Goal: Task Accomplishment & Management: Complete application form

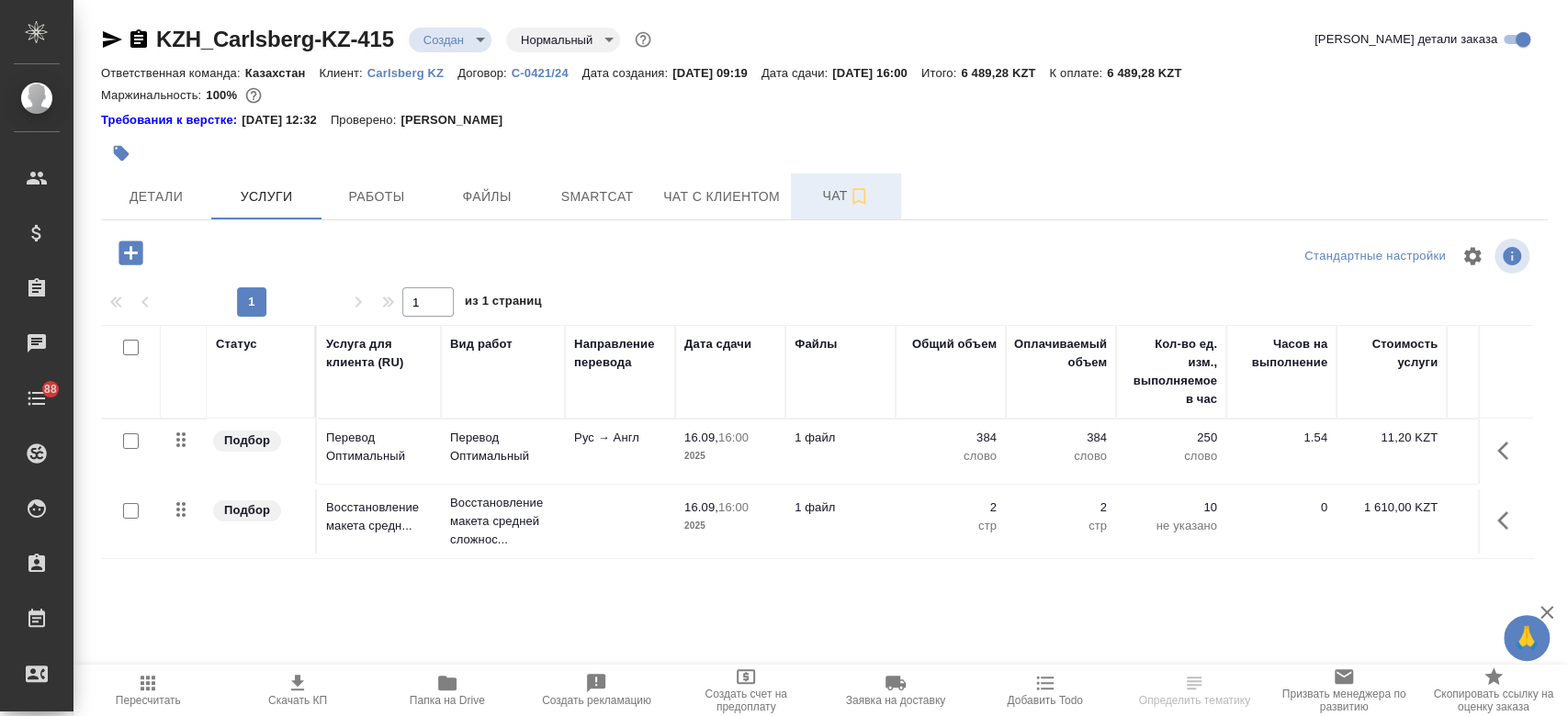
click at [834, 202] on span "Чат" at bounding box center [846, 195] width 88 height 23
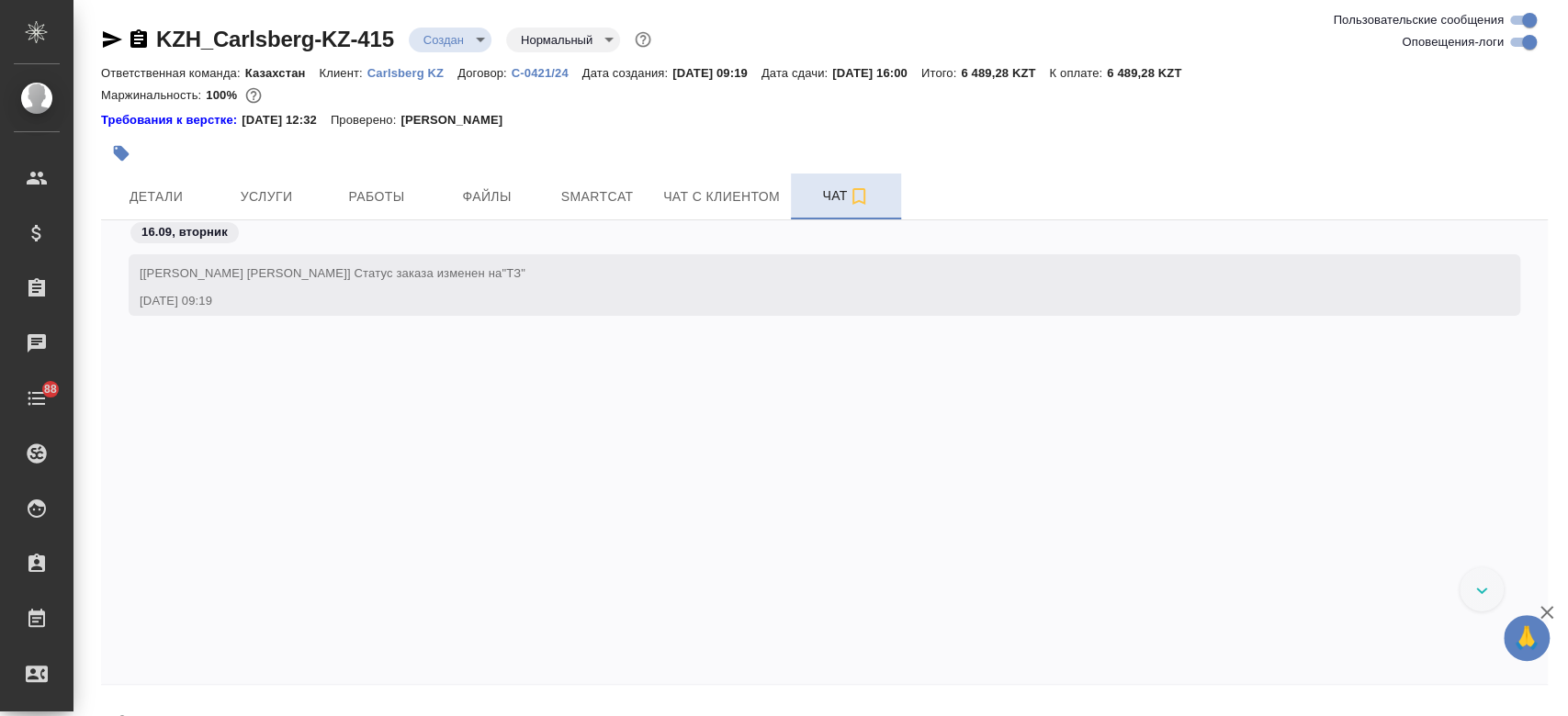
scroll to position [102, 0]
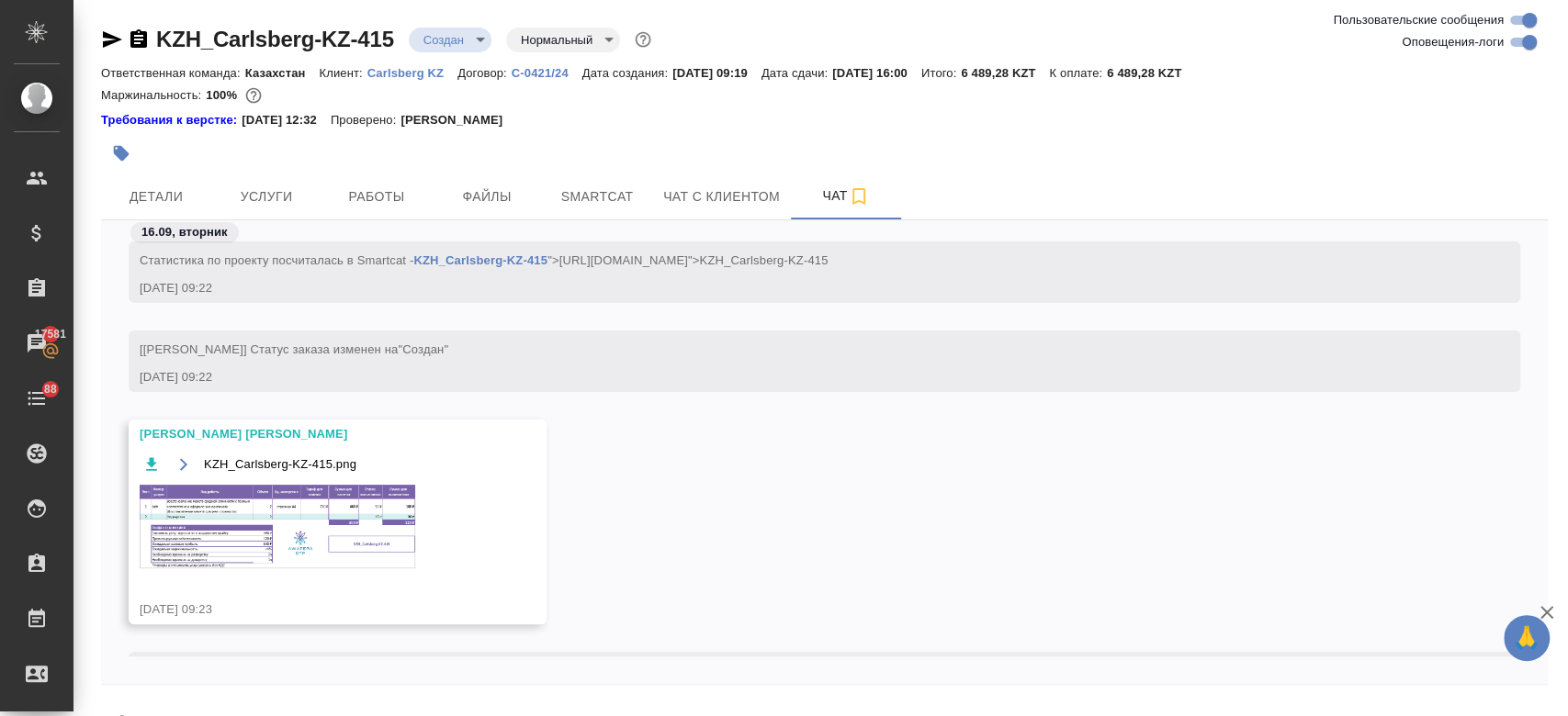
click at [299, 533] on img at bounding box center [277, 526] width 276 height 83
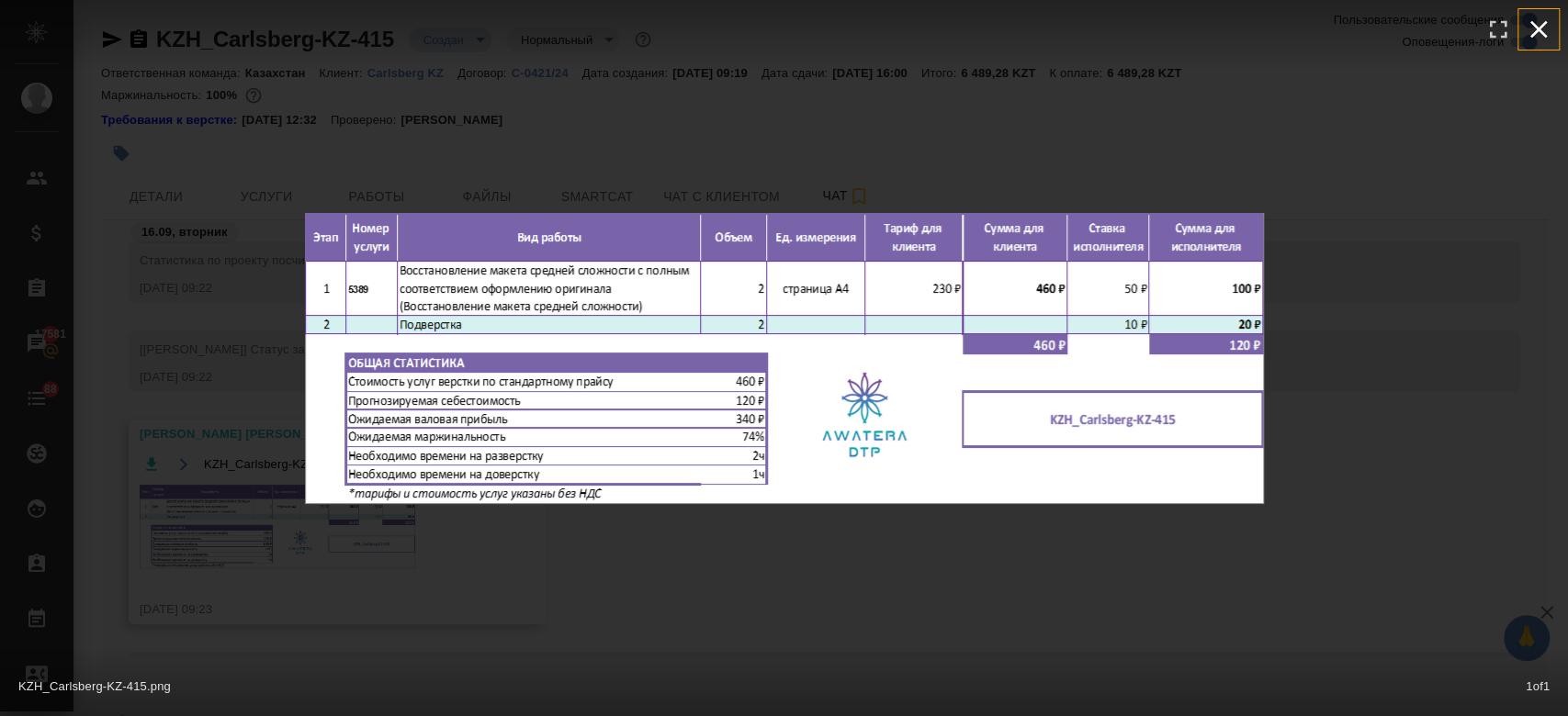
click at [1540, 33] on icon "button" at bounding box center [1539, 29] width 29 height 29
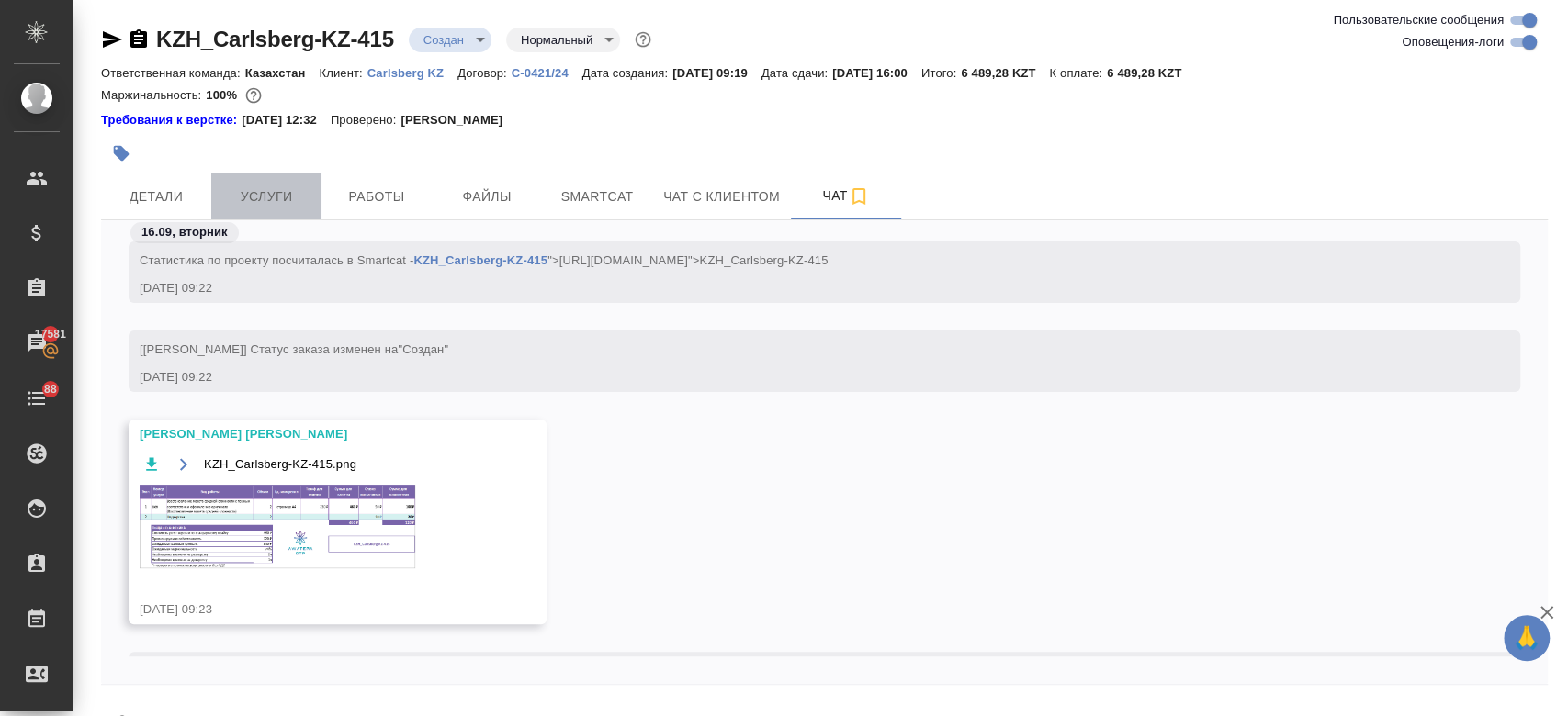
click at [263, 189] on span "Услуги" at bounding box center [266, 196] width 88 height 23
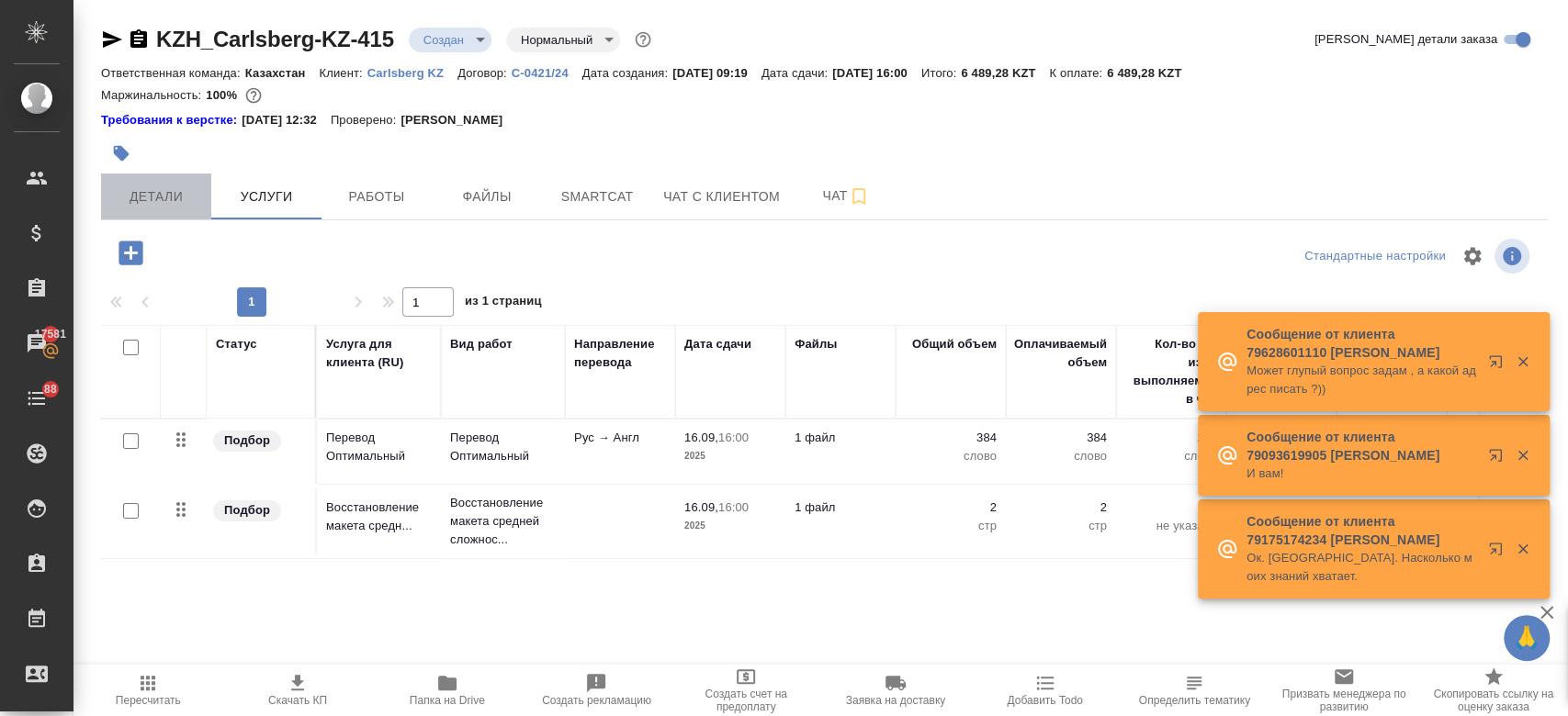
click at [133, 191] on span "Детали" at bounding box center [156, 196] width 88 height 23
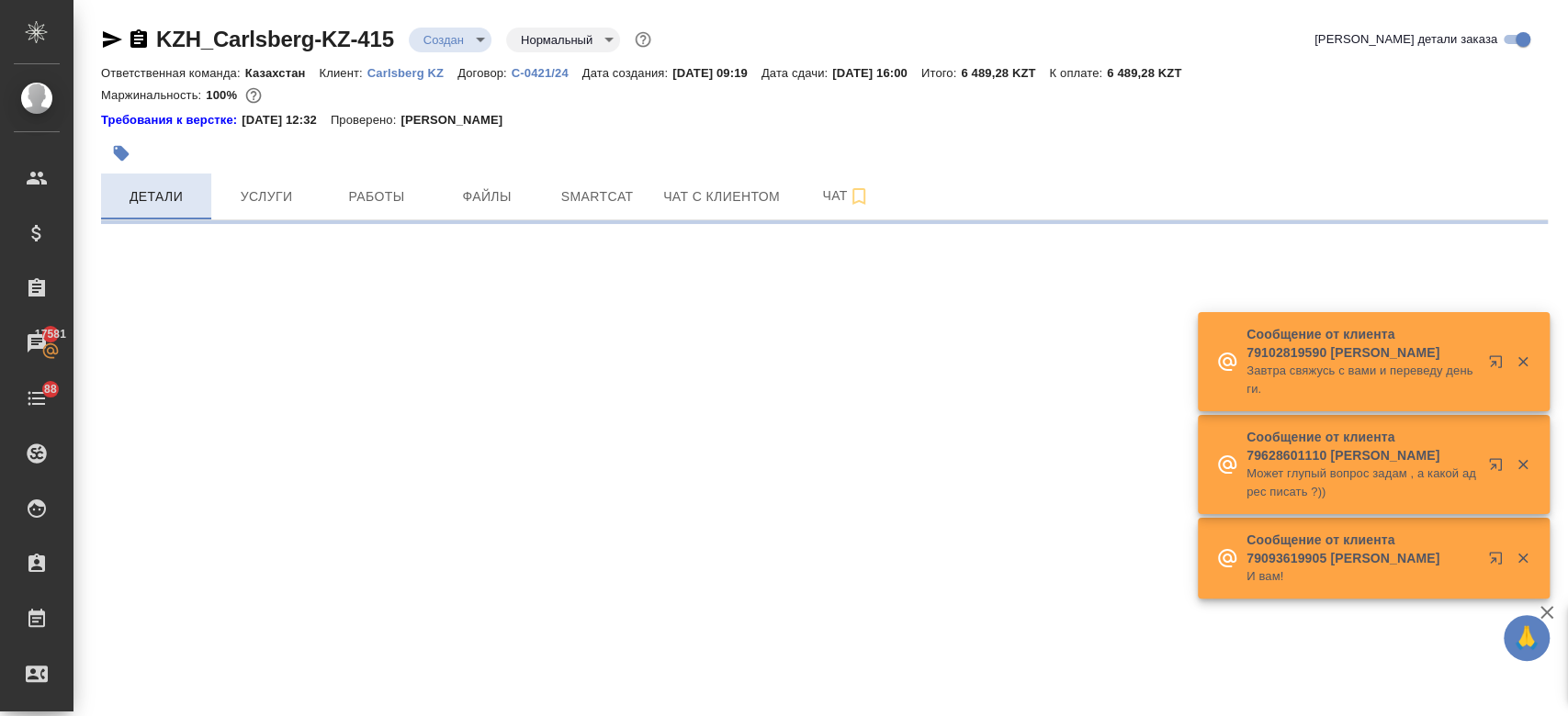
select select "RU"
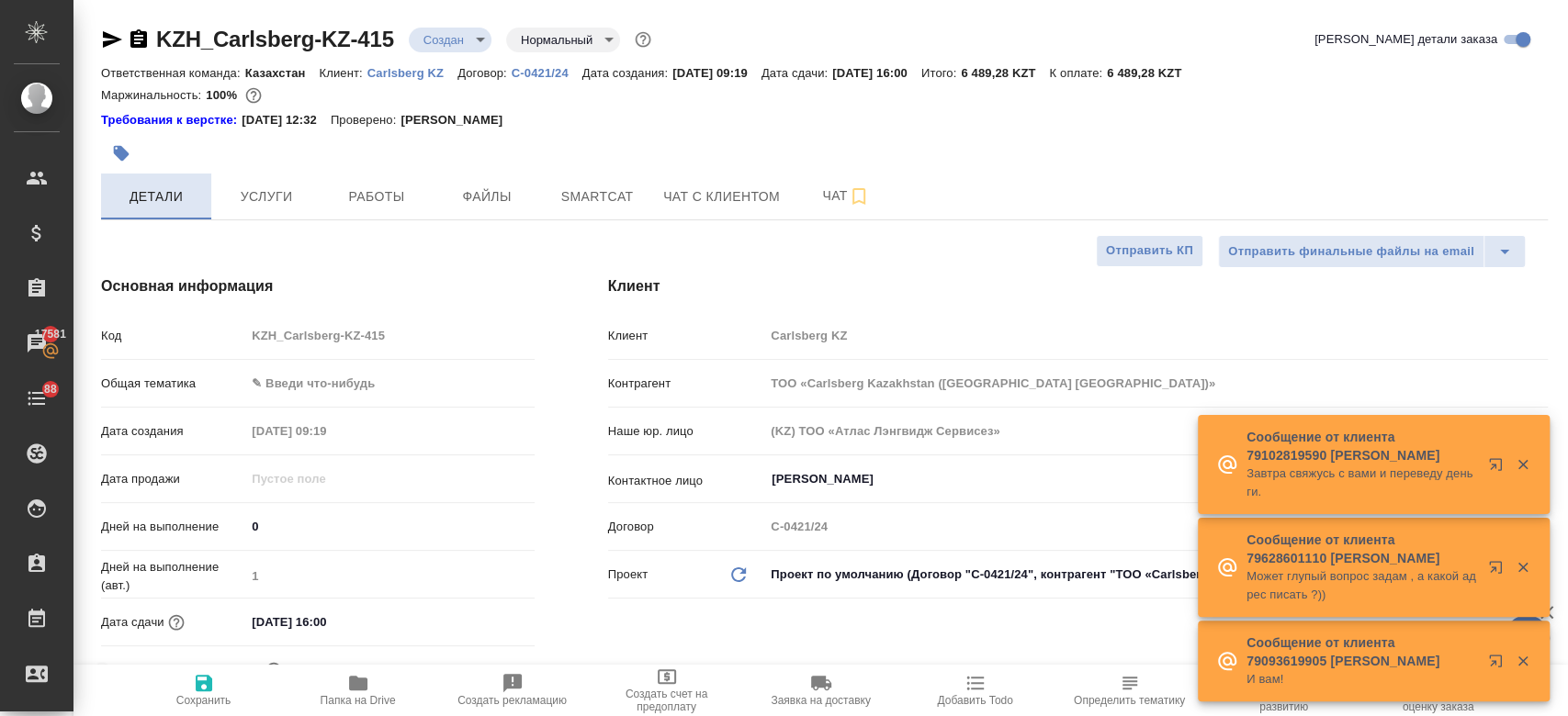
type textarea "x"
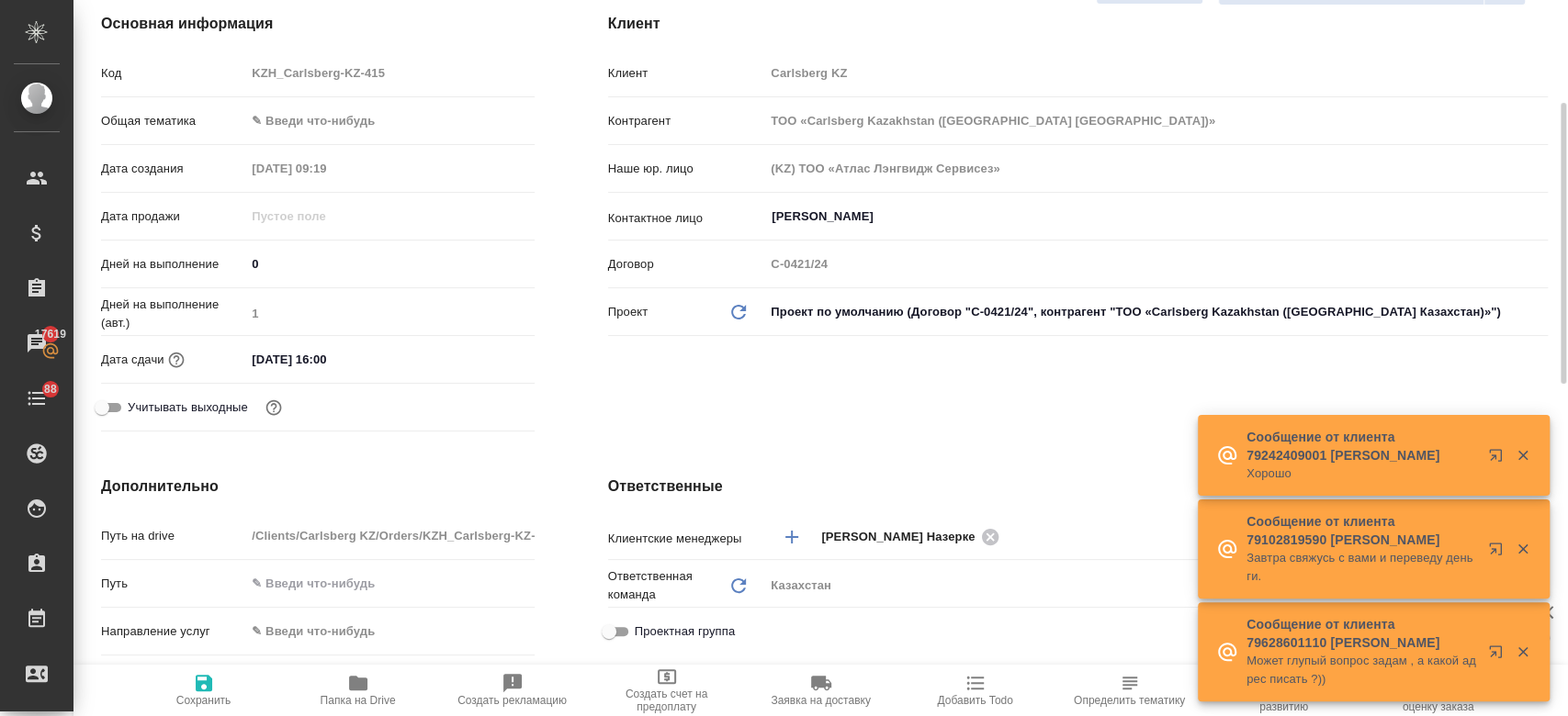
scroll to position [279, 0]
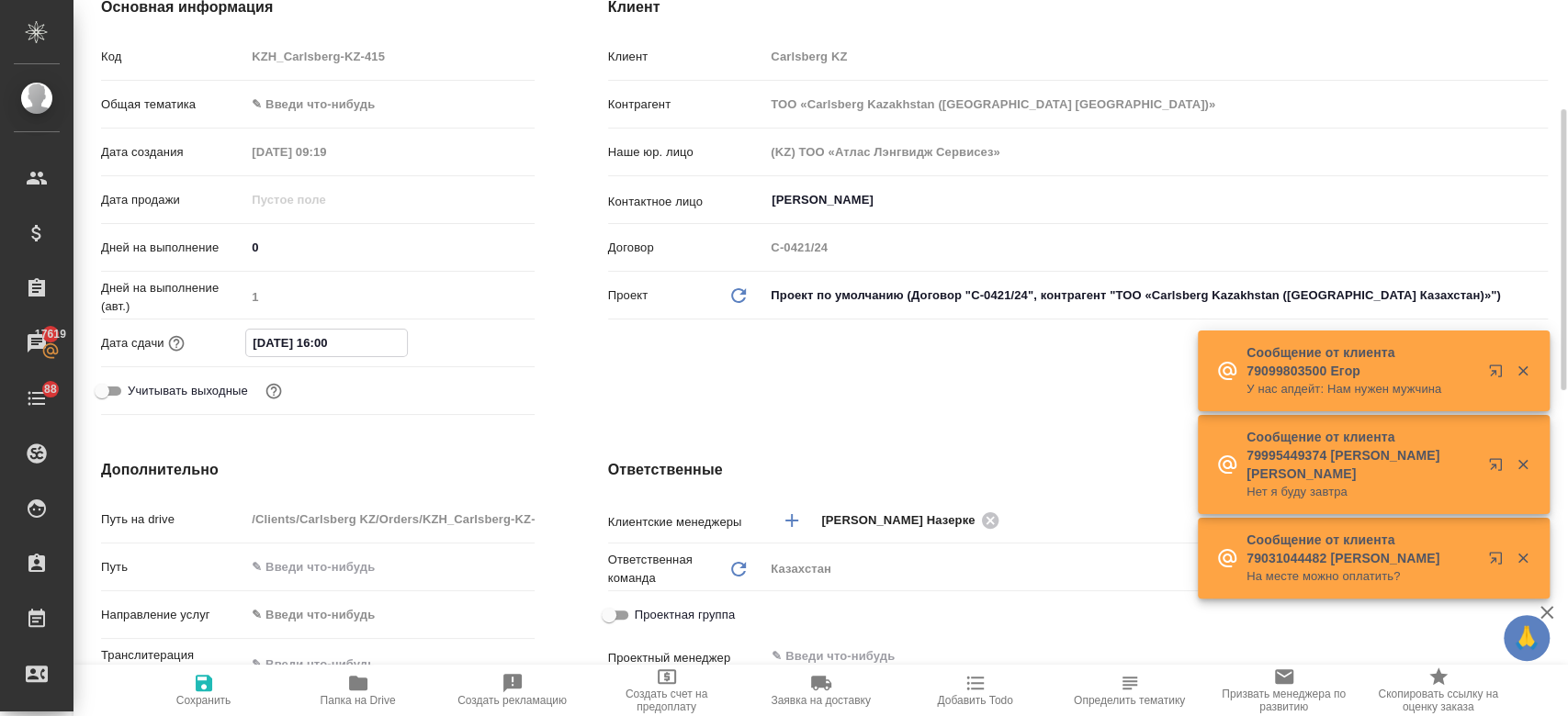
click at [330, 347] on input "16.09.2025 16:00" at bounding box center [327, 343] width 161 height 27
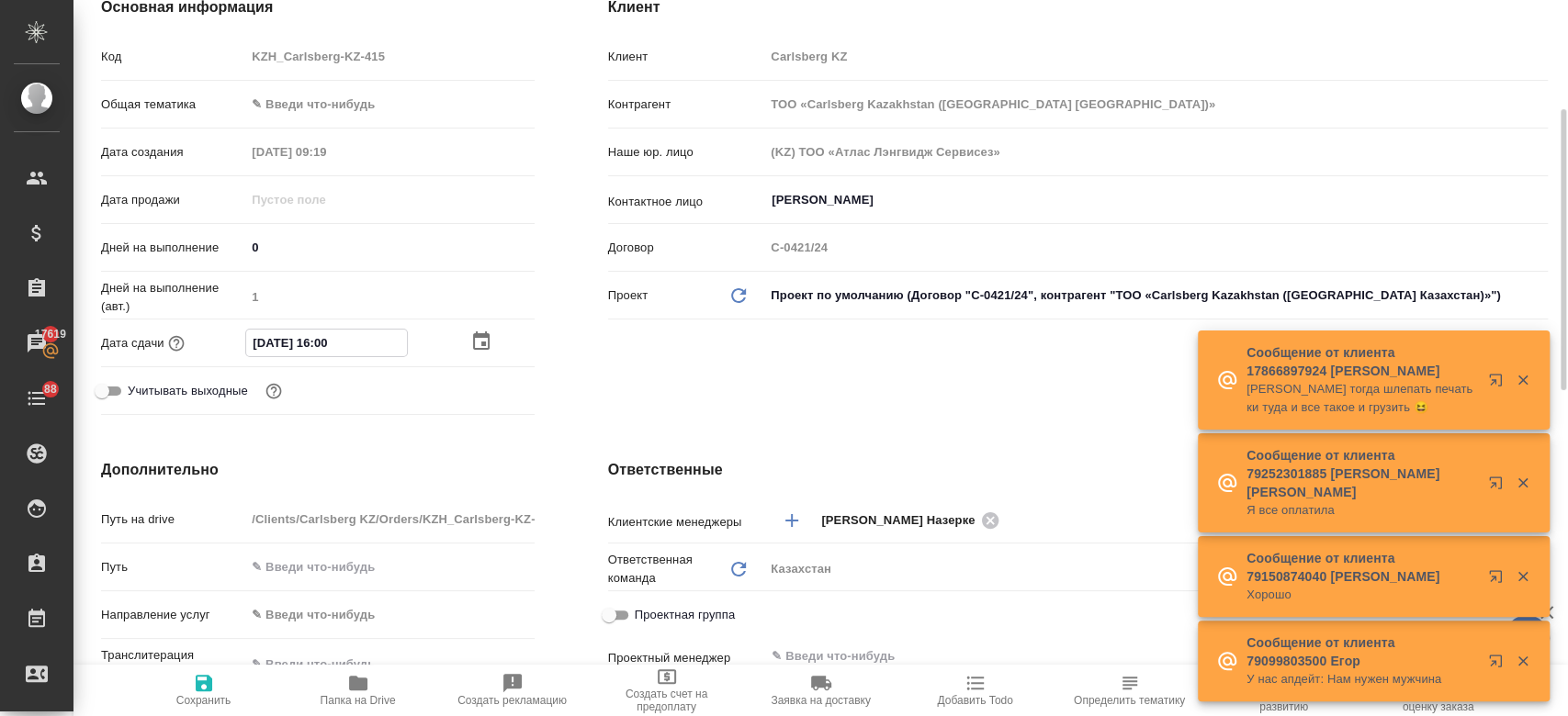
click at [477, 335] on icon "button" at bounding box center [481, 341] width 17 height 19
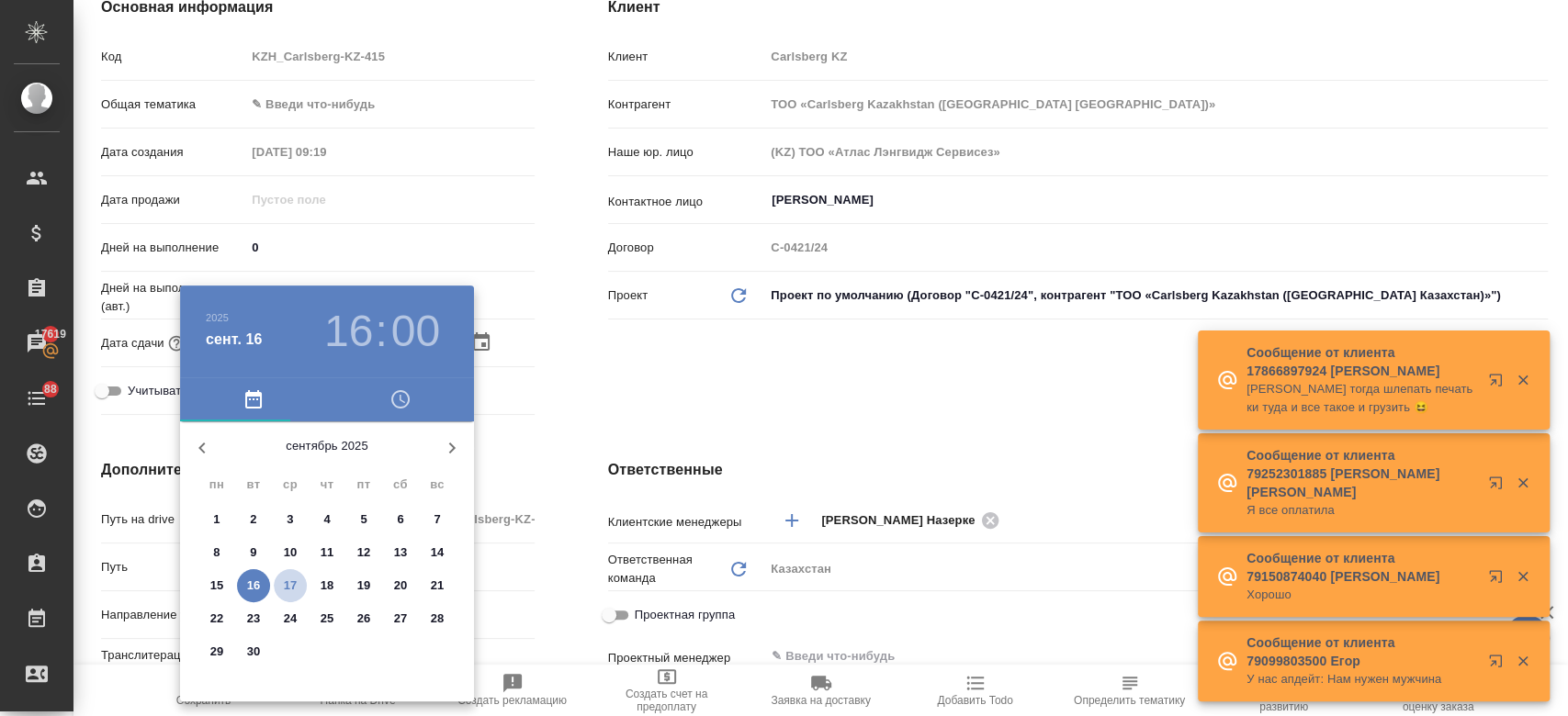
click at [290, 589] on p "17" at bounding box center [291, 585] width 14 height 19
type input "17.09.2025 16:00"
type textarea "x"
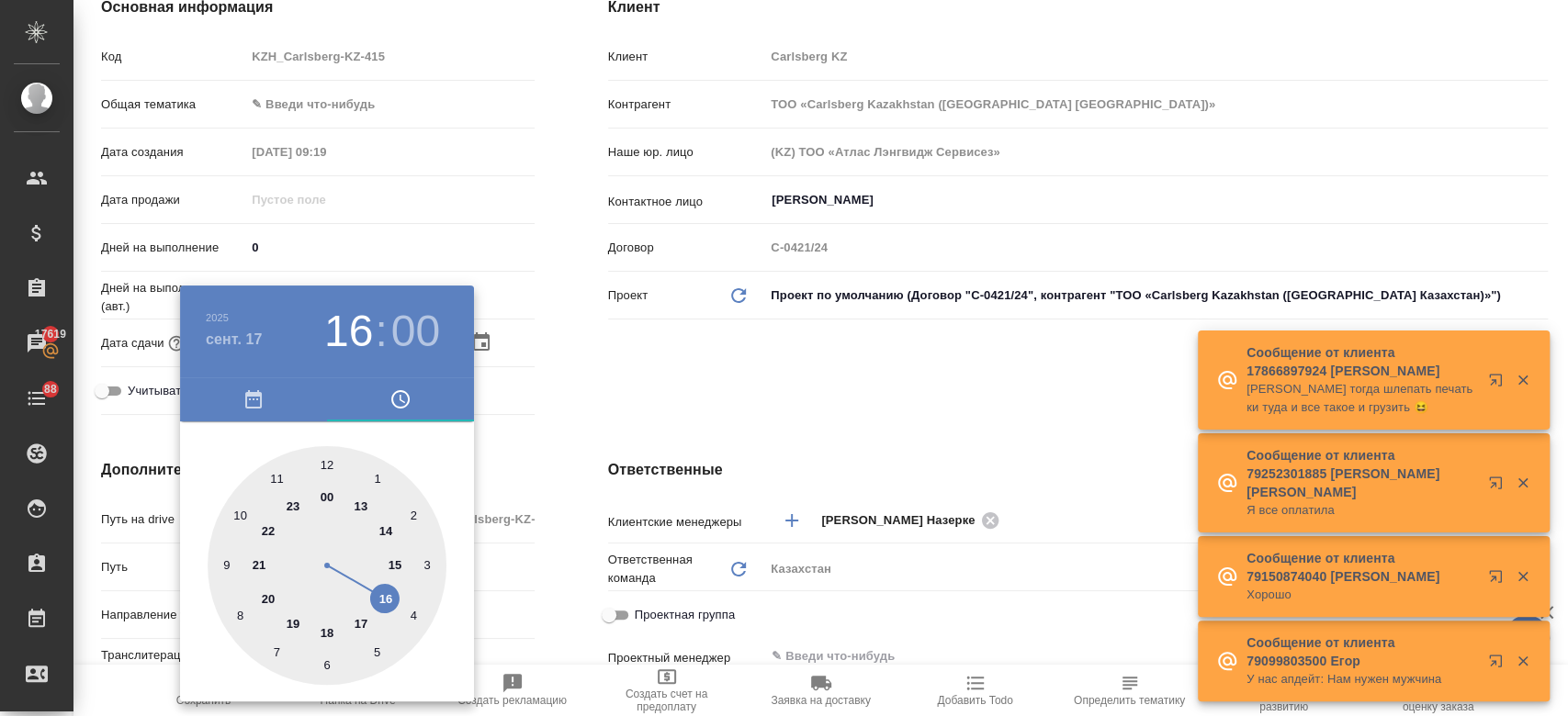
click at [578, 406] on div at bounding box center [784, 358] width 1568 height 716
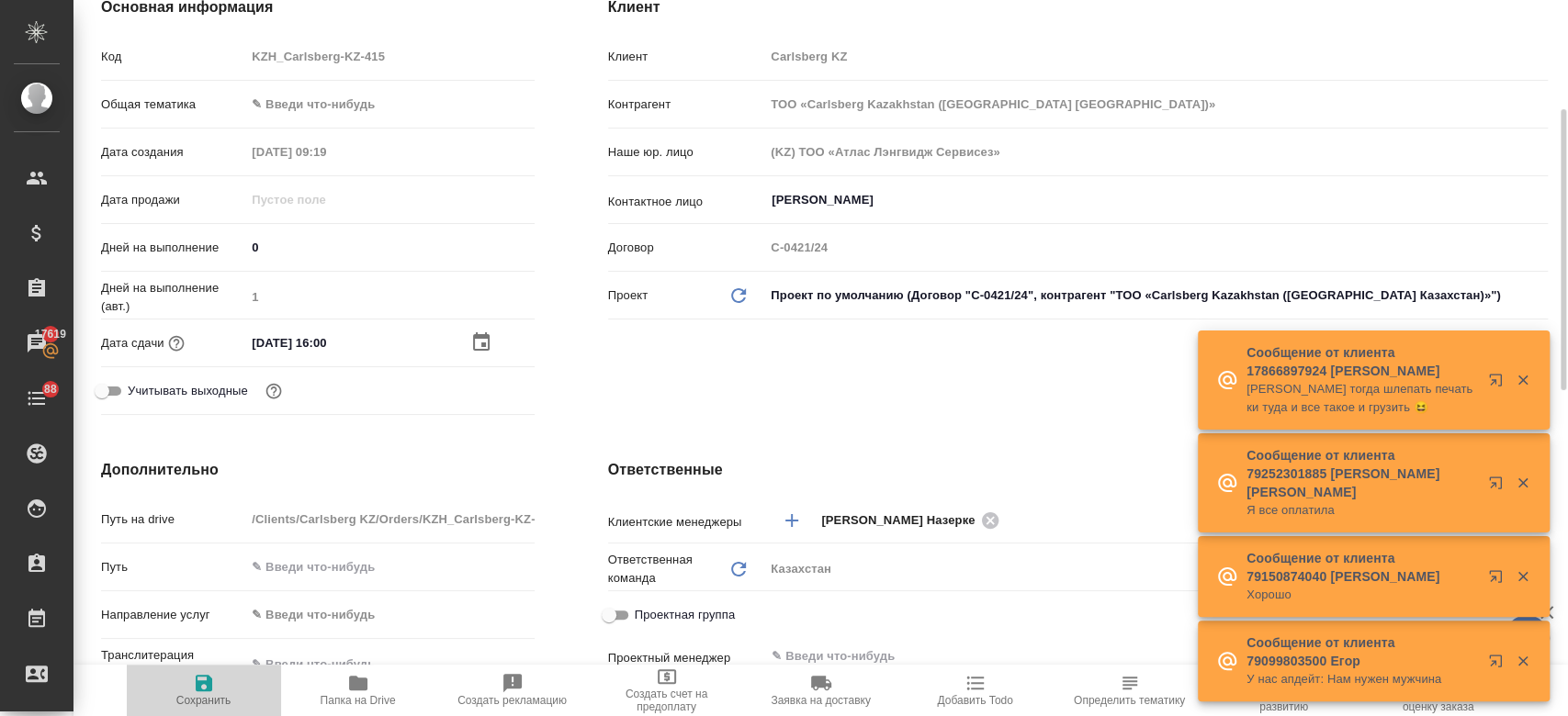
click at [205, 696] on span "Сохранить" at bounding box center [204, 700] width 55 height 13
type textarea "x"
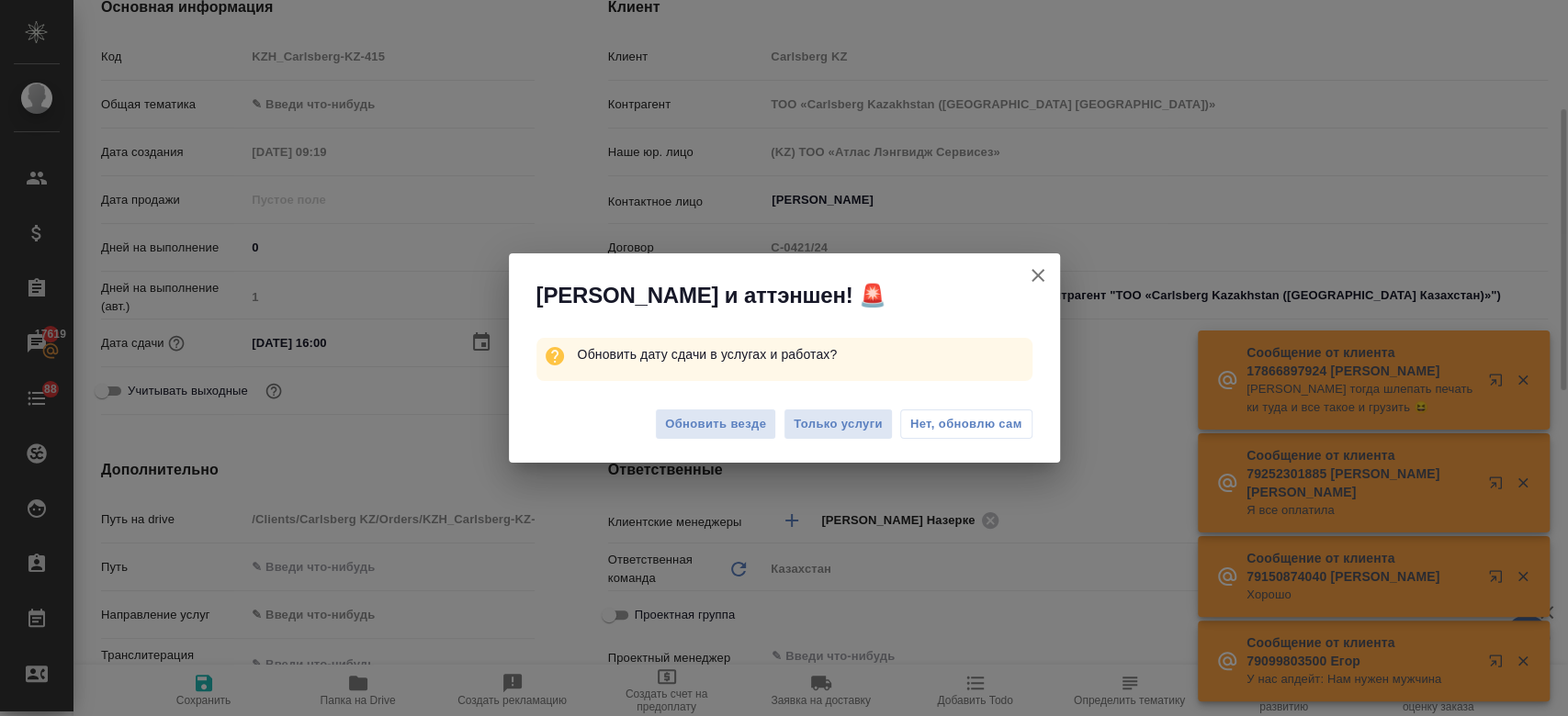
type textarea "x"
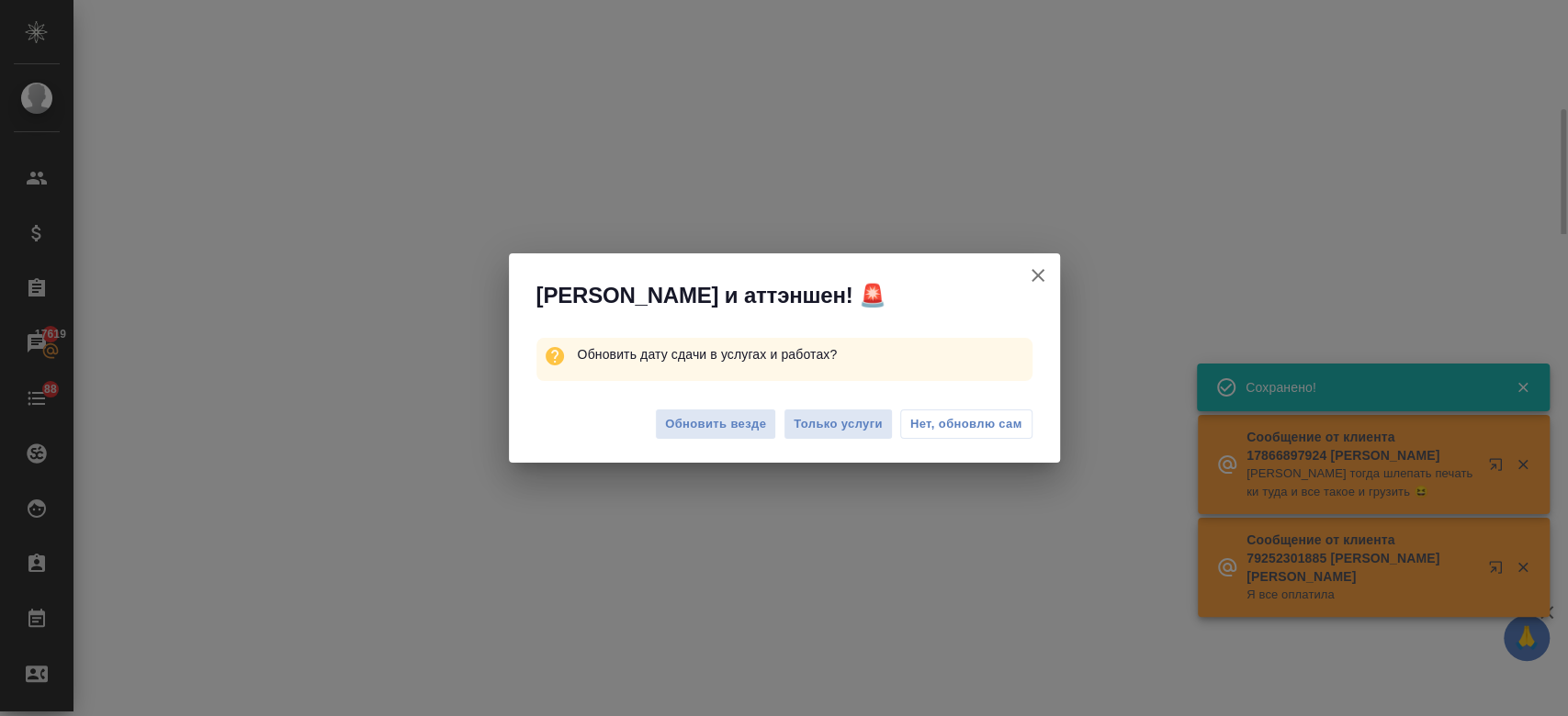
select select "RU"
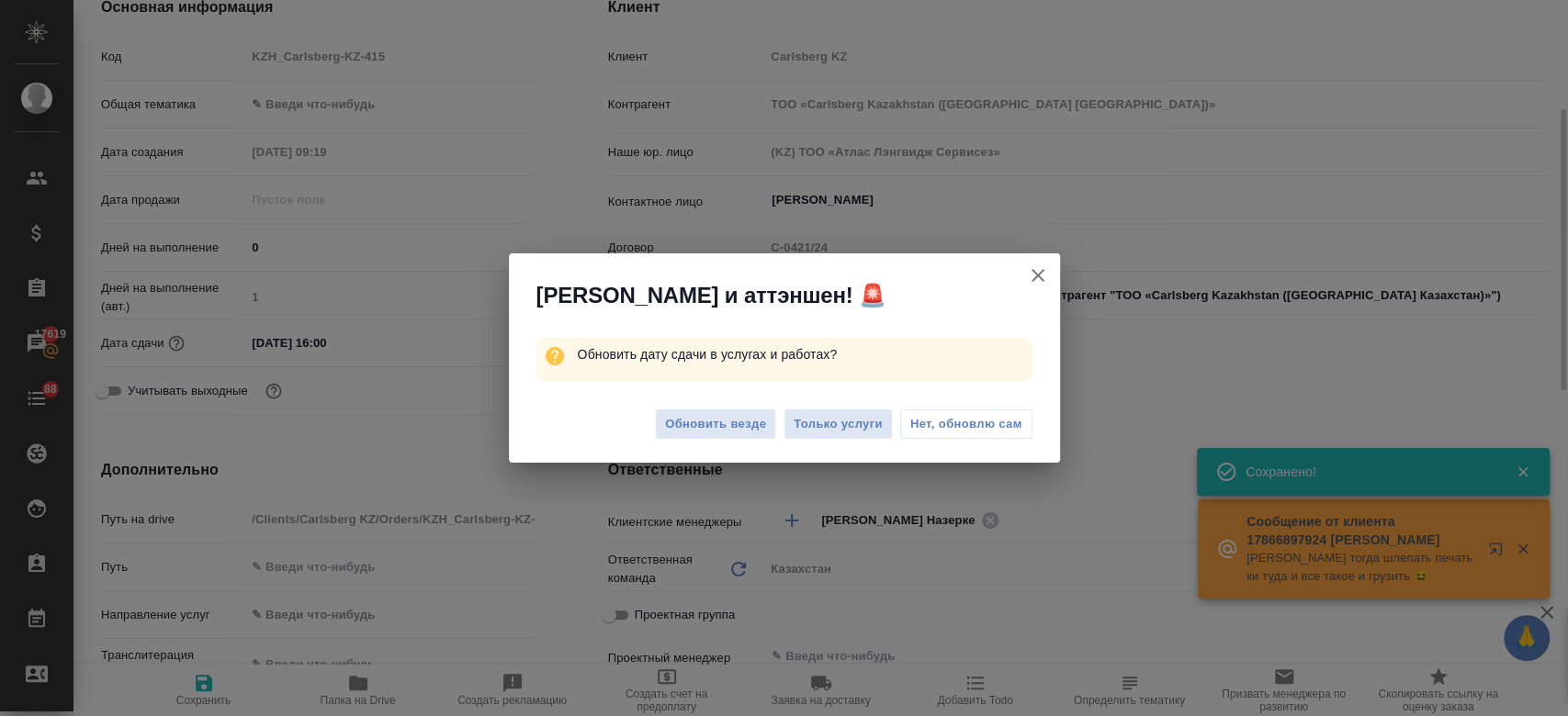
type textarea "x"
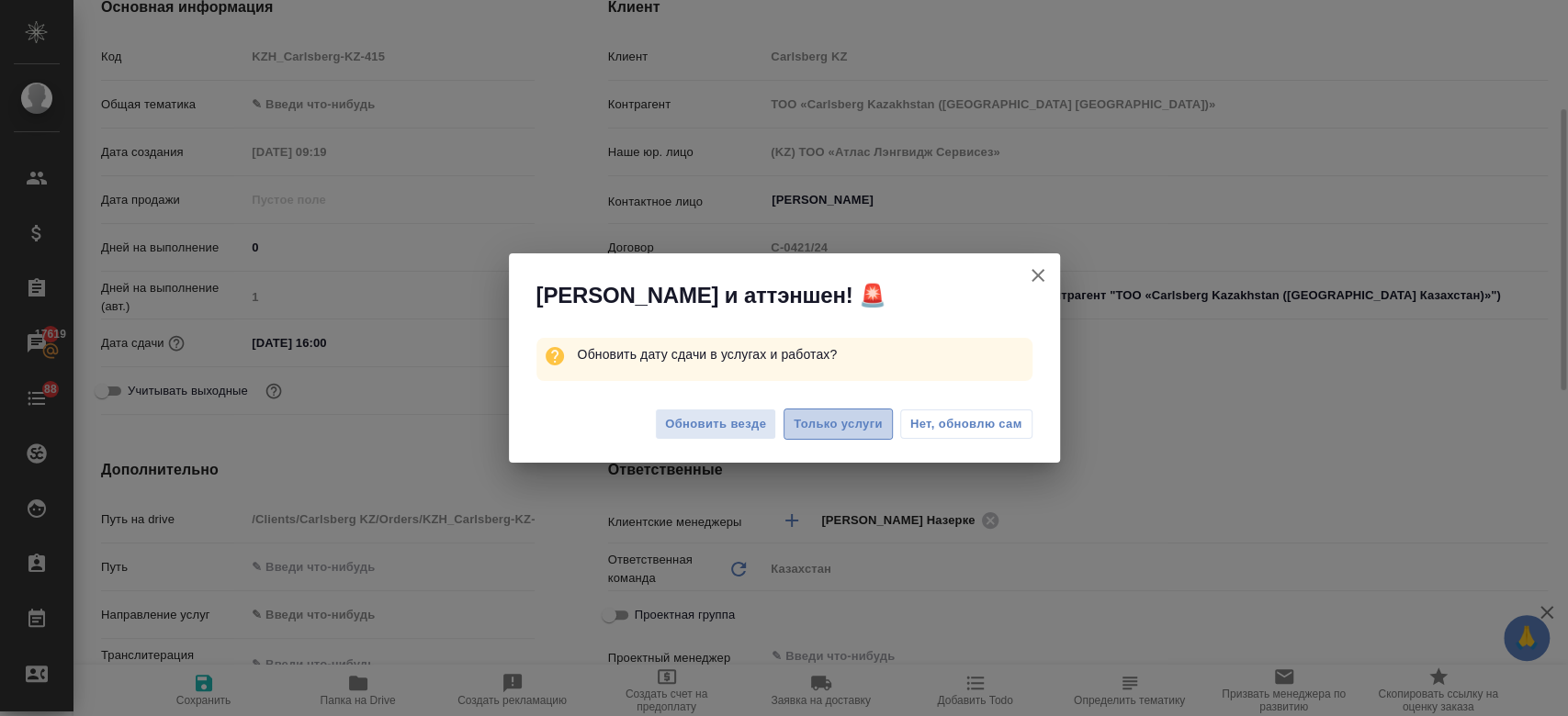
click at [842, 436] on button "Только услуги" at bounding box center [838, 424] width 109 height 32
type textarea "x"
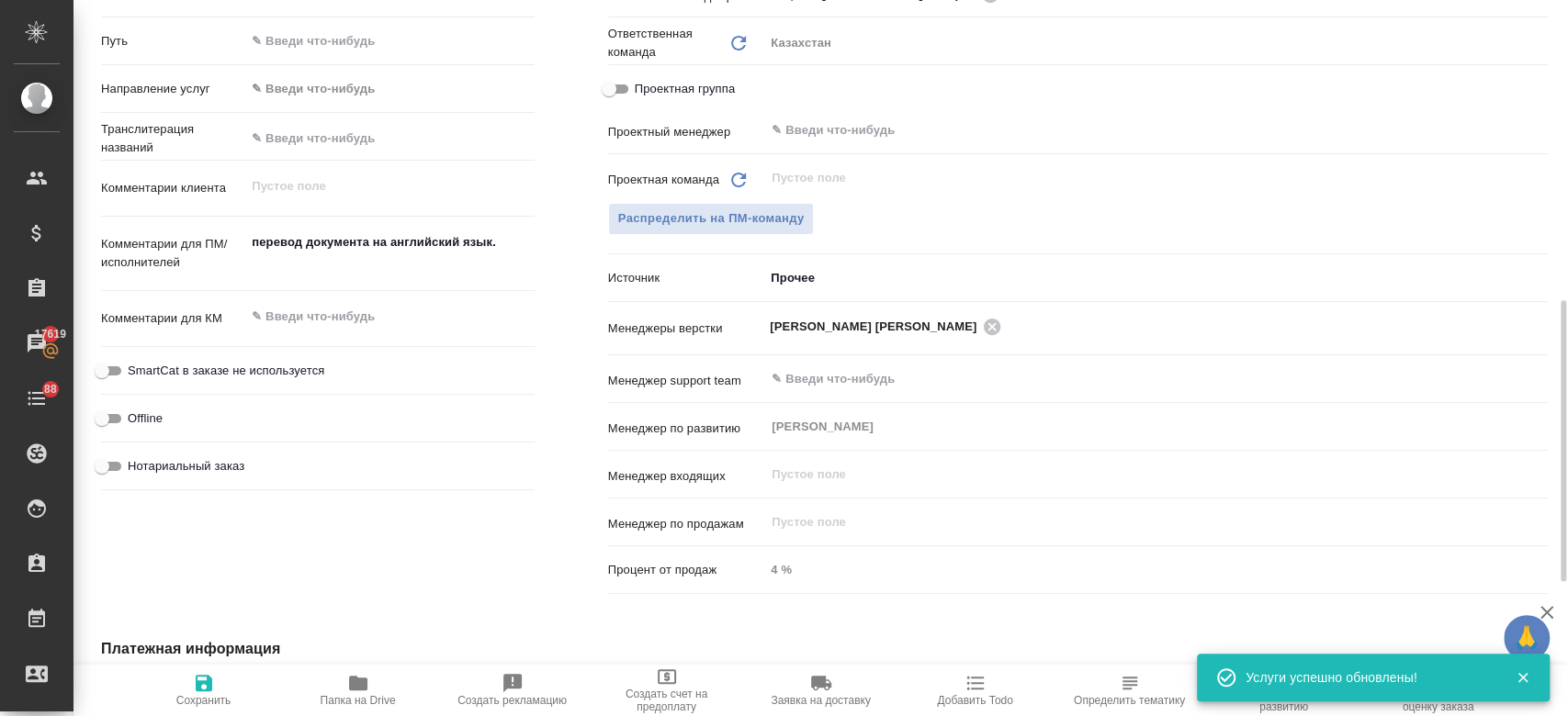
scroll to position [790, 0]
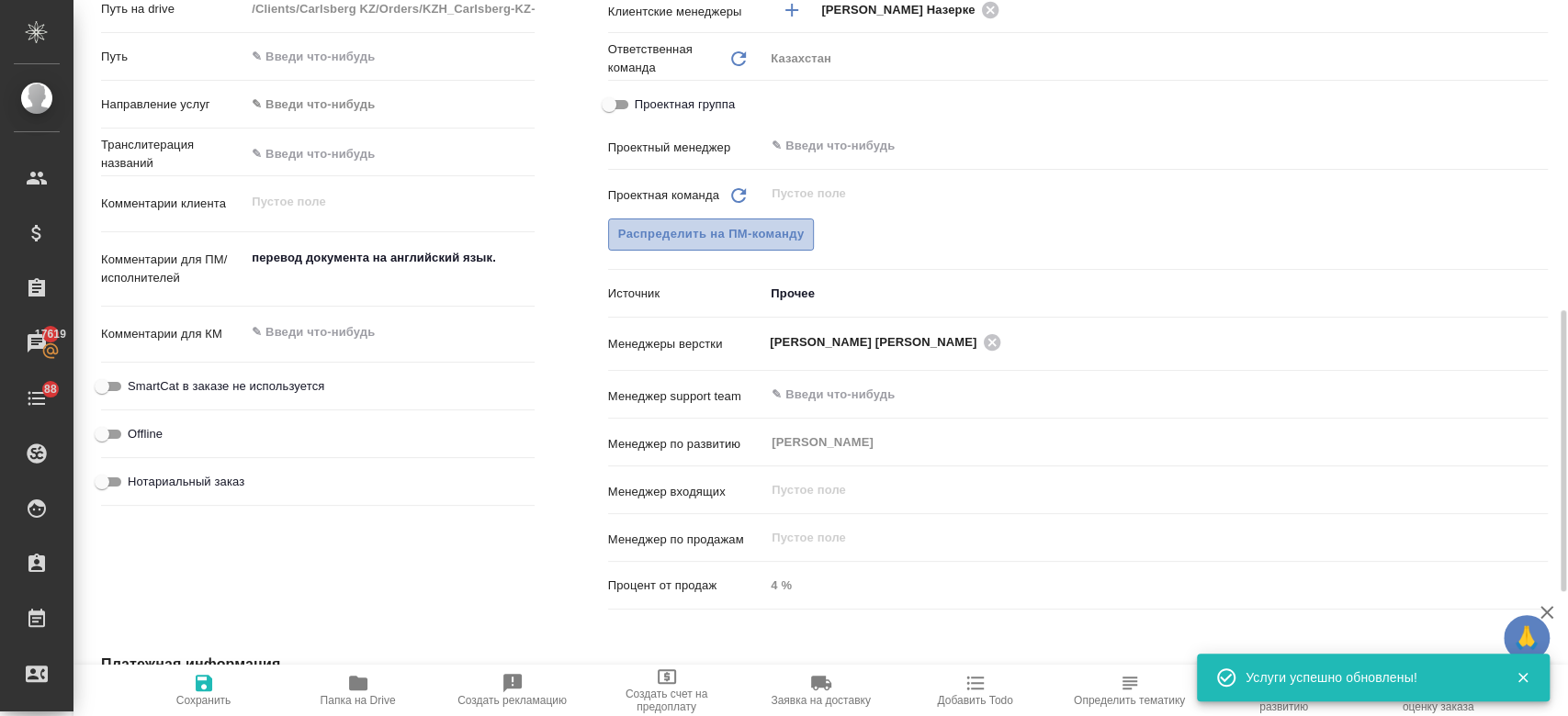
click at [716, 227] on span "Распределить на ПМ-команду" at bounding box center [711, 235] width 187 height 22
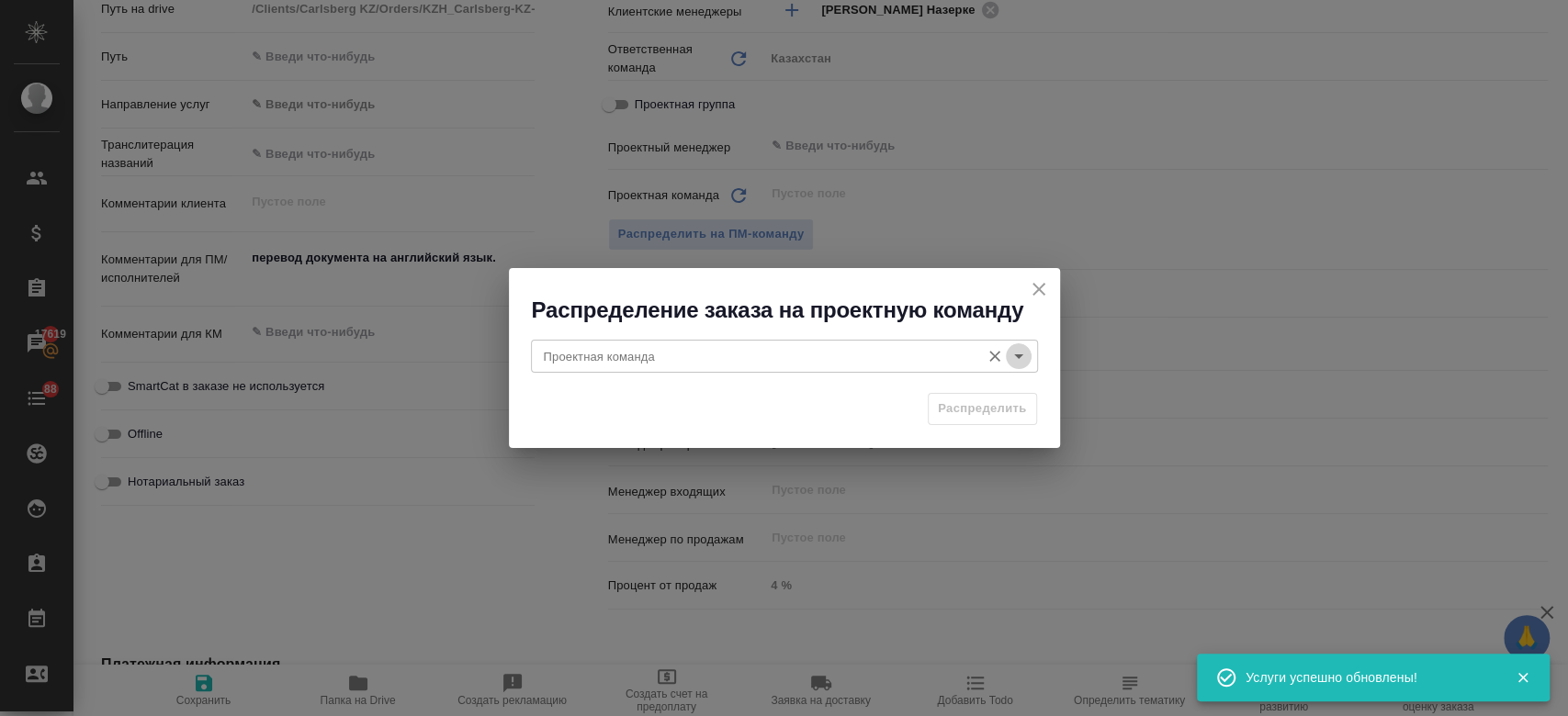
click at [1025, 358] on icon "Open" at bounding box center [1019, 357] width 22 height 22
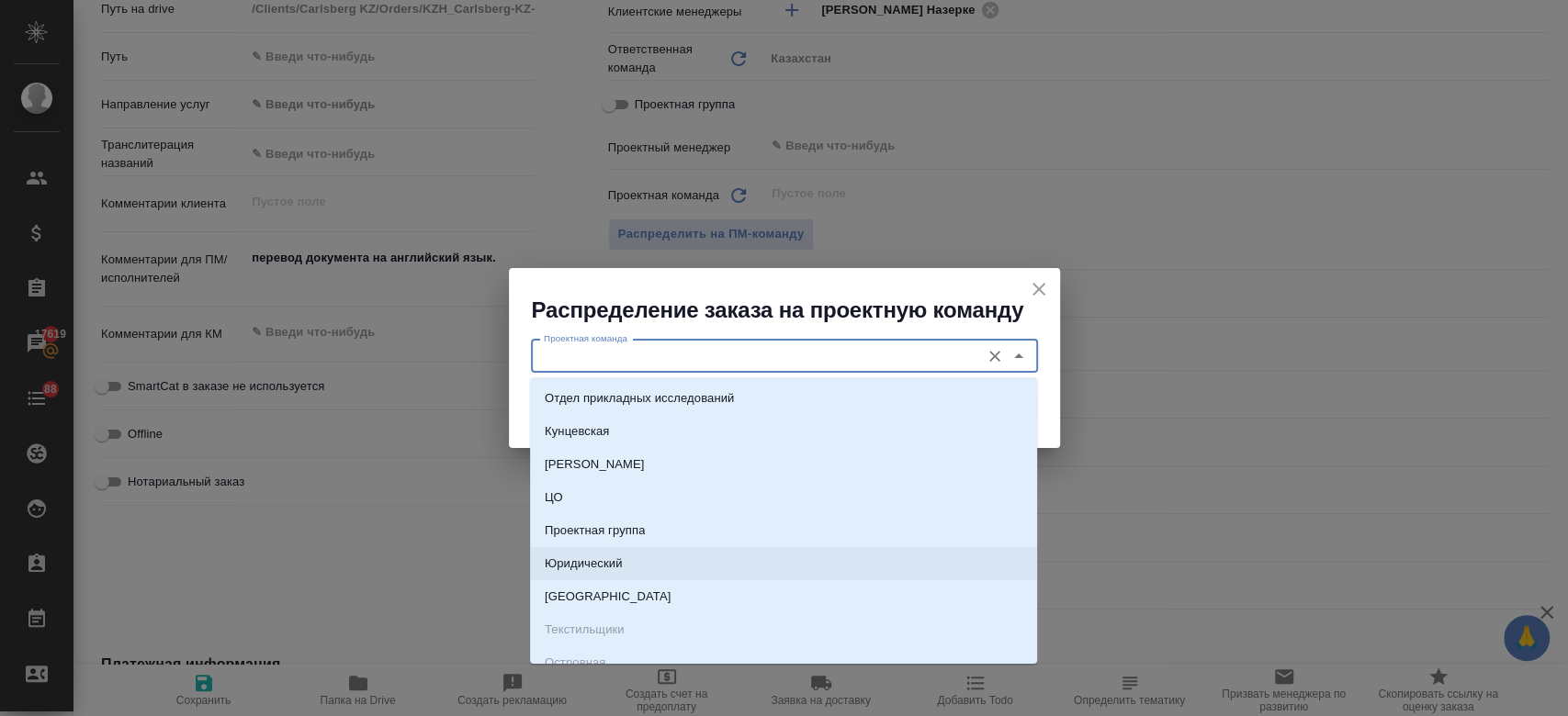
click at [853, 567] on li "Юридический" at bounding box center [784, 564] width 507 height 33
type input "Юридический"
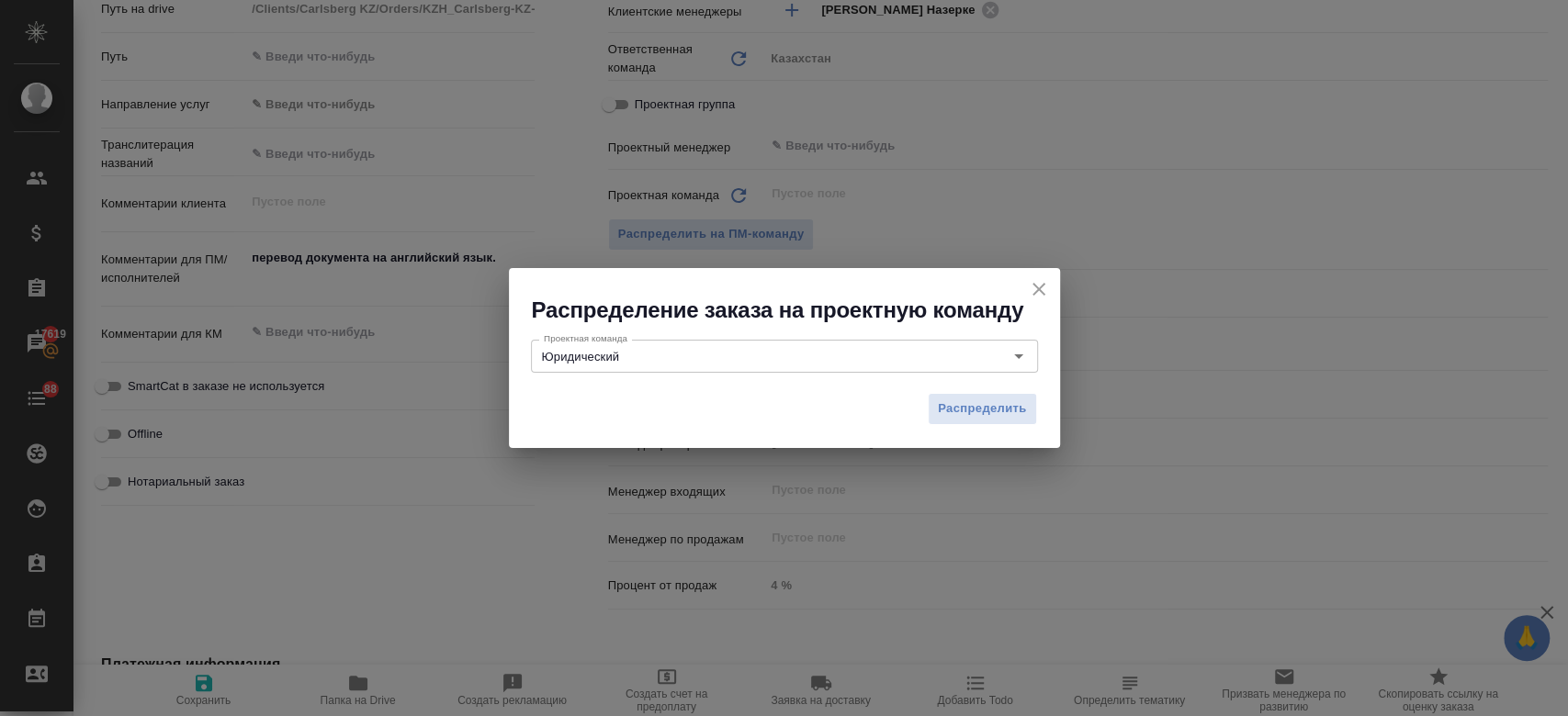
click at [985, 429] on div "Распределить" at bounding box center [784, 415] width 551 height 64
click at [978, 413] on span "Распределить" at bounding box center [982, 410] width 89 height 22
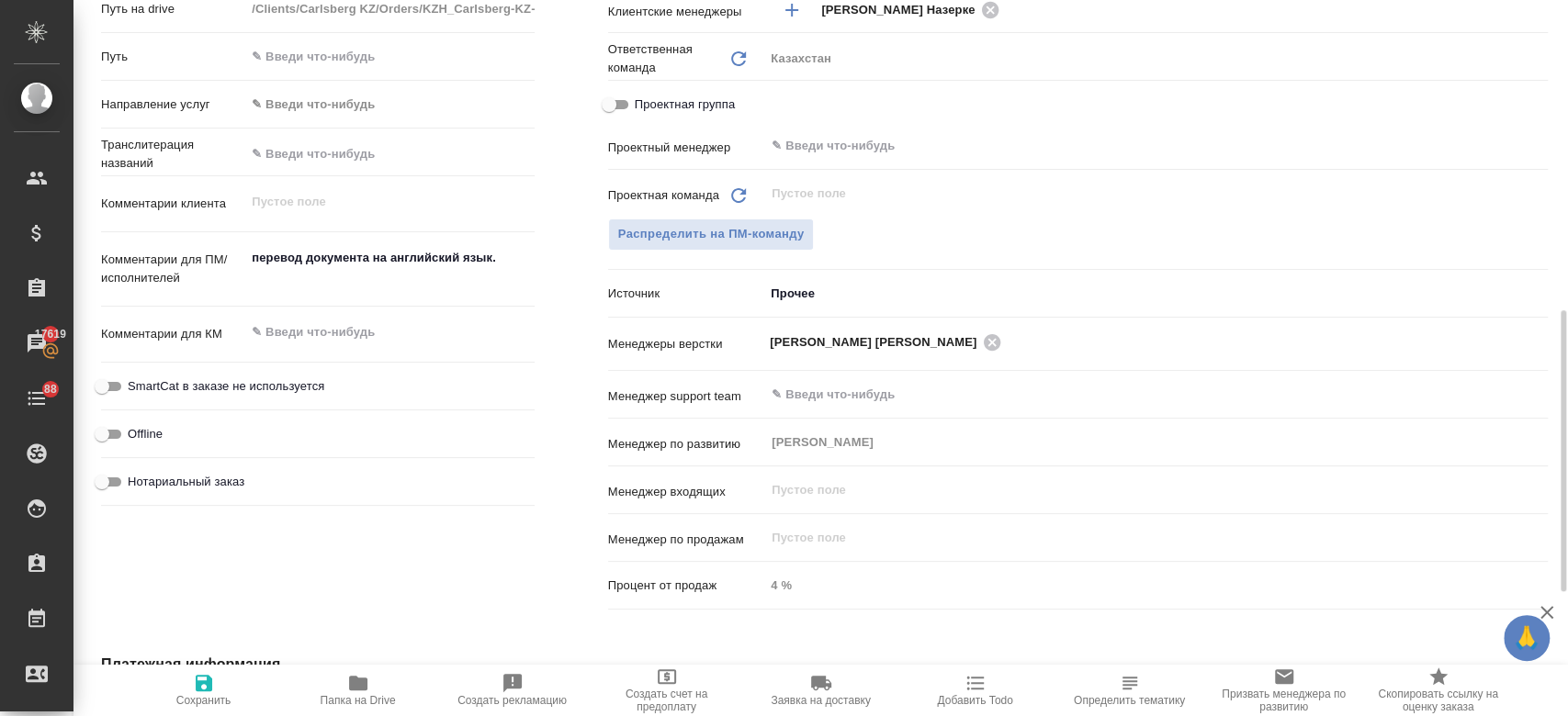
type textarea "x"
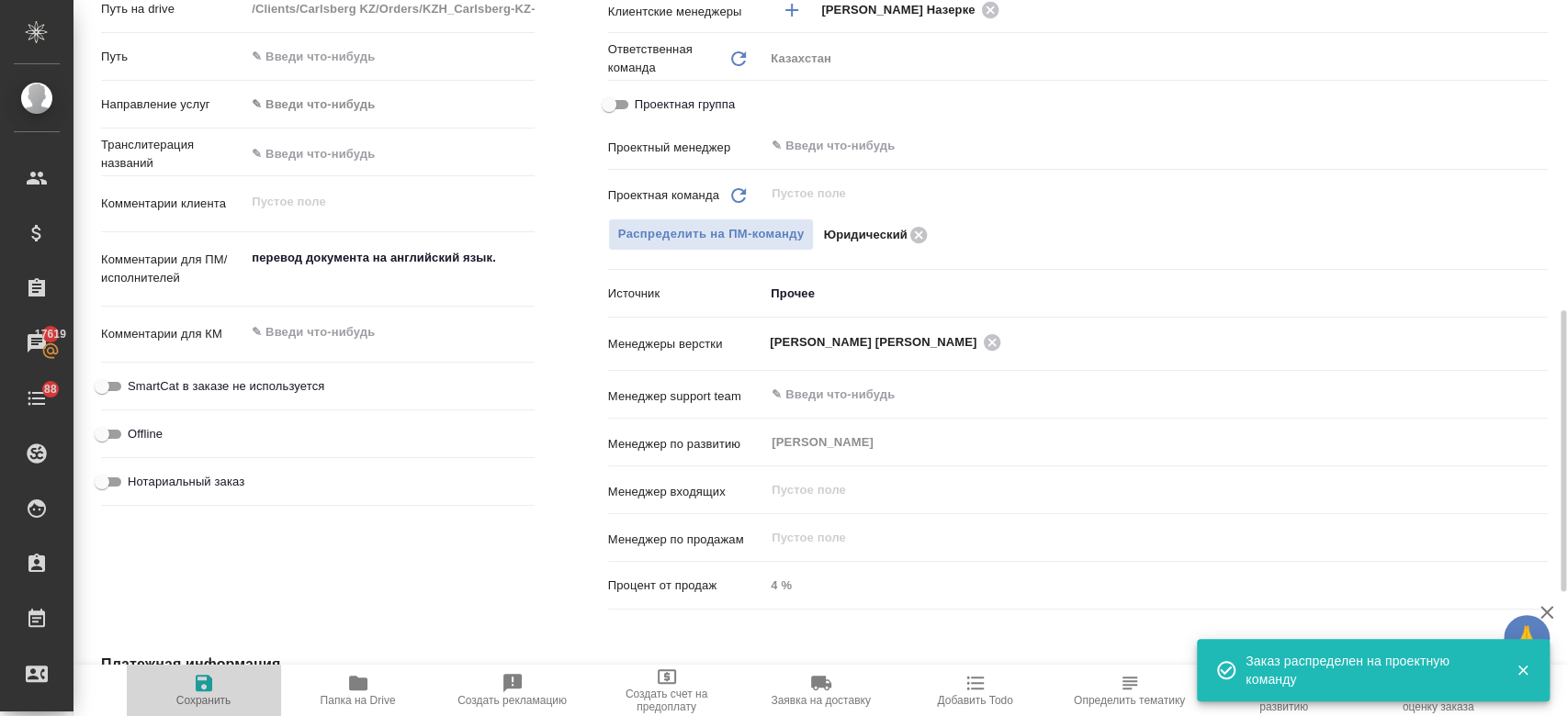
click at [205, 693] on icon "button" at bounding box center [203, 684] width 22 height 22
type textarea "x"
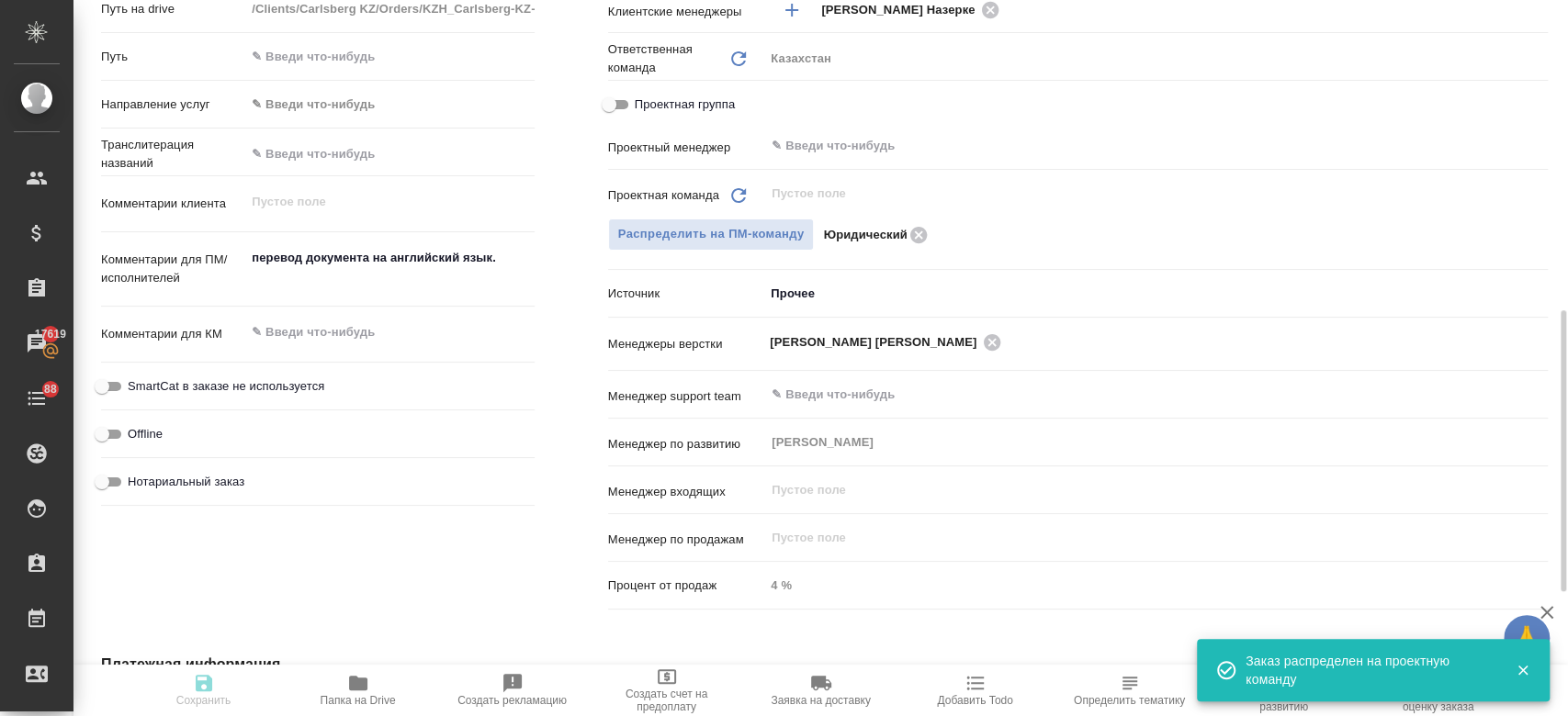
type textarea "x"
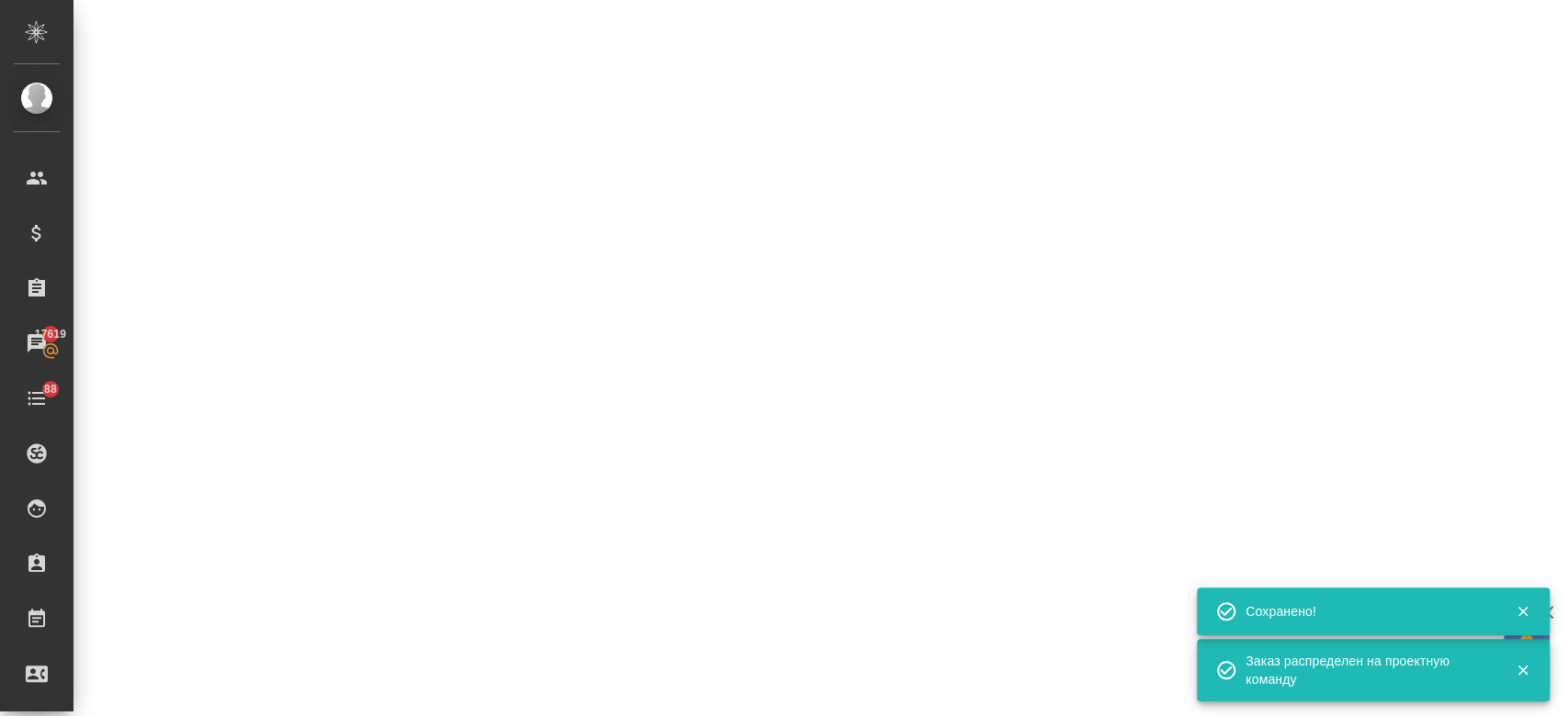
select select "RU"
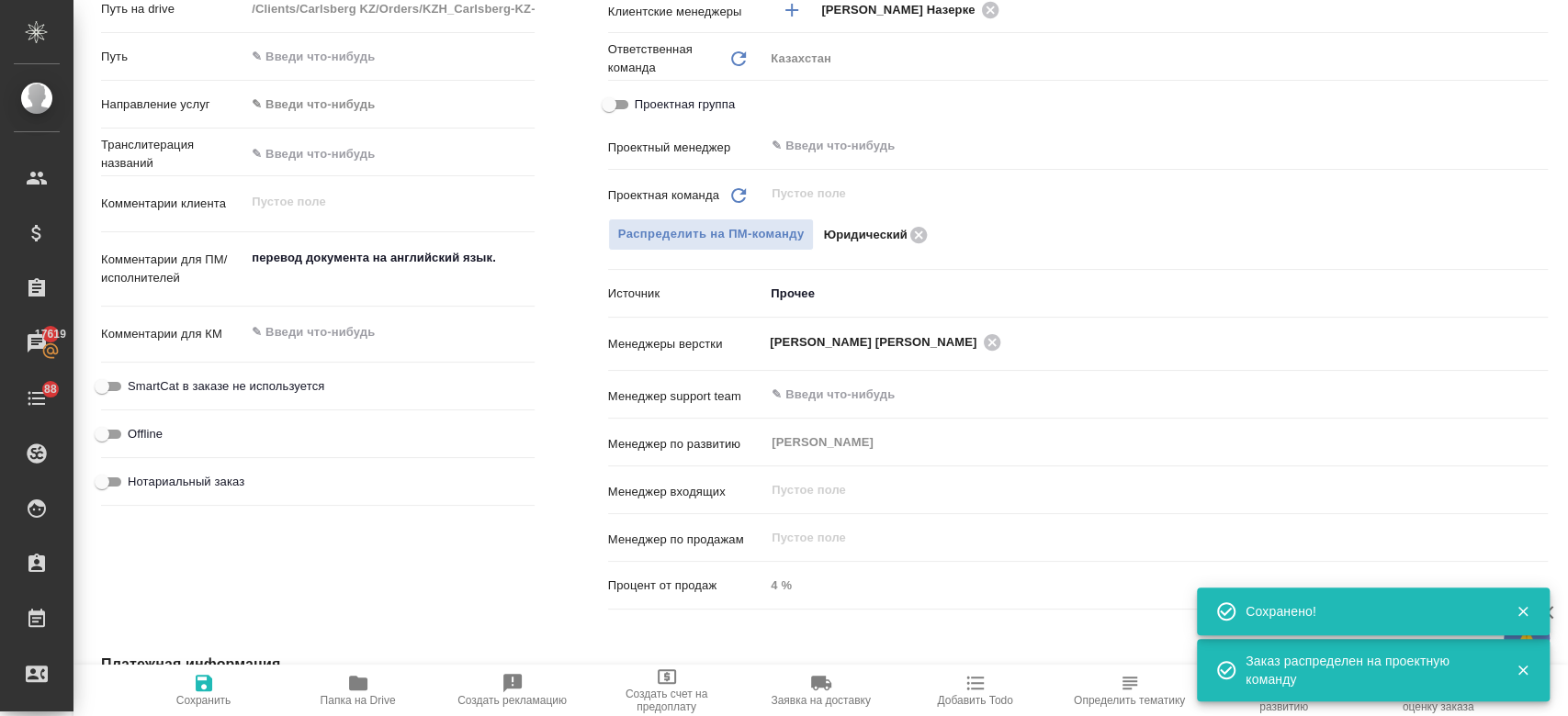
type textarea "x"
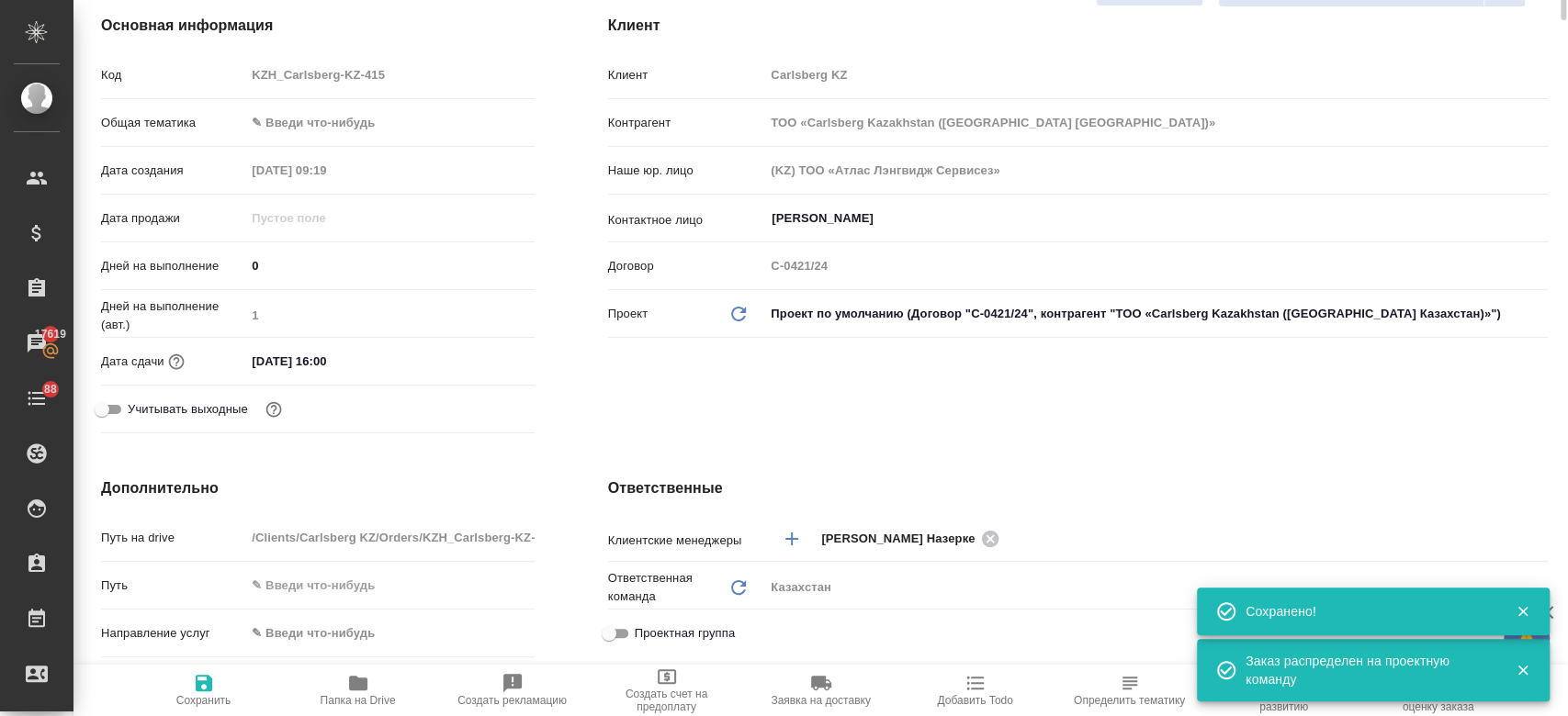
scroll to position [0, 0]
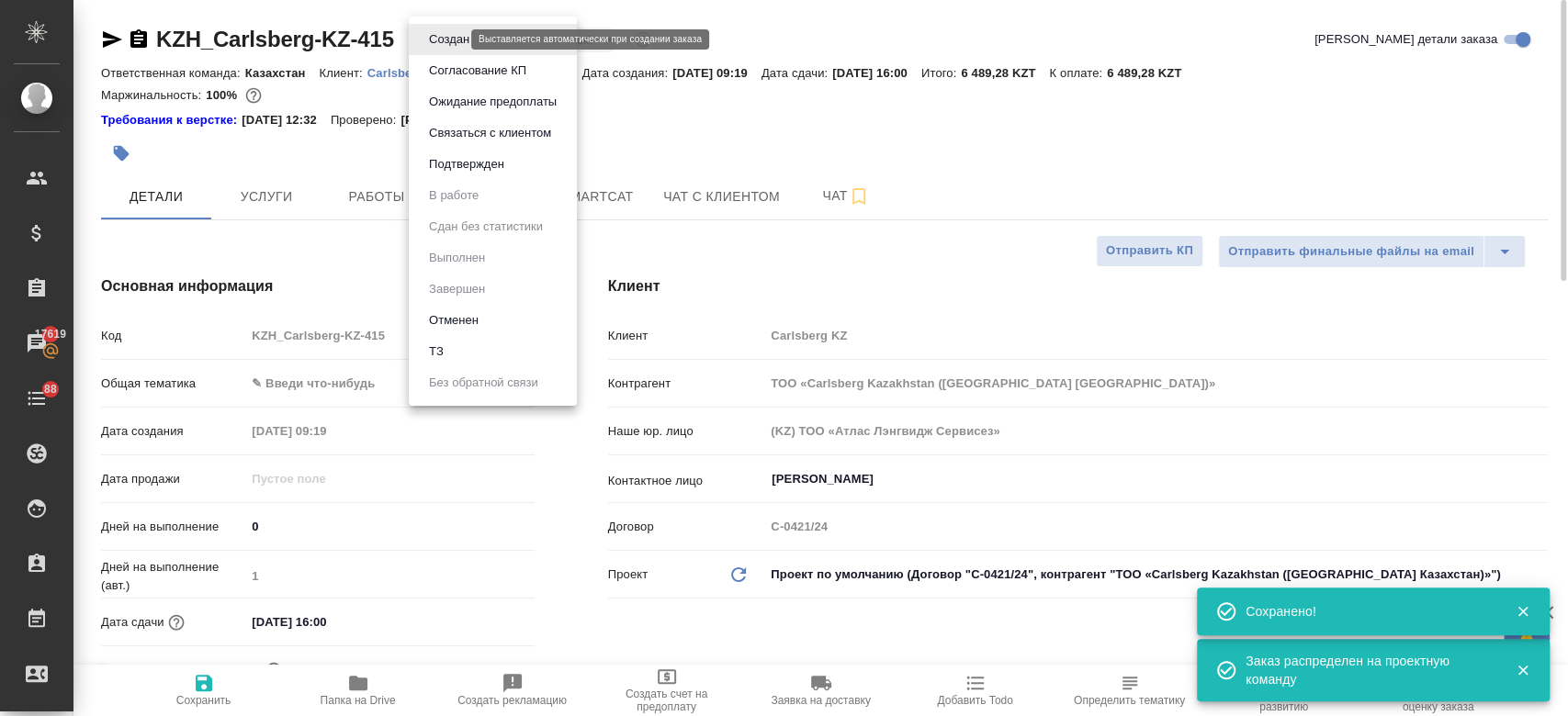
click at [436, 35] on body "🙏 .cls-1 fill:#fff; AWATERA Kosherbayeva Nazerke Клиенты Спецификации Заказы 17…" at bounding box center [784, 358] width 1568 height 716
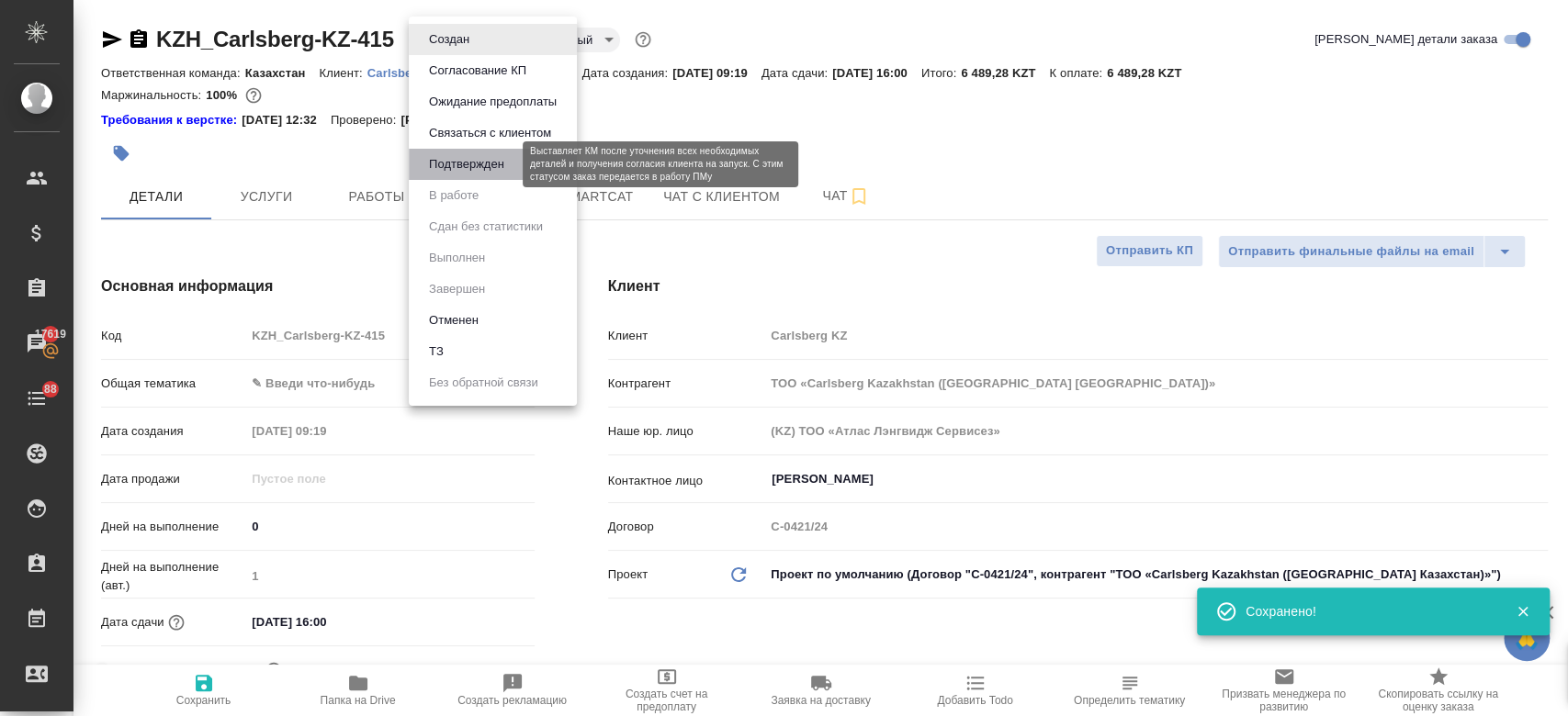
click at [456, 168] on button "Подтвержден" at bounding box center [467, 164] width 86 height 21
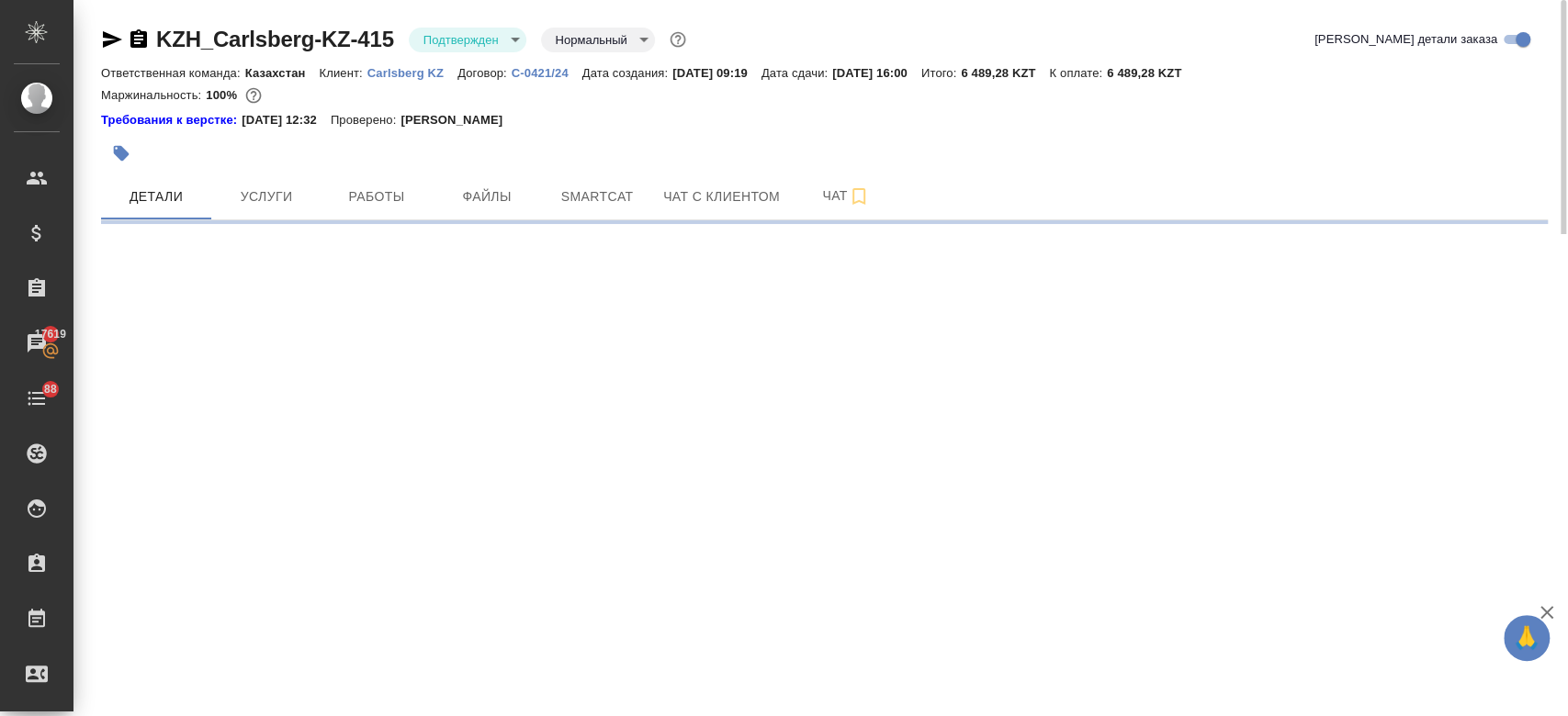
select select "RU"
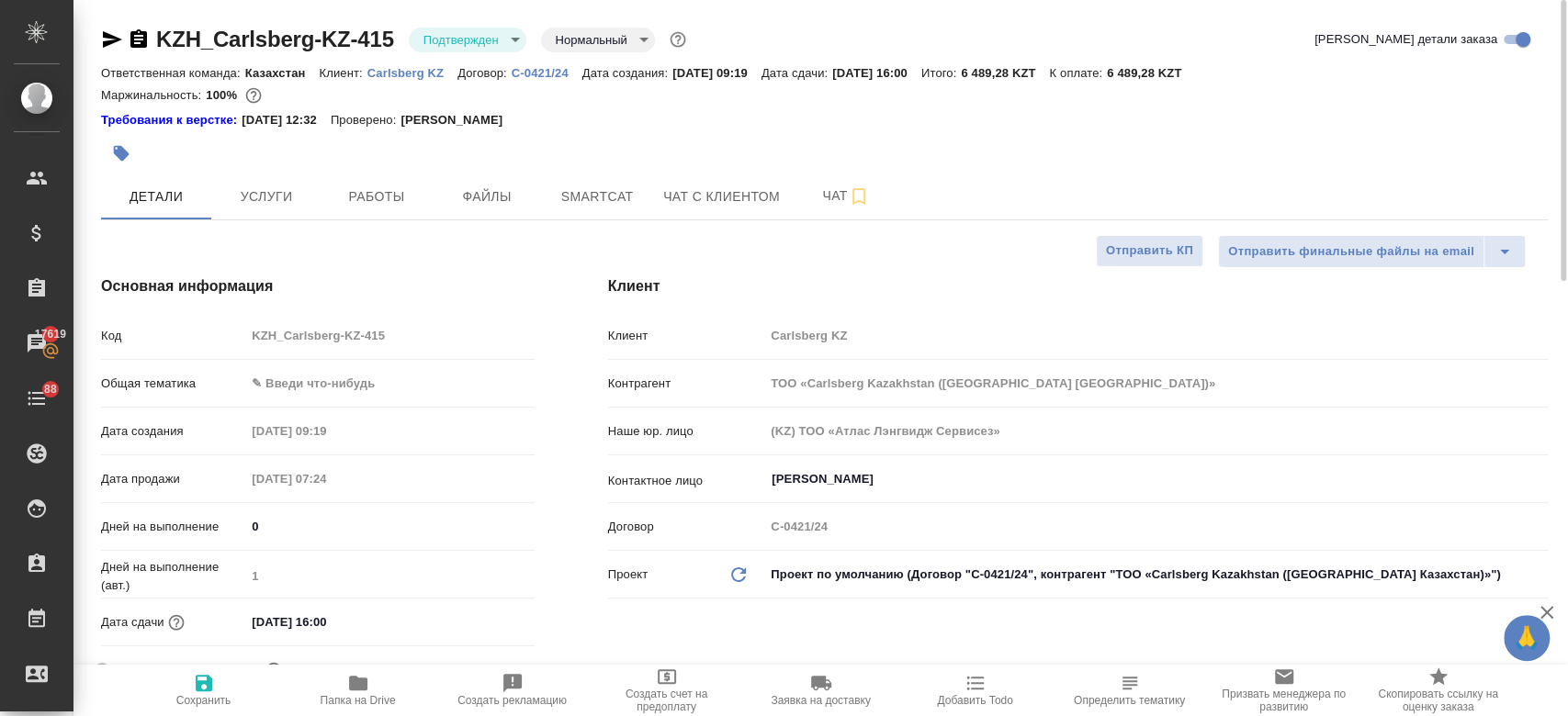
type textarea "x"
click at [110, 35] on icon "button" at bounding box center [113, 39] width 20 height 17
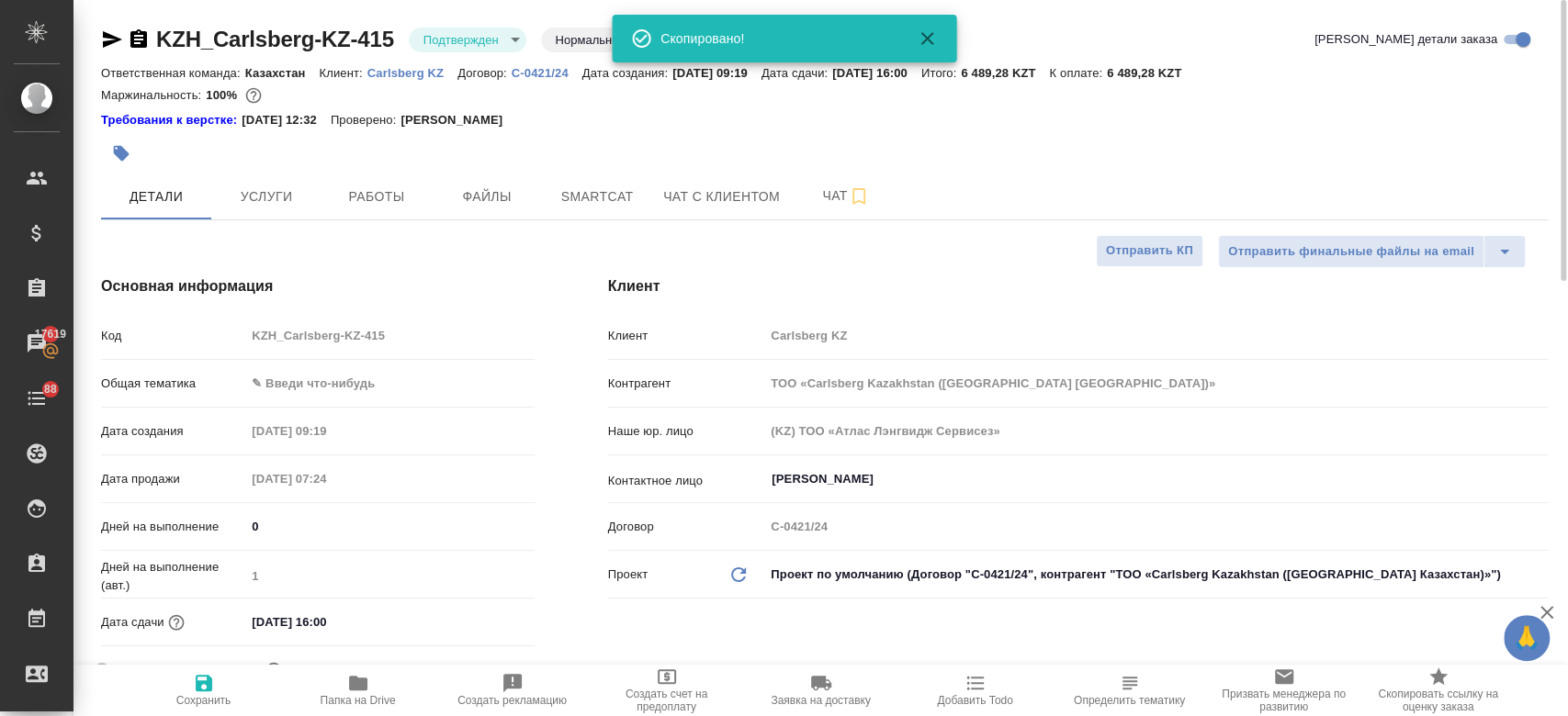
type textarea "x"
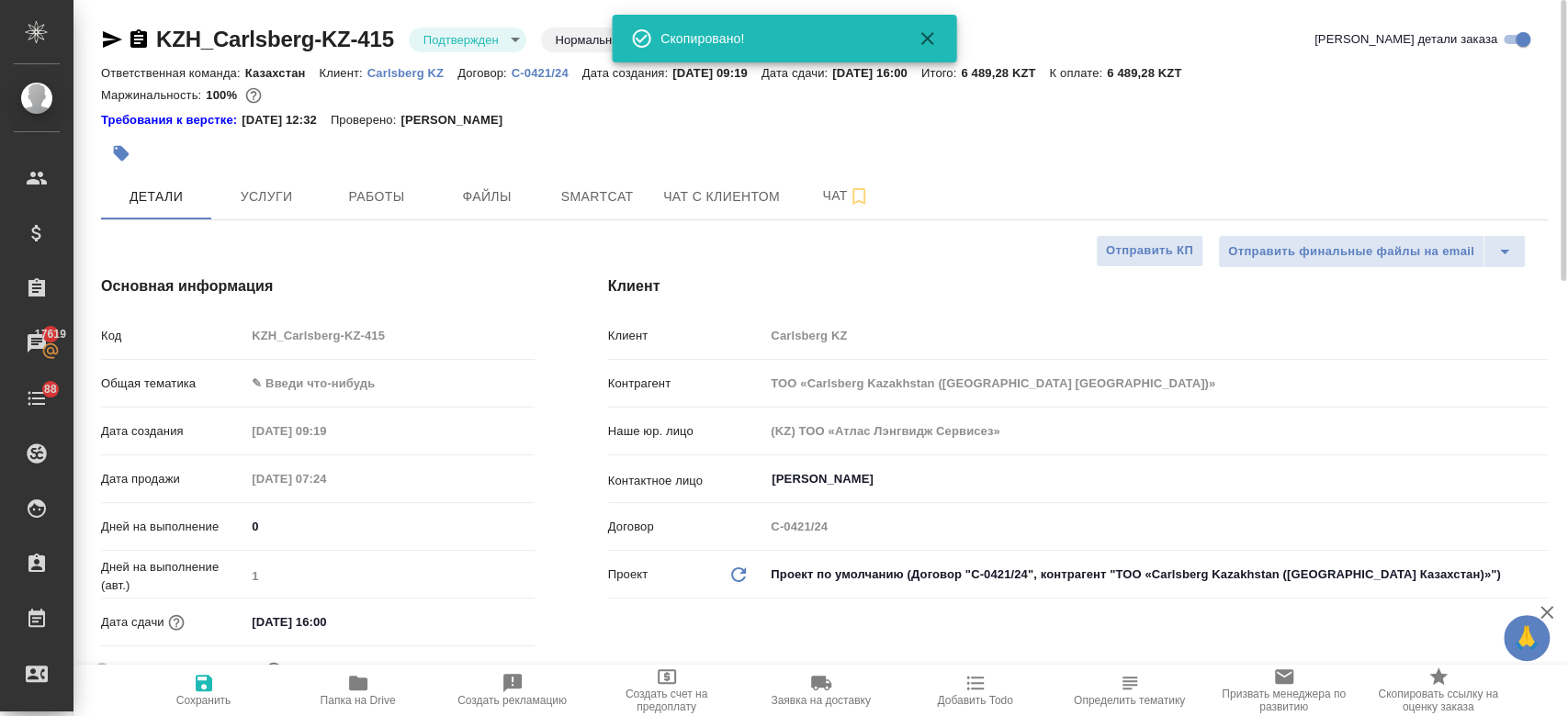
type textarea "x"
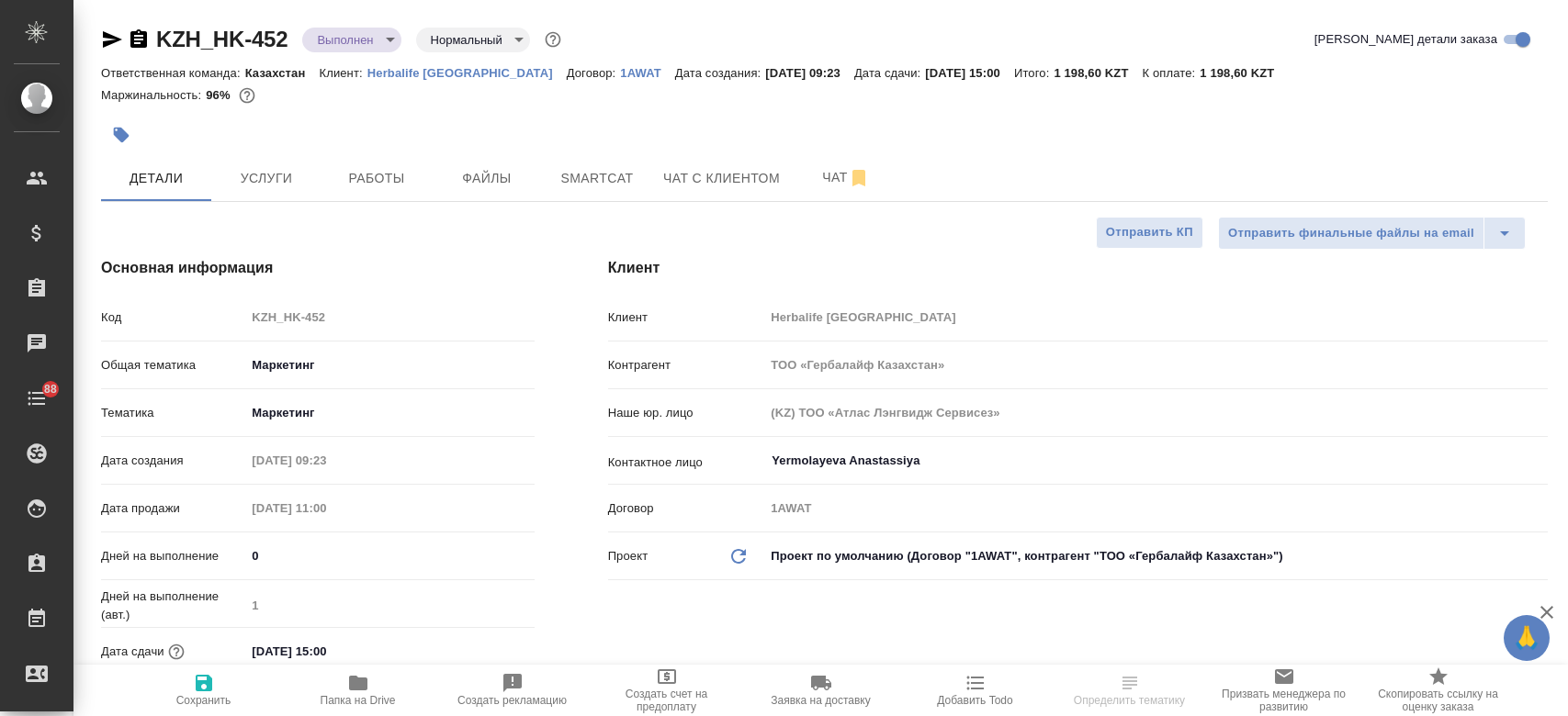
select select "RU"
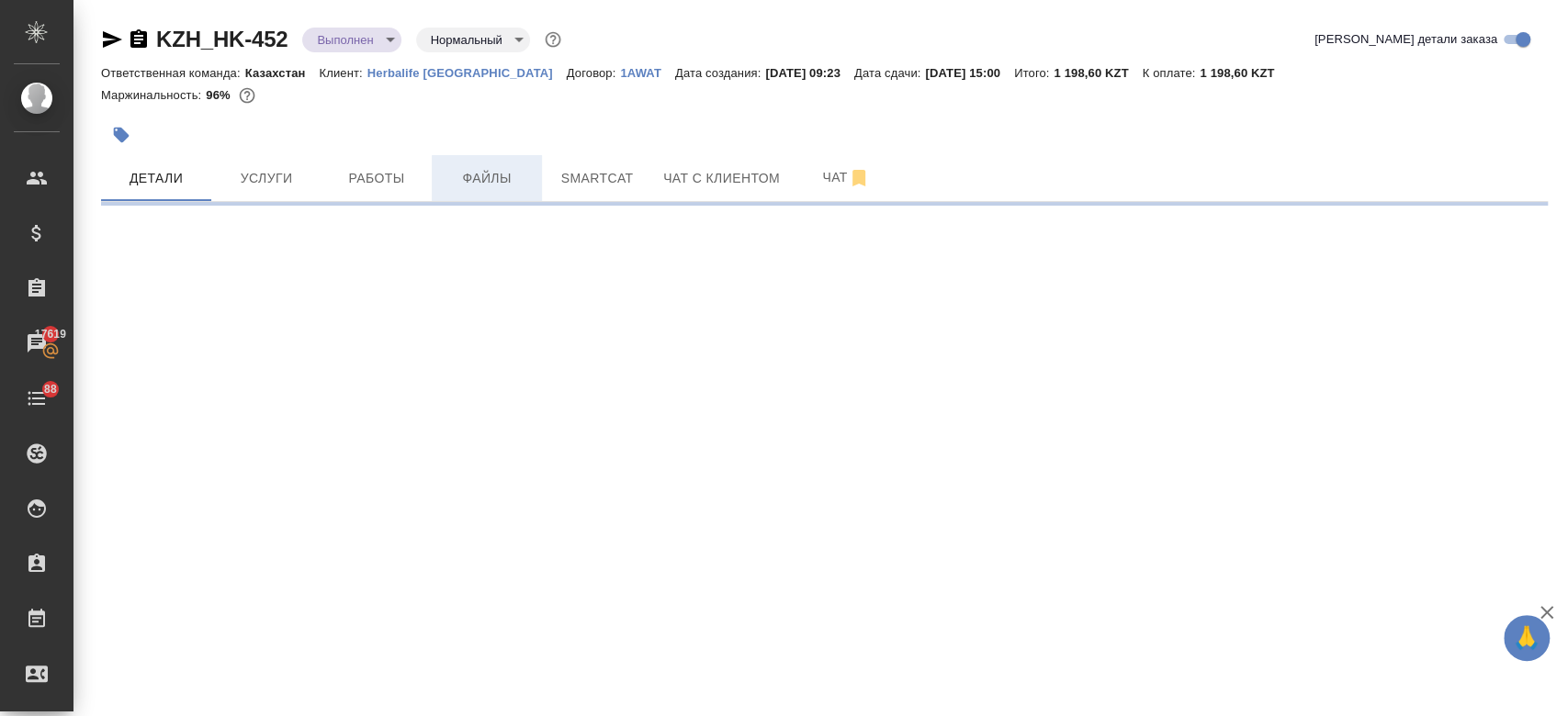
select select "RU"
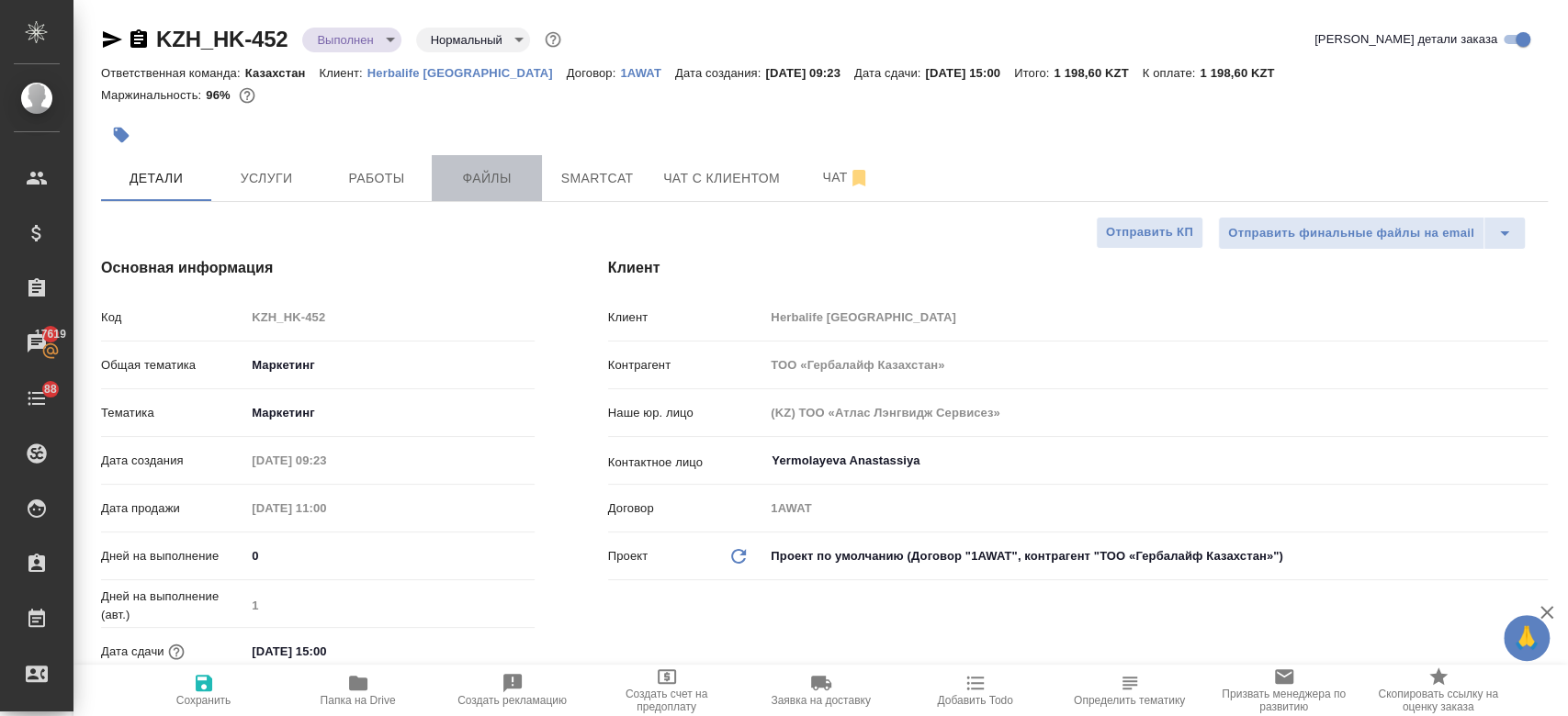
click at [526, 185] on span "Файлы" at bounding box center [487, 178] width 88 height 23
type textarea "x"
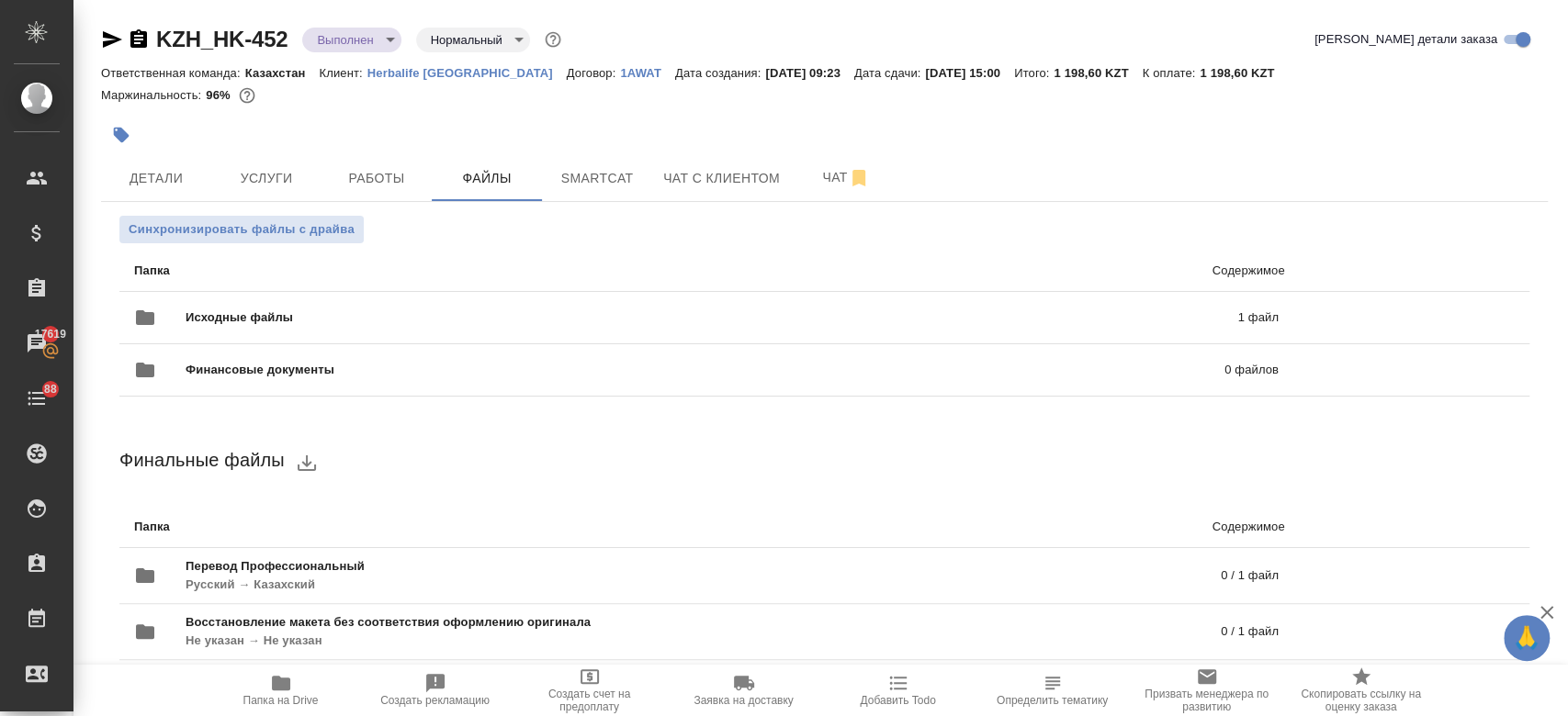
click at [422, 78] on p "Herbalife Kazakhstan" at bounding box center [467, 73] width 199 height 14
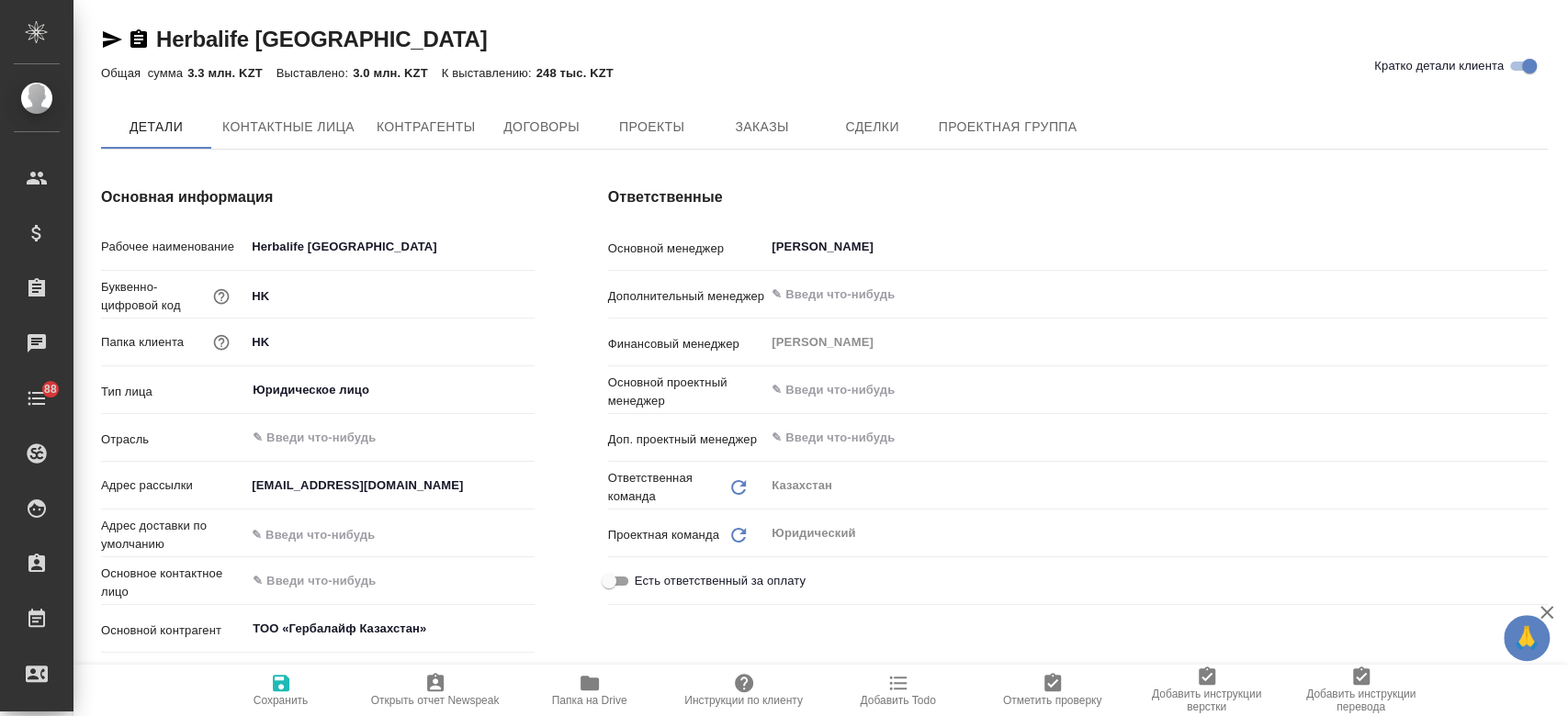
type textarea "x"
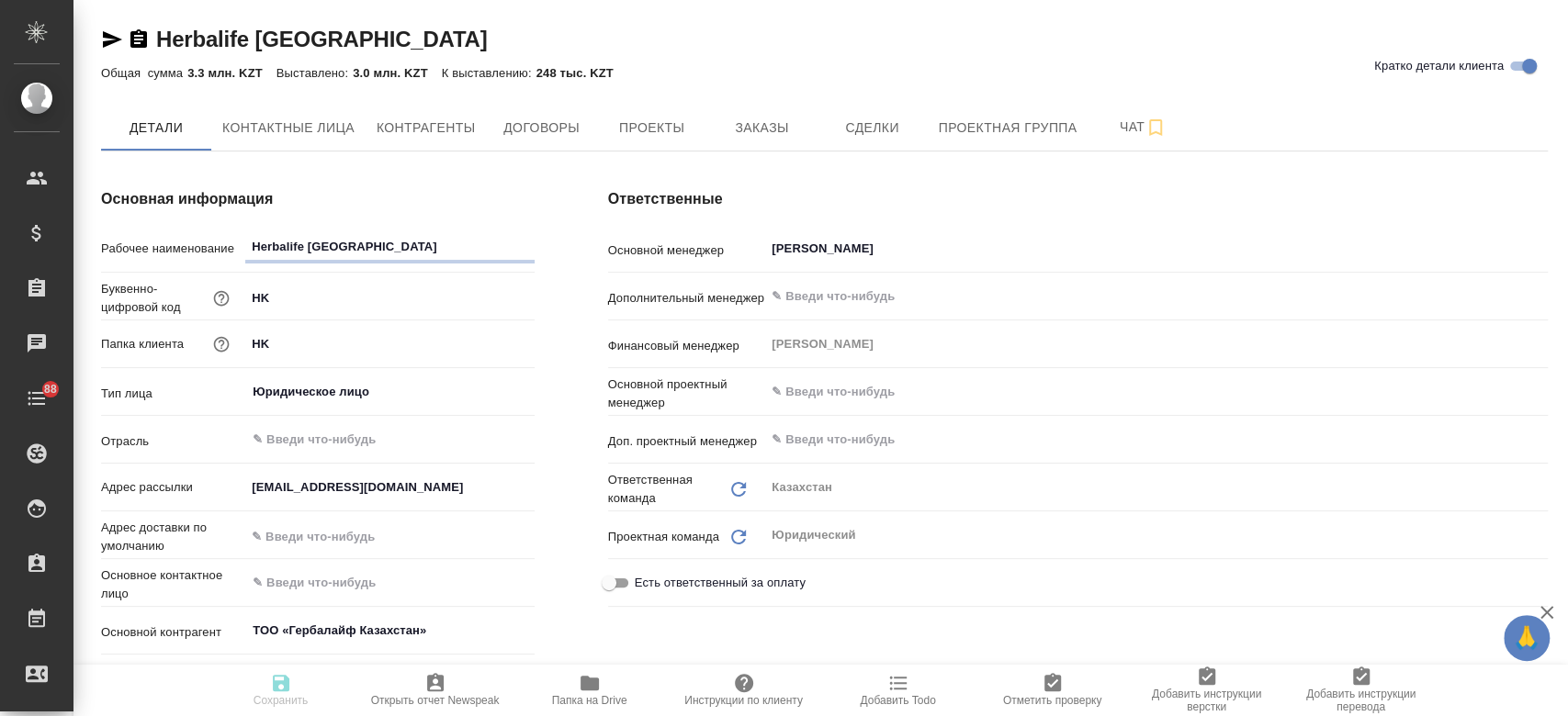
type textarea "x"
click at [793, 127] on span "Заказы" at bounding box center [761, 128] width 88 height 23
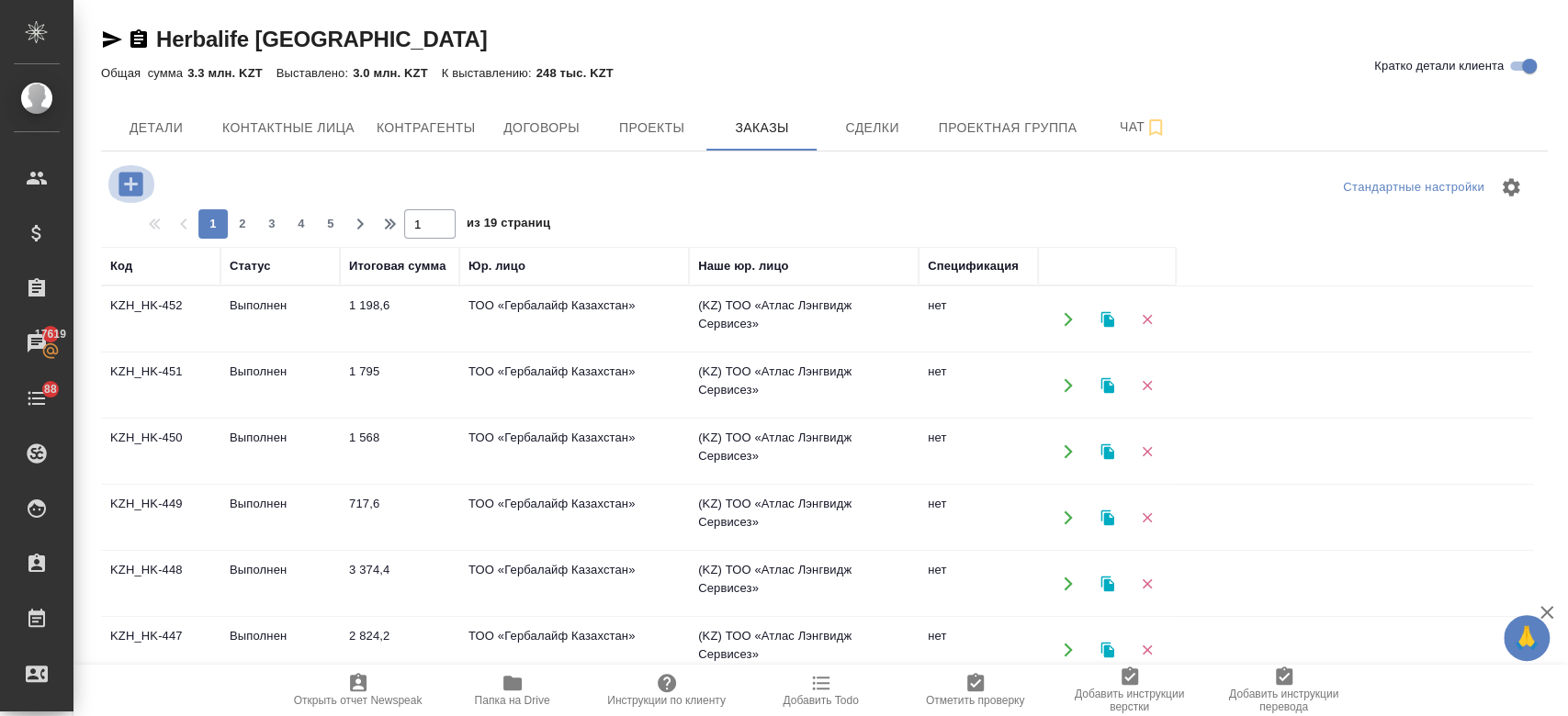
click at [132, 187] on icon "button" at bounding box center [131, 184] width 32 height 32
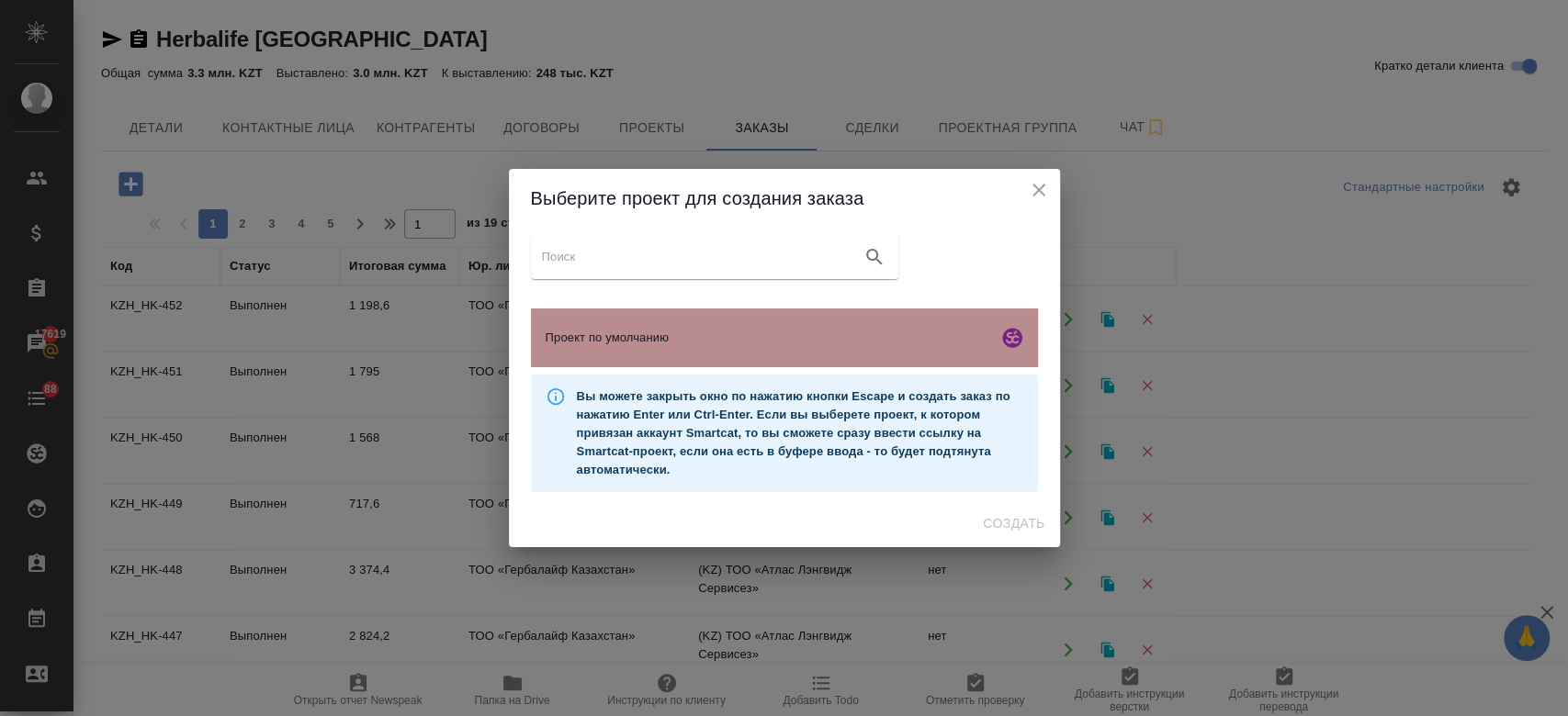
click at [697, 332] on span "Проект по умолчанию" at bounding box center [768, 338] width 445 height 19
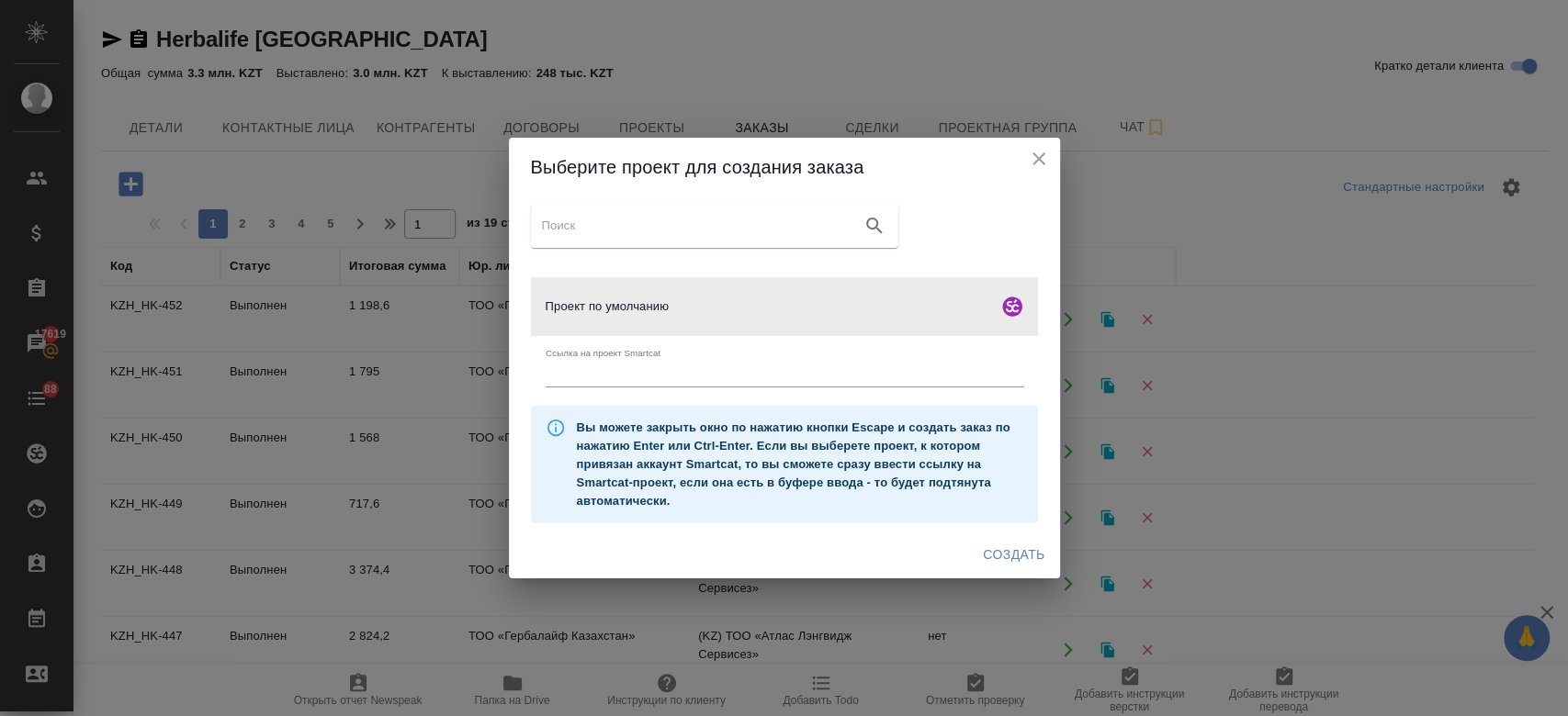
click at [1012, 555] on span "Создать" at bounding box center [1014, 555] width 62 height 23
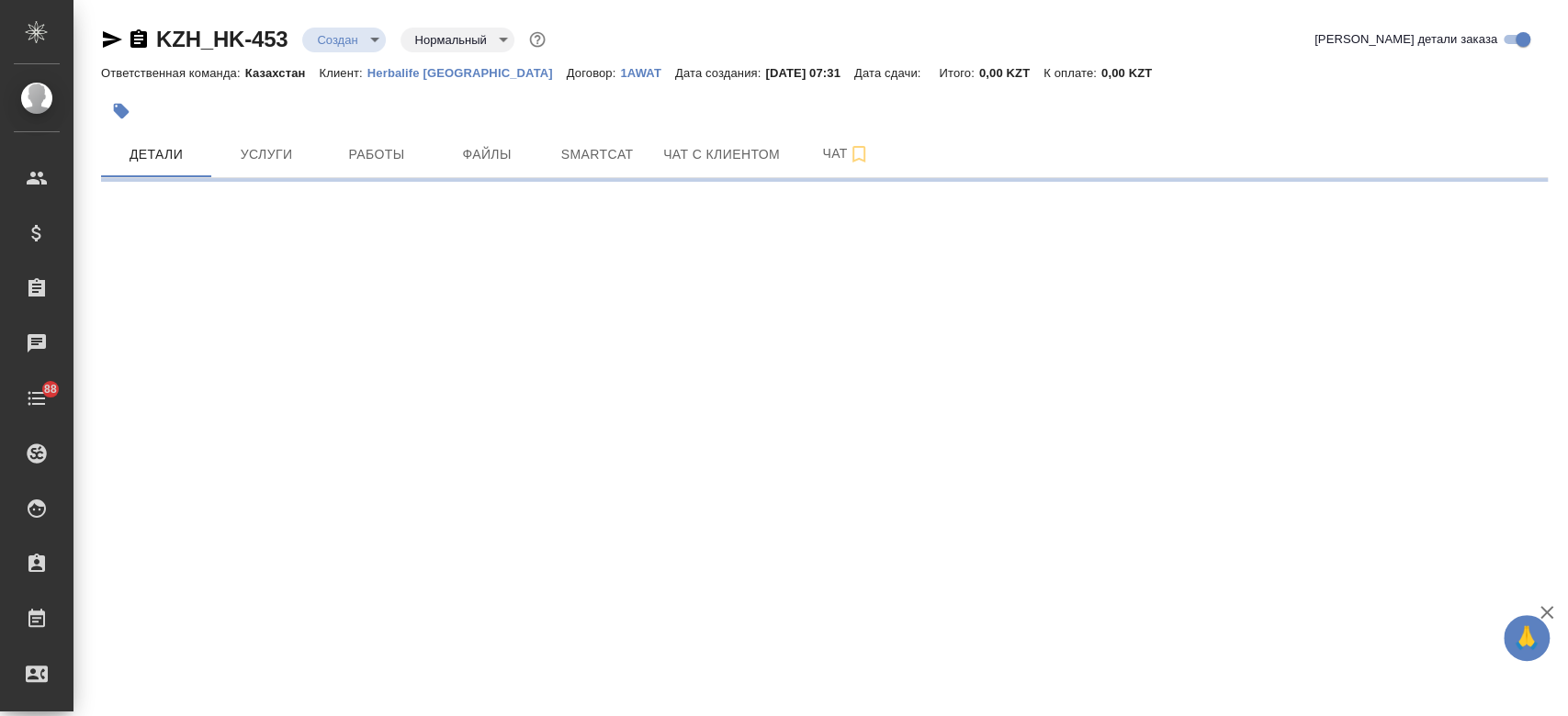
select select "RU"
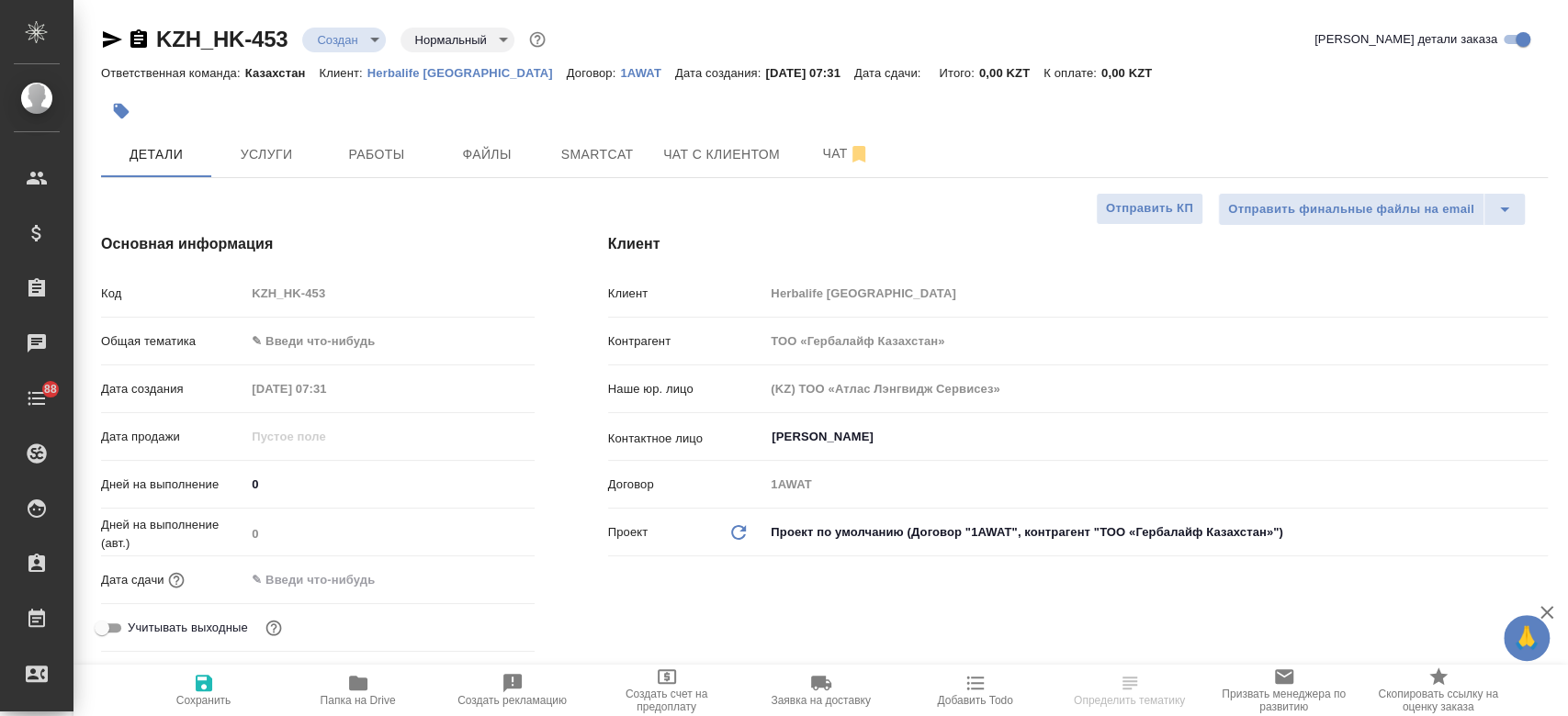
type textarea "x"
click at [509, 135] on button "Файлы" at bounding box center [487, 154] width 110 height 46
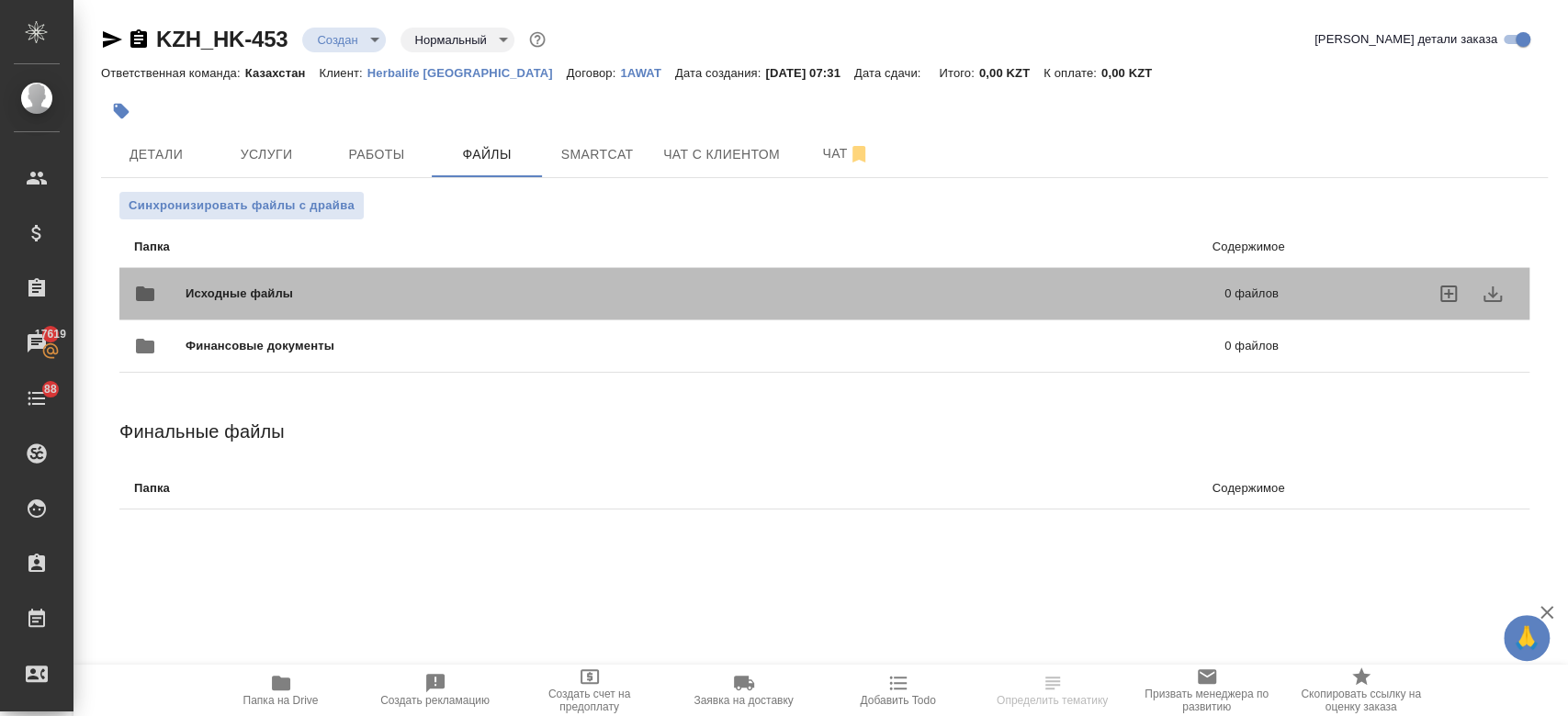
click at [392, 296] on span "Исходные файлы" at bounding box center [473, 294] width 574 height 19
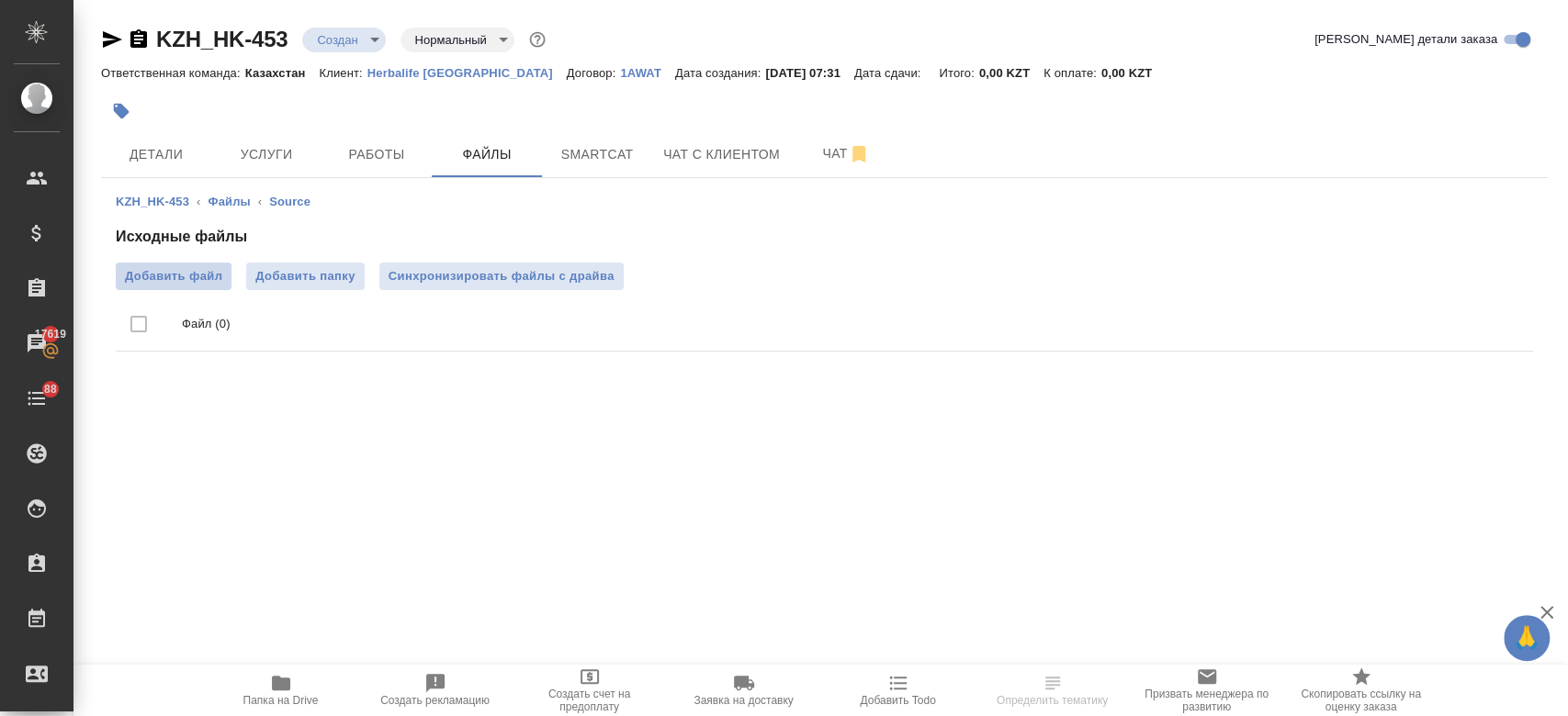
click at [192, 281] on span "Добавить файл" at bounding box center [173, 276] width 97 height 19
click at [0, 0] on input "Добавить файл" at bounding box center [0, 0] width 0 height 0
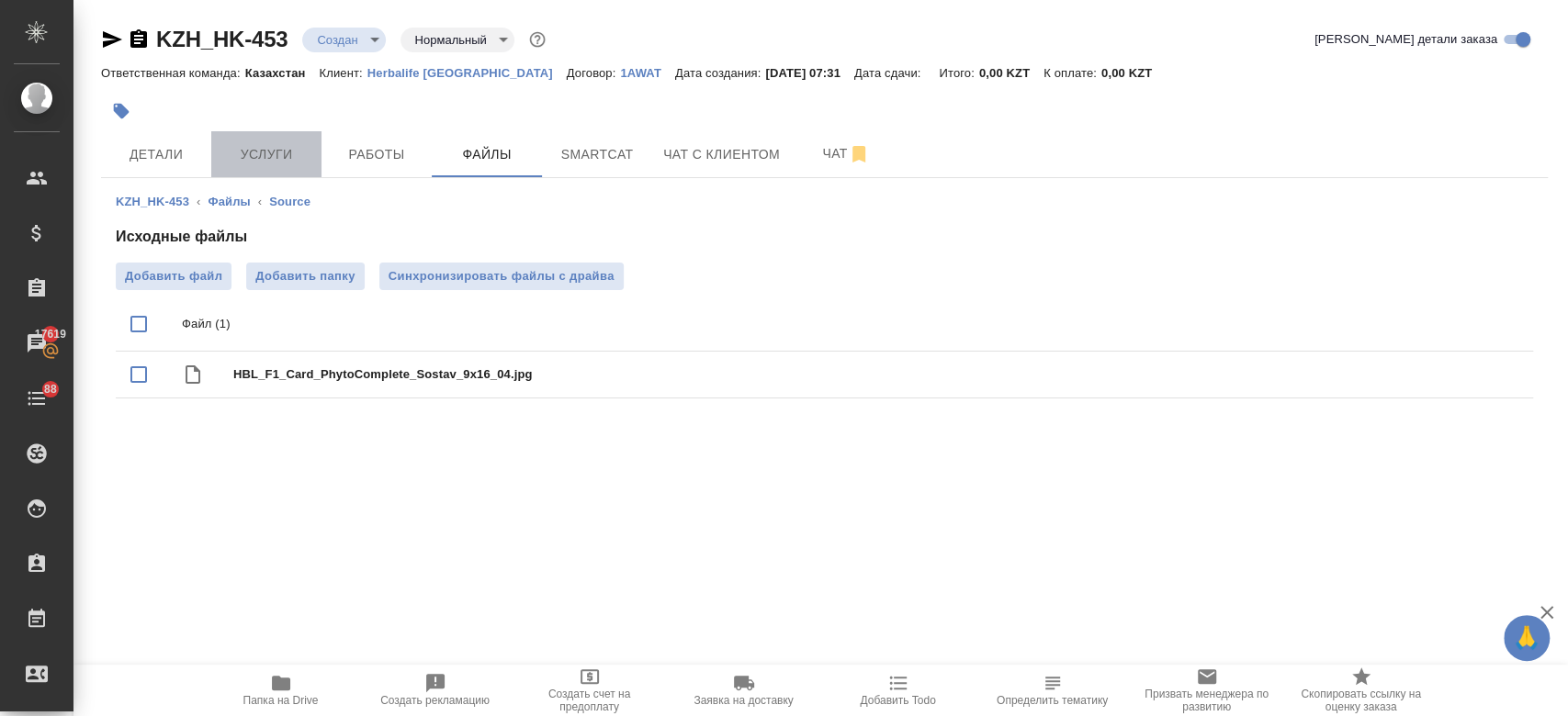
click at [279, 165] on span "Услуги" at bounding box center [266, 154] width 88 height 23
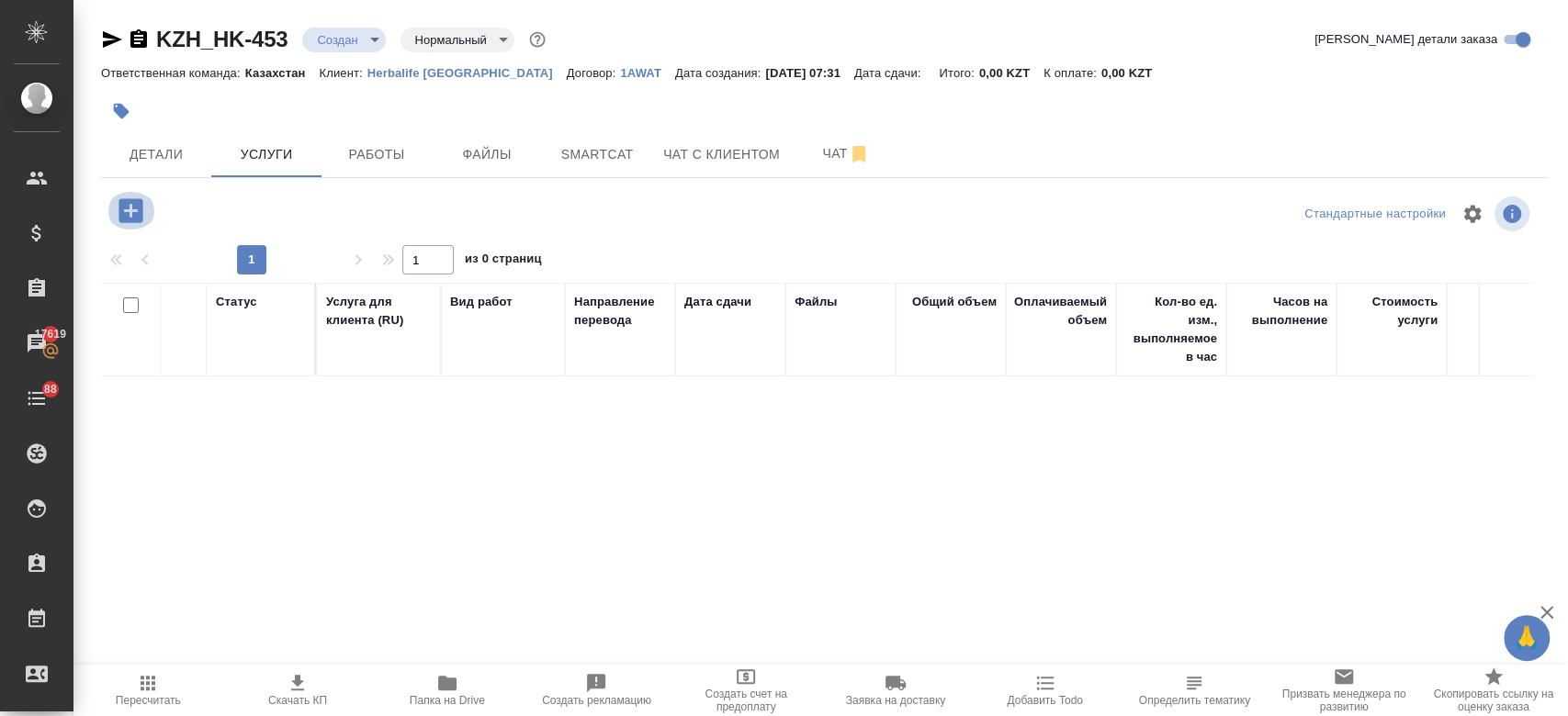
click at [128, 212] on icon "button" at bounding box center [131, 210] width 24 height 24
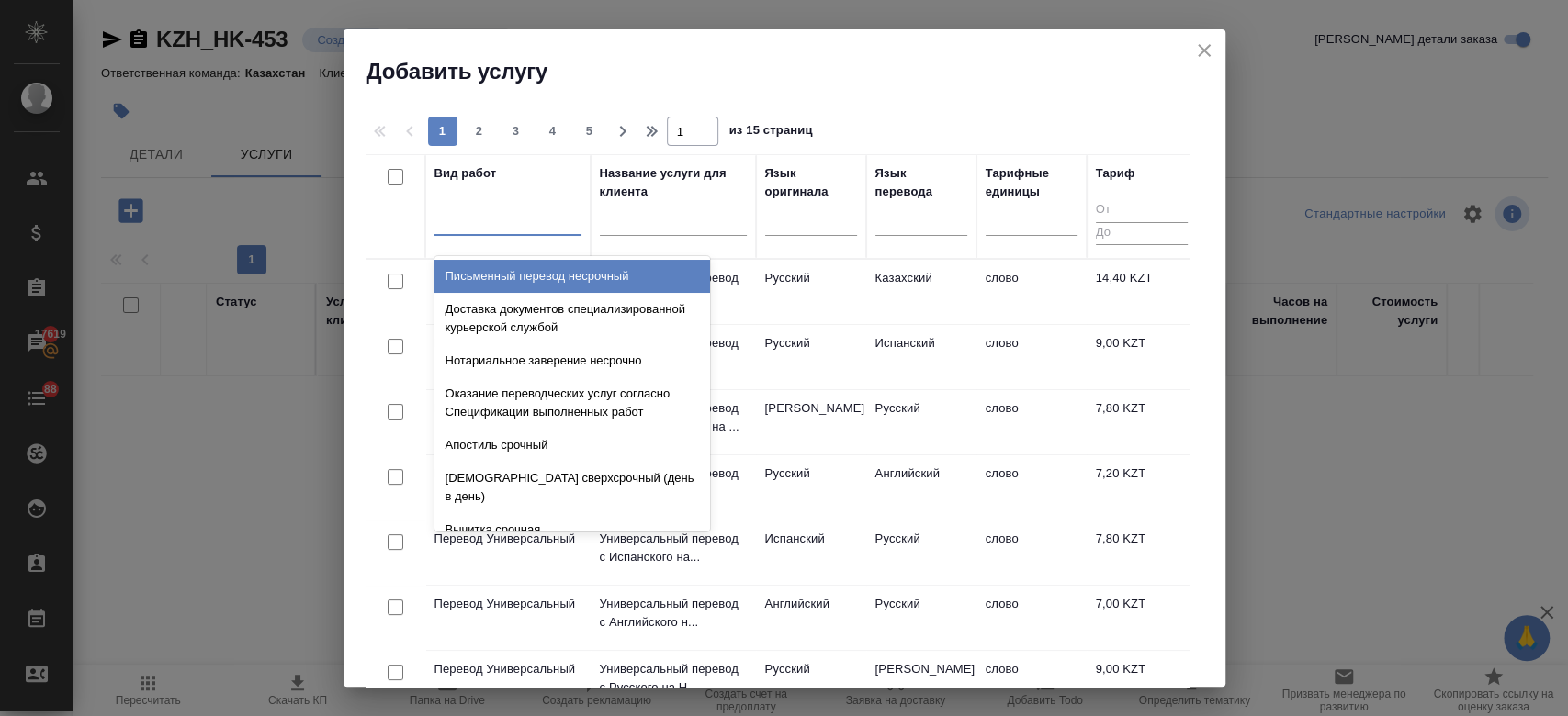
click at [479, 224] on div at bounding box center [508, 217] width 147 height 27
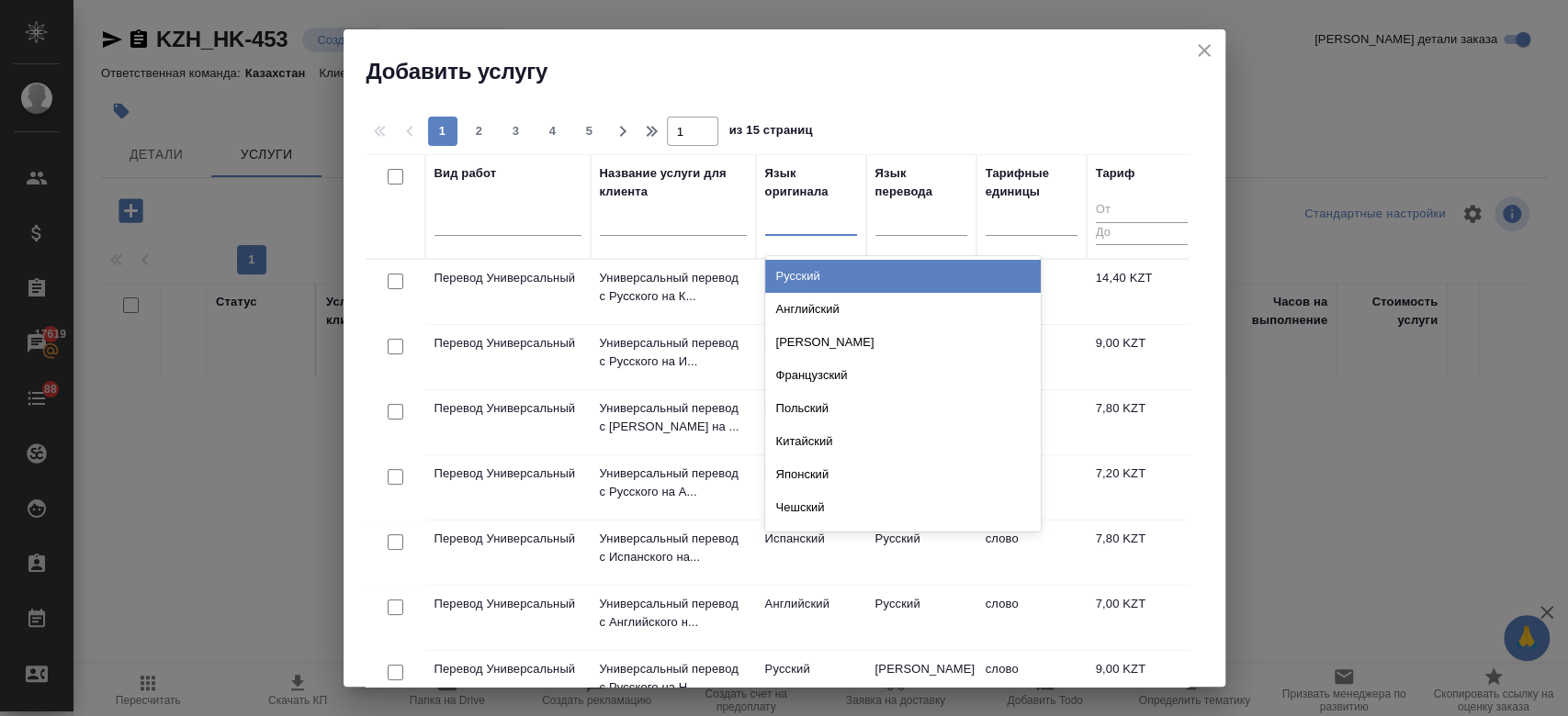
click at [822, 226] on div at bounding box center [812, 217] width 92 height 27
type input "рус"
click at [823, 291] on div "Русский" at bounding box center [903, 277] width 276 height 33
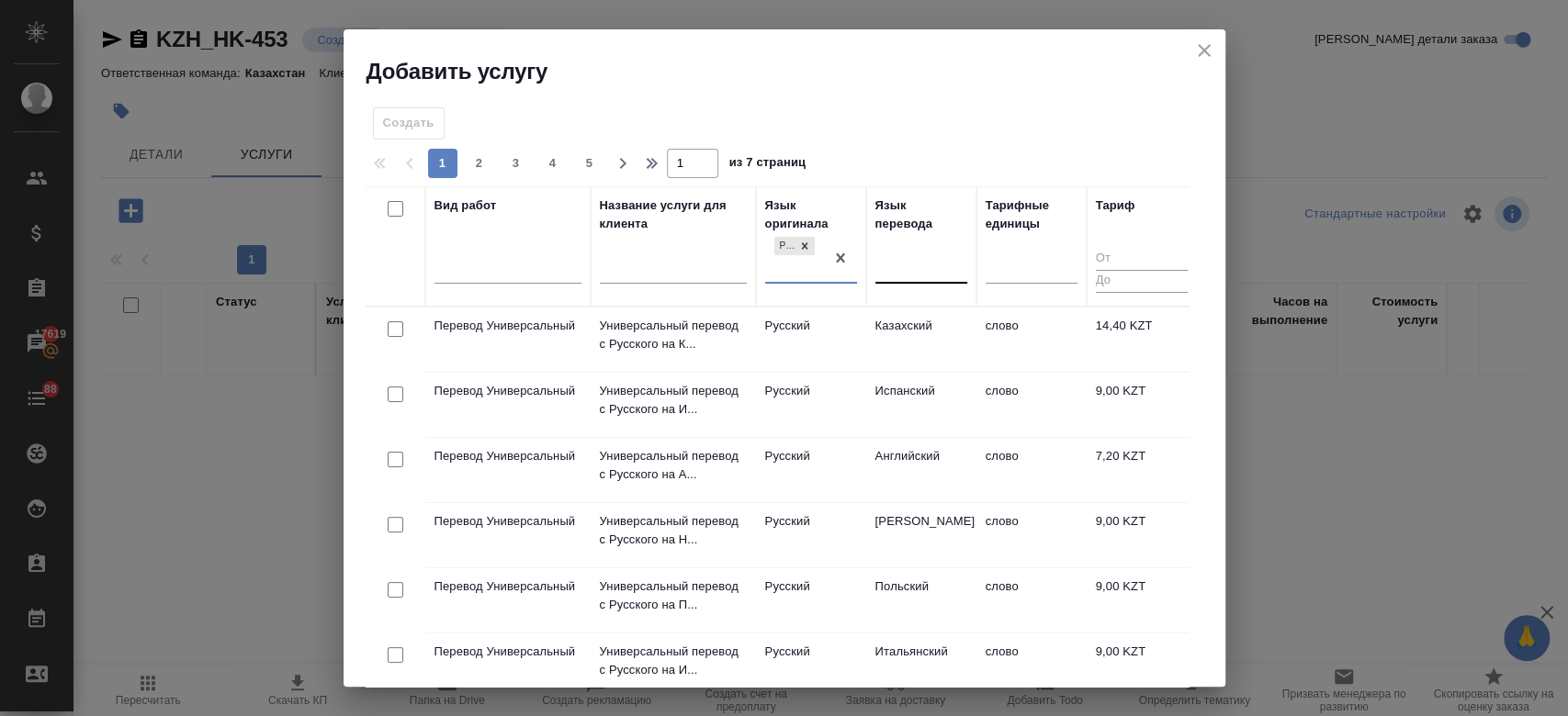
click at [890, 259] on div at bounding box center [922, 265] width 92 height 27
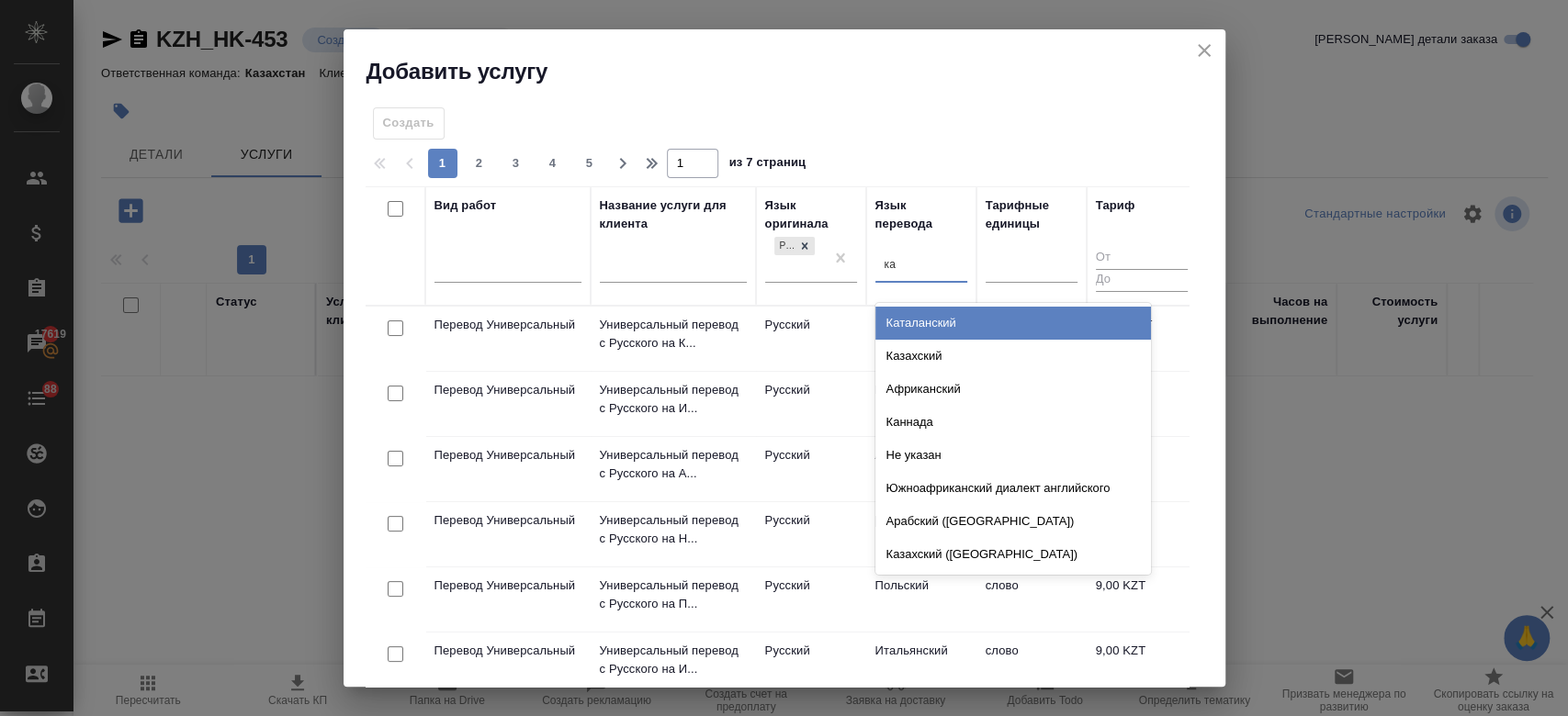
type input "каз"
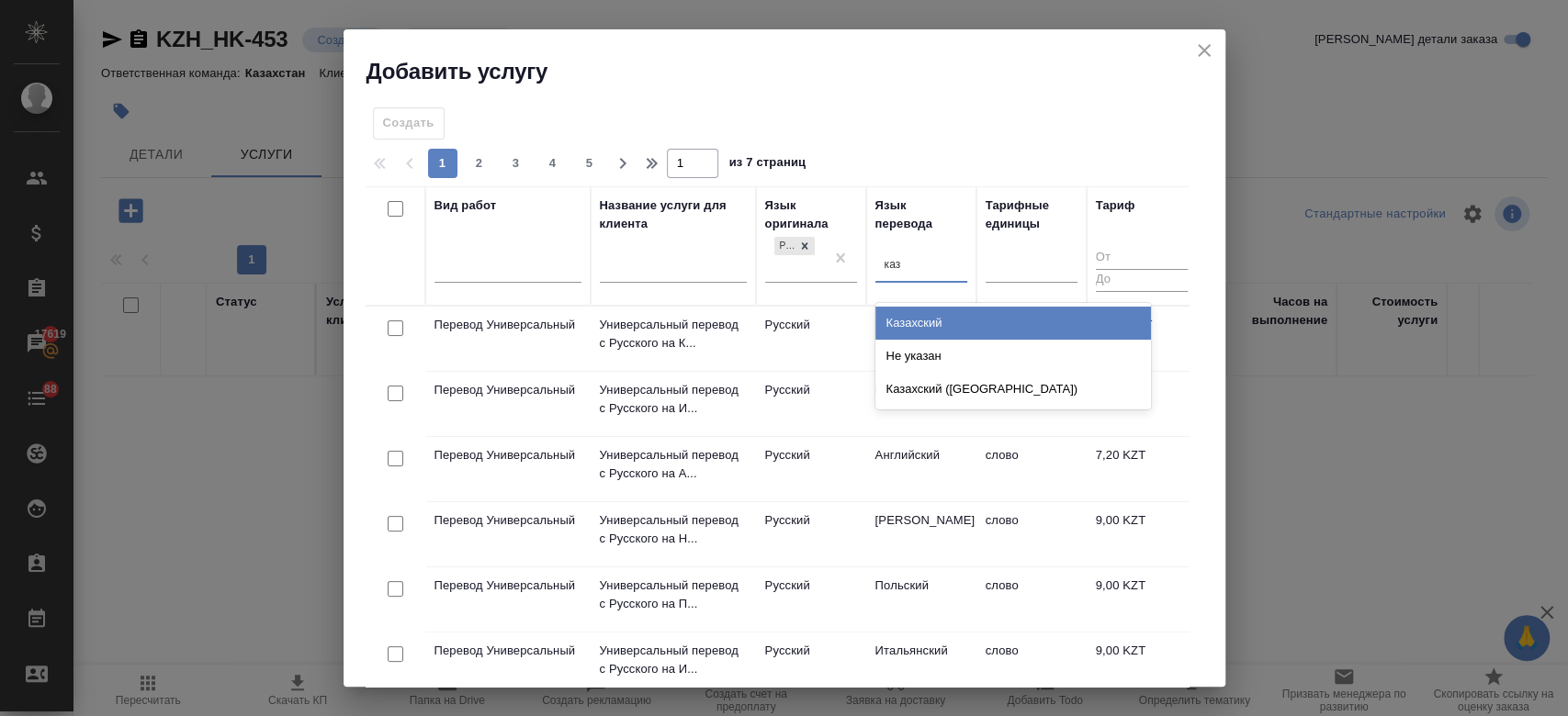
click at [912, 308] on div "Казахский" at bounding box center [1013, 323] width 276 height 33
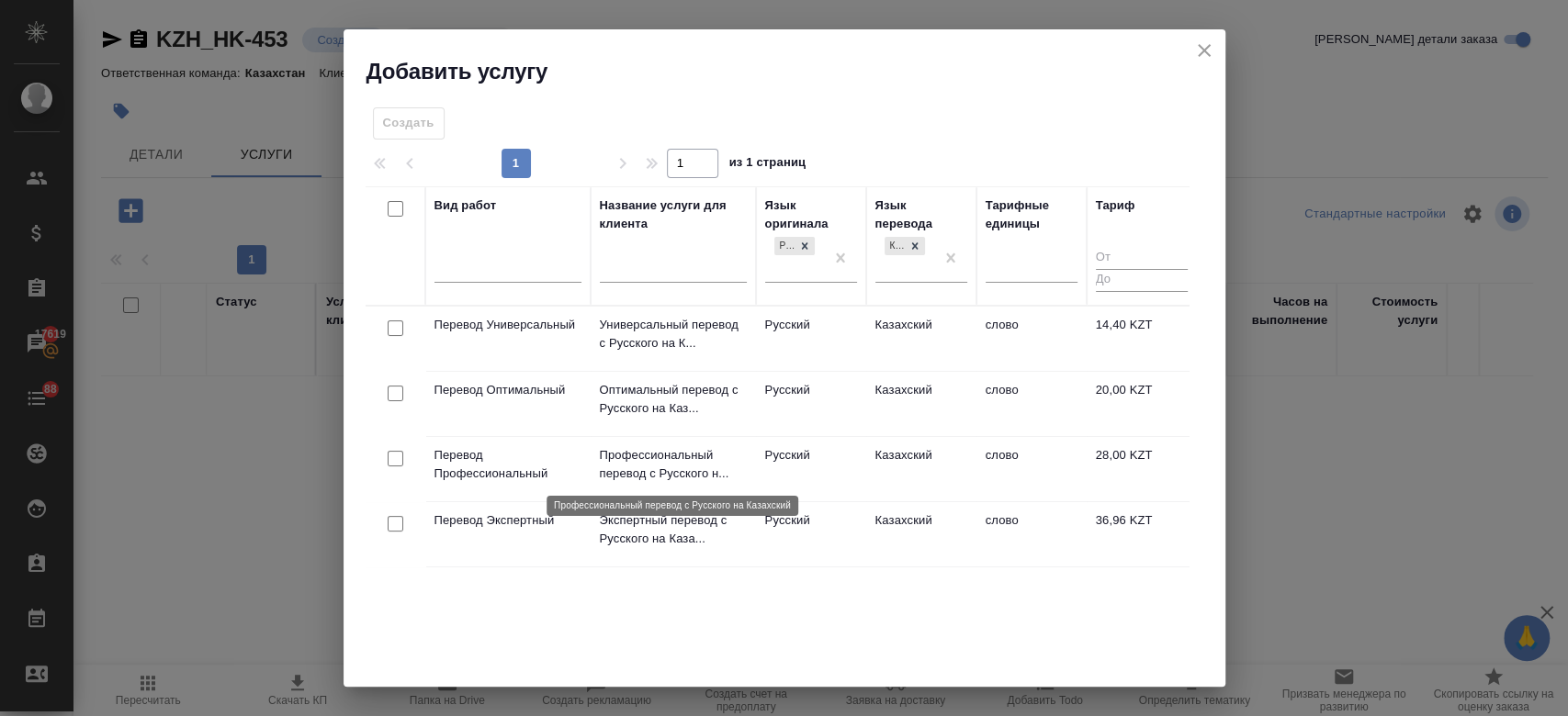
click at [628, 473] on p "Профессиональный перевод с Русского н..." at bounding box center [674, 465] width 147 height 36
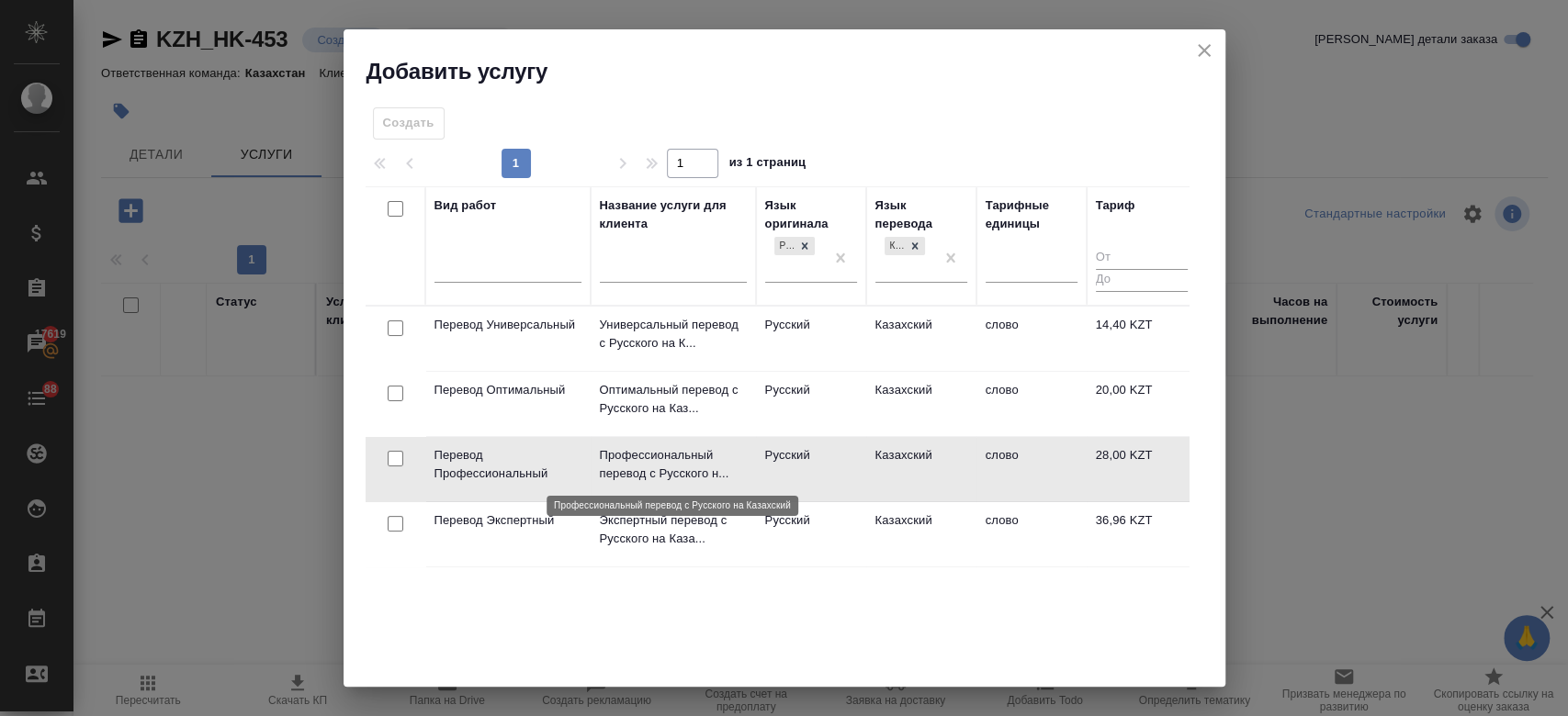
click at [628, 473] on p "Профессиональный перевод с Русского н..." at bounding box center [674, 465] width 147 height 36
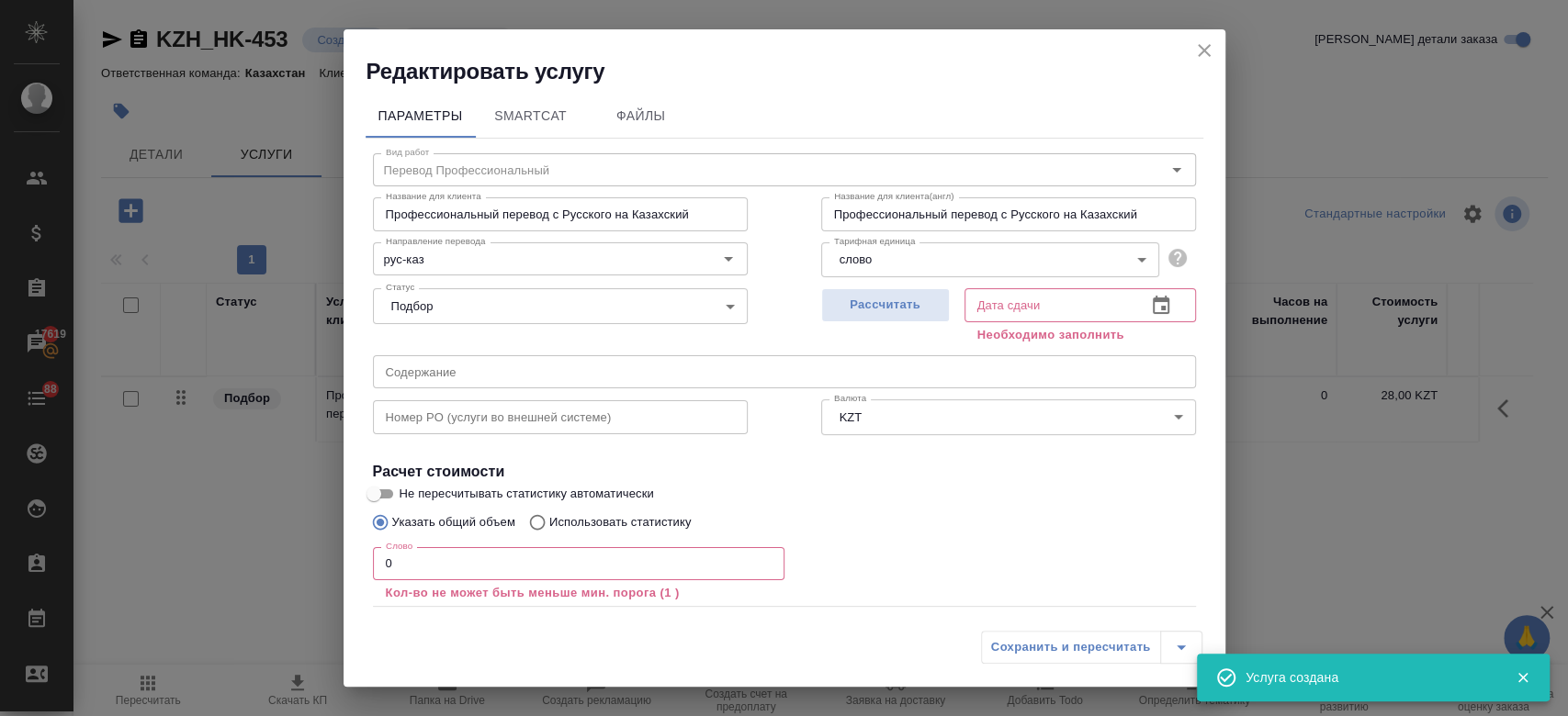
scroll to position [101, 0]
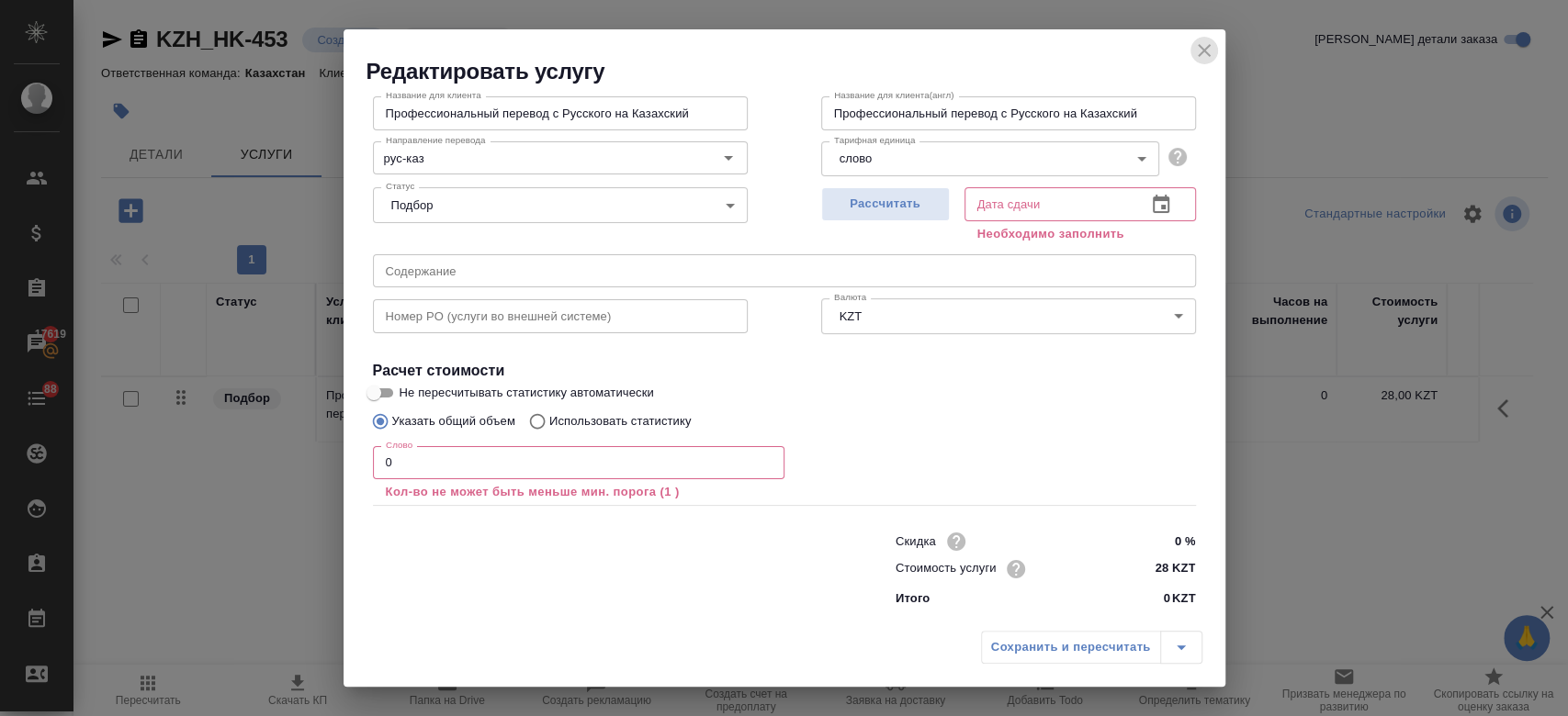
click at [1208, 49] on icon "close" at bounding box center [1204, 50] width 22 height 22
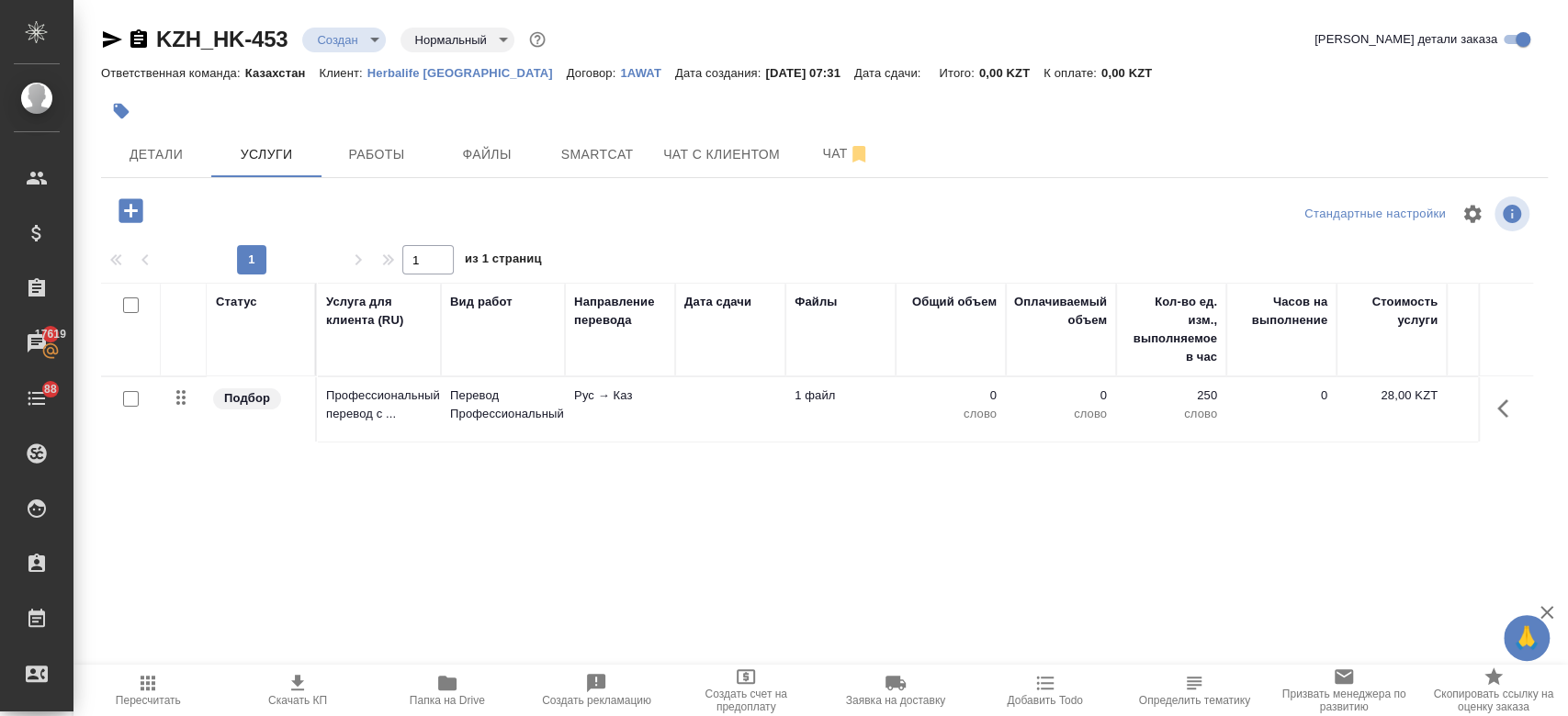
click at [135, 400] on input "checkbox" at bounding box center [131, 399] width 16 height 16
checkbox input "true"
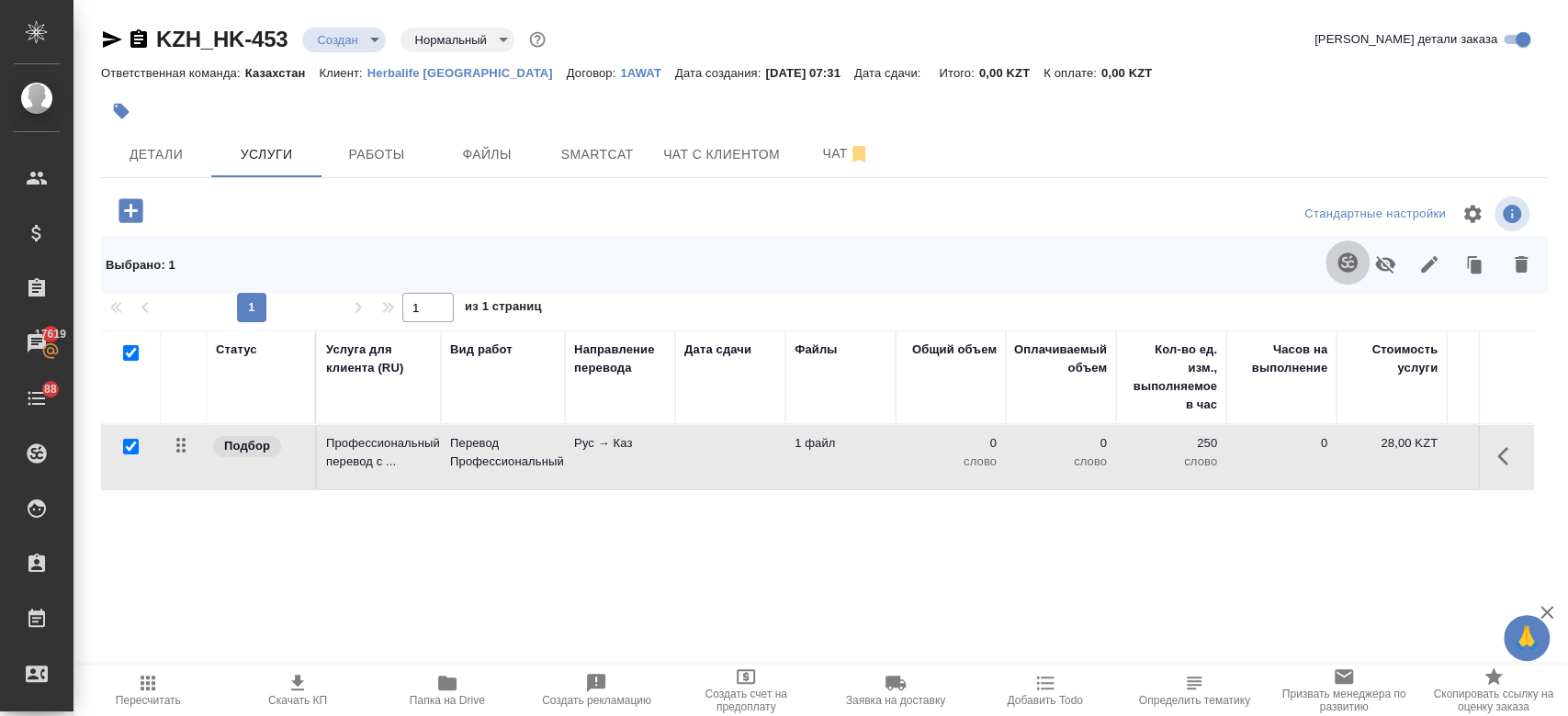
click at [1338, 258] on icon "button" at bounding box center [1348, 262] width 22 height 22
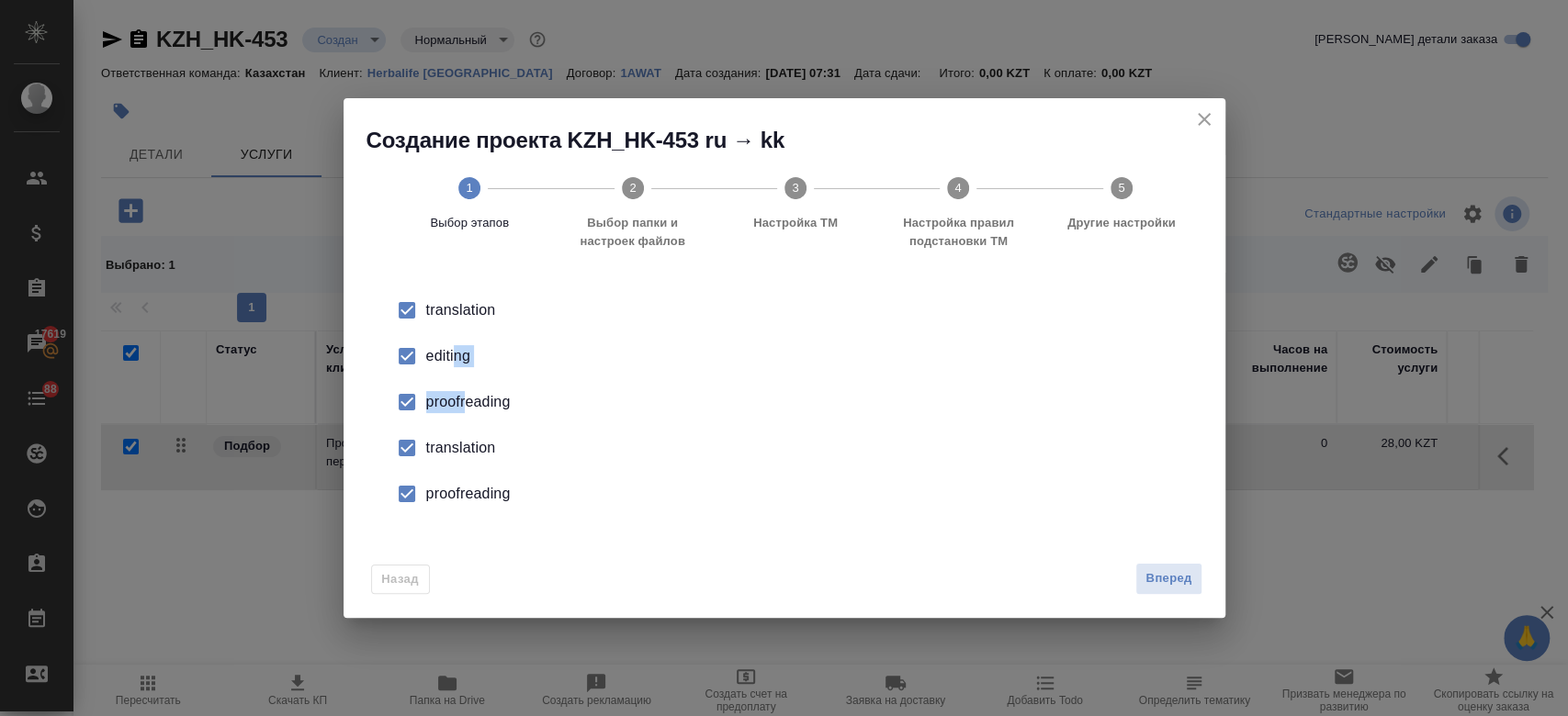
drag, startPoint x: 454, startPoint y: 361, endPoint x: 465, endPoint y: 412, distance: 52.2
click at [465, 412] on ul "translation editing proofreading translation proofreading" at bounding box center [785, 403] width 823 height 230
click at [465, 412] on div "proofreading" at bounding box center [804, 402] width 756 height 22
click at [404, 362] on input "checkbox" at bounding box center [407, 356] width 38 height 38
click at [409, 456] on input "checkbox" at bounding box center [407, 448] width 38 height 38
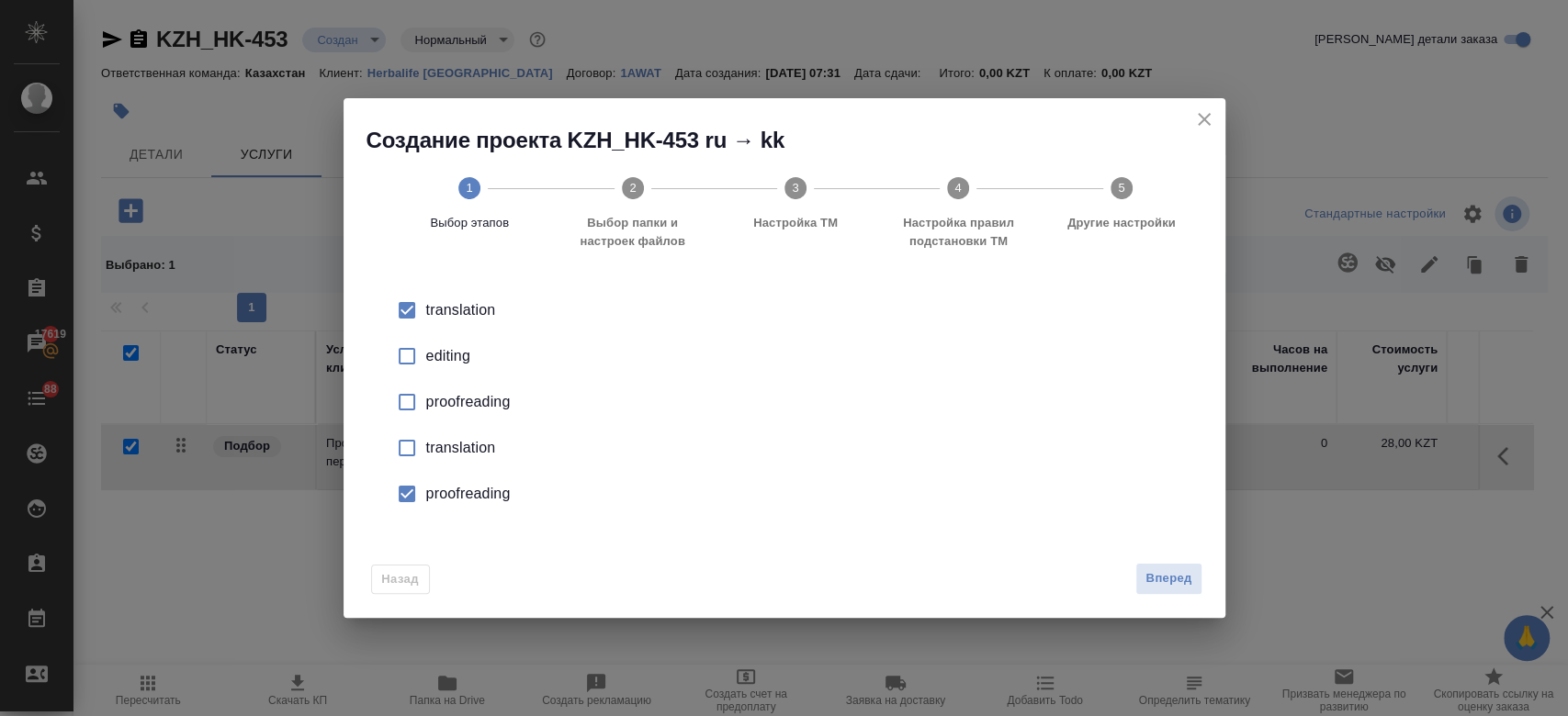
click at [409, 485] on input "checkbox" at bounding box center [407, 493] width 38 height 38
click at [1185, 575] on span "Вперед" at bounding box center [1168, 579] width 46 height 22
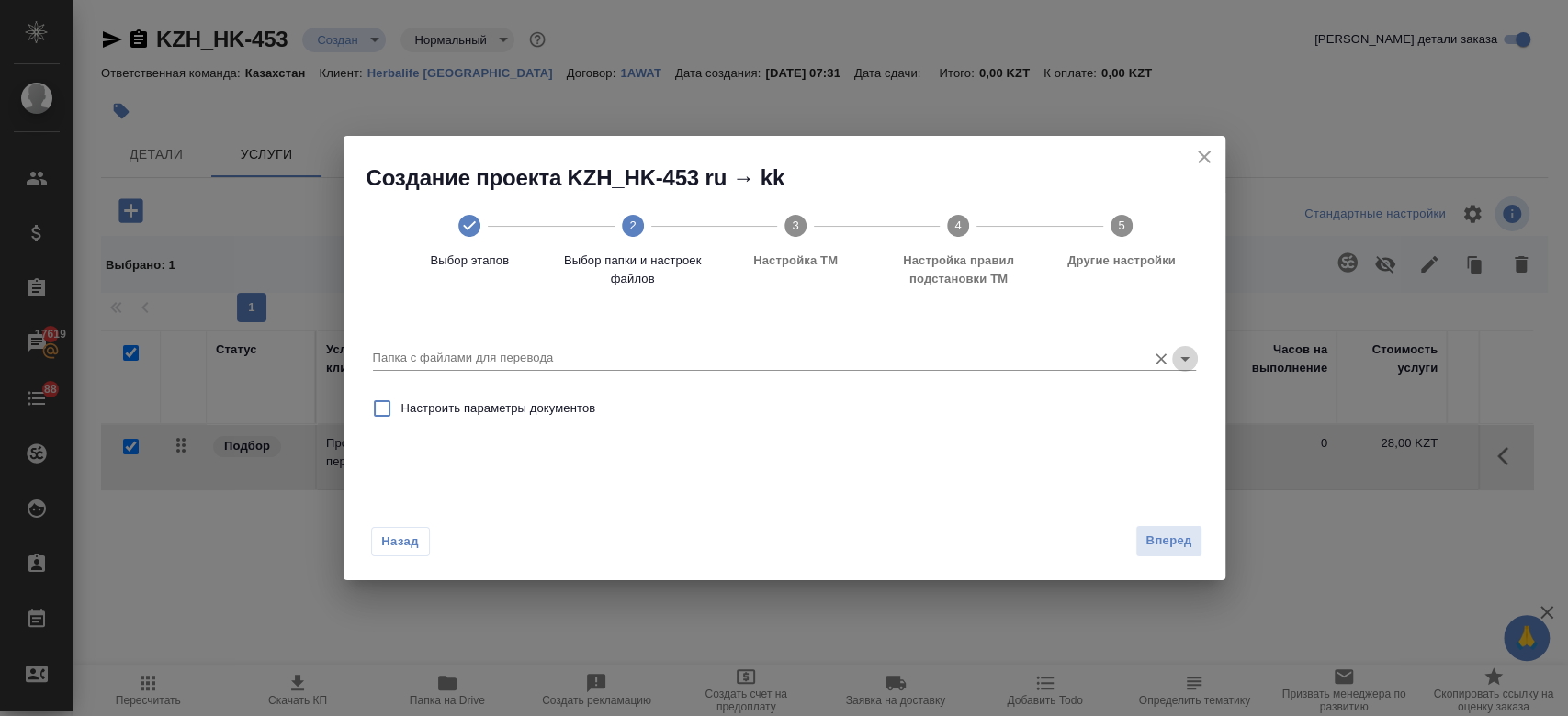
click at [1193, 361] on icon "Open" at bounding box center [1185, 358] width 22 height 22
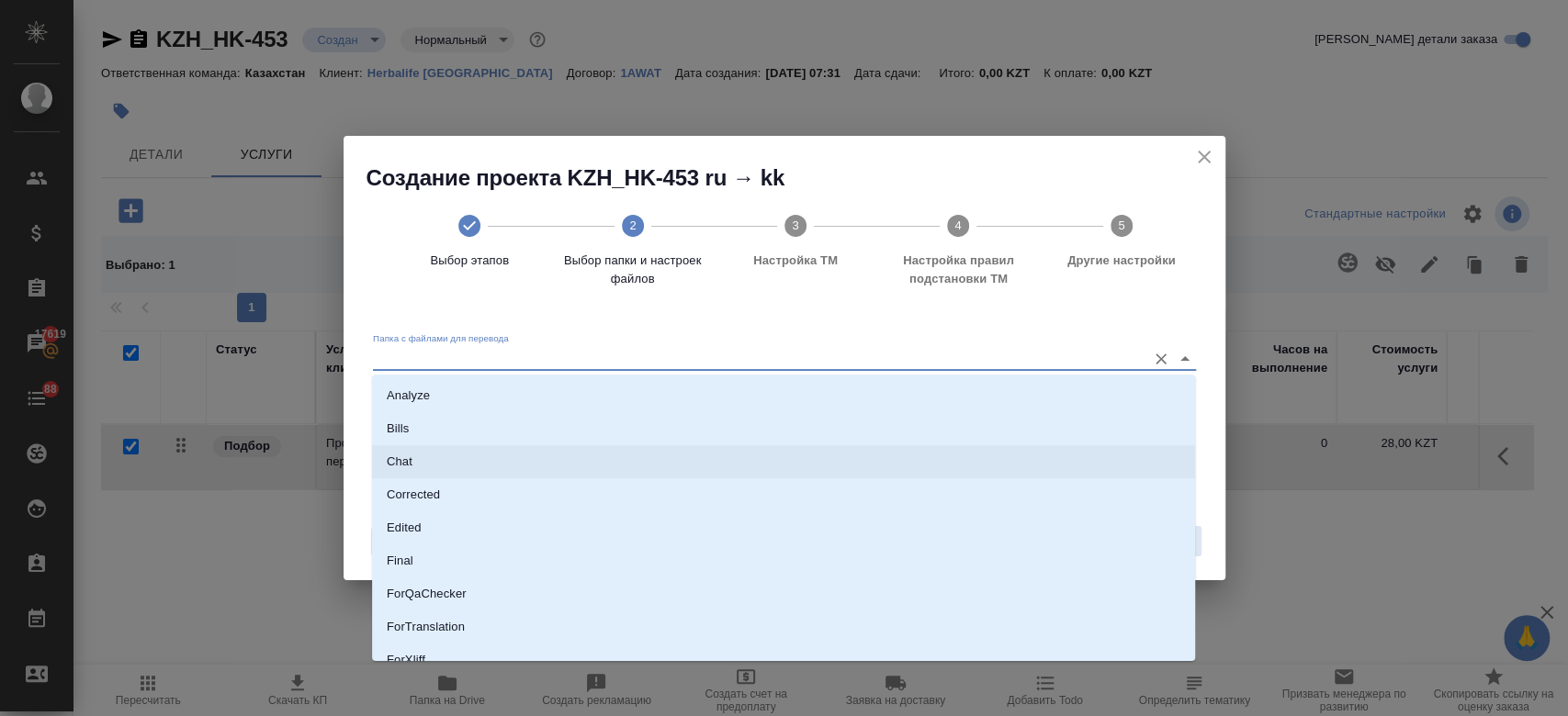
scroll to position [148, 0]
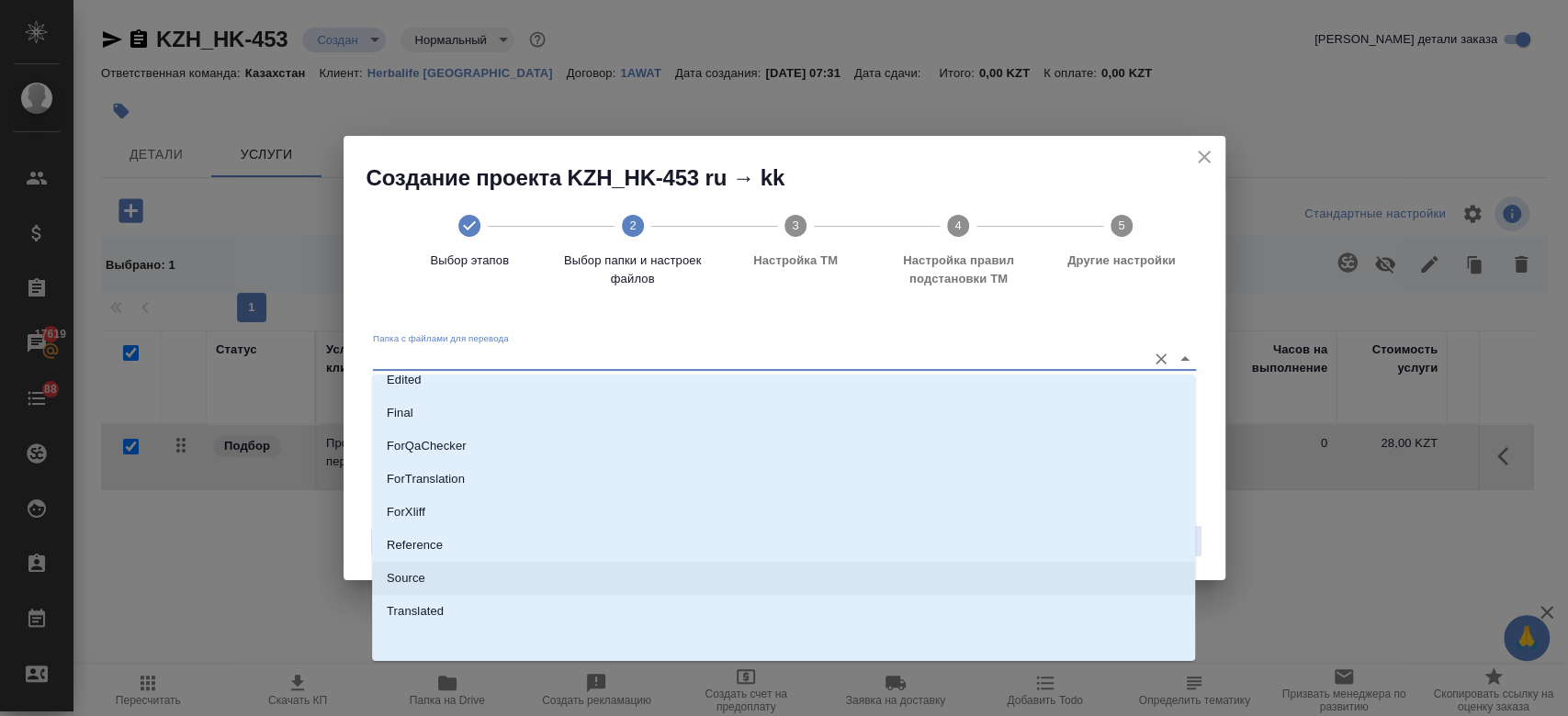
click at [858, 586] on li "Source" at bounding box center [784, 578] width 823 height 33
type input "Source"
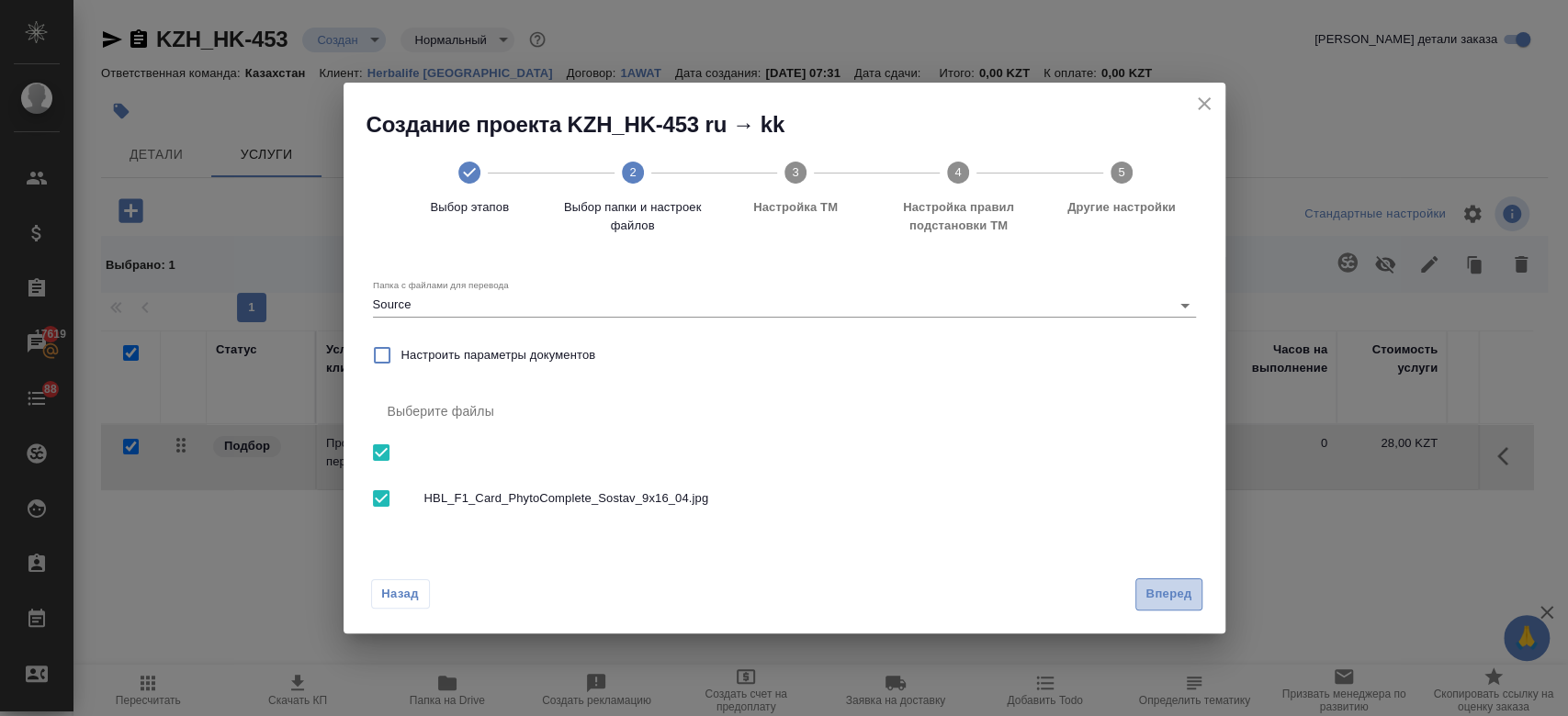
click at [1149, 595] on span "Вперед" at bounding box center [1168, 595] width 46 height 22
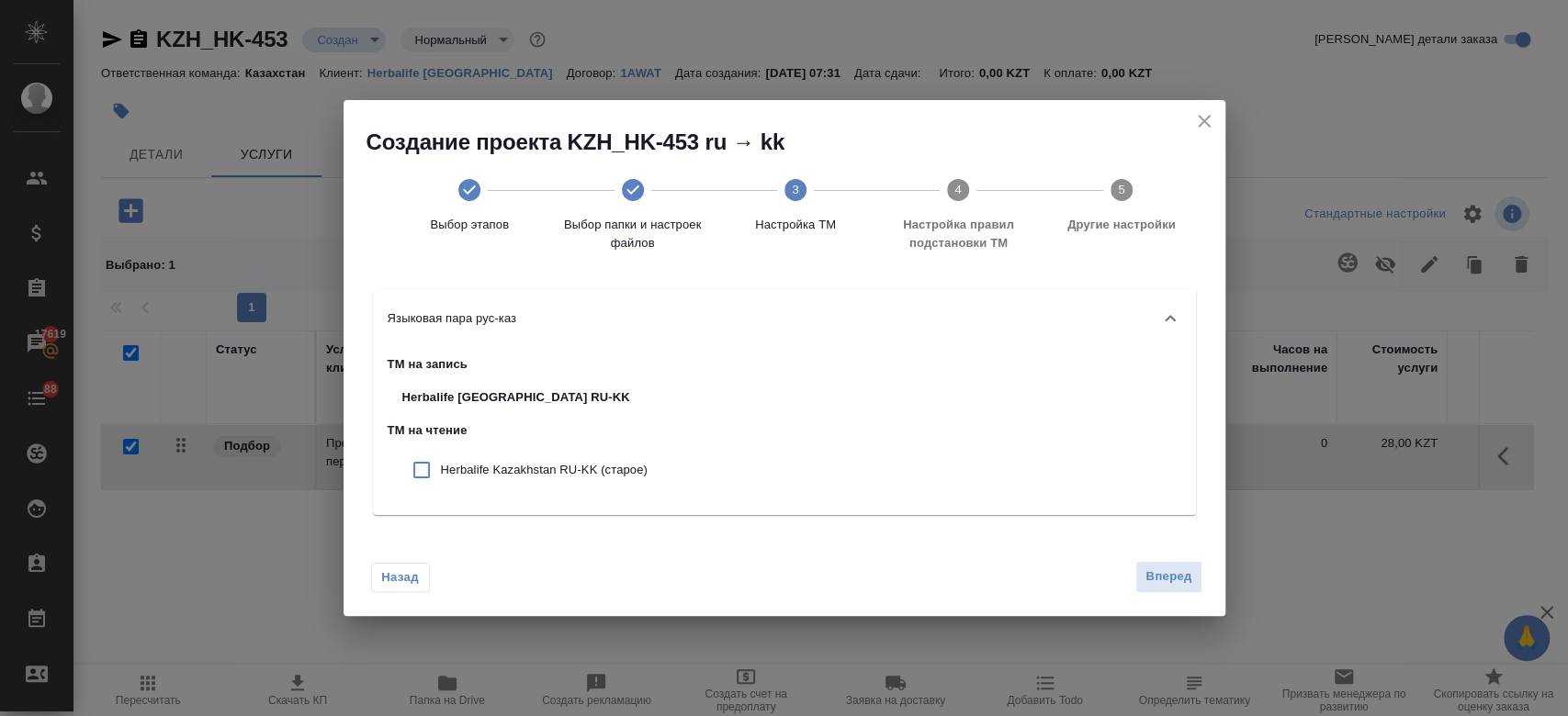
click at [1190, 600] on div "Назад Вперед" at bounding box center [785, 574] width 882 height 86
click at [1166, 573] on span "Вперед" at bounding box center [1168, 578] width 46 height 22
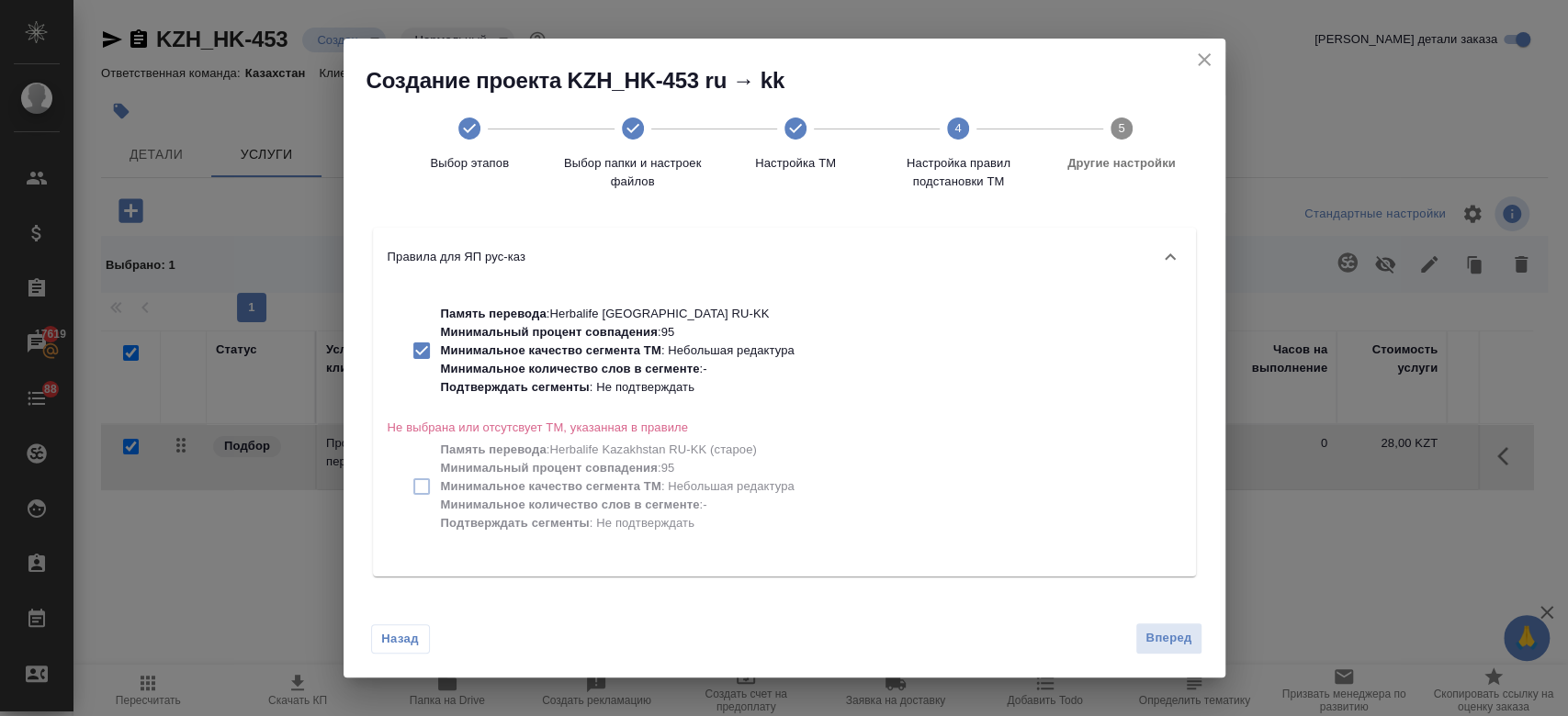
click at [818, 348] on div "Память перевода : Herbalife Kazakhstan RU-KK Минимальный процент совпадения : 9…" at bounding box center [785, 432] width 823 height 291
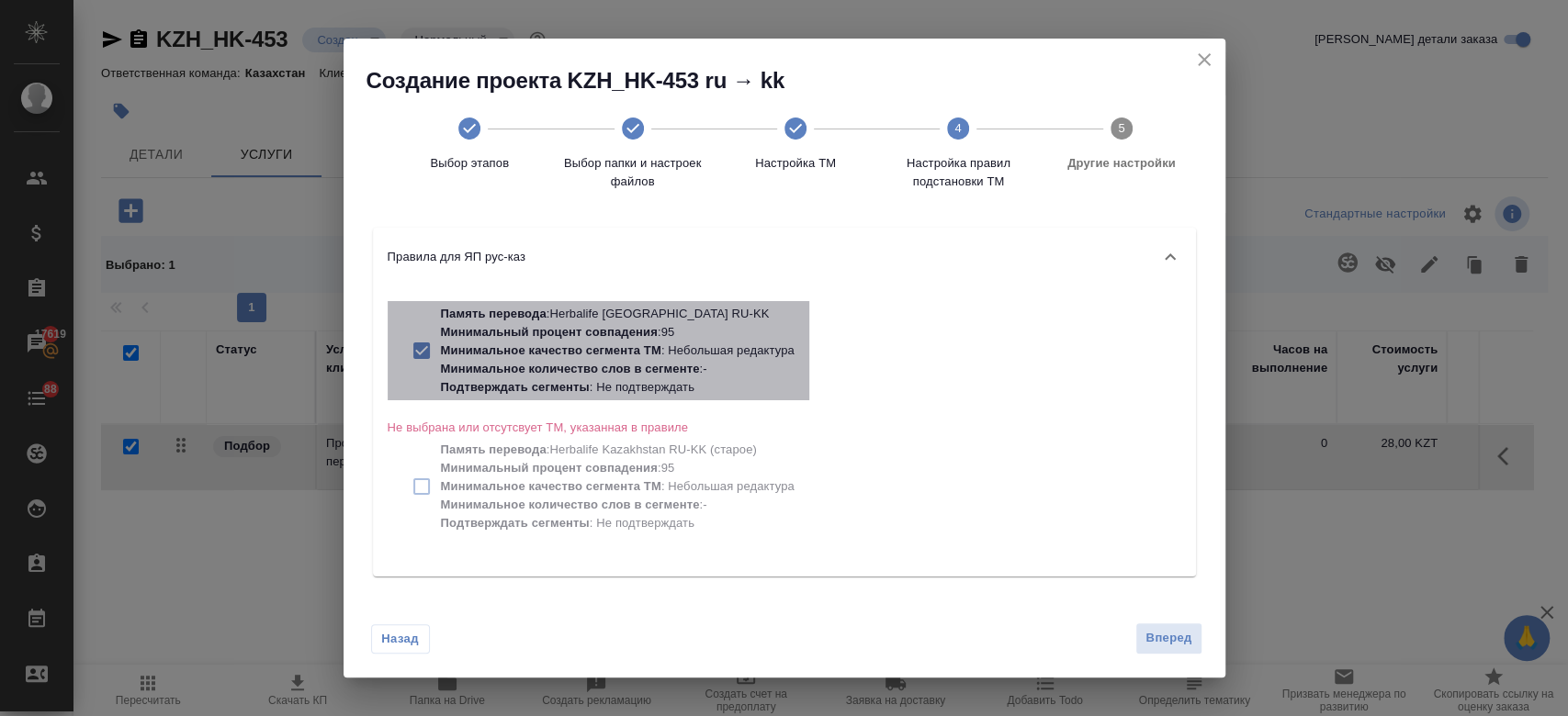
click at [757, 348] on p "Минимальное качество сегмента ТМ : Небольшая редактура" at bounding box center [618, 351] width 354 height 19
checkbox input "false"
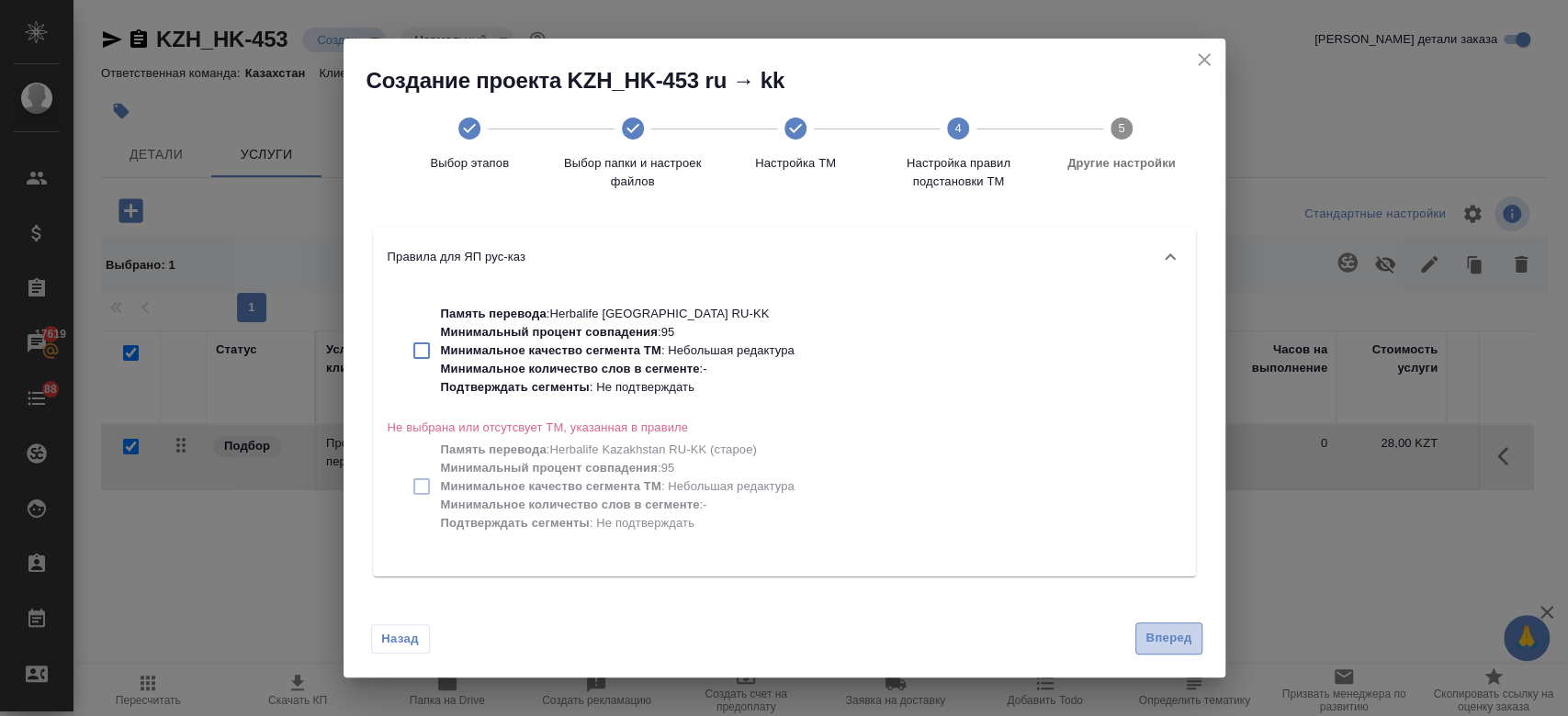
click at [1144, 644] on button "Вперед" at bounding box center [1168, 638] width 66 height 32
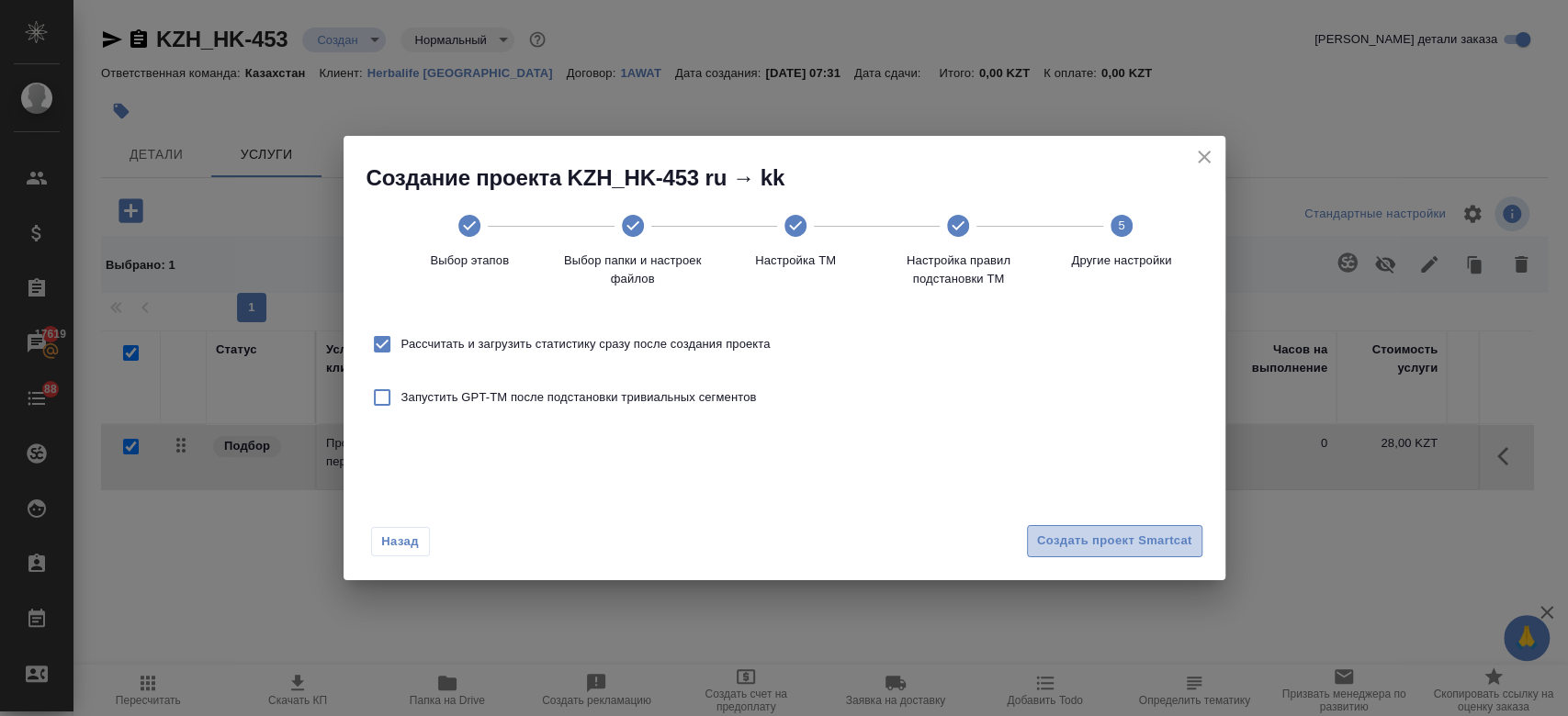
click at [1092, 549] on span "Создать проект Smartcat" at bounding box center [1115, 542] width 155 height 22
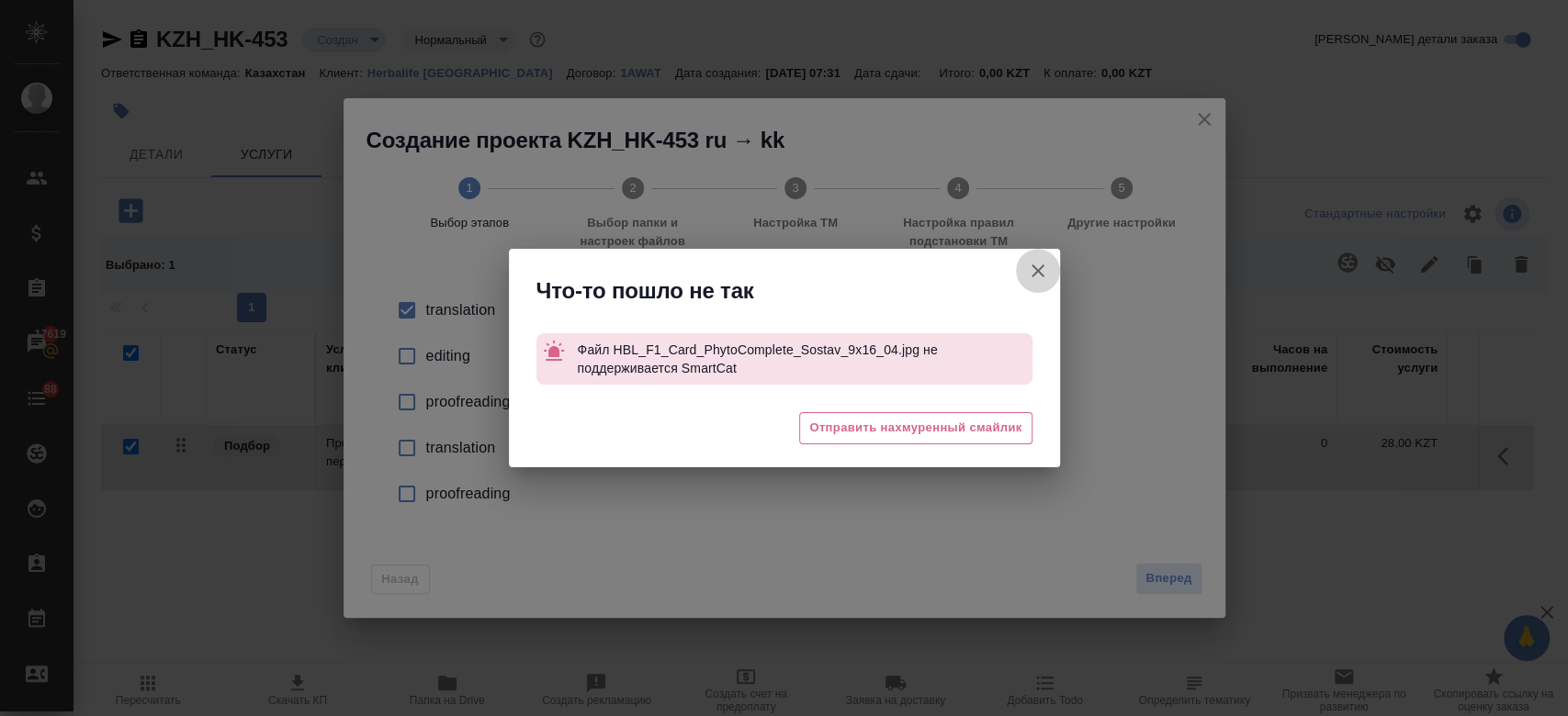
click at [1036, 262] on icon "button" at bounding box center [1038, 271] width 22 height 22
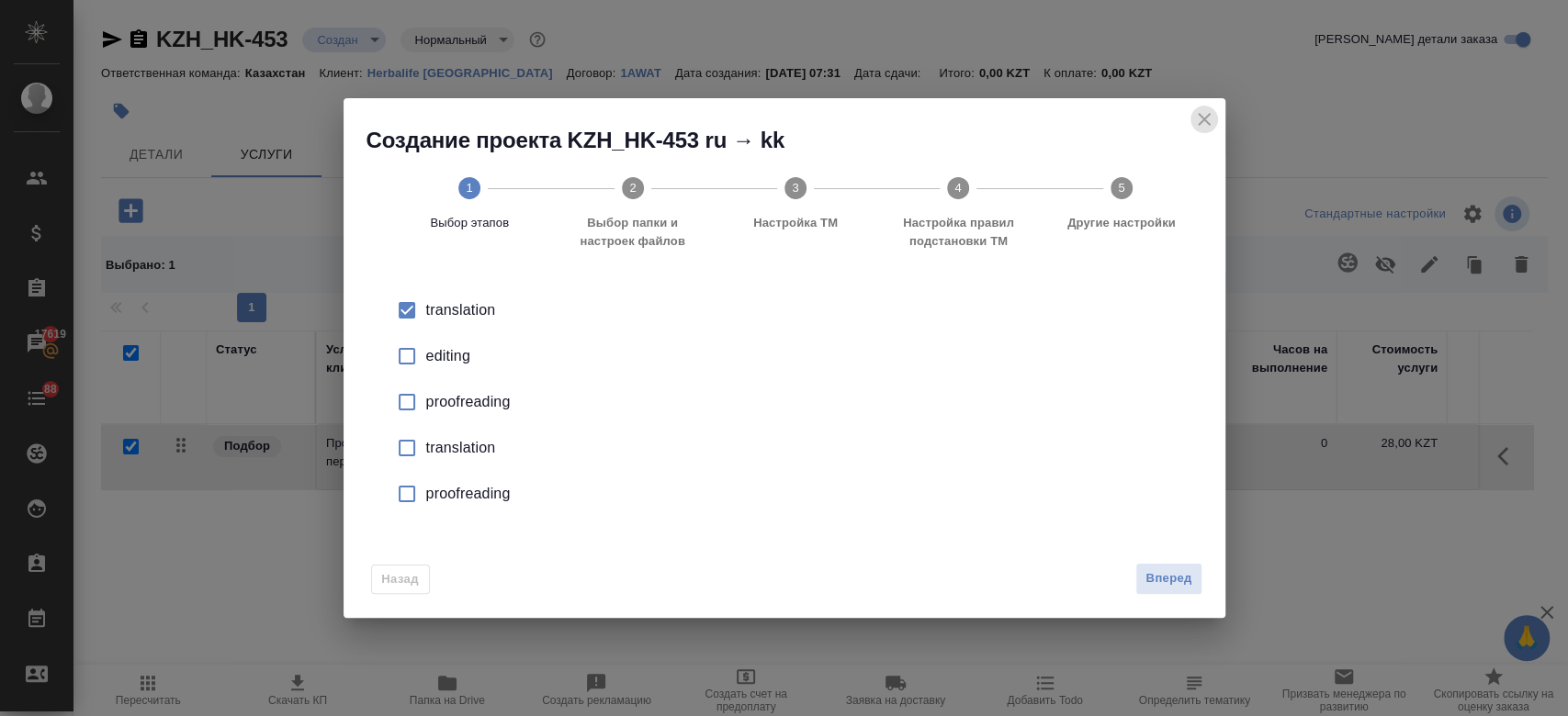
click at [1199, 119] on icon "close" at bounding box center [1204, 119] width 22 height 22
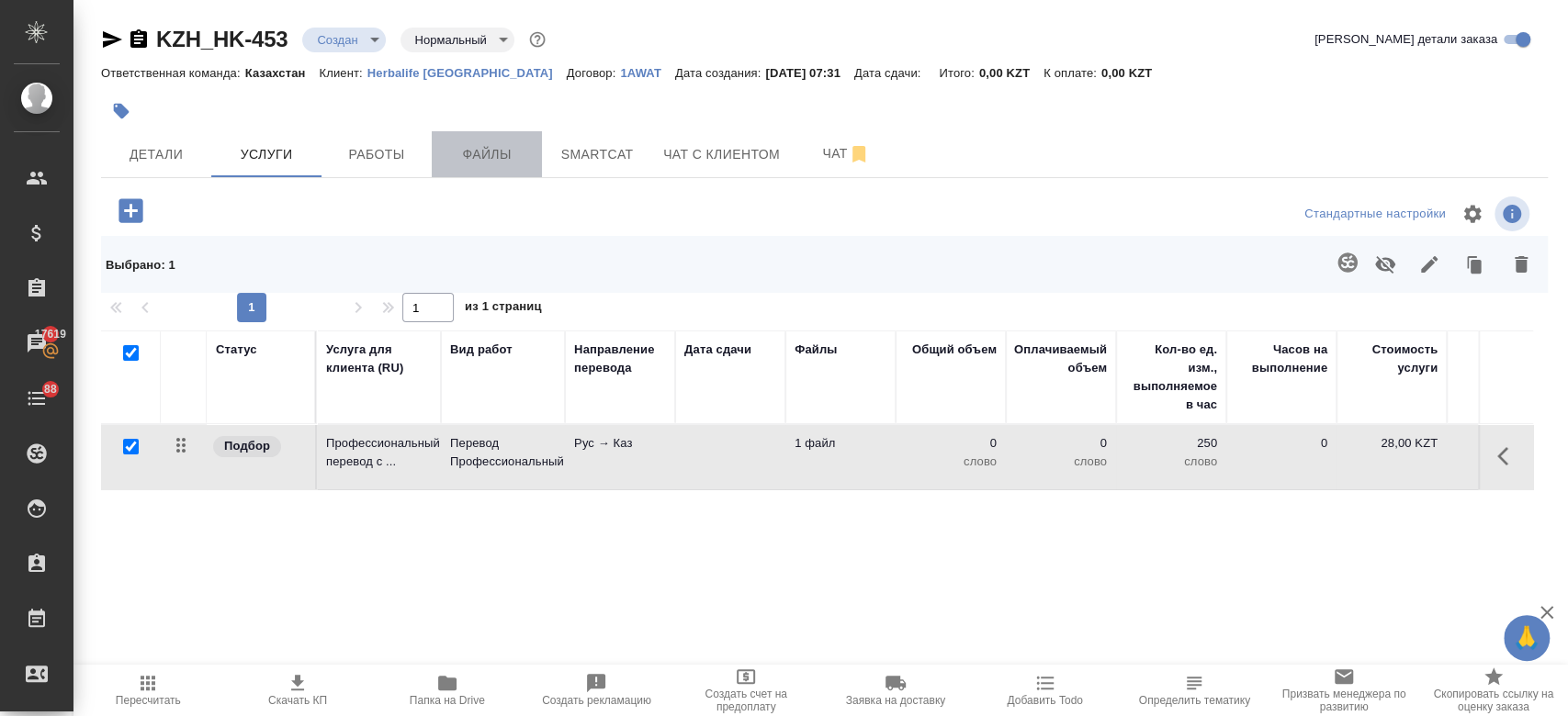
click at [501, 158] on span "Файлы" at bounding box center [487, 154] width 88 height 23
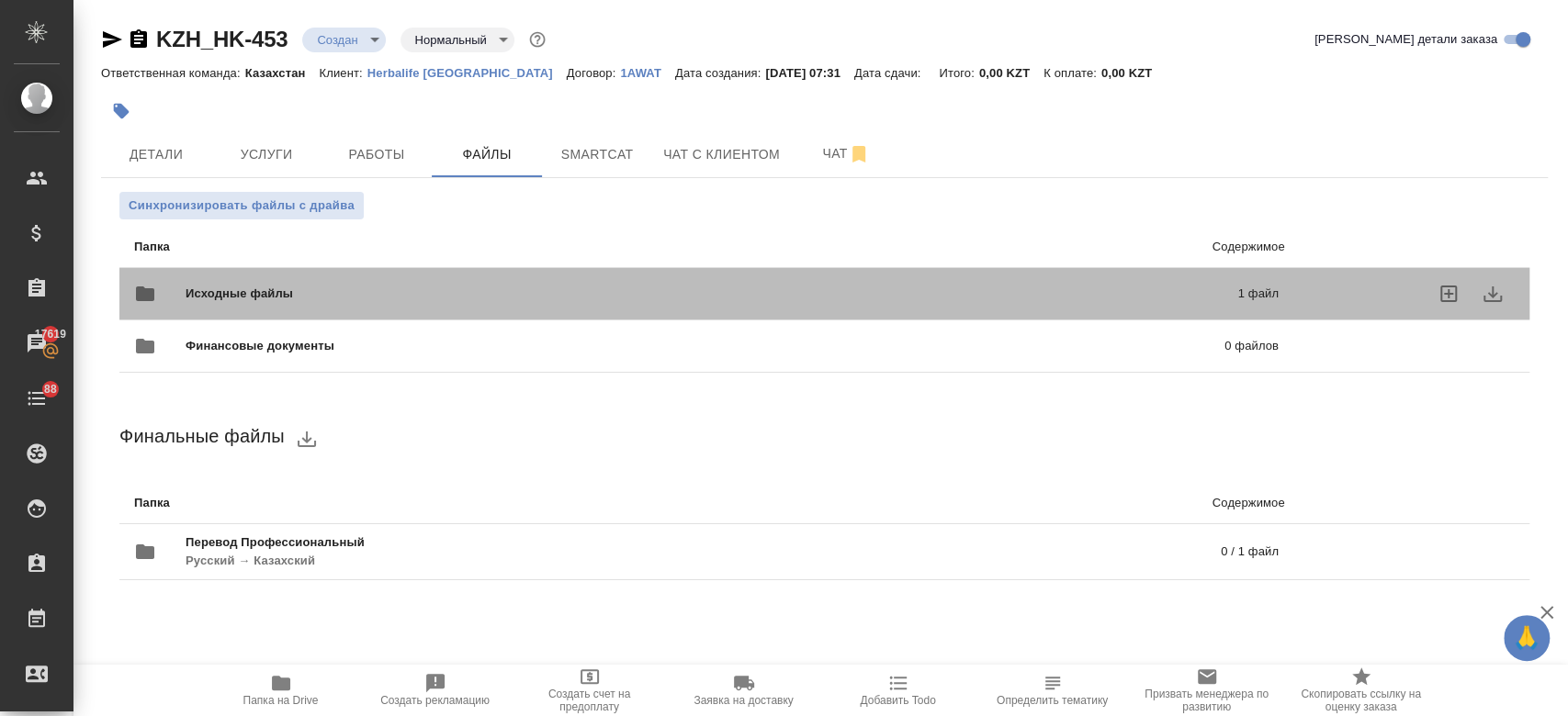
click at [419, 285] on span "Исходные файлы" at bounding box center [476, 294] width 580 height 19
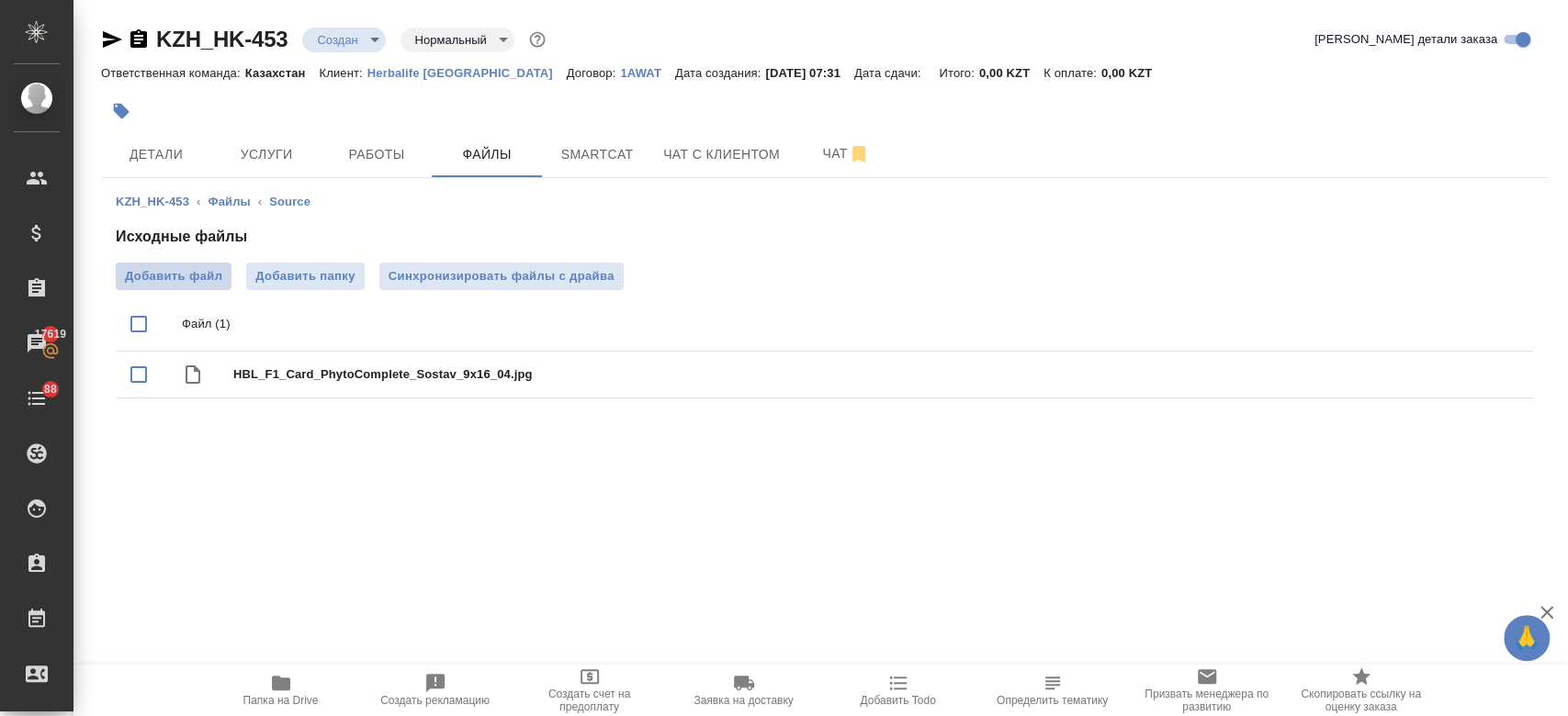
click at [192, 268] on span "Добавить файл" at bounding box center [173, 276] width 97 height 19
click at [0, 0] on input "Добавить файл" at bounding box center [0, 0] width 0 height 0
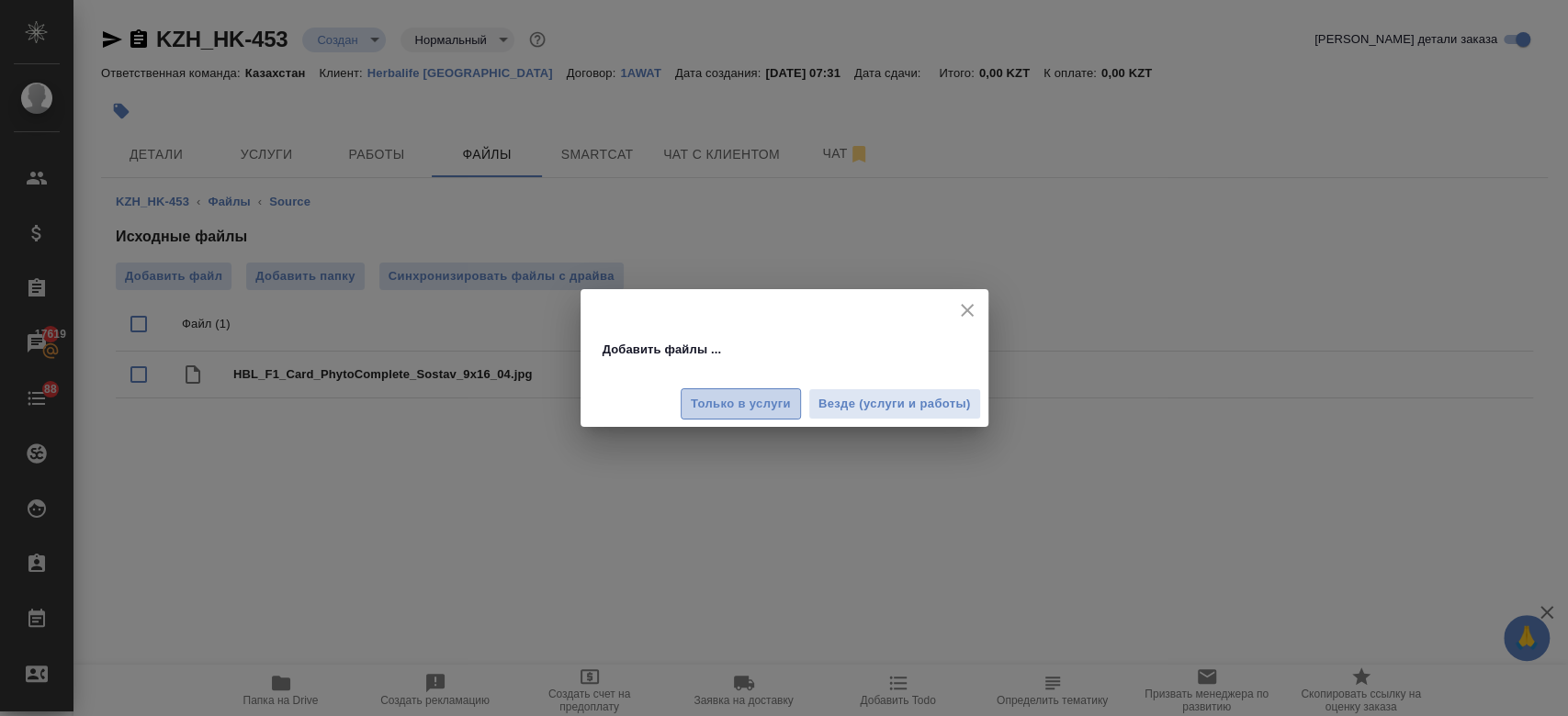
click at [741, 405] on span "Только в услуги" at bounding box center [741, 405] width 100 height 22
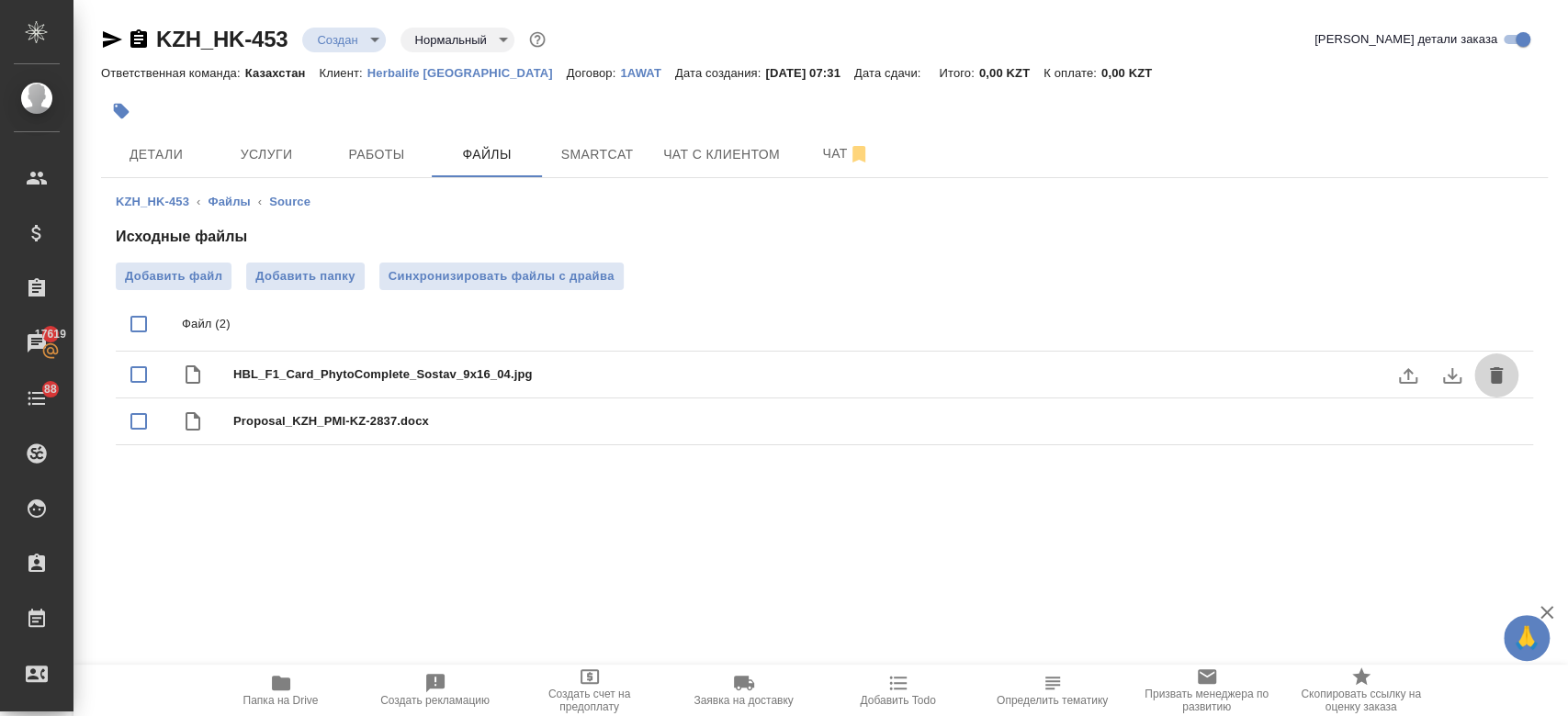
click at [1492, 371] on icon "delete" at bounding box center [1496, 375] width 13 height 17
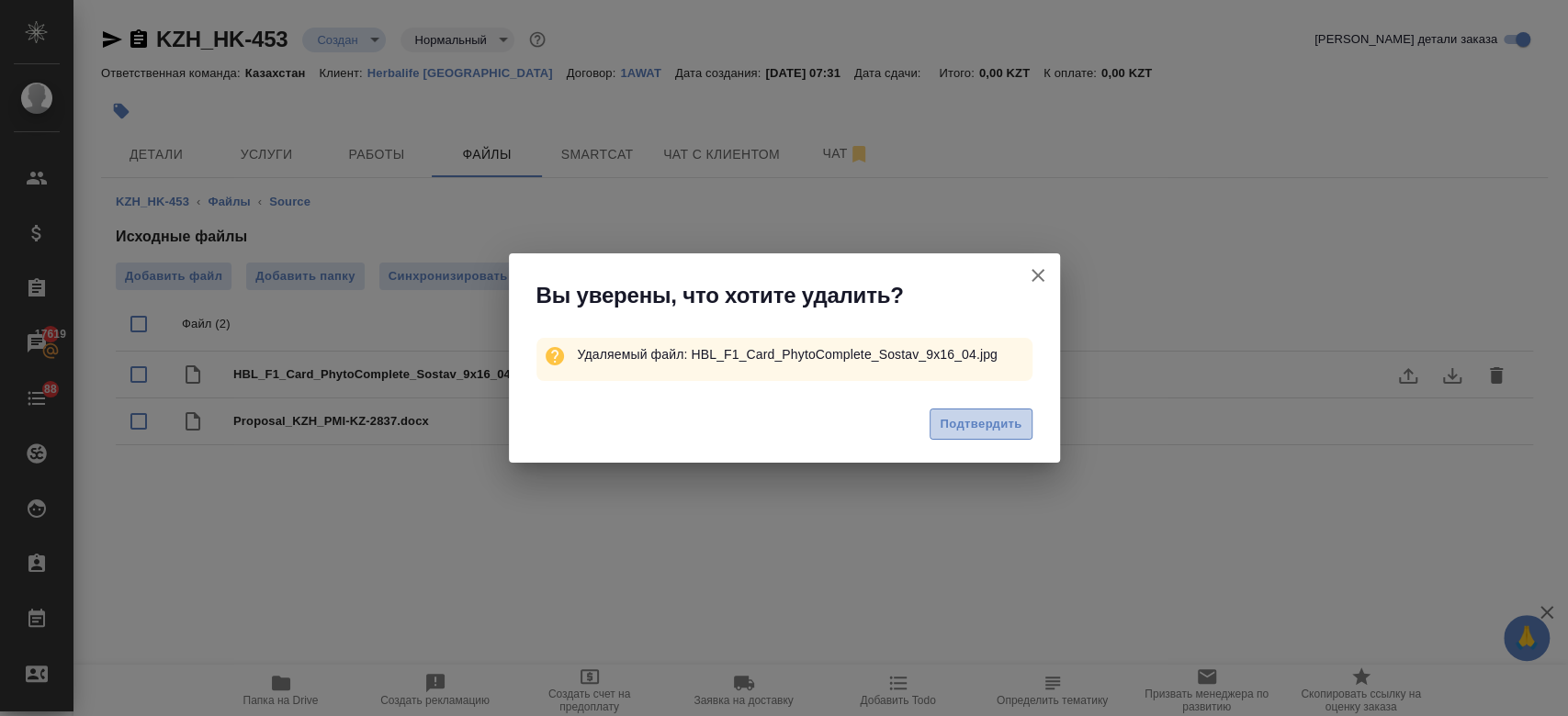
click at [1018, 422] on span "Подтвердить" at bounding box center [980, 425] width 82 height 22
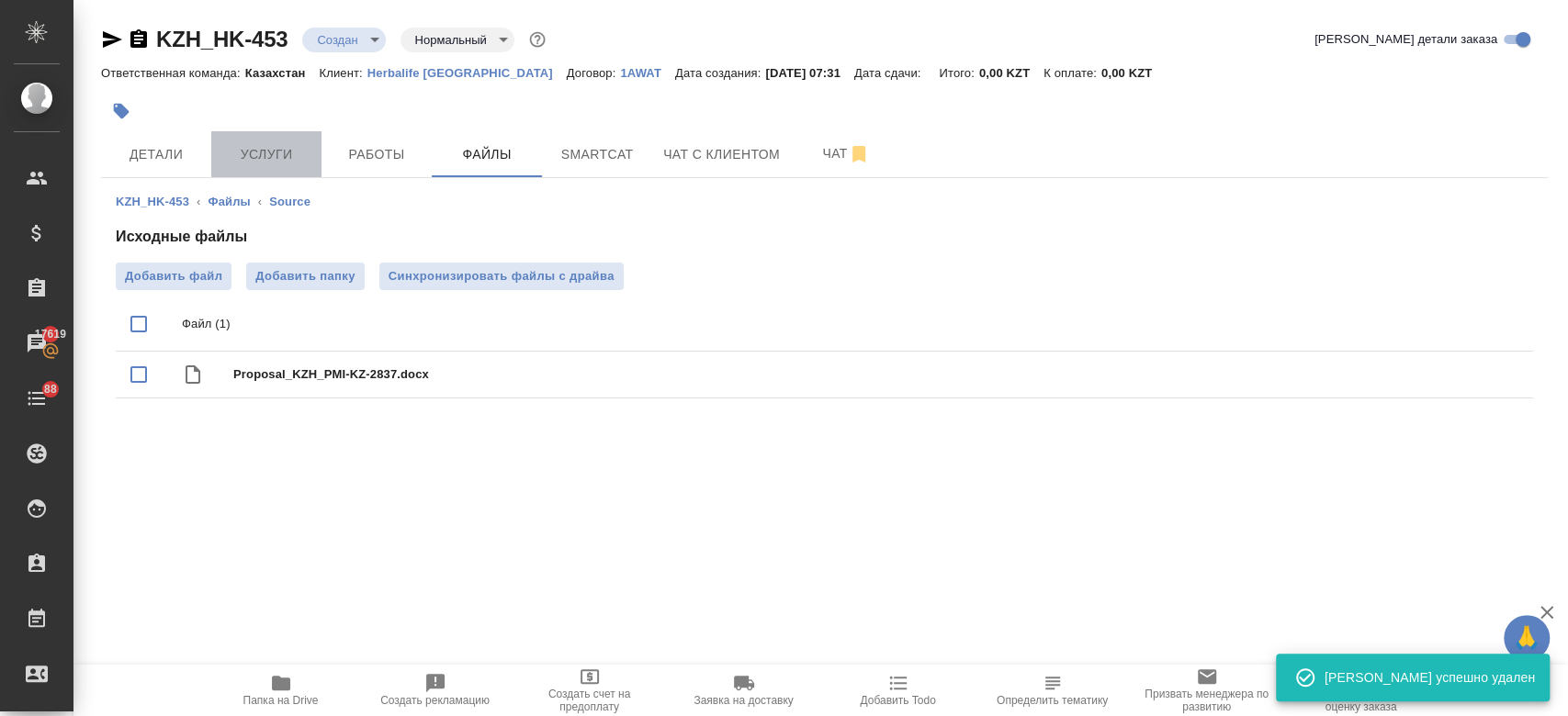
click at [278, 144] on span "Услуги" at bounding box center [266, 154] width 88 height 23
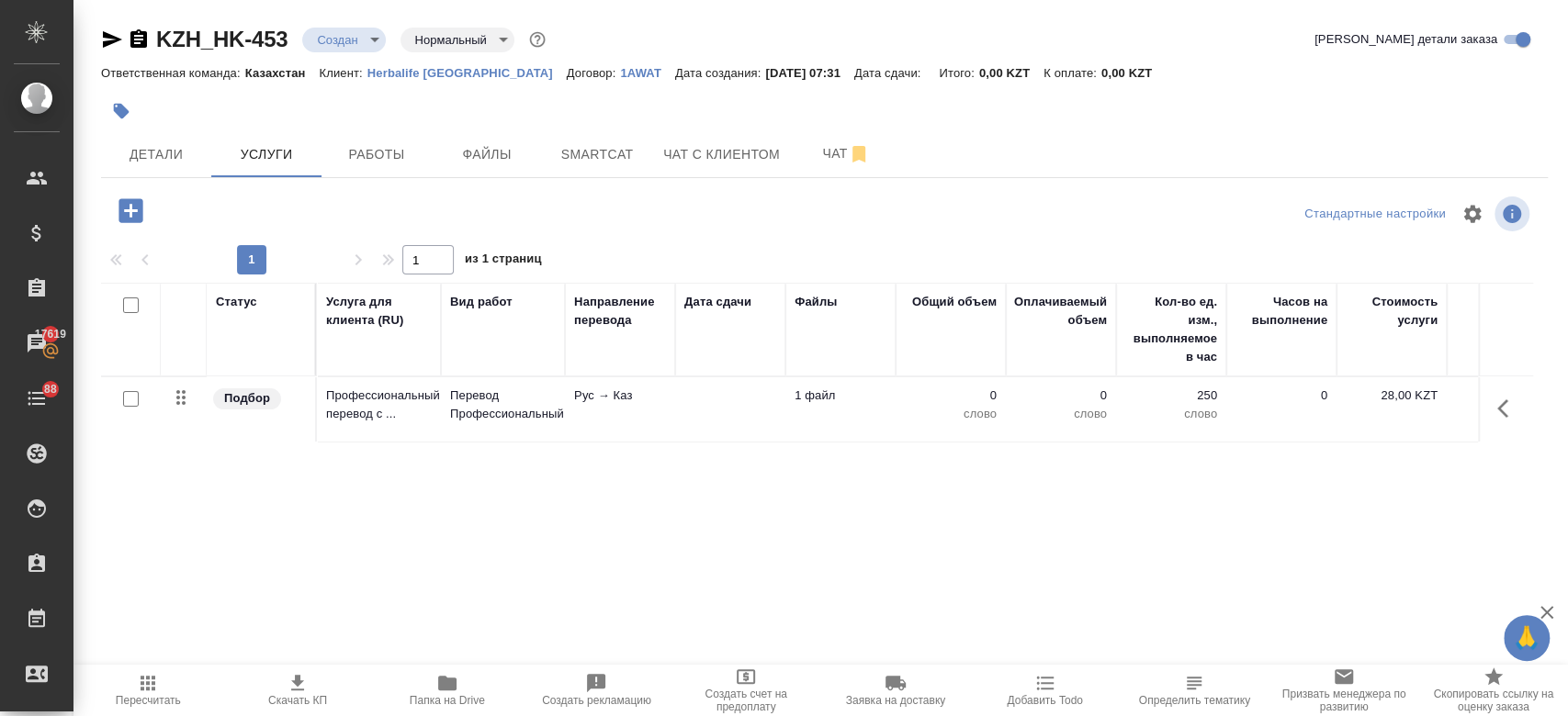
click at [131, 408] on div at bounding box center [131, 400] width 41 height 26
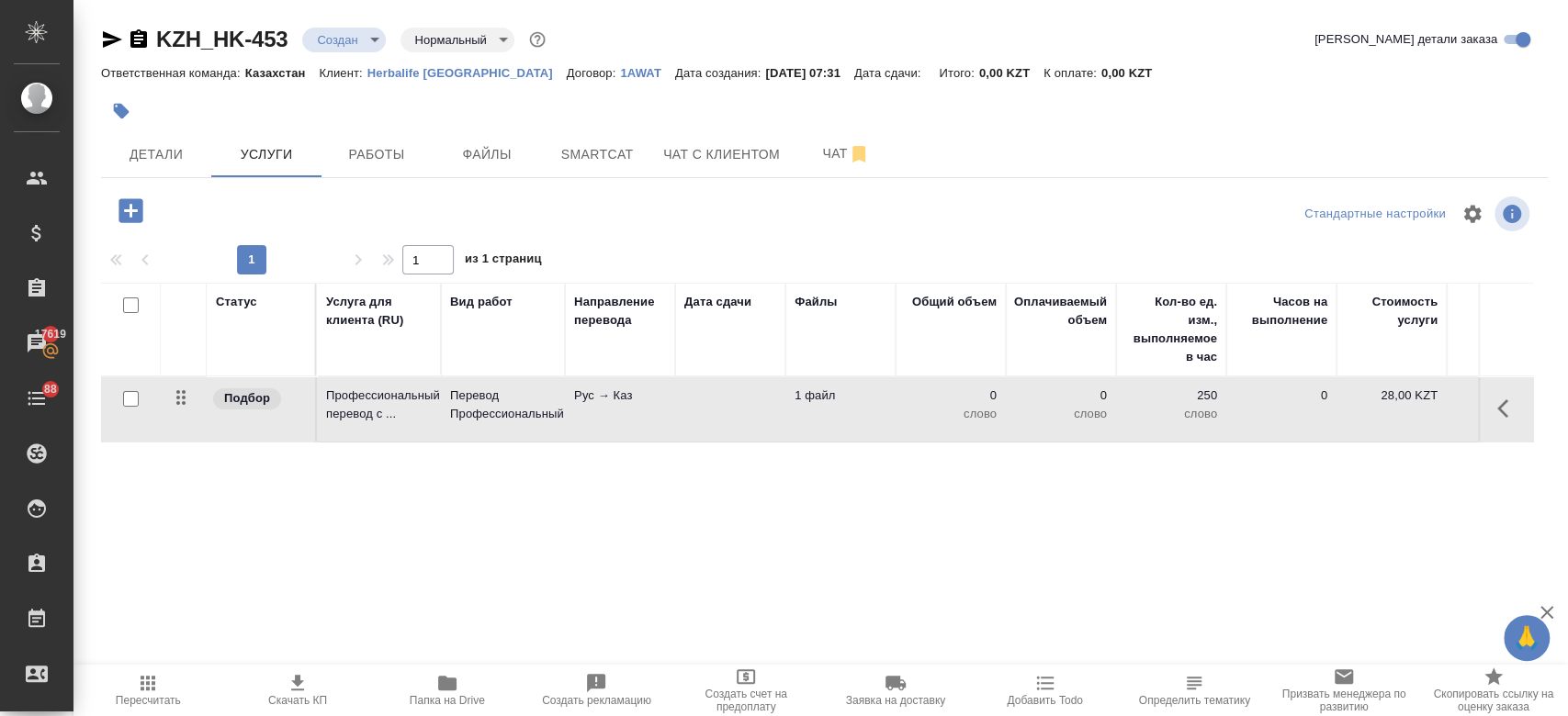
click at [125, 408] on div at bounding box center [131, 400] width 41 height 26
click at [127, 398] on input "checkbox" at bounding box center [131, 399] width 16 height 16
checkbox input "true"
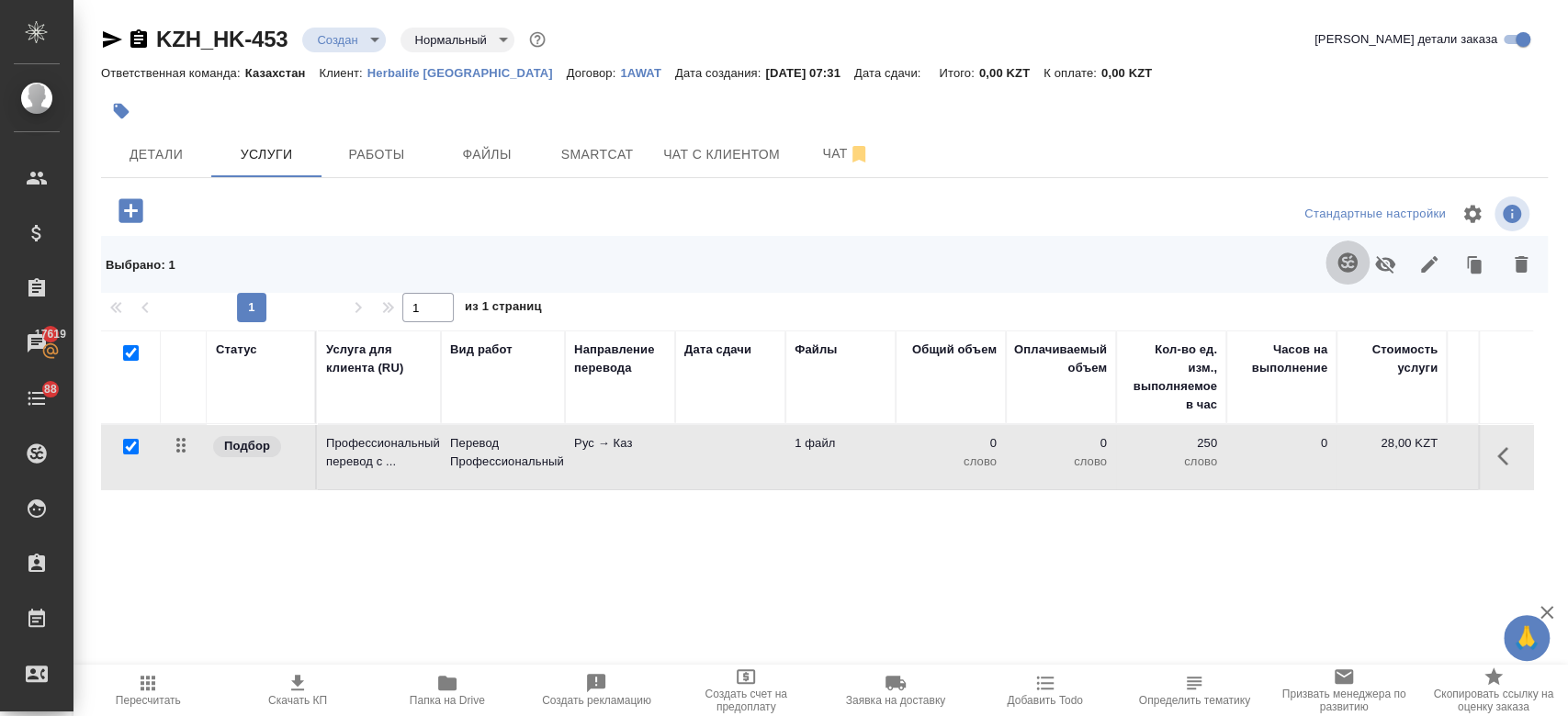
click at [1337, 267] on icon "button" at bounding box center [1348, 262] width 22 height 22
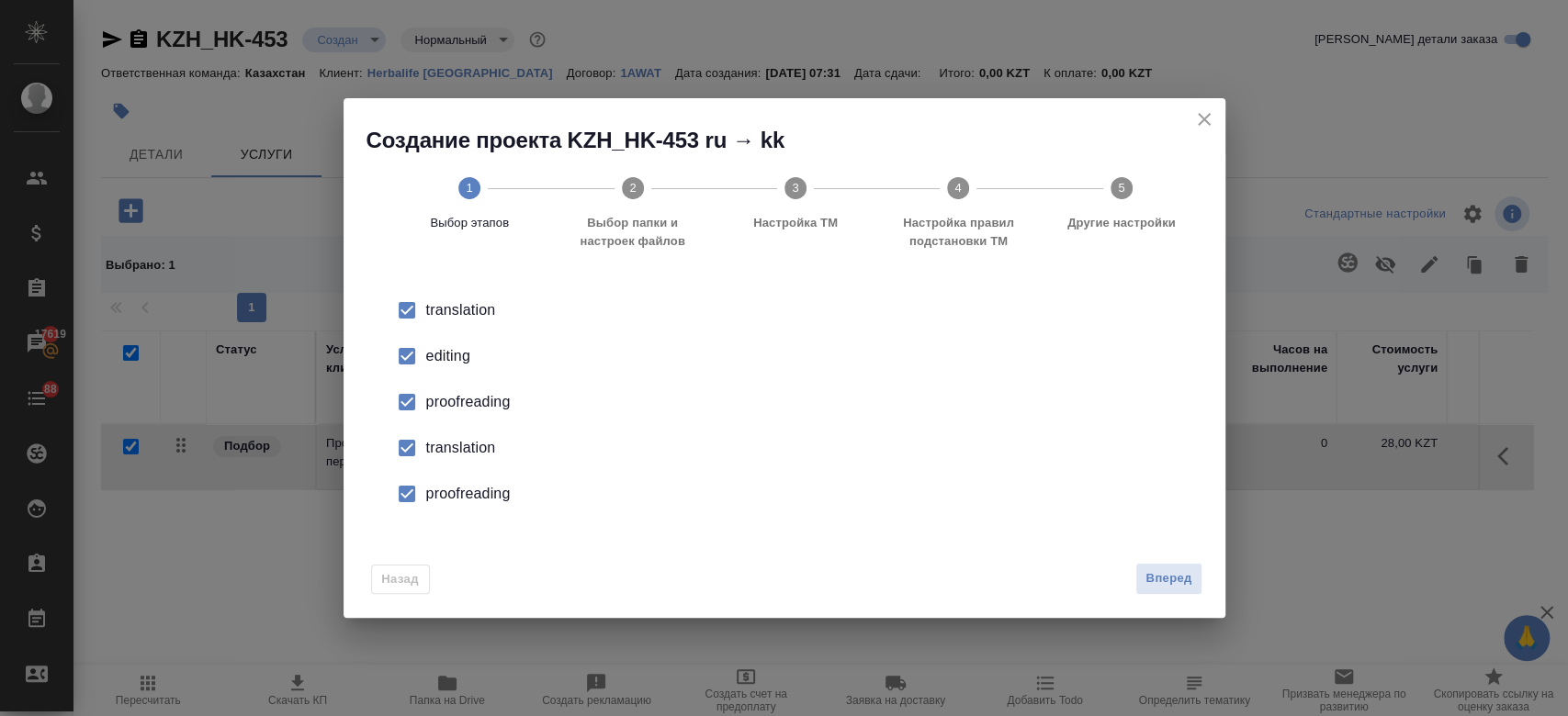
click at [449, 359] on div "editing" at bounding box center [804, 357] width 756 height 22
click at [448, 398] on div "proofreading" at bounding box center [804, 402] width 756 height 22
click at [448, 440] on div "translation" at bounding box center [804, 448] width 756 height 22
click at [433, 493] on div "proofreading" at bounding box center [804, 494] width 756 height 22
click at [1152, 590] on button "Вперед" at bounding box center [1168, 578] width 66 height 32
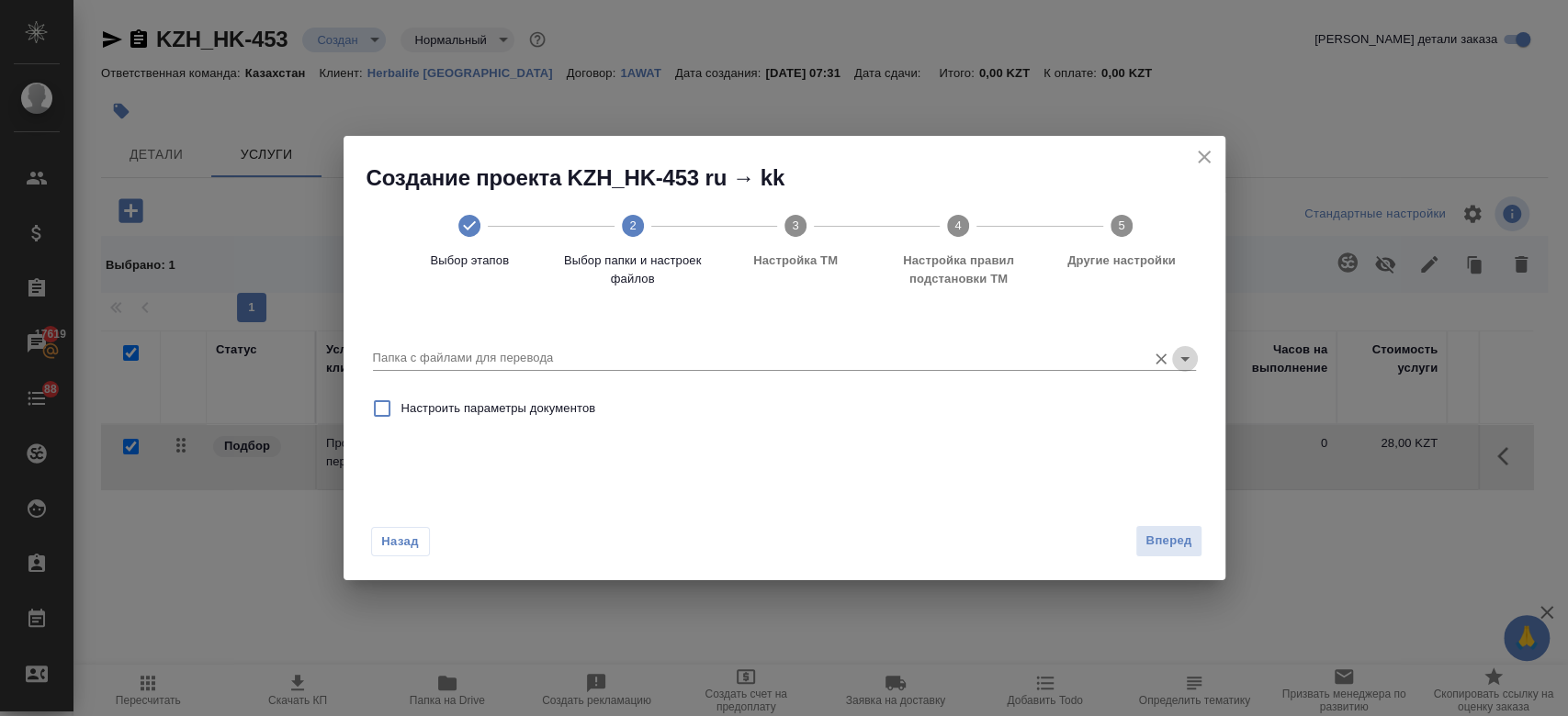
click at [1188, 354] on icon "Open" at bounding box center [1185, 358] width 22 height 22
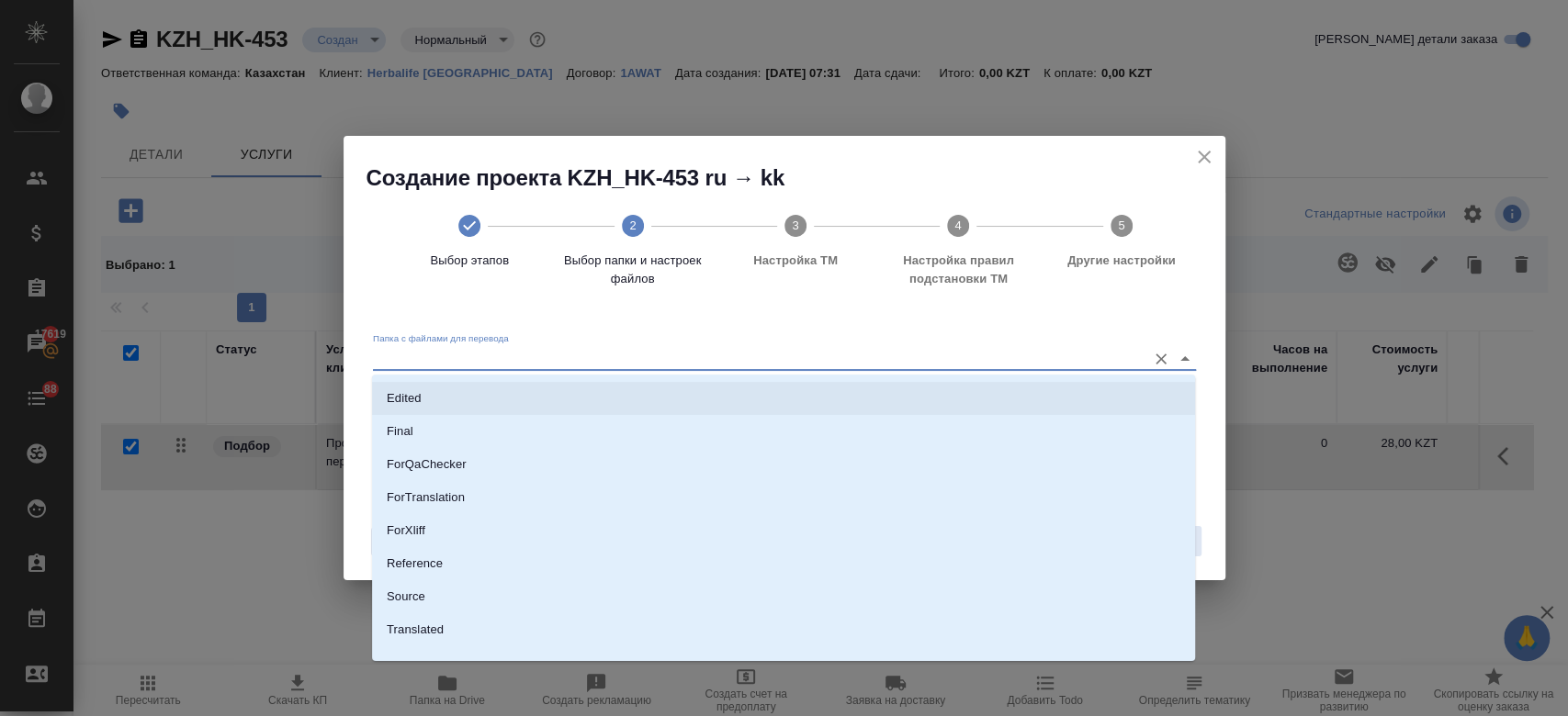
scroll to position [148, 0]
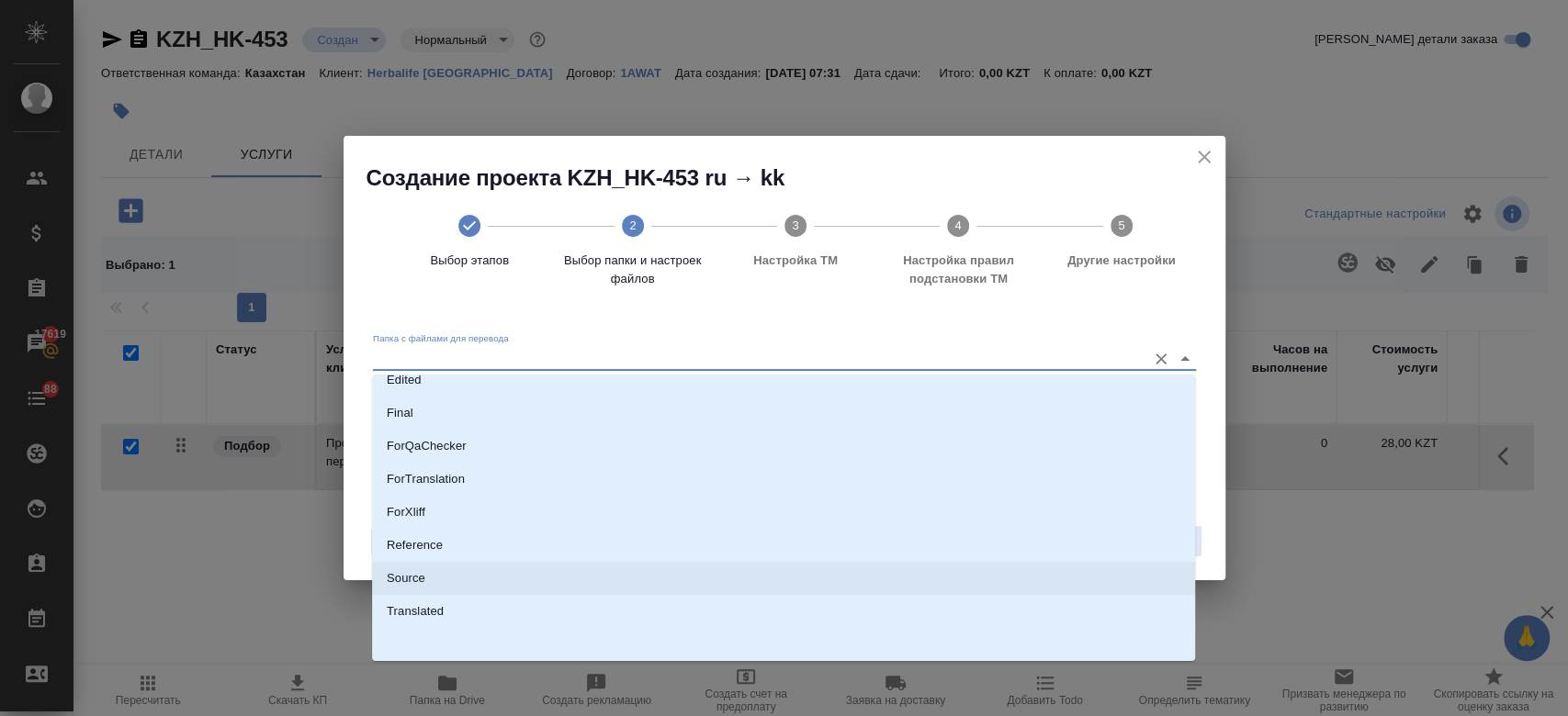
click at [742, 574] on li "Source" at bounding box center [784, 578] width 823 height 33
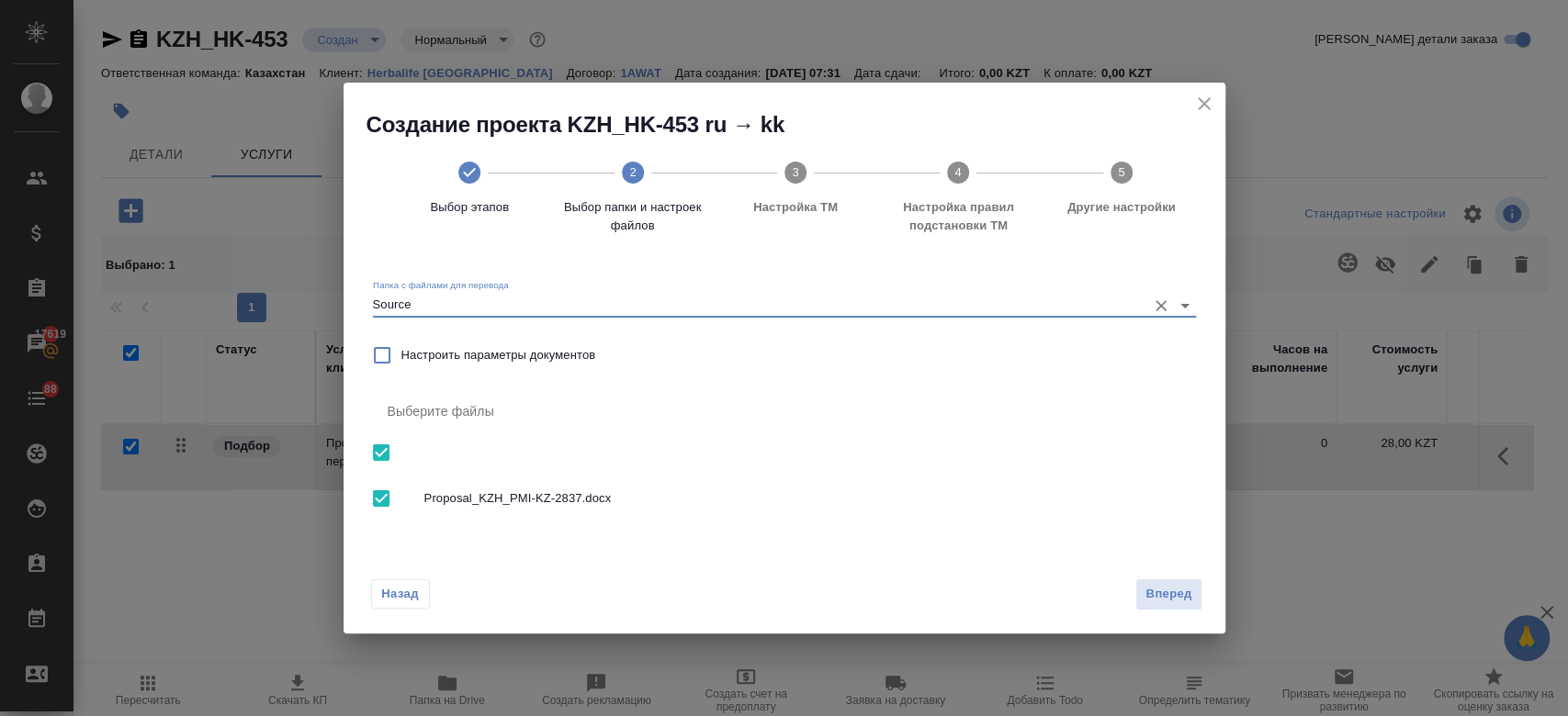
type input "Source"
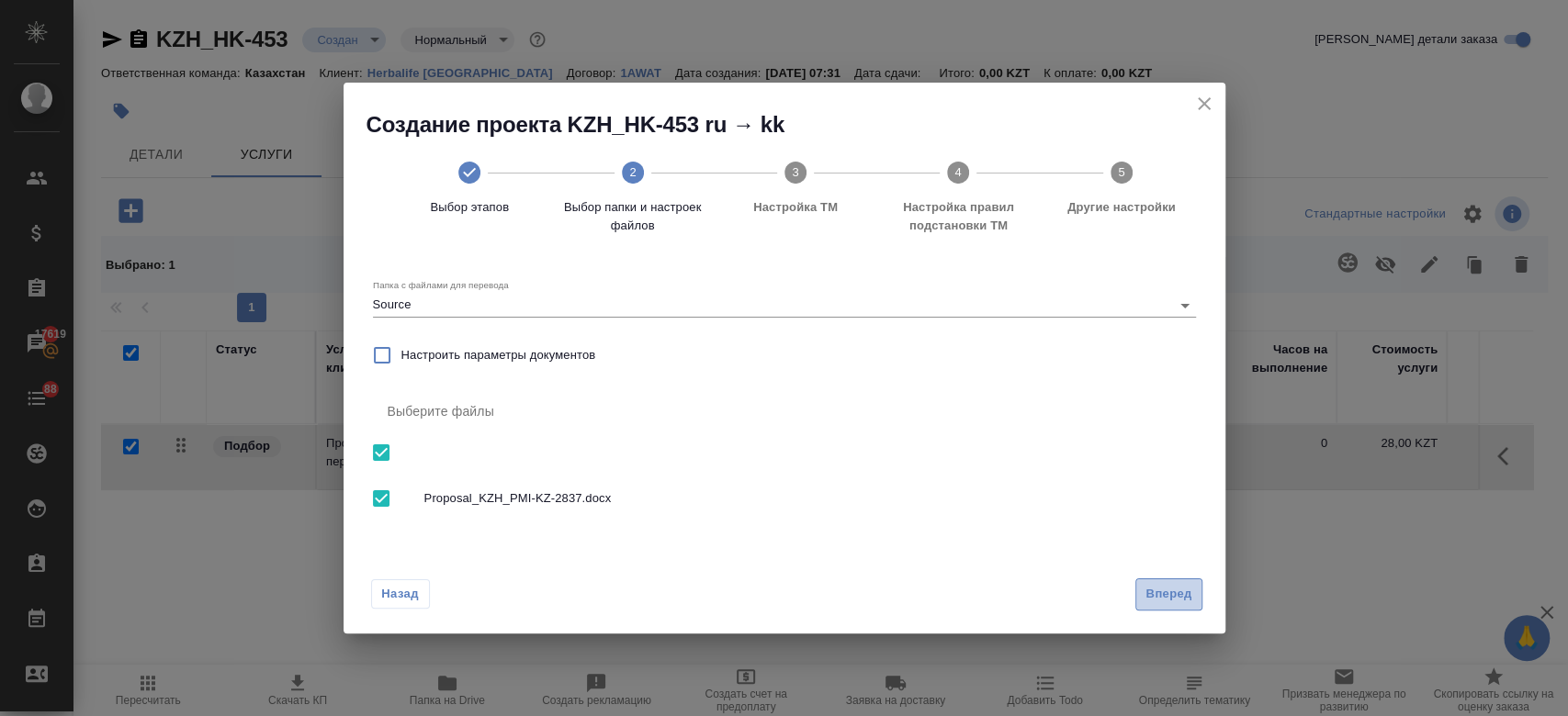
click at [1176, 588] on span "Вперед" at bounding box center [1168, 595] width 46 height 22
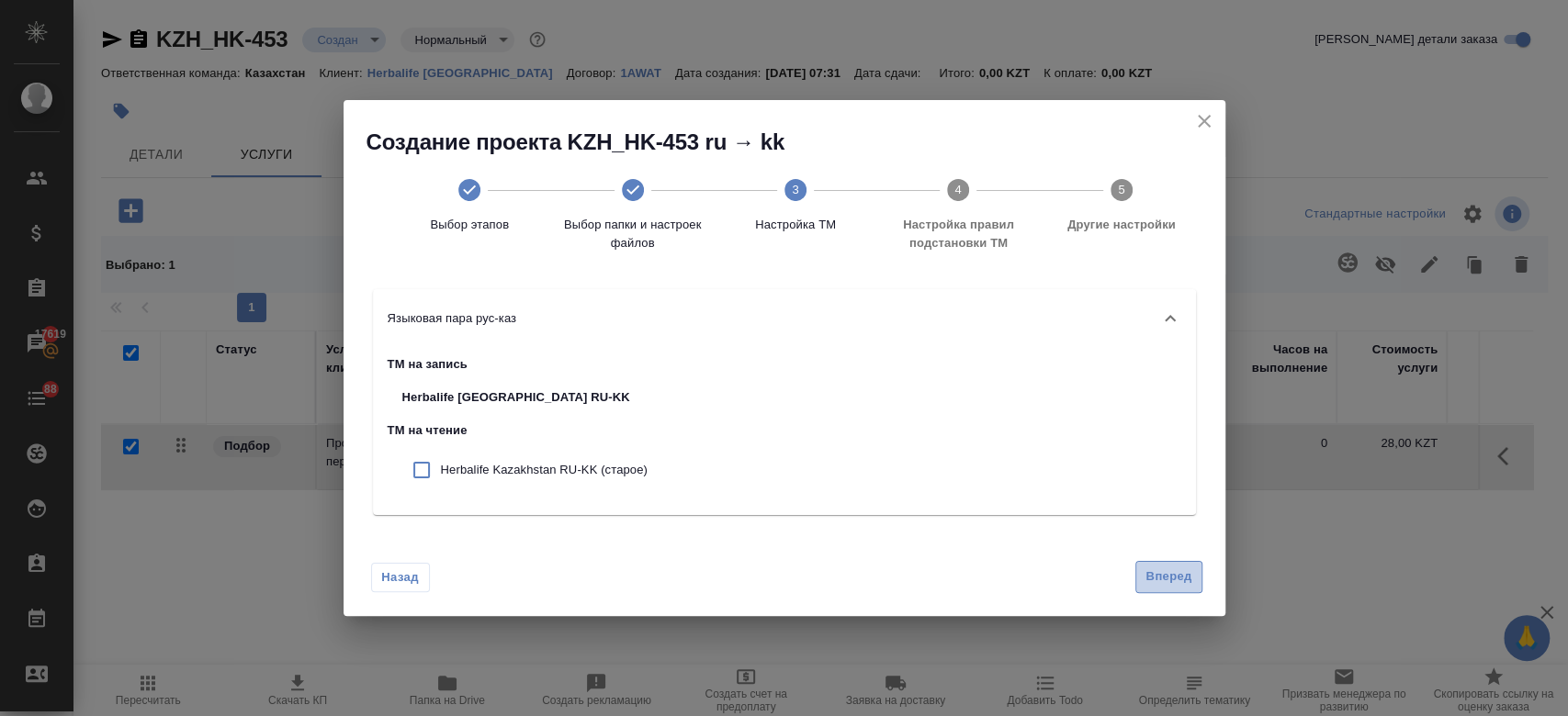
click at [1182, 592] on button "Вперед" at bounding box center [1168, 577] width 66 height 32
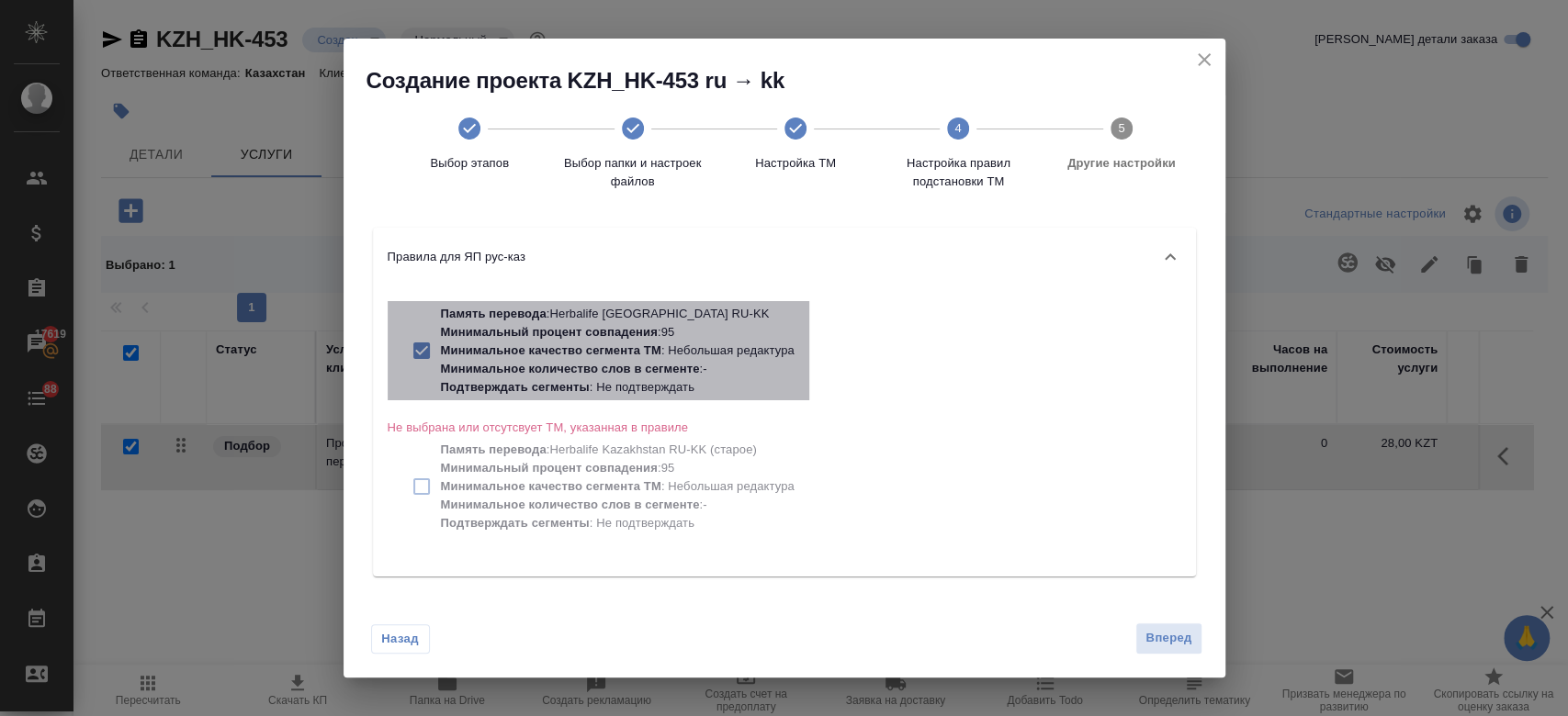
click at [749, 319] on p "Память перевода : Herbalife Kazakhstan RU-KK" at bounding box center [618, 313] width 354 height 19
checkbox input "false"
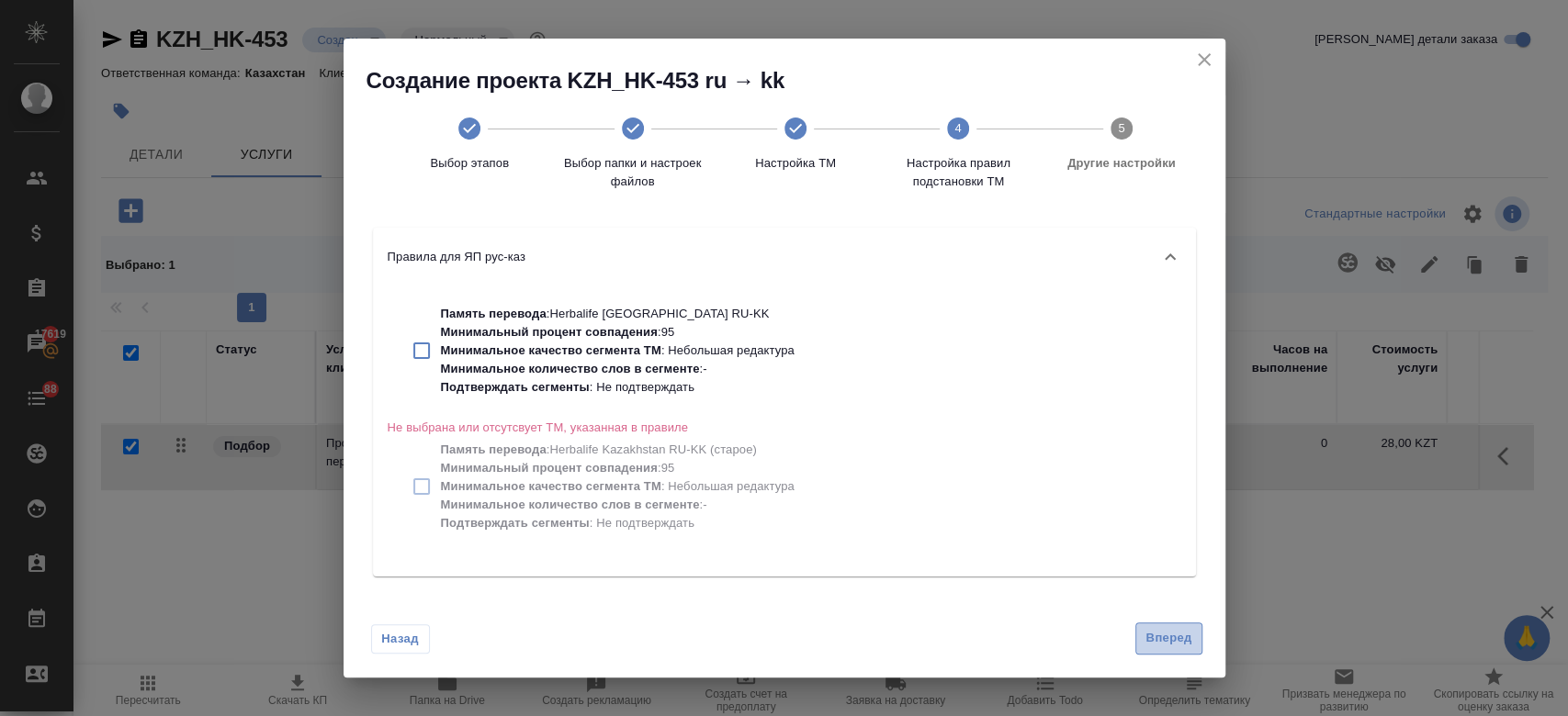
click at [1165, 649] on button "Вперед" at bounding box center [1168, 638] width 66 height 32
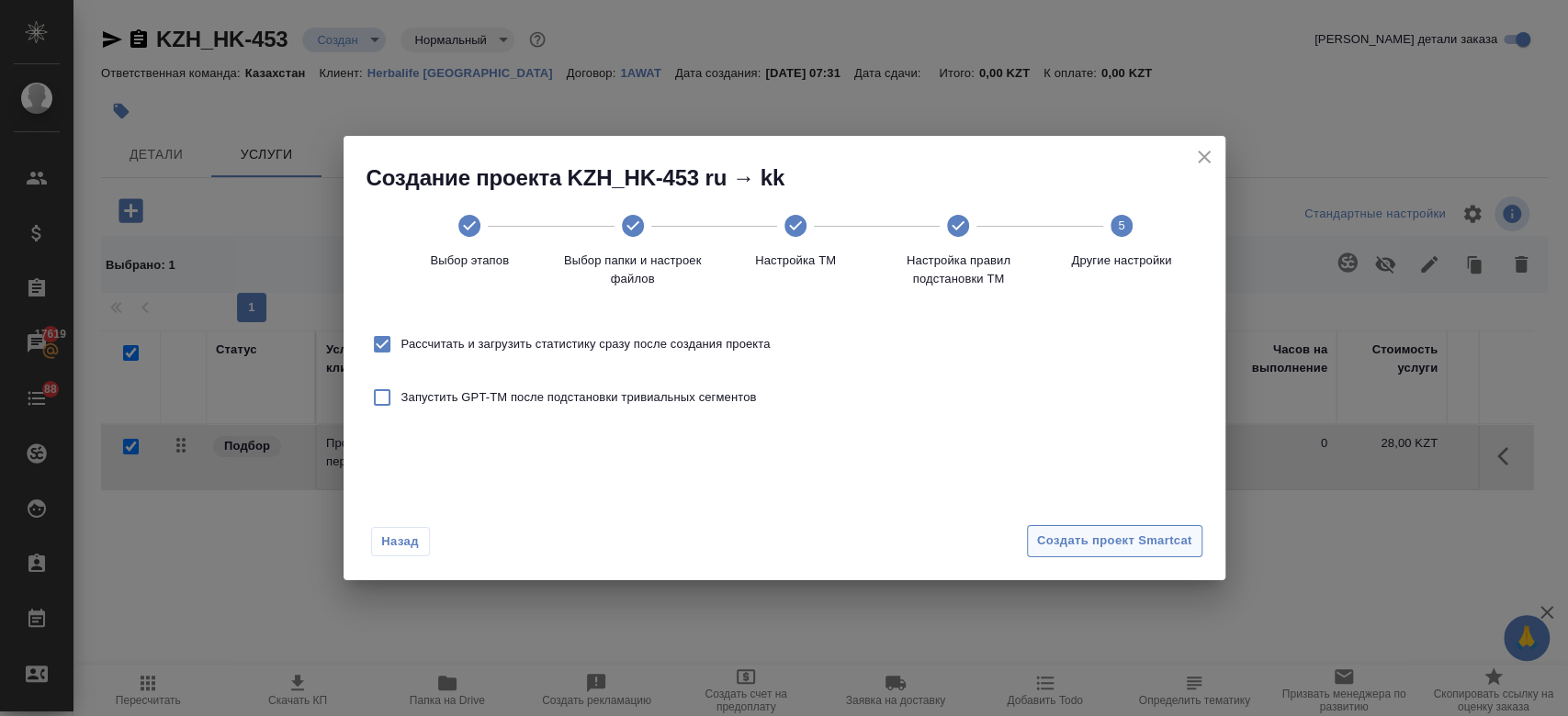
click at [1122, 549] on span "Создать проект Smartcat" at bounding box center [1115, 542] width 155 height 22
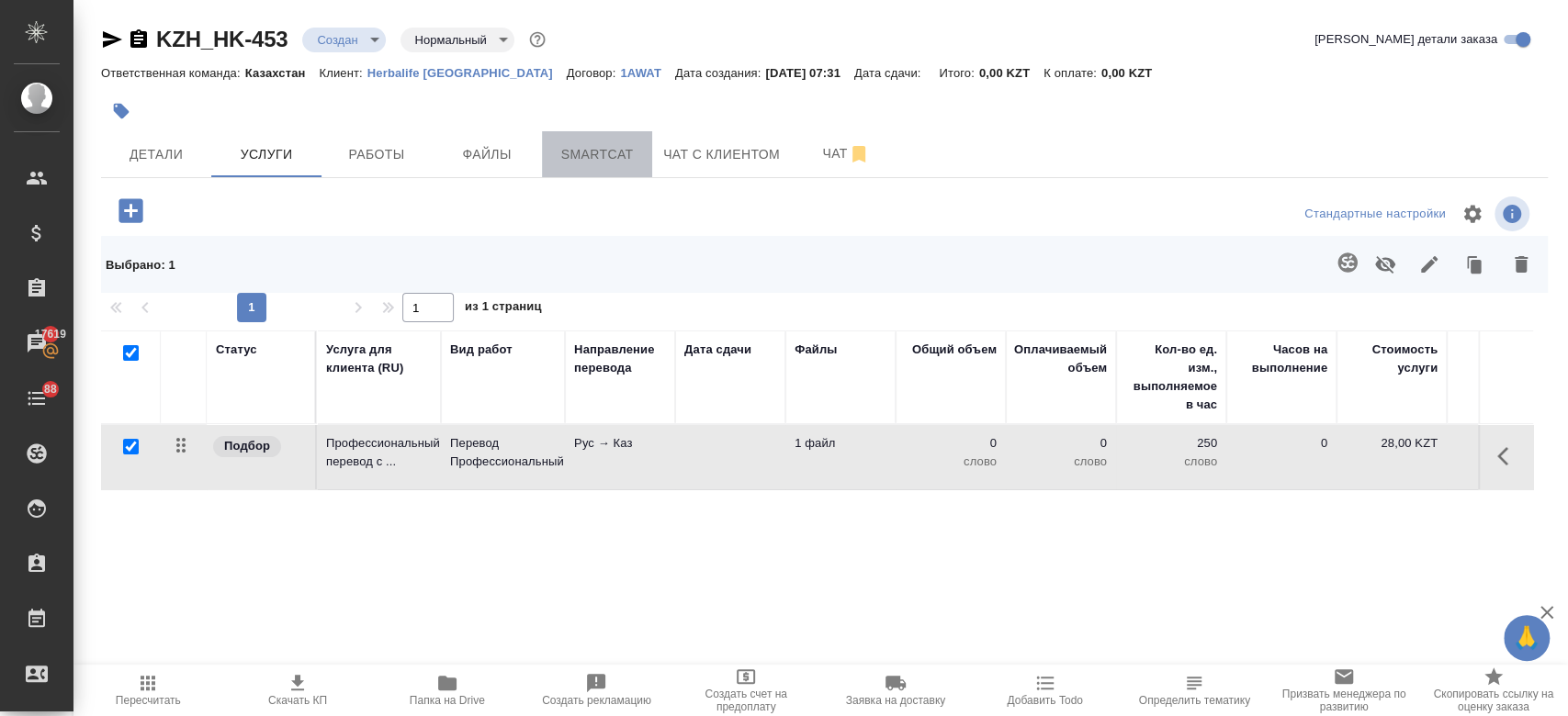
click at [588, 159] on span "Smartcat" at bounding box center [597, 154] width 88 height 23
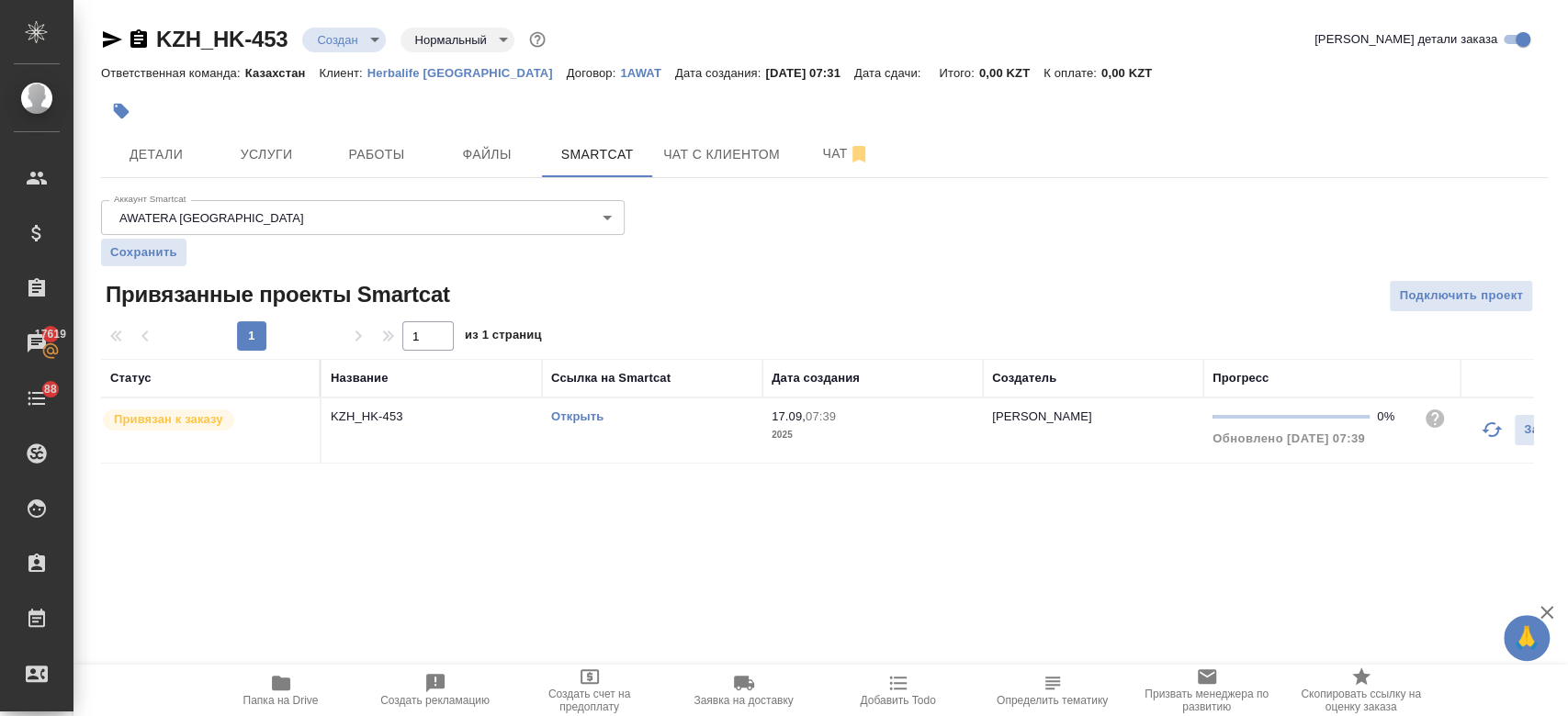
click at [590, 419] on link "Открыть" at bounding box center [577, 416] width 52 height 14
click at [492, 136] on button "Файлы" at bounding box center [487, 154] width 110 height 46
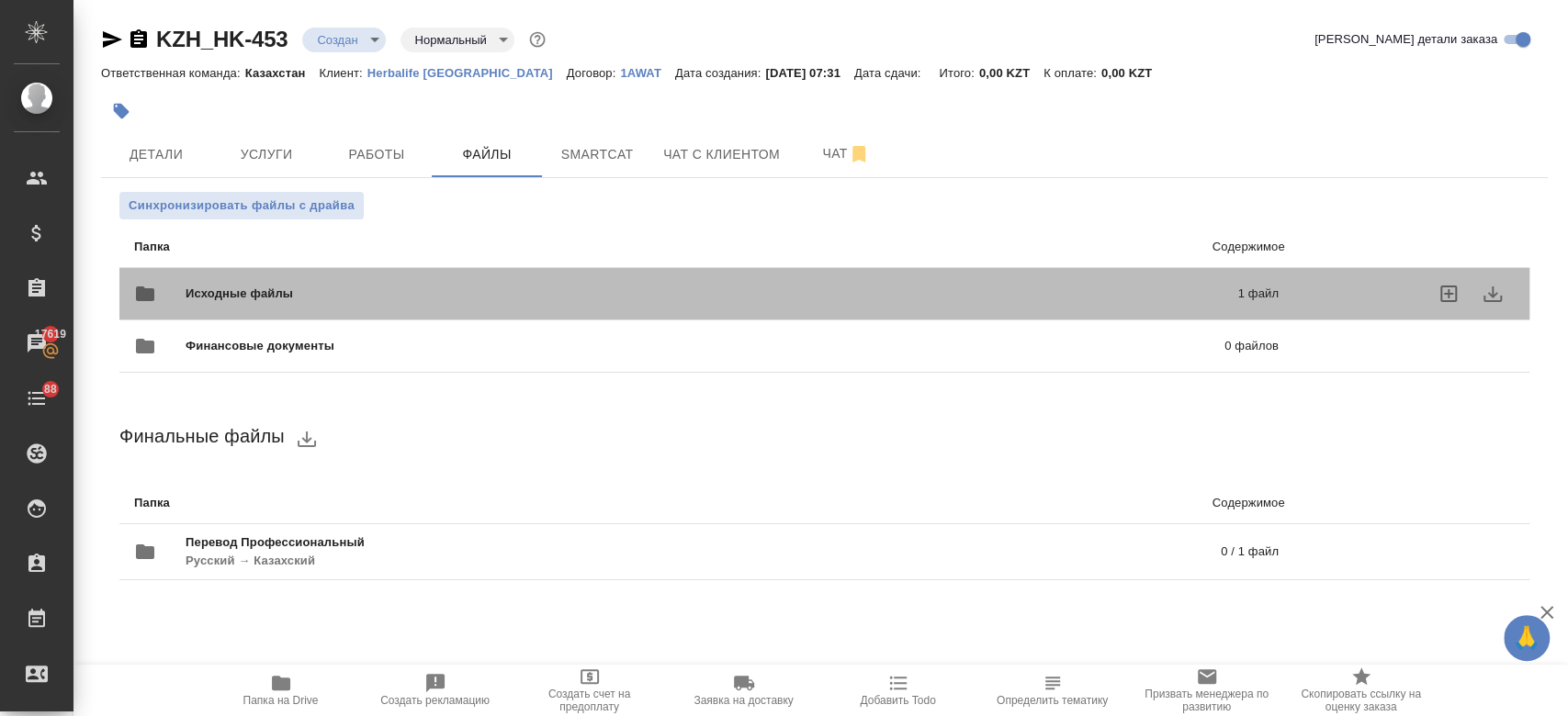
click at [405, 287] on span "Исходные файлы" at bounding box center [476, 294] width 580 height 19
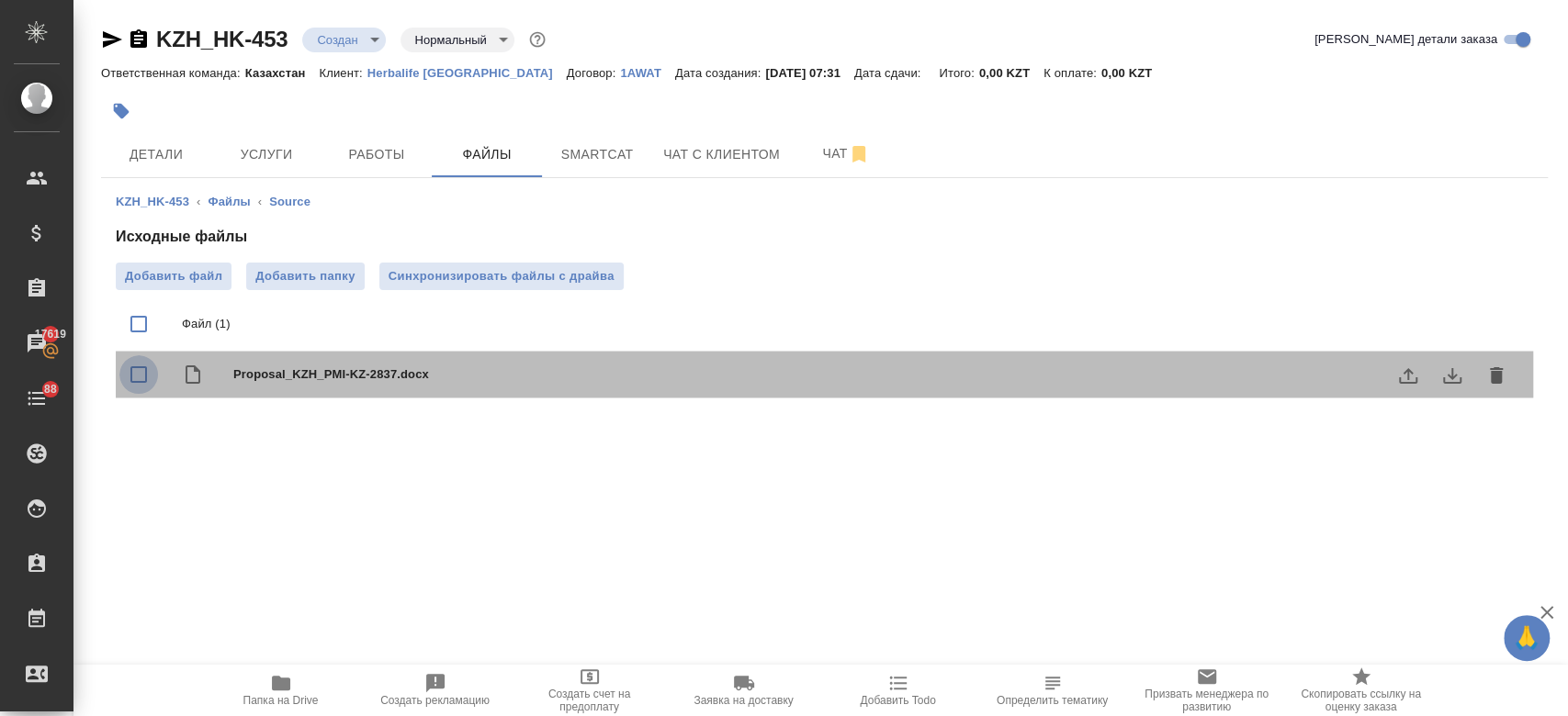
click at [138, 384] on input "checkbox" at bounding box center [139, 374] width 38 height 38
checkbox input "true"
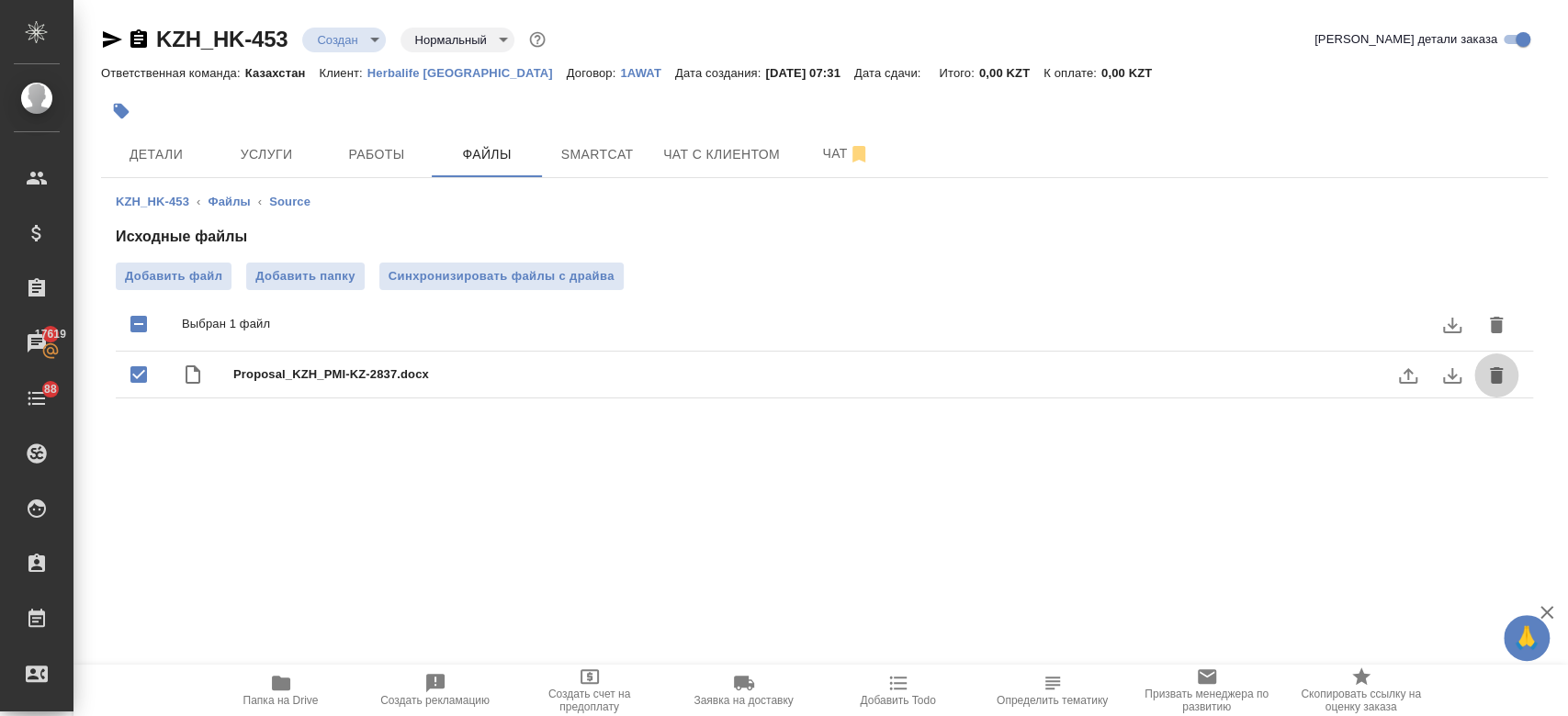
click at [1503, 378] on icon "delete" at bounding box center [1496, 375] width 22 height 22
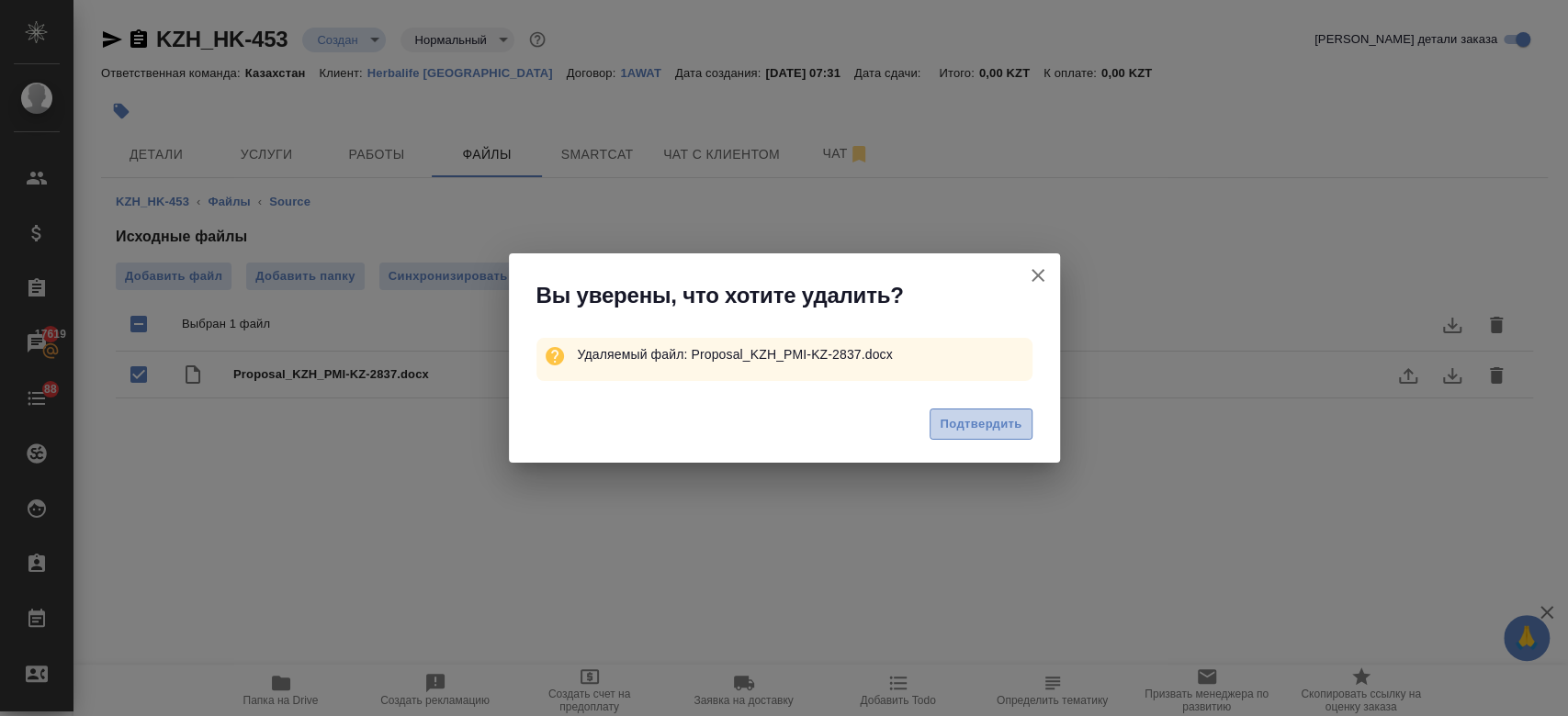
click at [981, 423] on span "Подтвердить" at bounding box center [980, 425] width 82 height 22
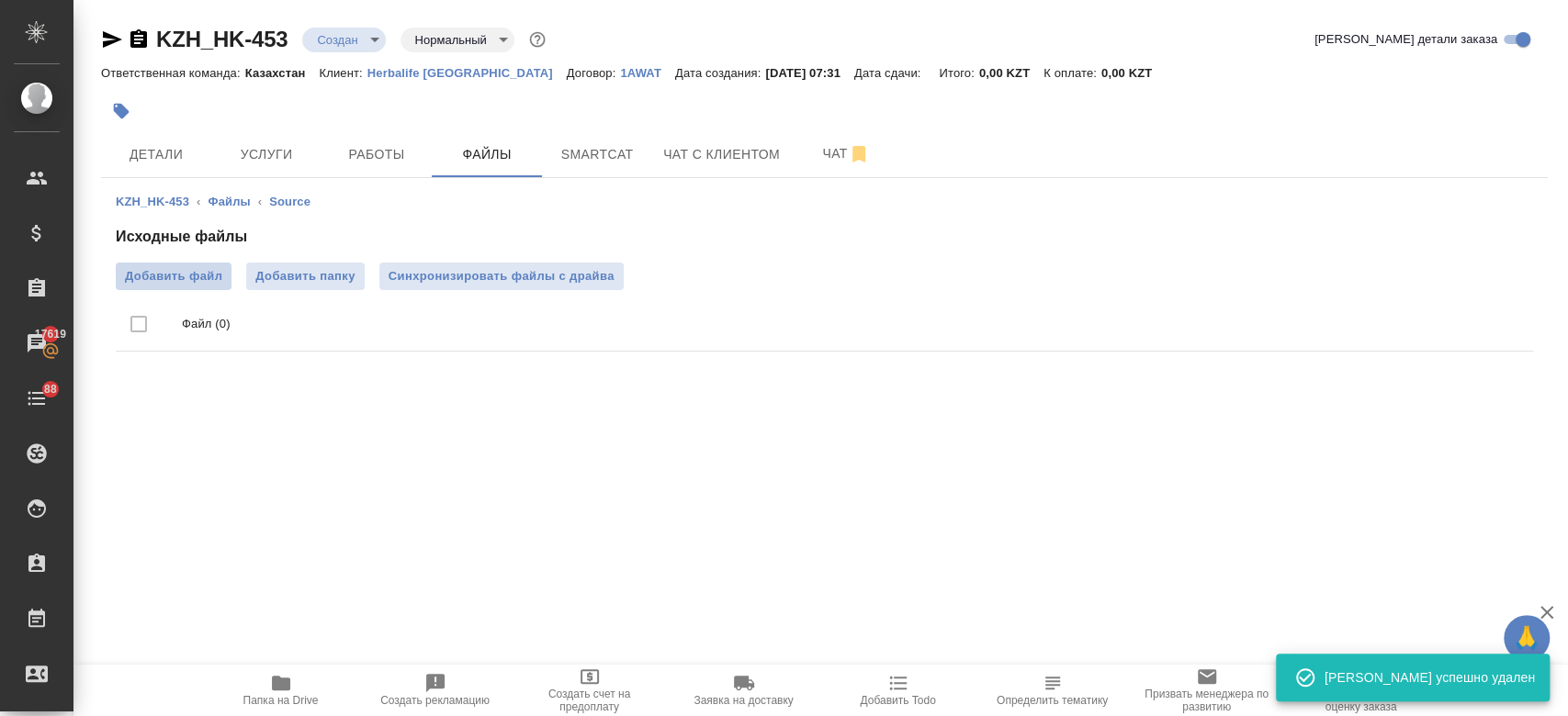
click at [205, 269] on span "Добавить файл" at bounding box center [173, 276] width 97 height 19
click at [0, 0] on input "Добавить файл" at bounding box center [0, 0] width 0 height 0
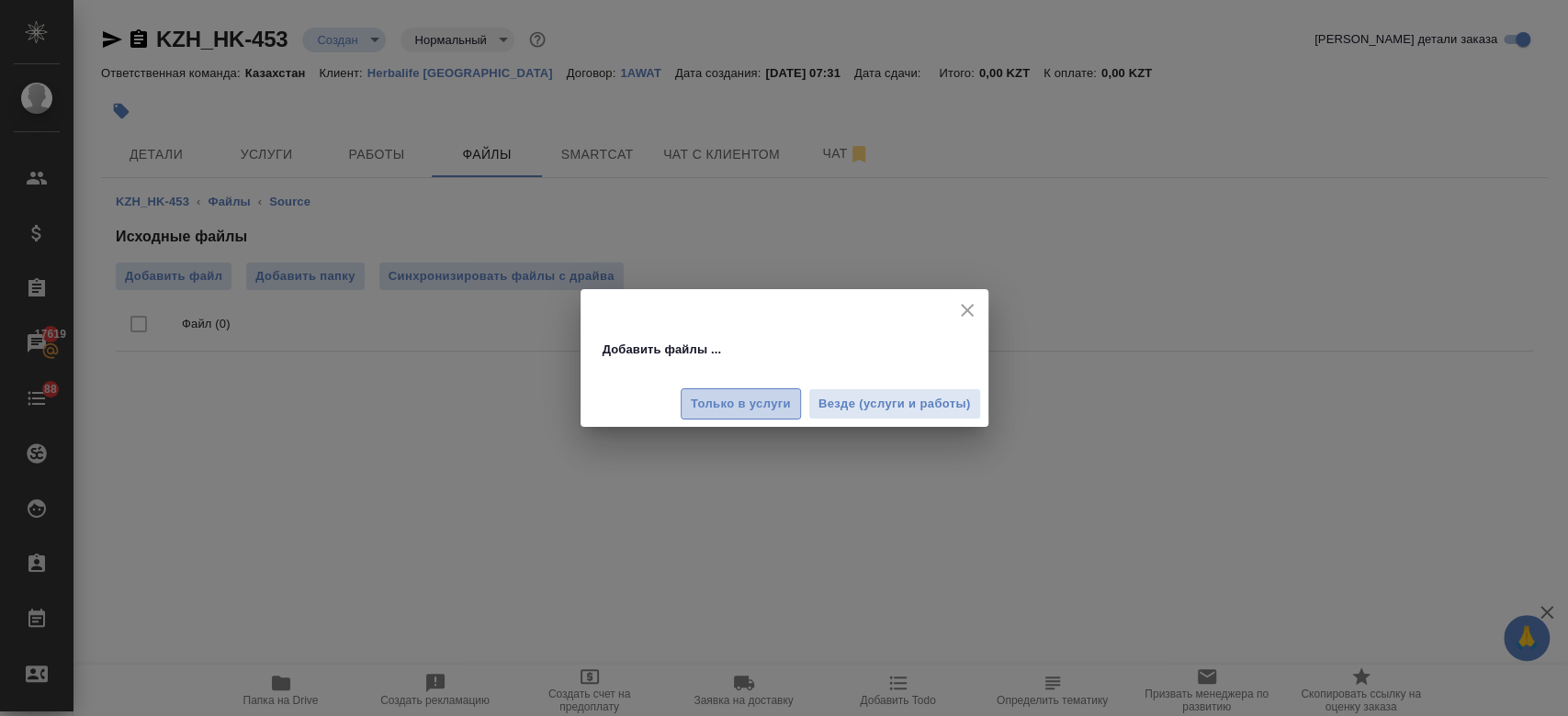
click at [739, 413] on span "Только в услуги" at bounding box center [741, 405] width 100 height 22
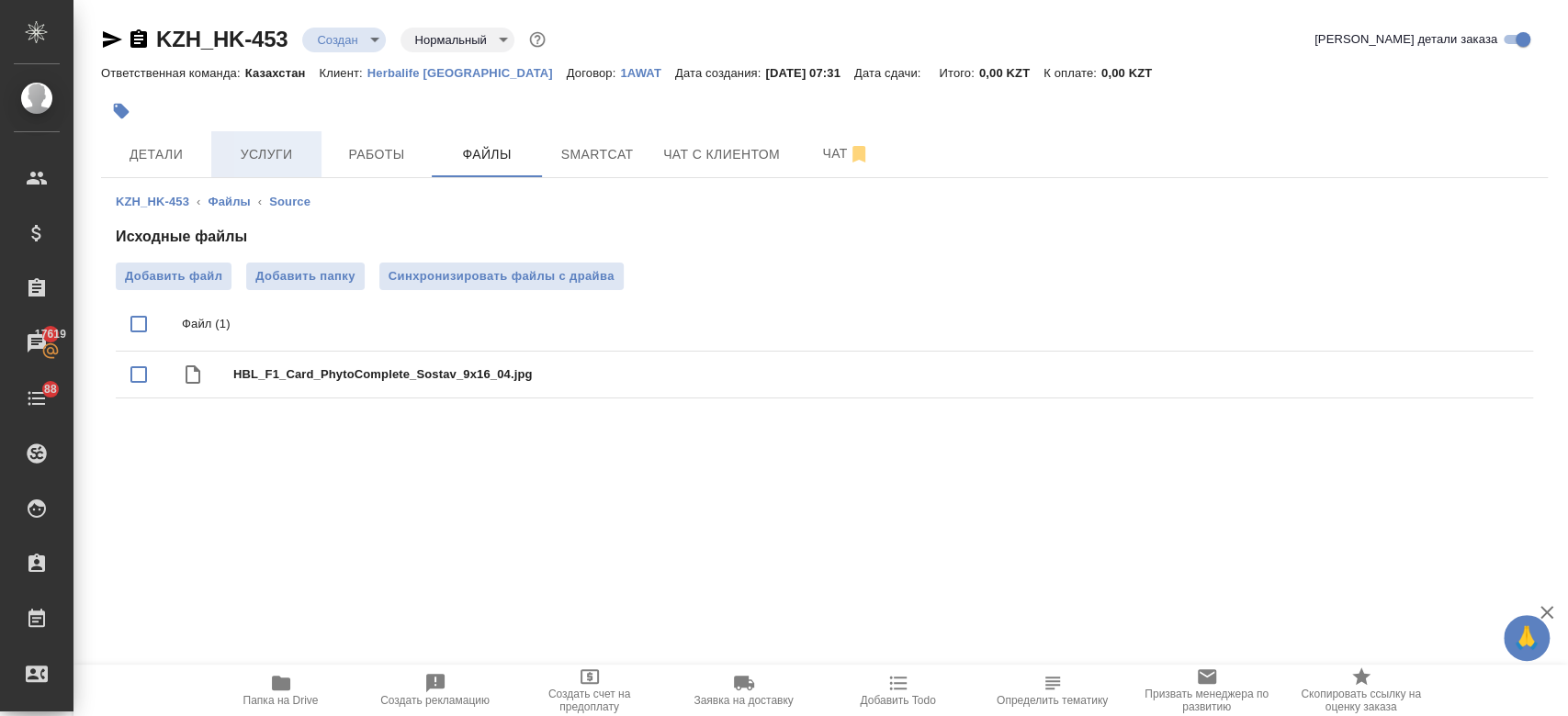
click at [247, 158] on span "Услуги" at bounding box center [266, 154] width 88 height 23
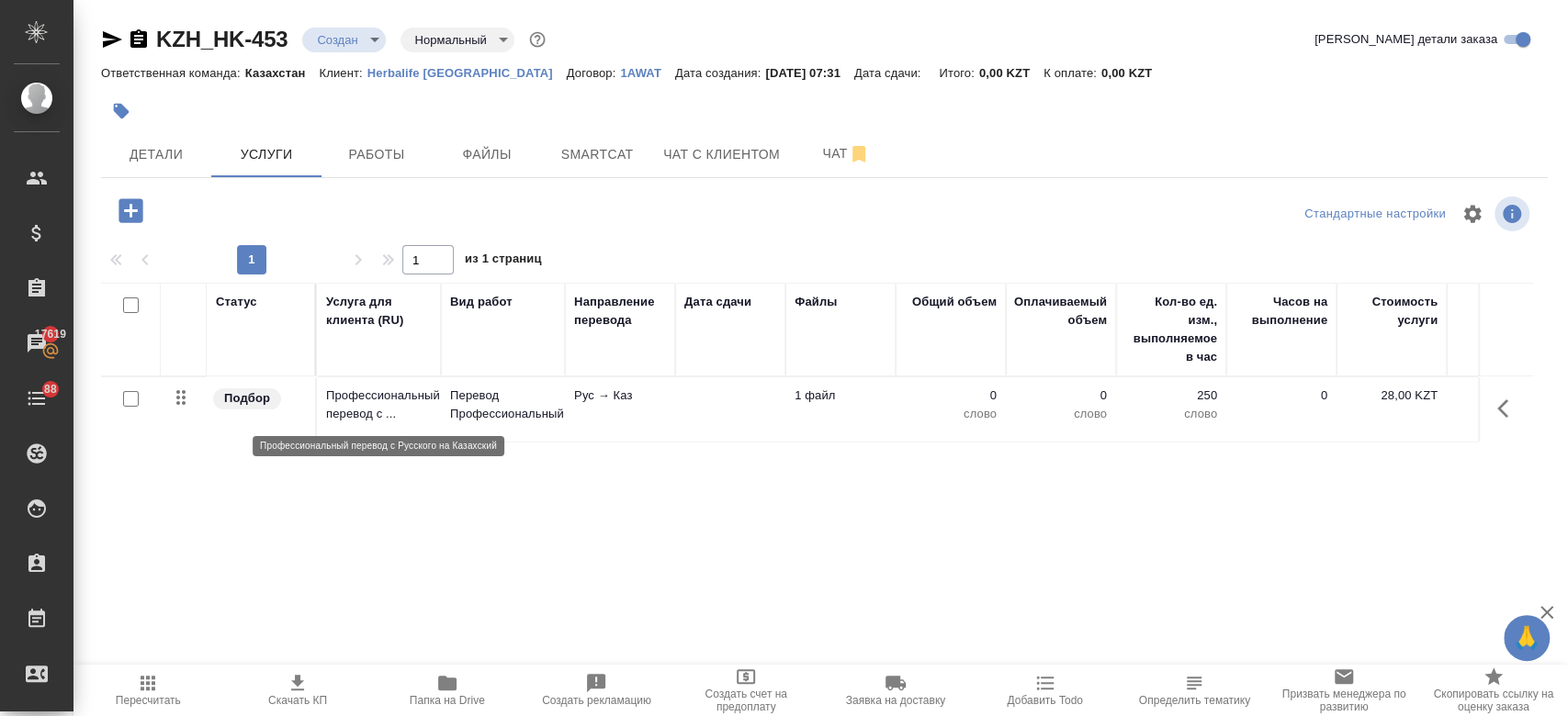
click at [425, 422] on td "Профессиональный перевод с ..." at bounding box center [379, 409] width 124 height 64
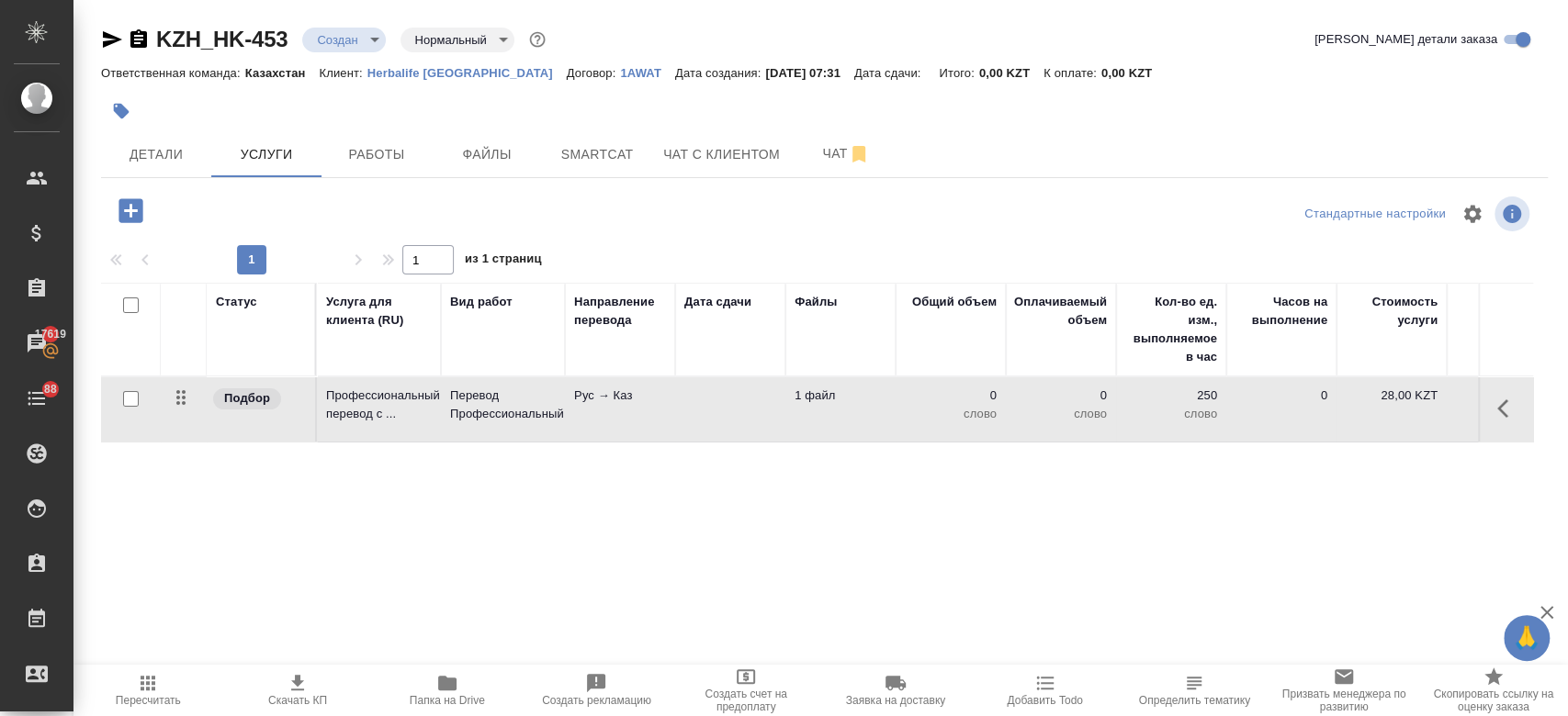
click at [425, 422] on td "Профессиональный перевод с ..." at bounding box center [379, 409] width 124 height 64
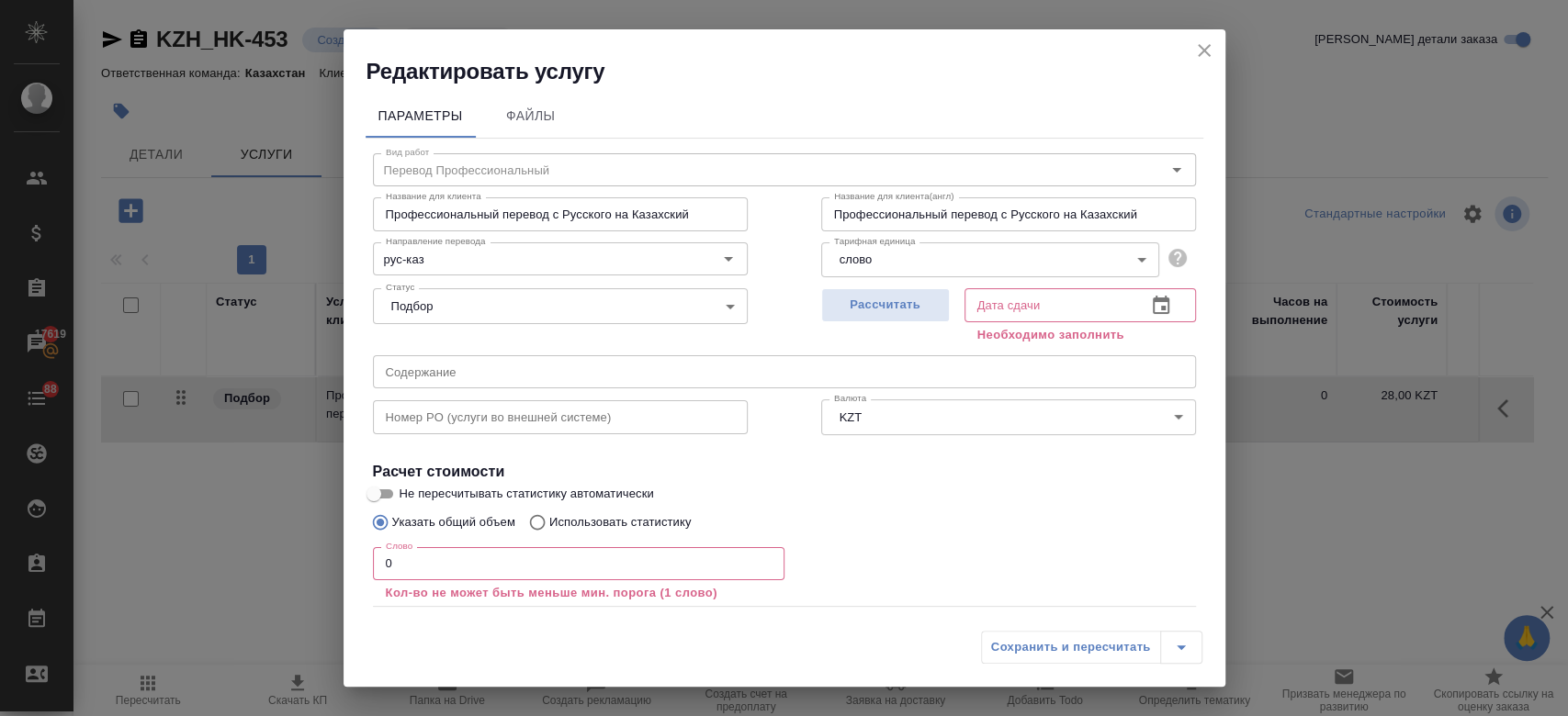
click at [608, 521] on p "Использовать статистику" at bounding box center [620, 523] width 142 height 19
click at [549, 521] on input "Использовать статистику" at bounding box center [534, 523] width 29 height 35
radio input "true"
radio input "false"
click at [1164, 609] on icon at bounding box center [1174, 608] width 22 height 22
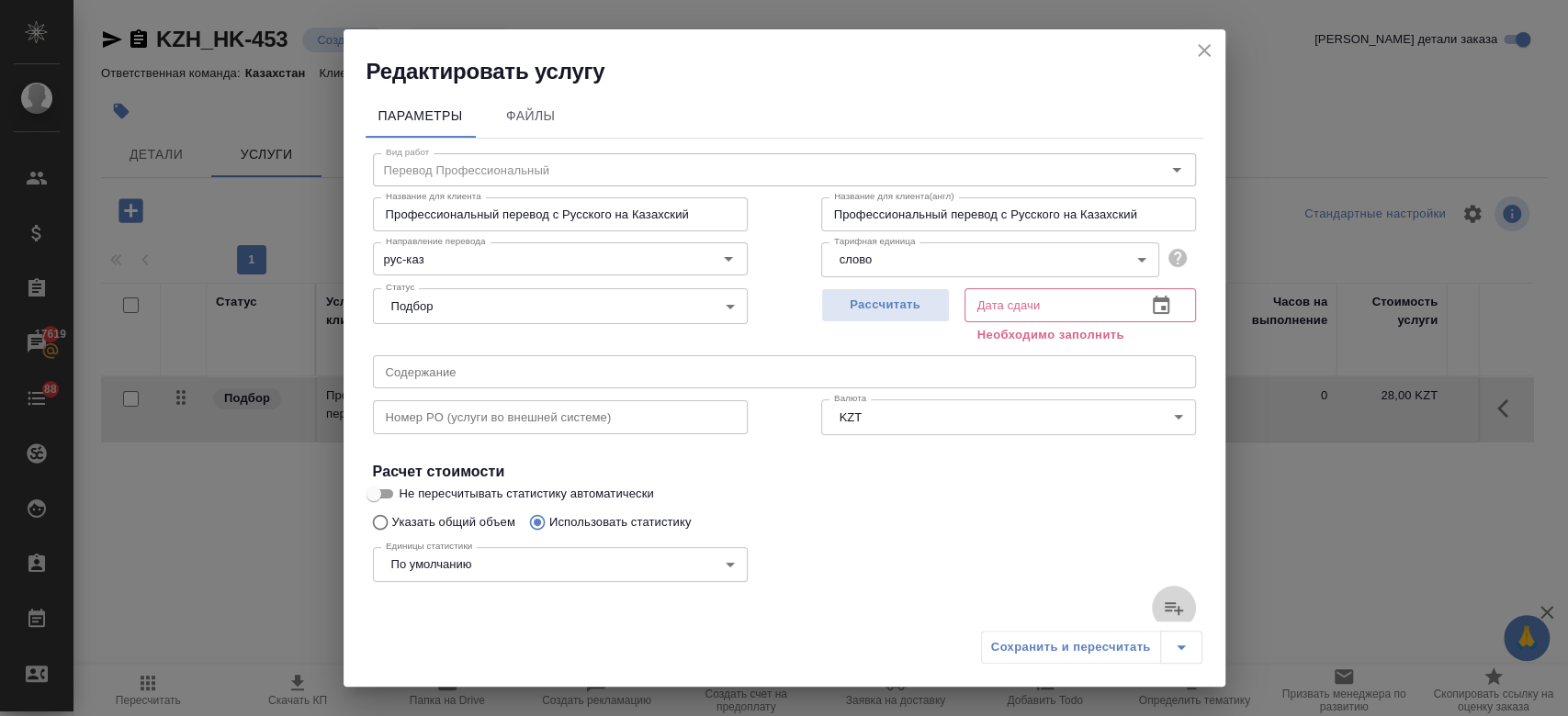
click at [0, 0] on input "file" at bounding box center [0, 0] width 0 height 0
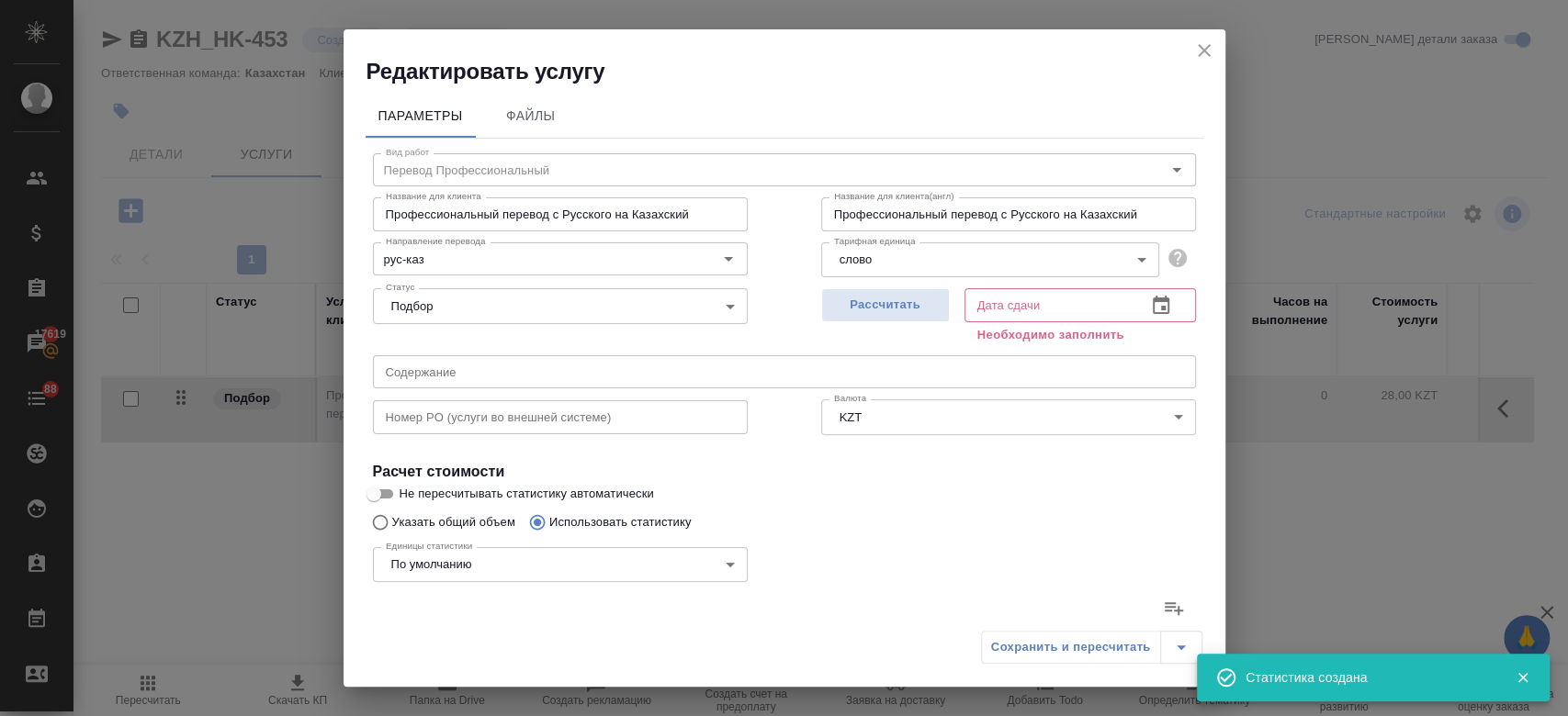
scroll to position [554, 0]
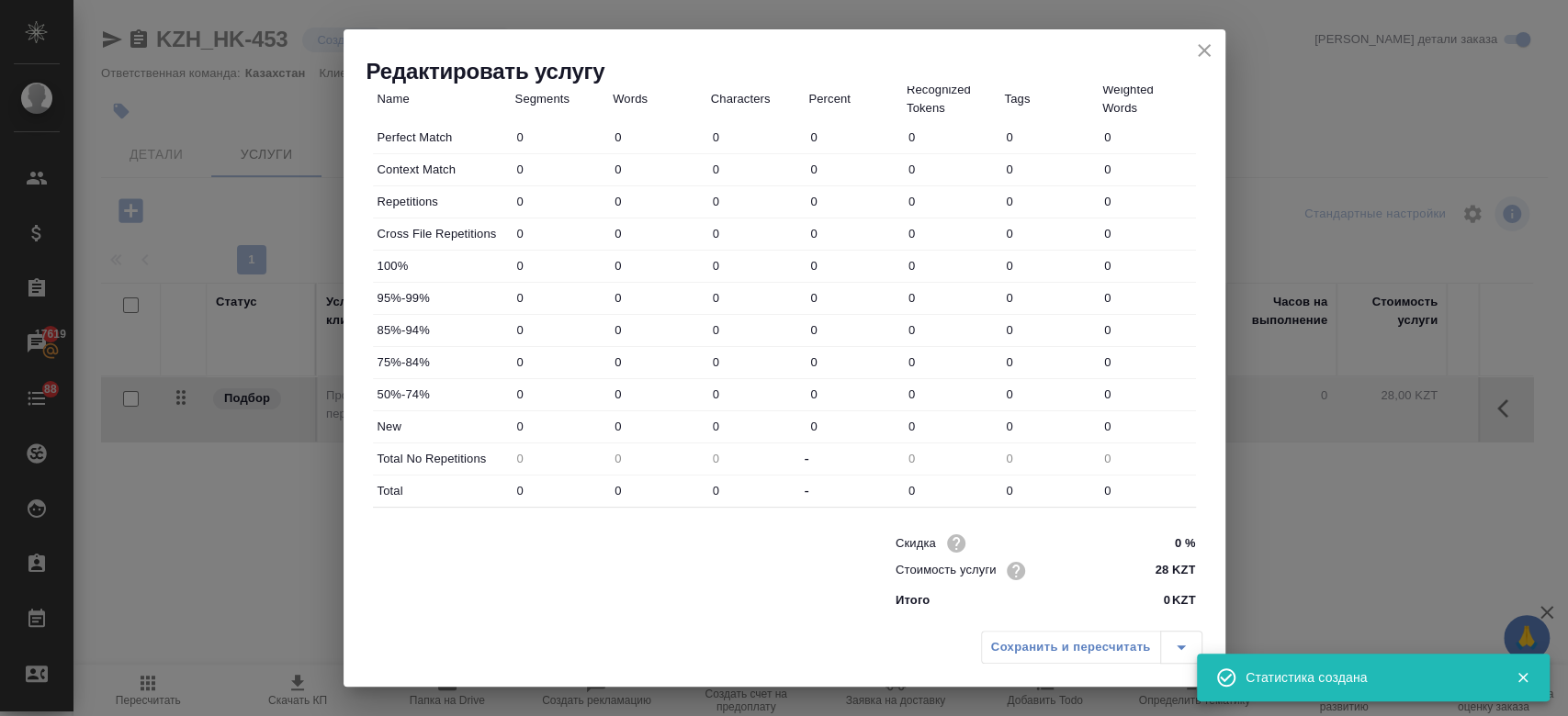
type input "1"
type input "9"
type input "1"
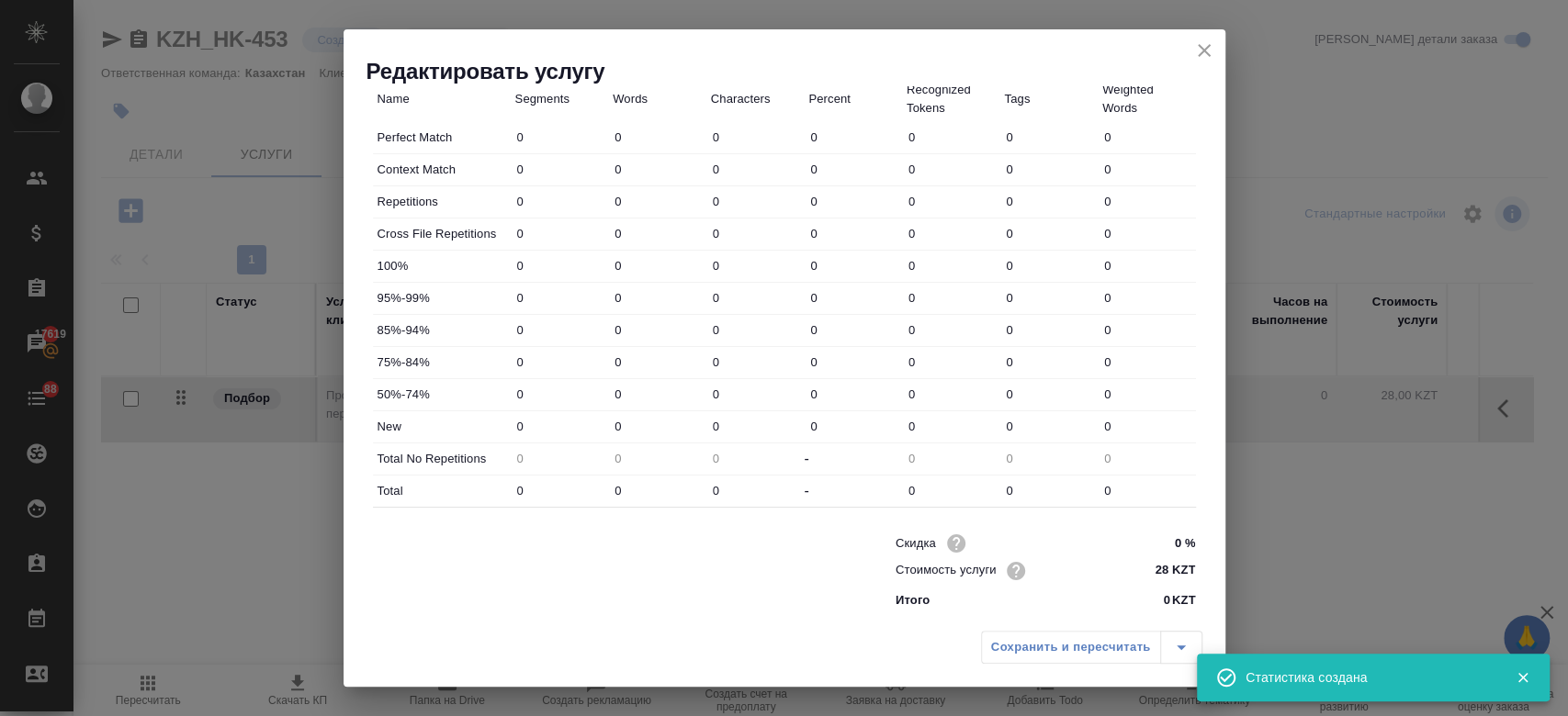
type input "12"
type input "7"
type input "169"
type input "1347"
type input "9"
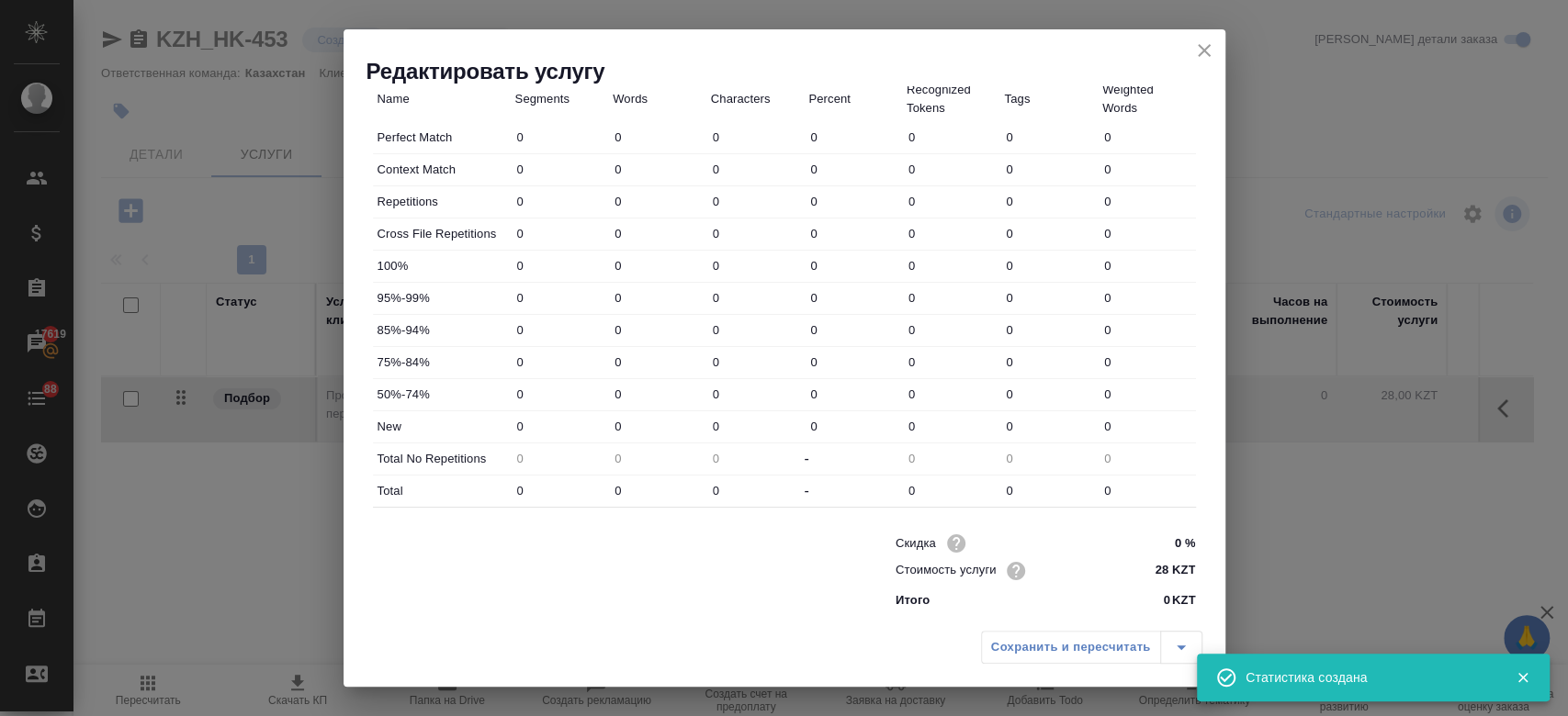
type input "171"
type input "1368"
type input "9"
type input "171"
type input "1368"
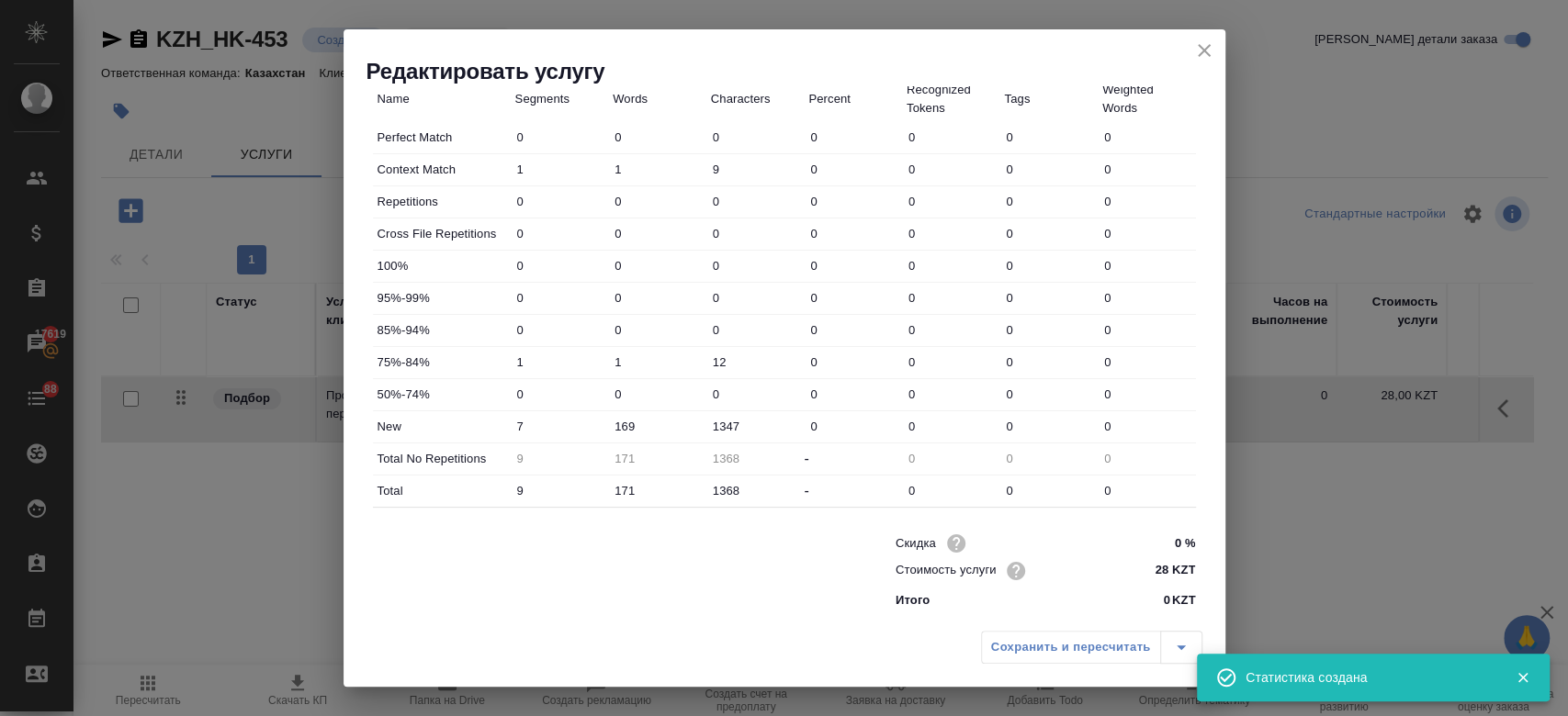
scroll to position [0, 0]
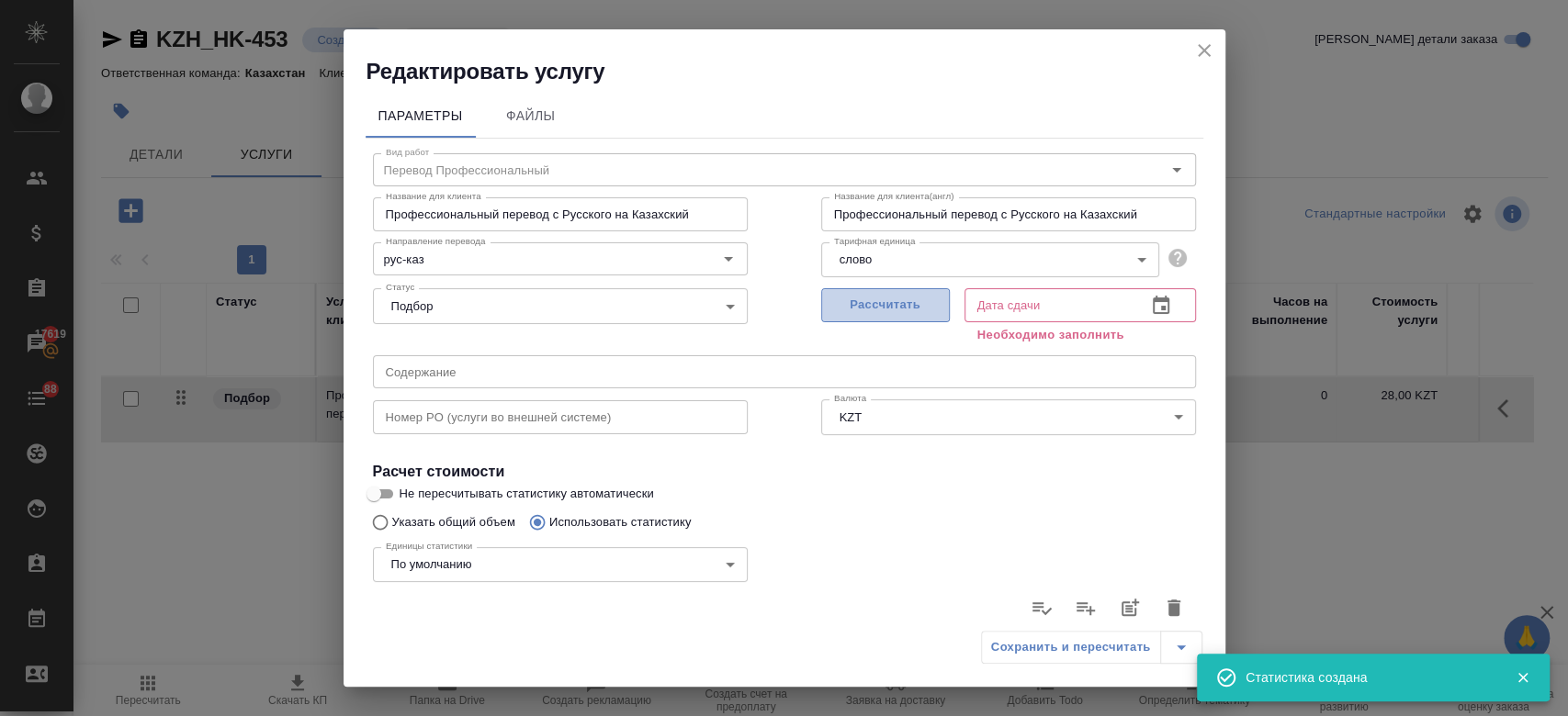
click at [850, 312] on span "Рассчитать" at bounding box center [885, 305] width 108 height 22
type input "17.09.2025 07:41"
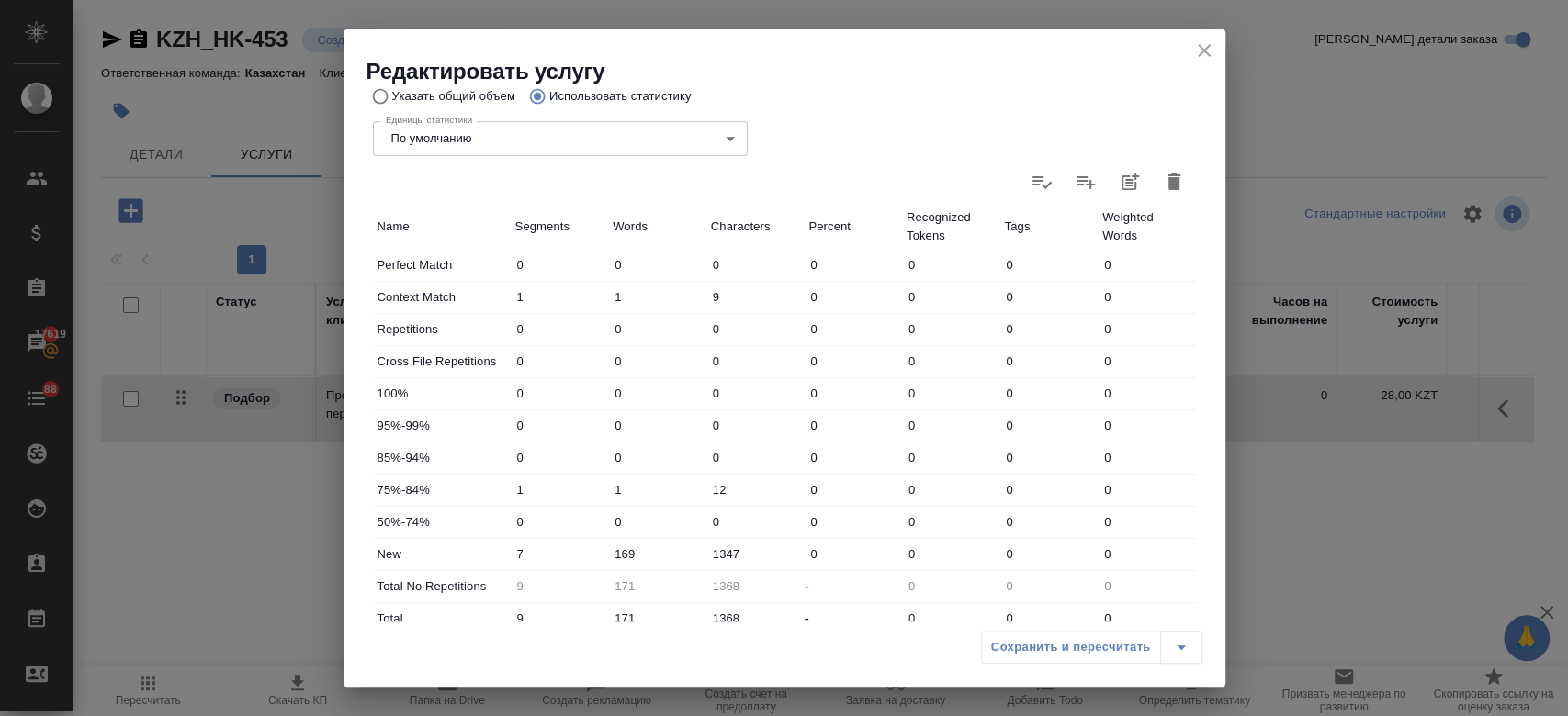
scroll to position [533, 0]
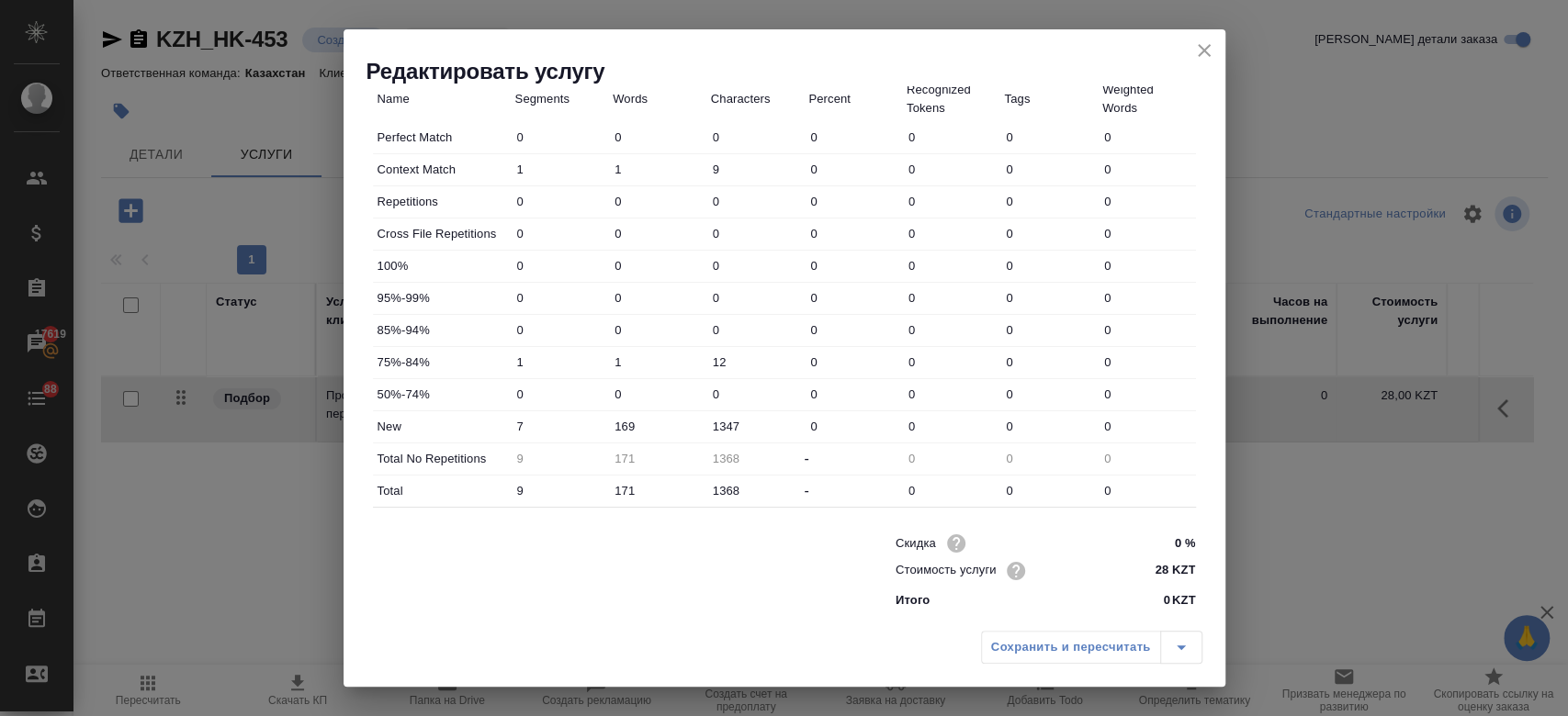
click at [1040, 646] on div "Сохранить и пересчитать" at bounding box center [1092, 647] width 221 height 33
click at [1204, 55] on icon "close" at bounding box center [1204, 50] width 22 height 22
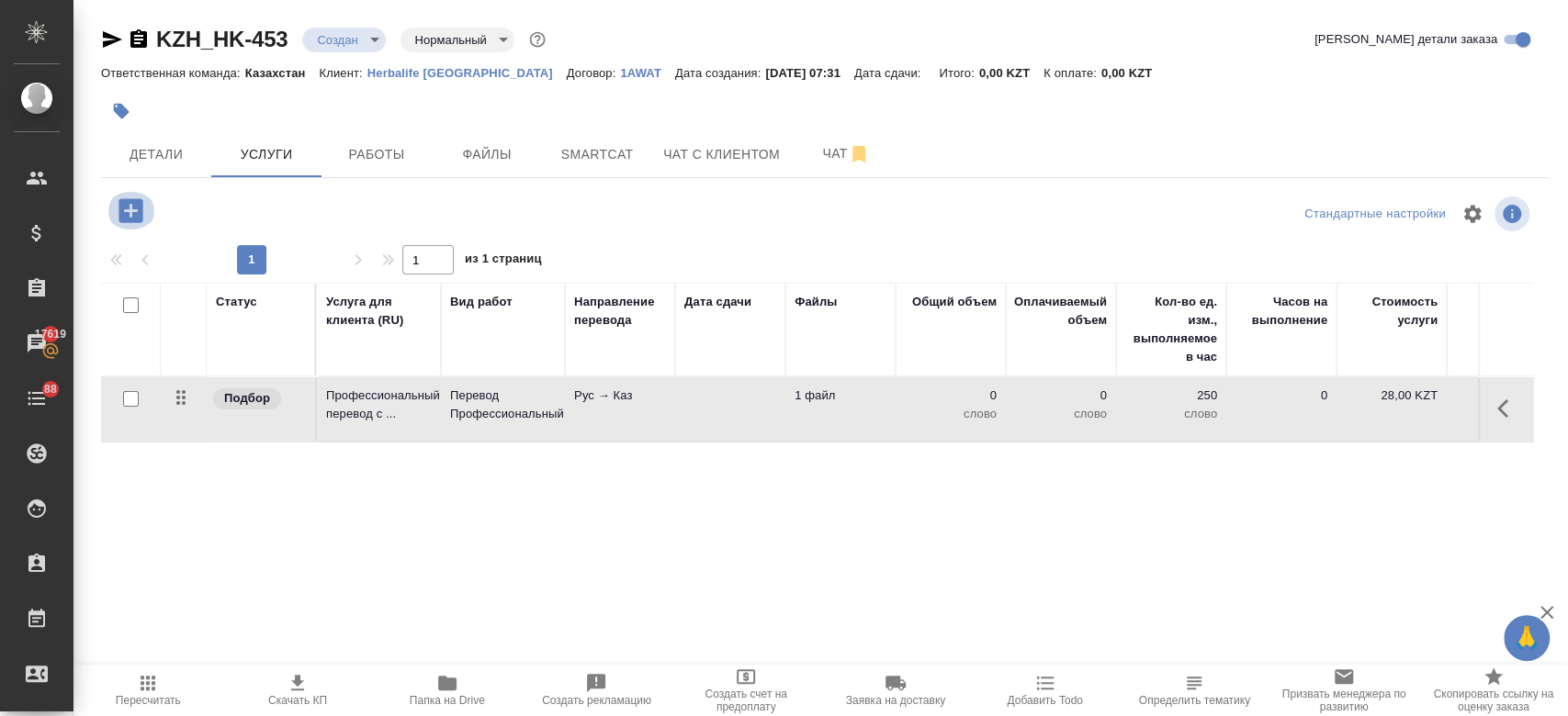
click at [135, 202] on icon "button" at bounding box center [131, 210] width 24 height 24
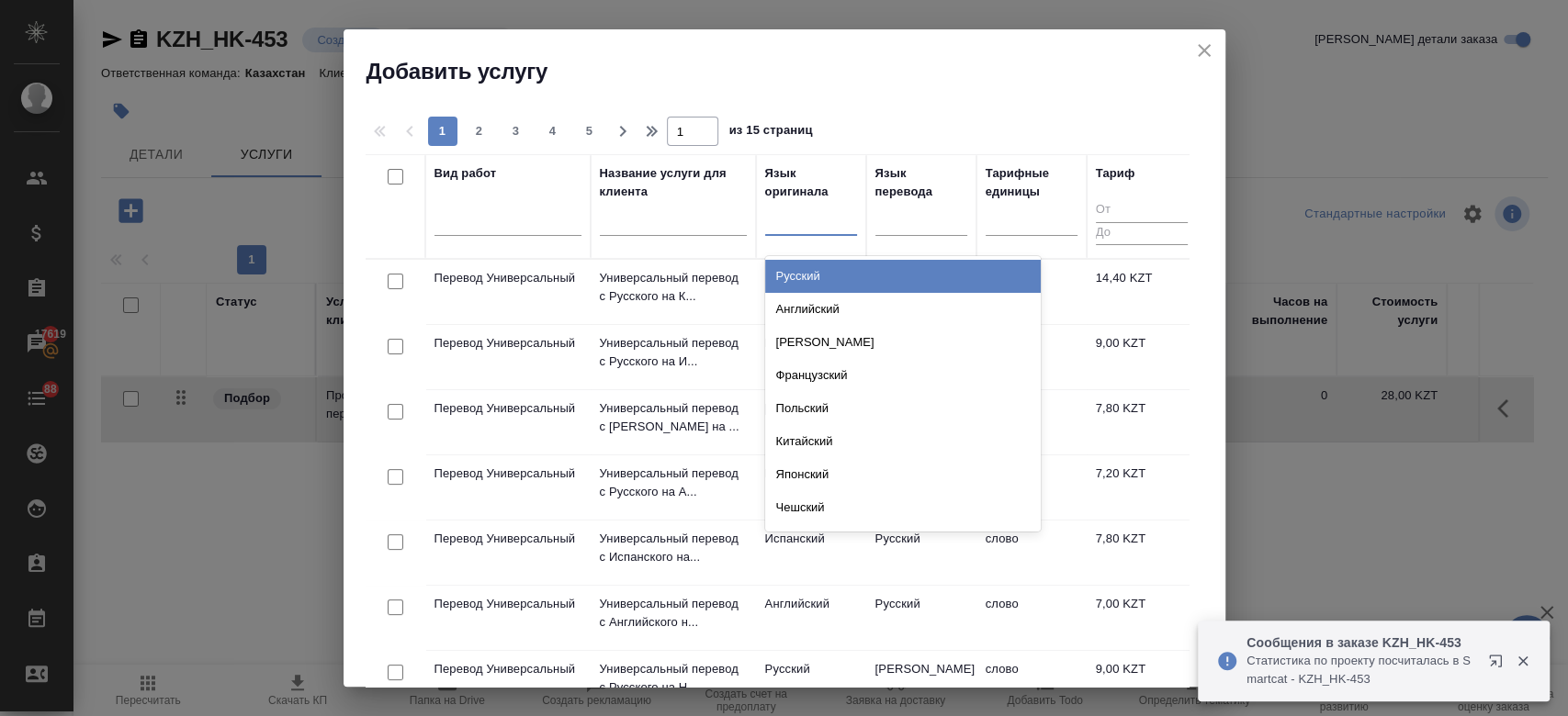
click at [790, 223] on div at bounding box center [812, 217] width 92 height 27
type input "рус"
click at [794, 267] on div "Русский" at bounding box center [903, 277] width 276 height 33
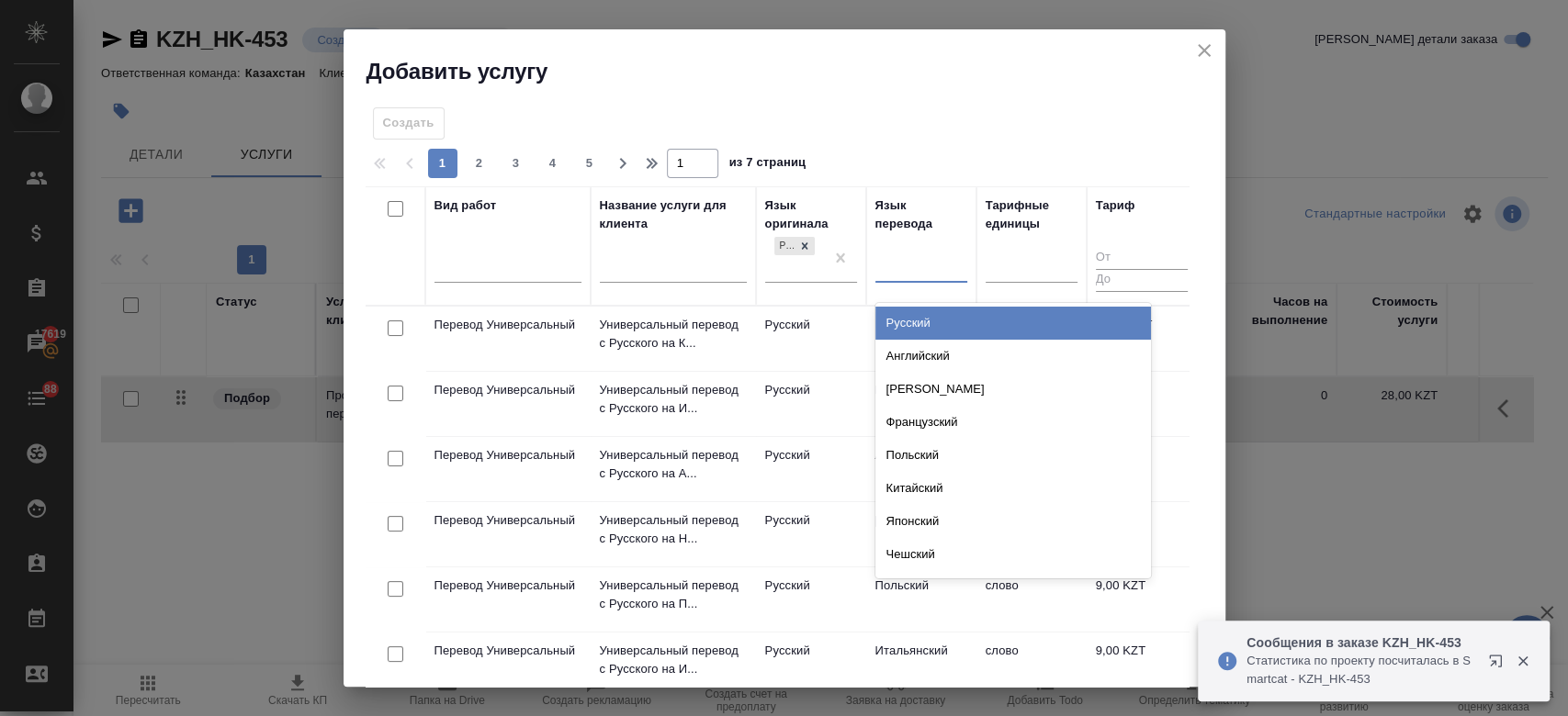
click at [911, 275] on div at bounding box center [922, 264] width 92 height 27
type input "кирг"
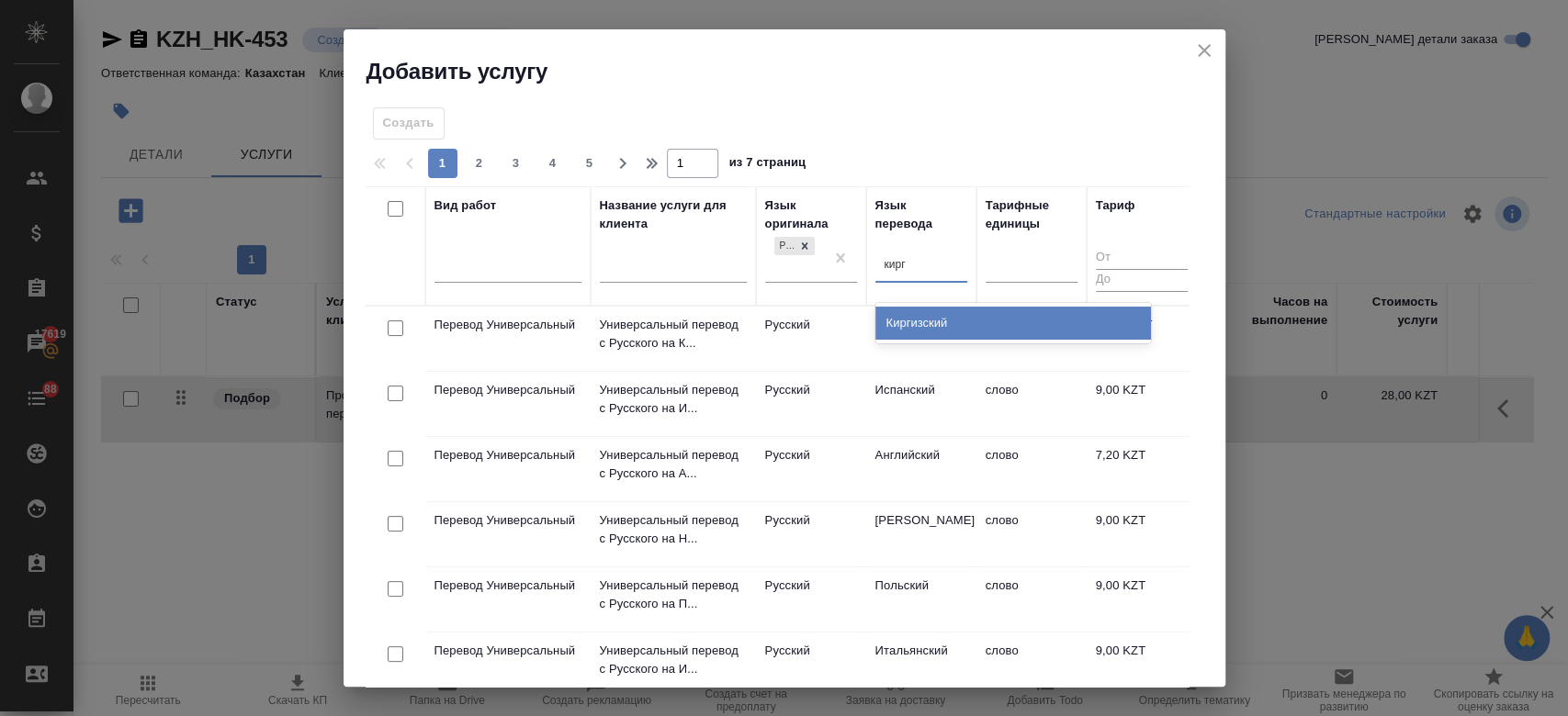
click at [908, 317] on div "Киргизский" at bounding box center [1013, 323] width 276 height 33
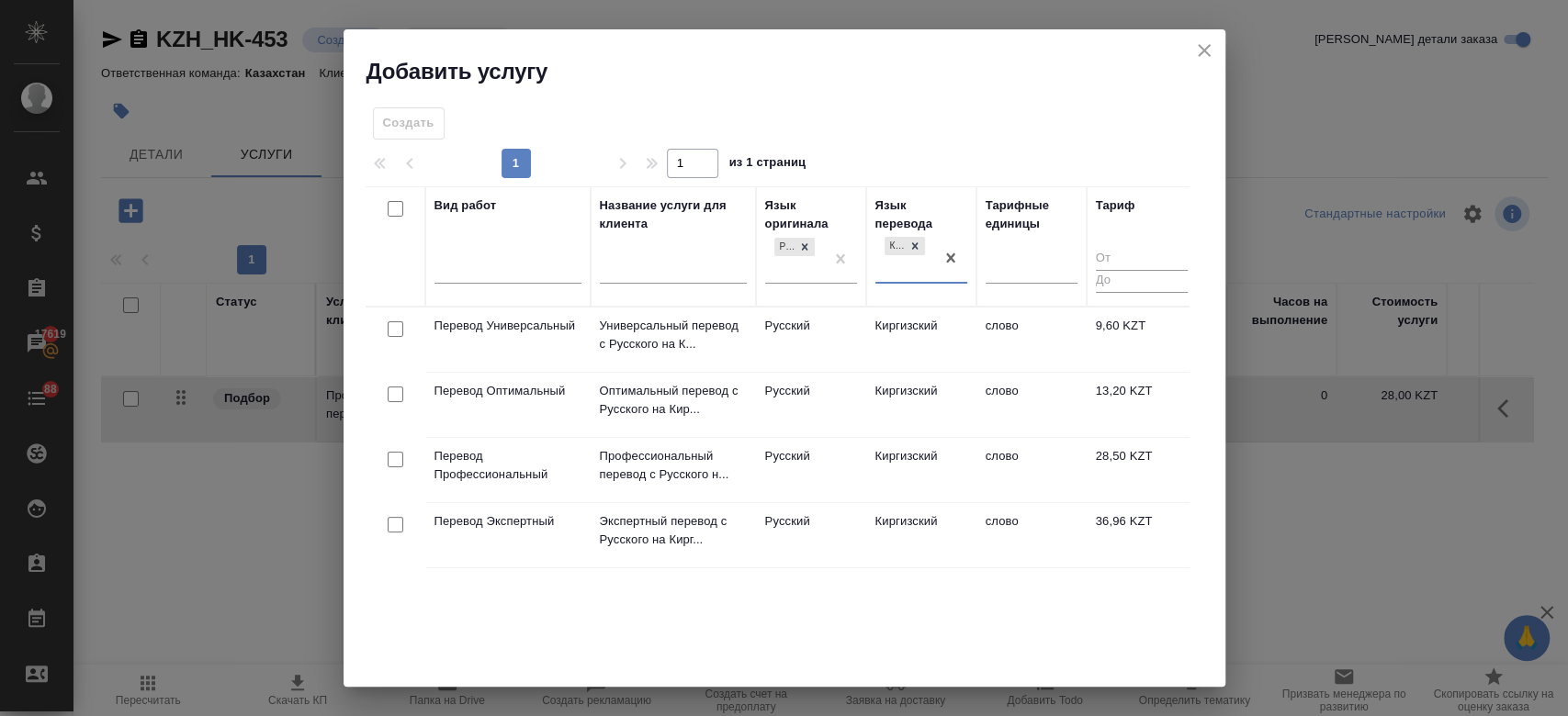
click at [549, 411] on td "Перевод Оптимальный" at bounding box center [508, 405] width 165 height 64
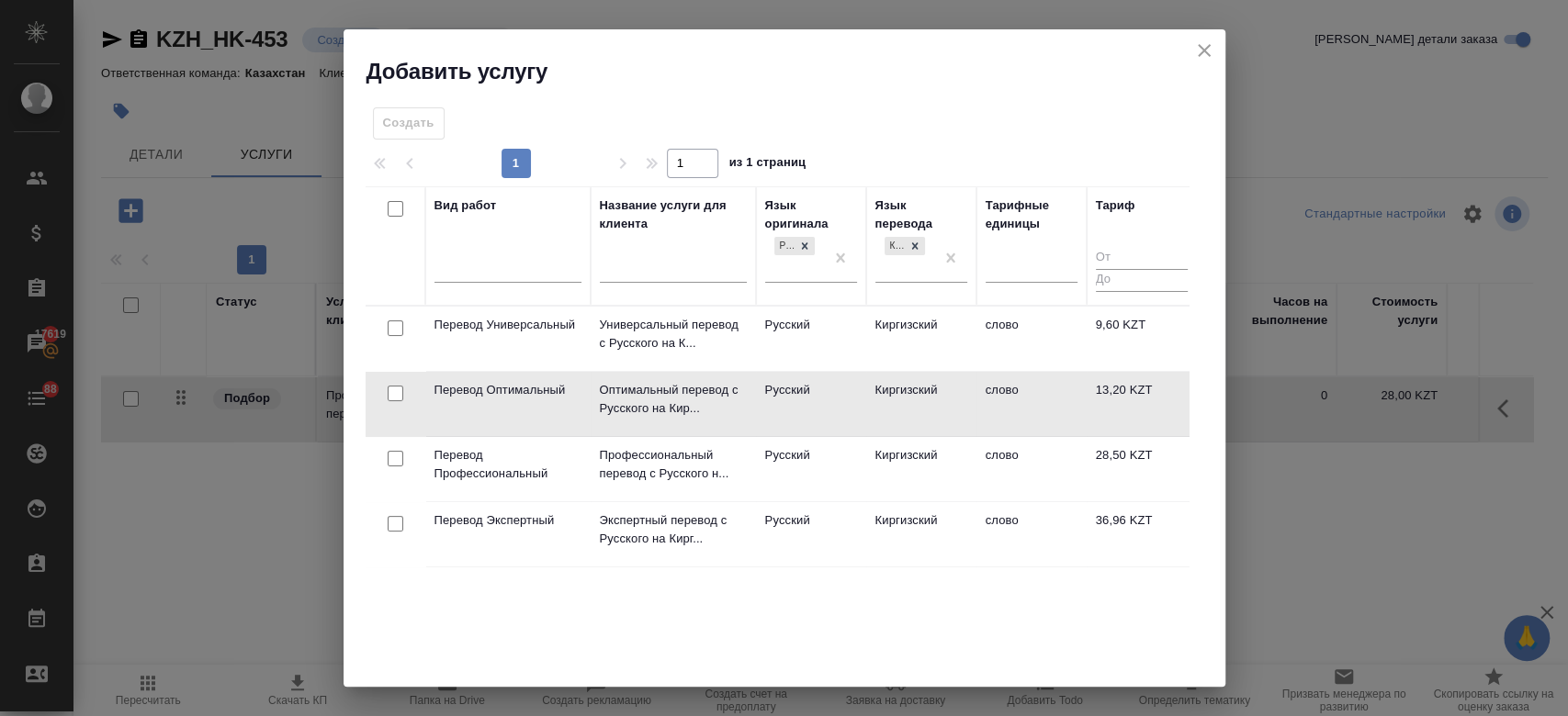
click at [549, 411] on td "Перевод Оптимальный" at bounding box center [508, 404] width 165 height 64
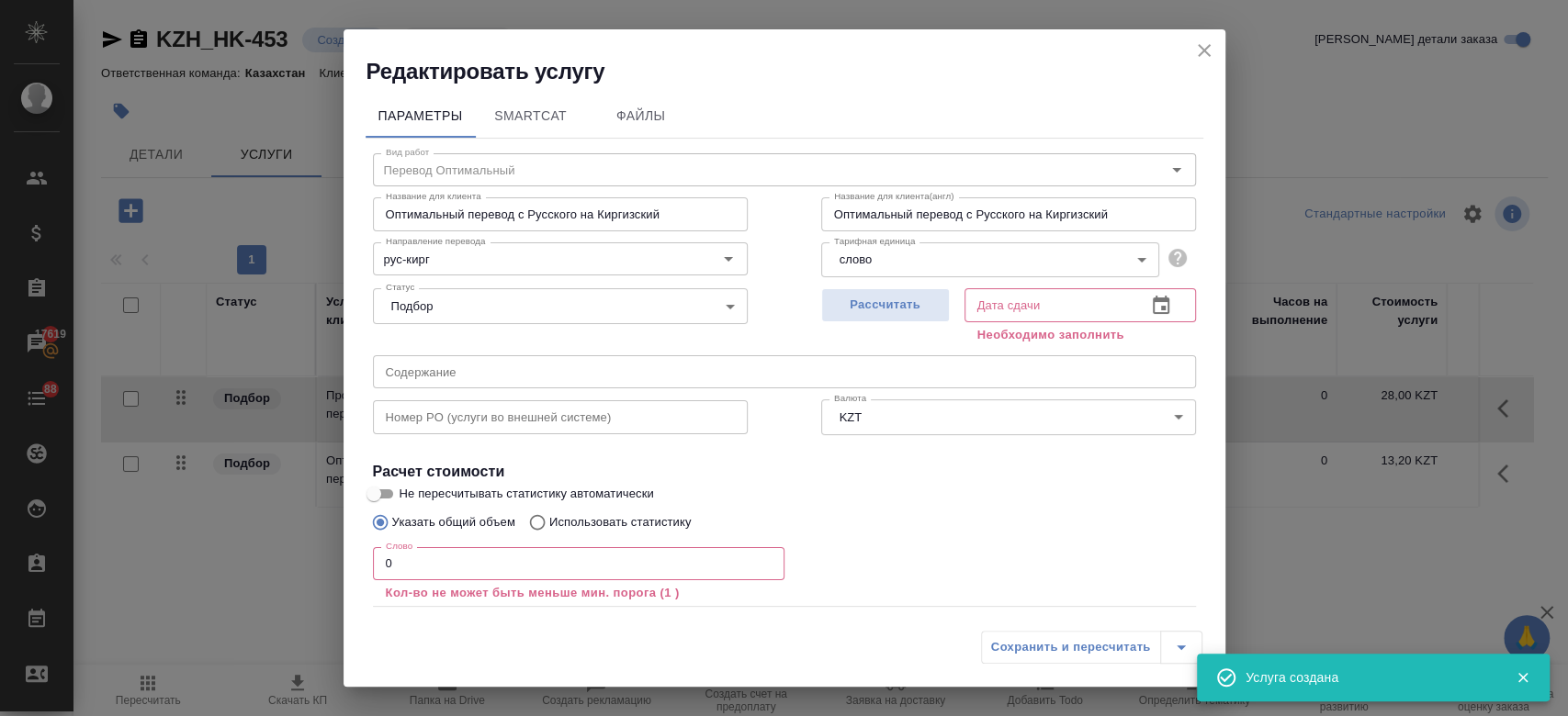
scroll to position [101, 0]
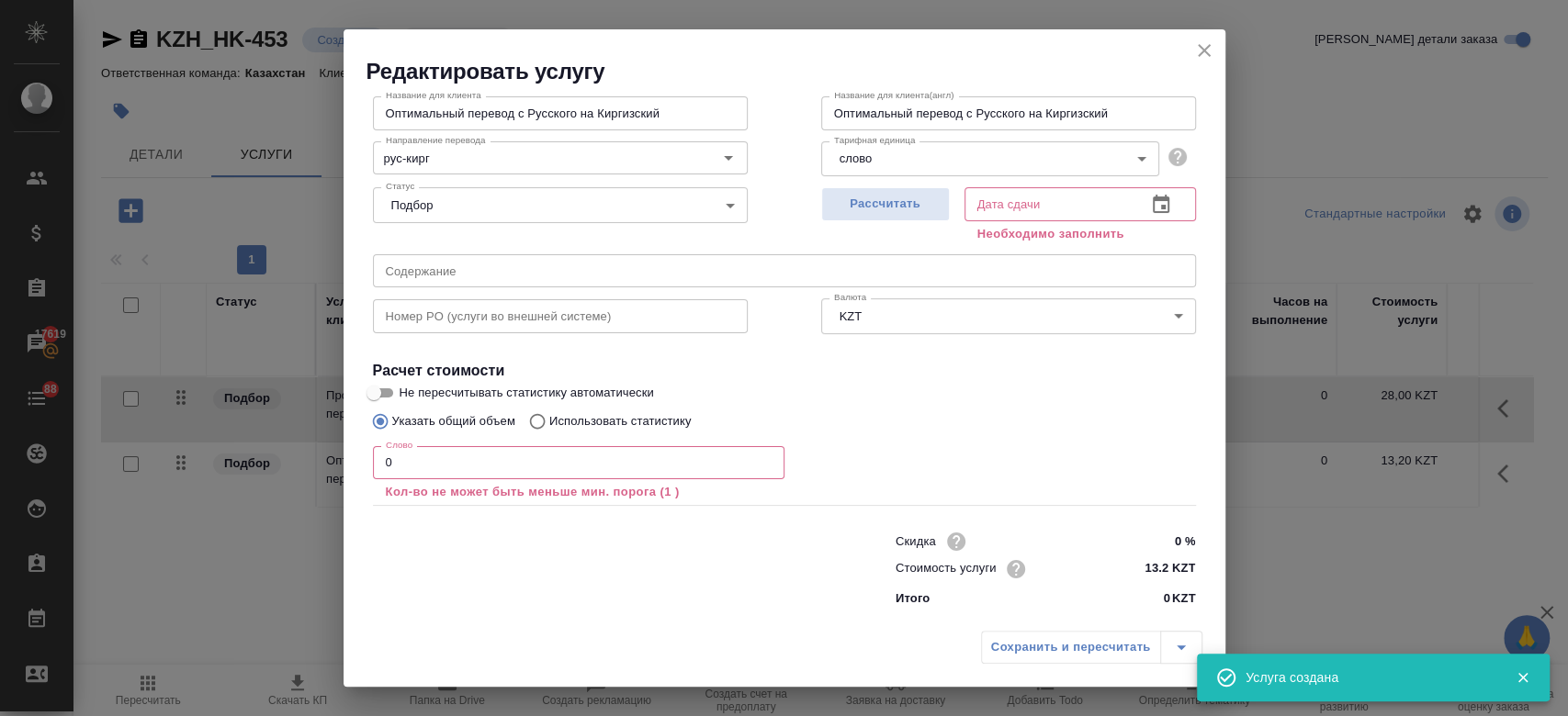
click at [1153, 573] on input "13.2 KZT" at bounding box center [1161, 569] width 69 height 27
type input "1 KZT"
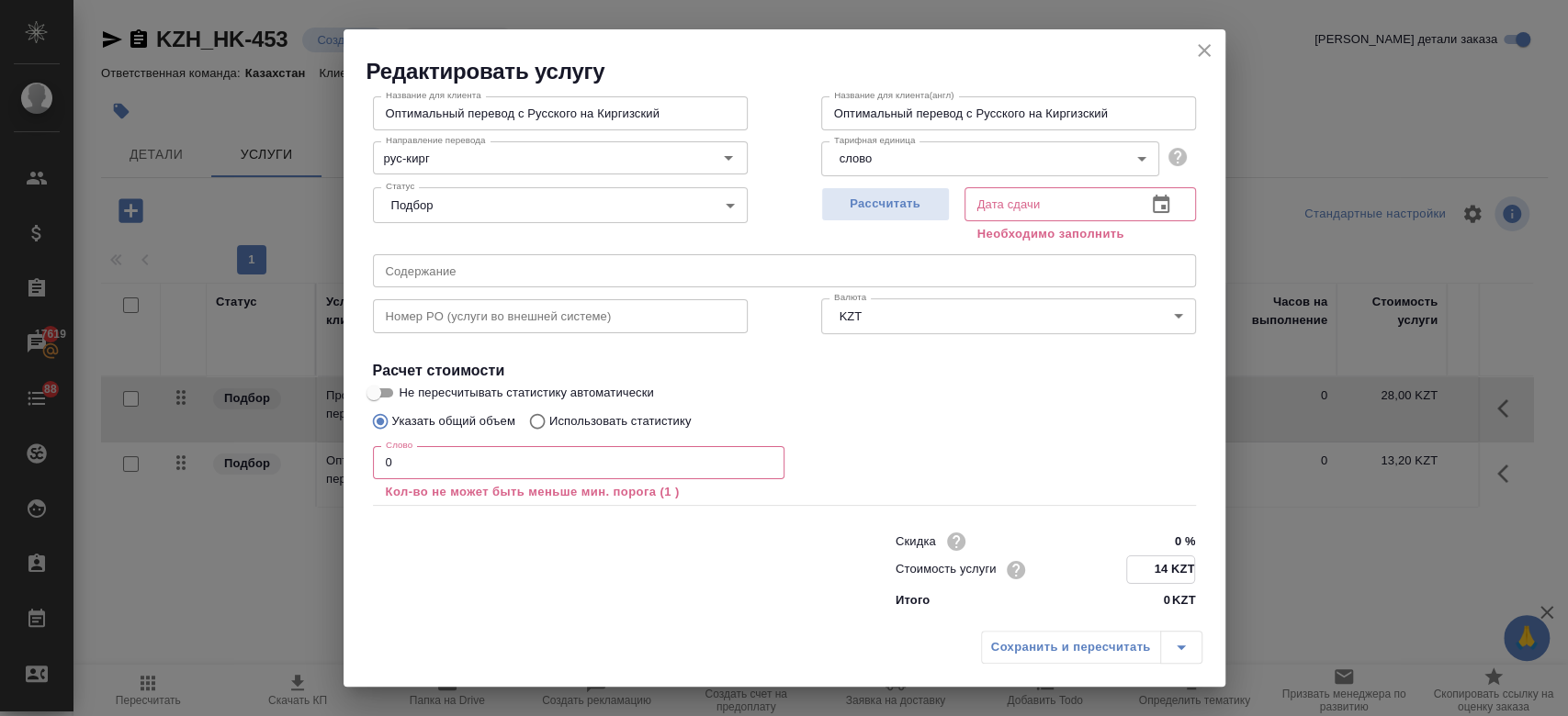
type input "14 KZT"
click at [877, 418] on div "Указать общий объем Использовать статистику" at bounding box center [785, 421] width 823 height 35
click at [587, 415] on p "Использовать статистику" at bounding box center [620, 421] width 142 height 19
click at [549, 415] on input "Использовать статистику" at bounding box center [534, 421] width 29 height 35
radio input "true"
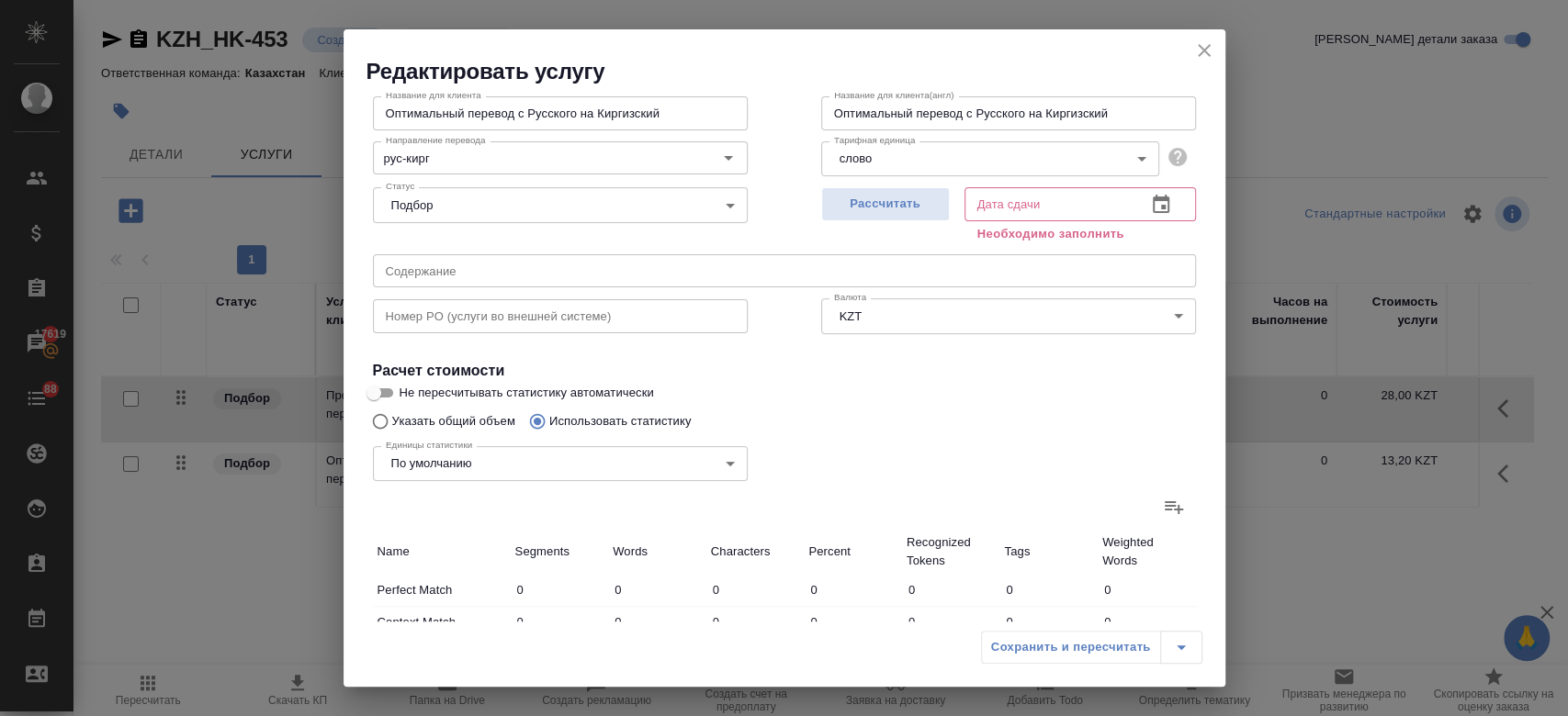
radio input "false"
click at [1165, 506] on icon at bounding box center [1174, 508] width 19 height 13
click at [0, 0] on input "file" at bounding box center [0, 0] width 0 height 0
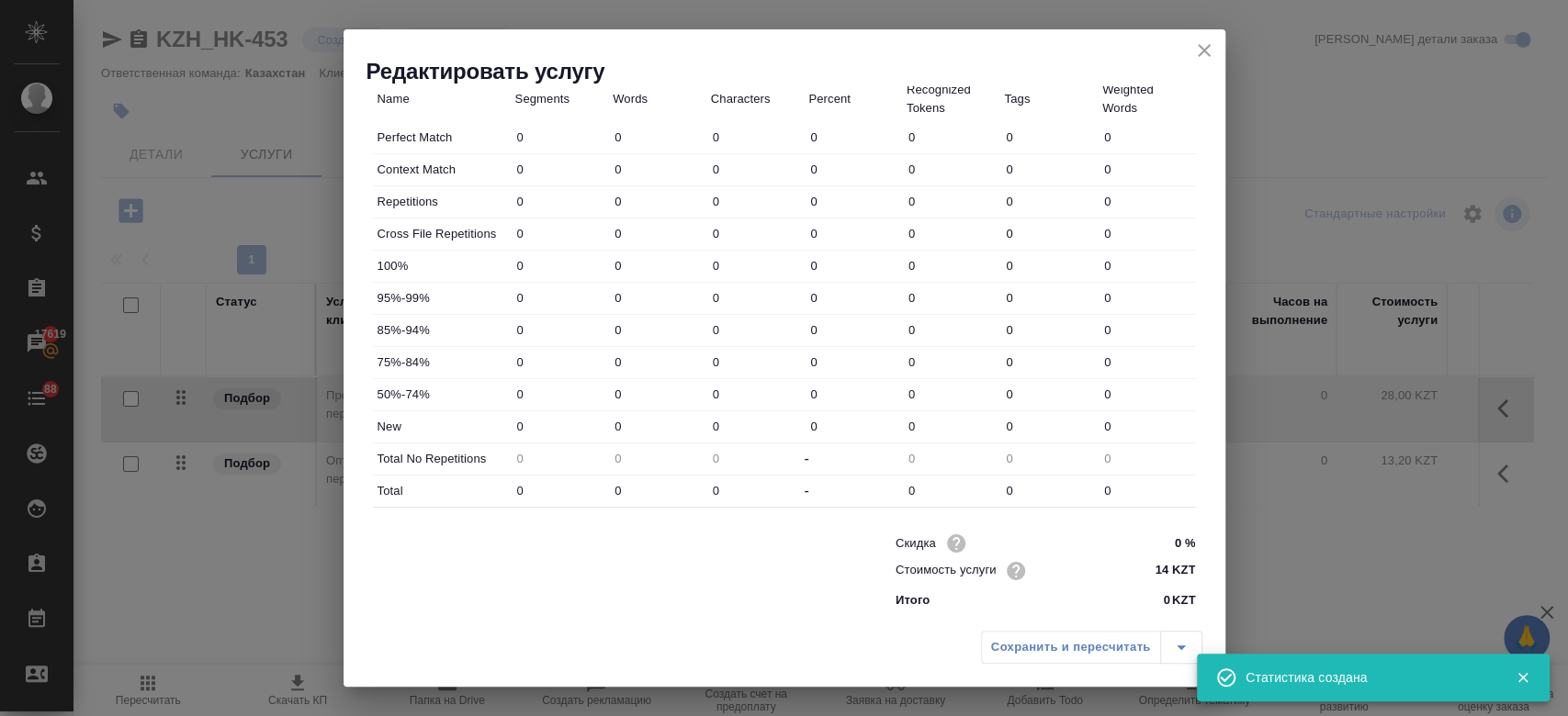
type input "1"
type input "9"
type input "1"
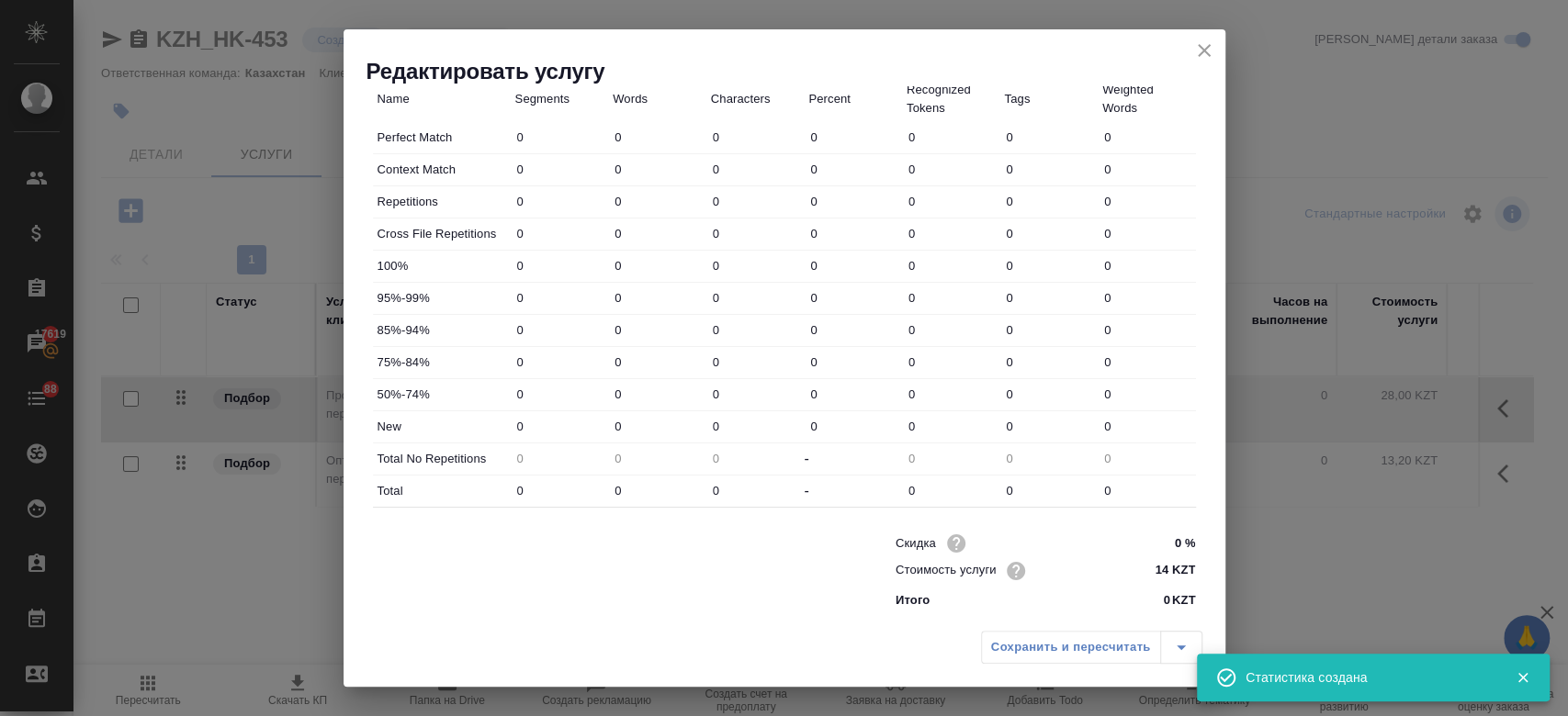
type input "12"
type input "7"
type input "169"
type input "1347"
type input "9"
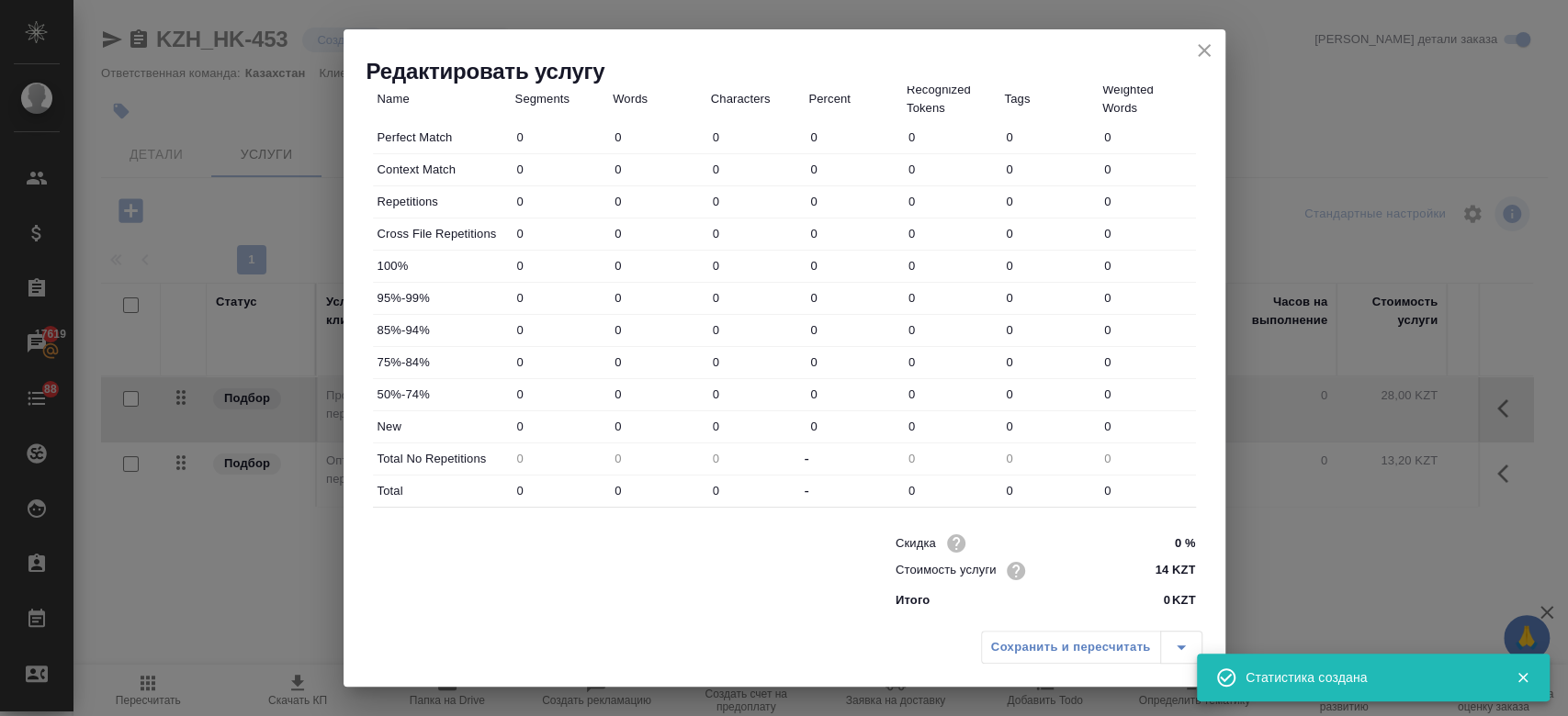
type input "171"
type input "1368"
type input "9"
type input "171"
type input "1368"
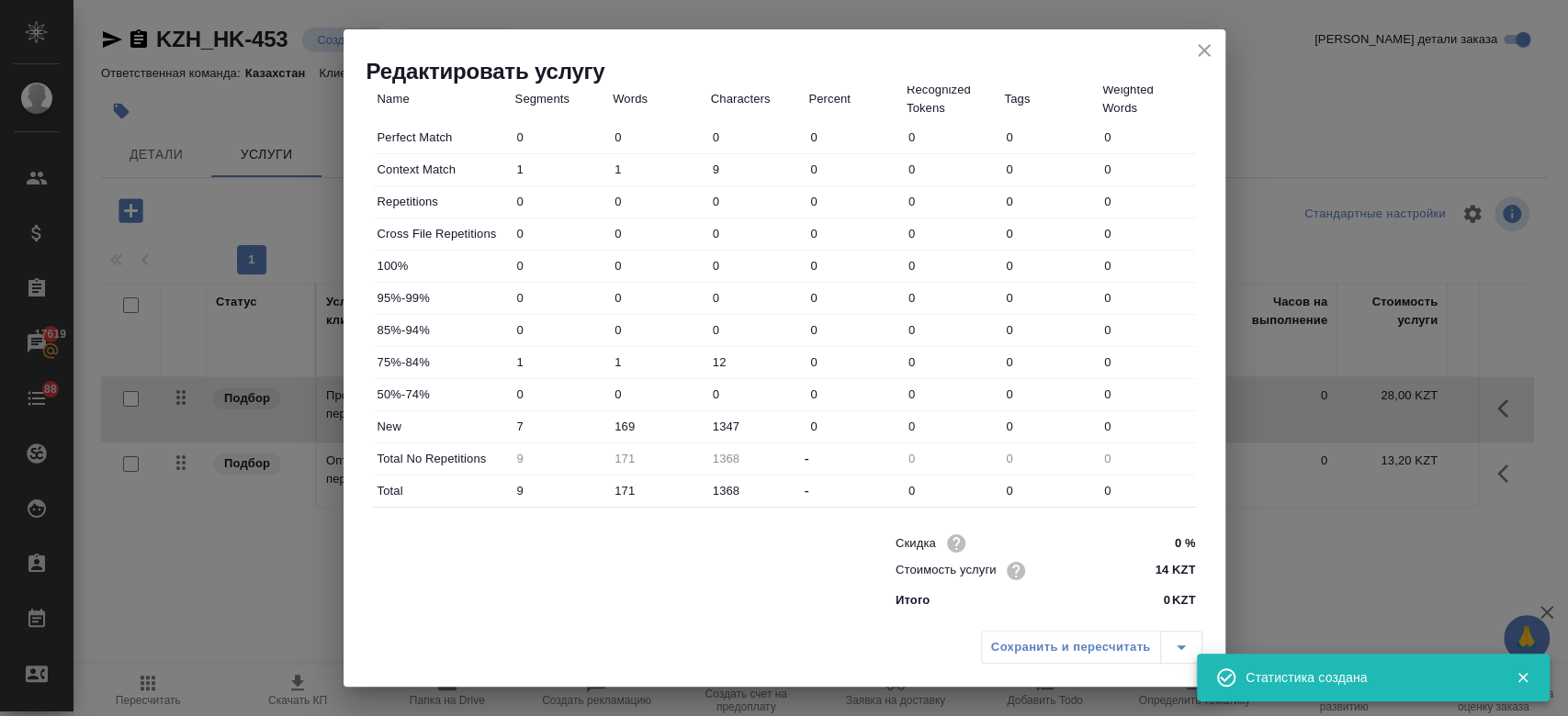
scroll to position [0, 0]
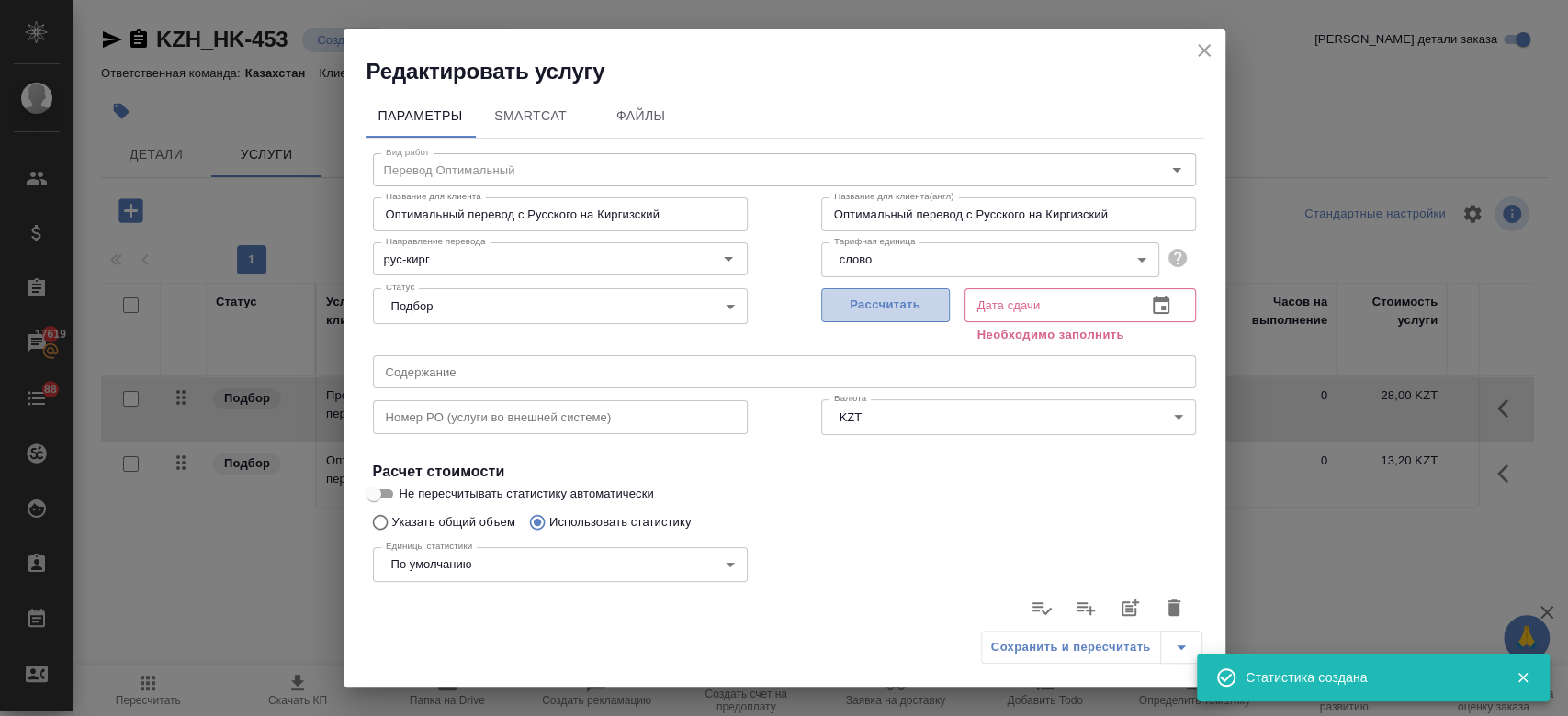
click at [890, 320] on button "Рассчитать" at bounding box center [885, 305] width 129 height 34
type input "17.09.2025 07:42"
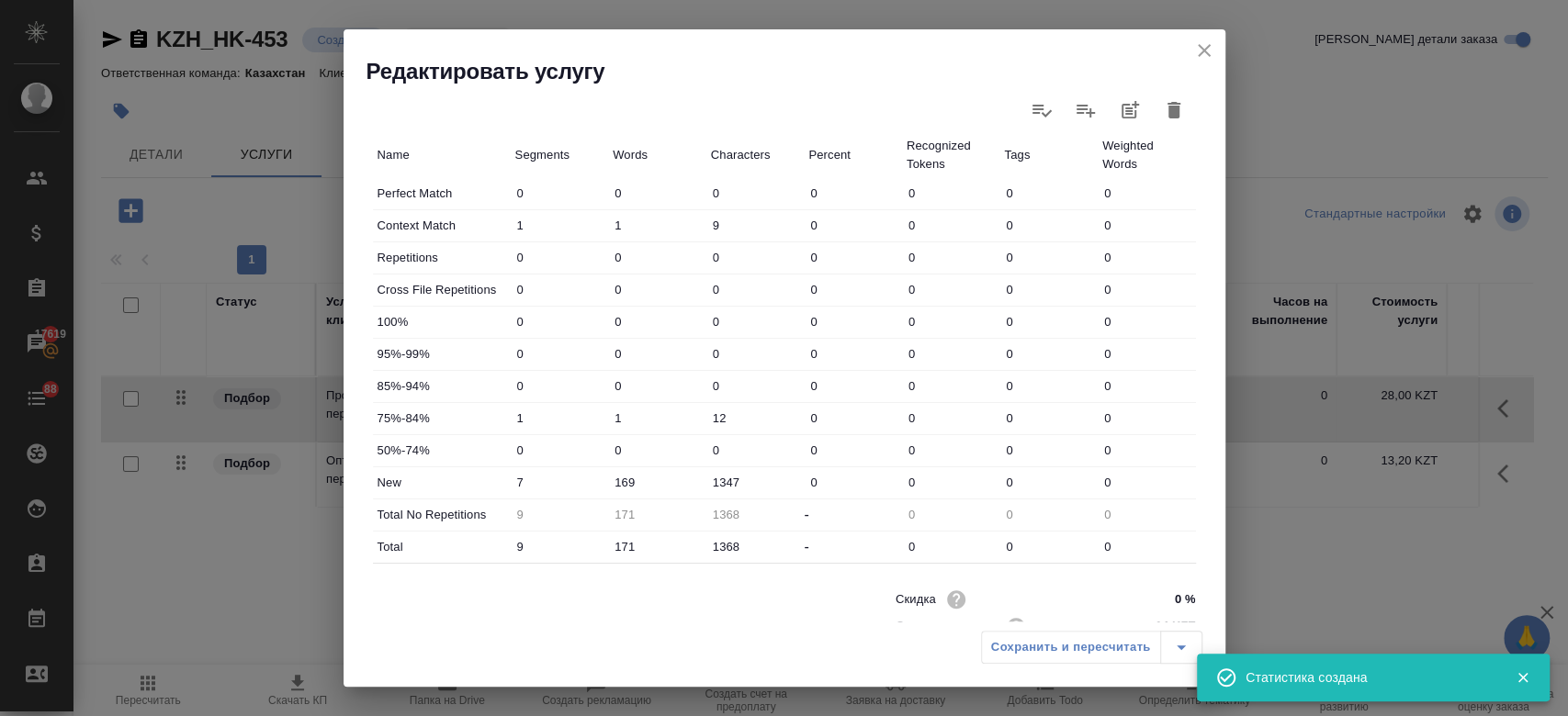
scroll to position [533, 0]
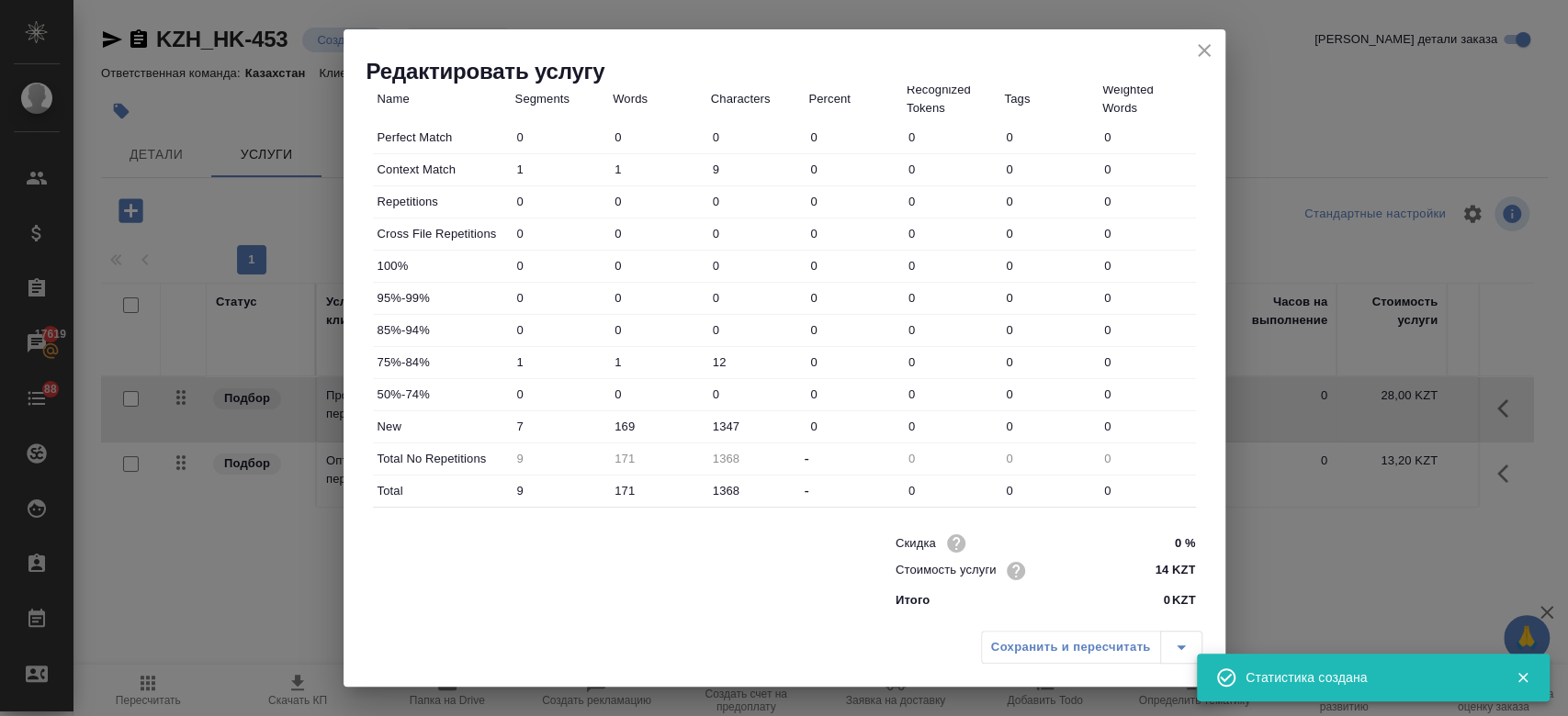
click at [1022, 648] on div "Сохранить и пересчитать" at bounding box center [1092, 647] width 221 height 33
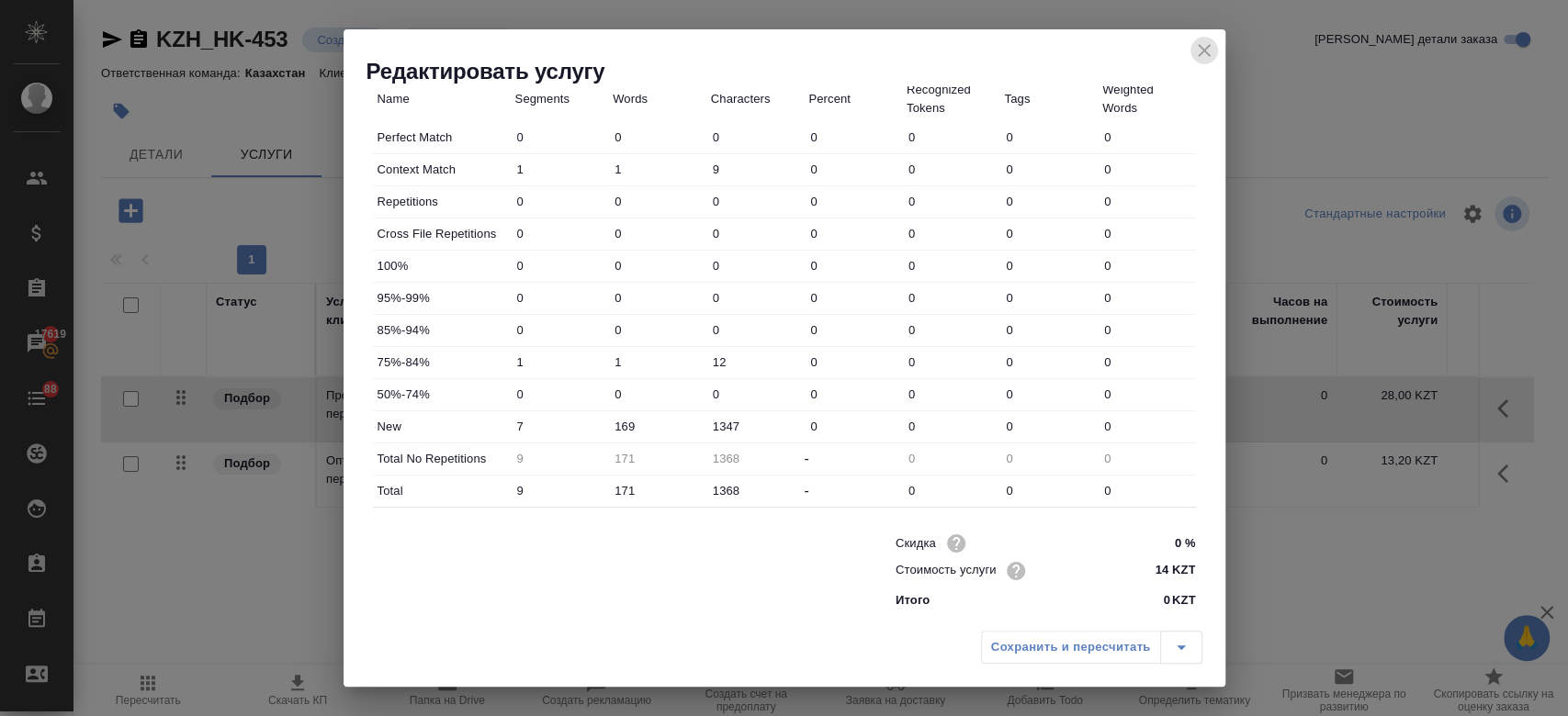
click at [1203, 55] on icon "close" at bounding box center [1204, 50] width 22 height 22
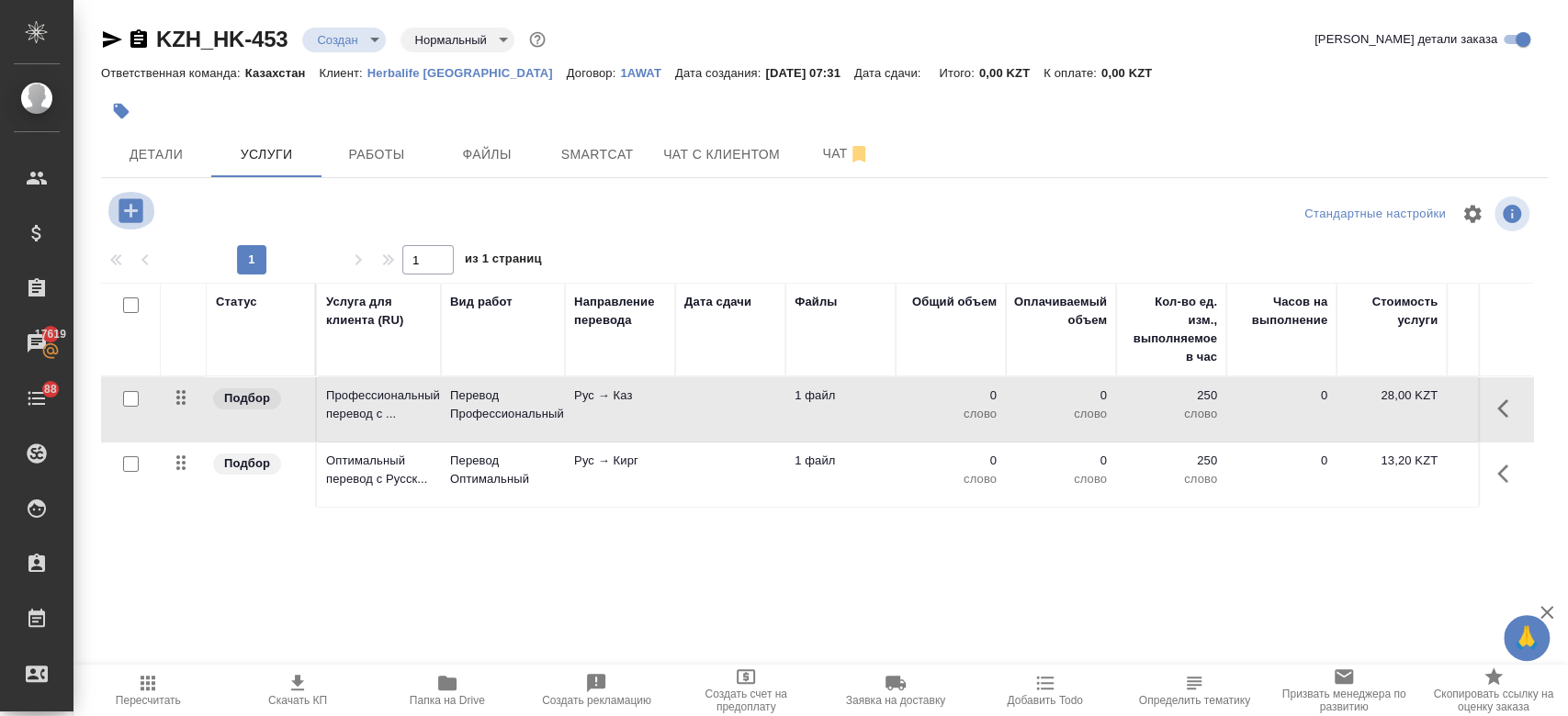
click at [141, 212] on icon "button" at bounding box center [131, 210] width 24 height 24
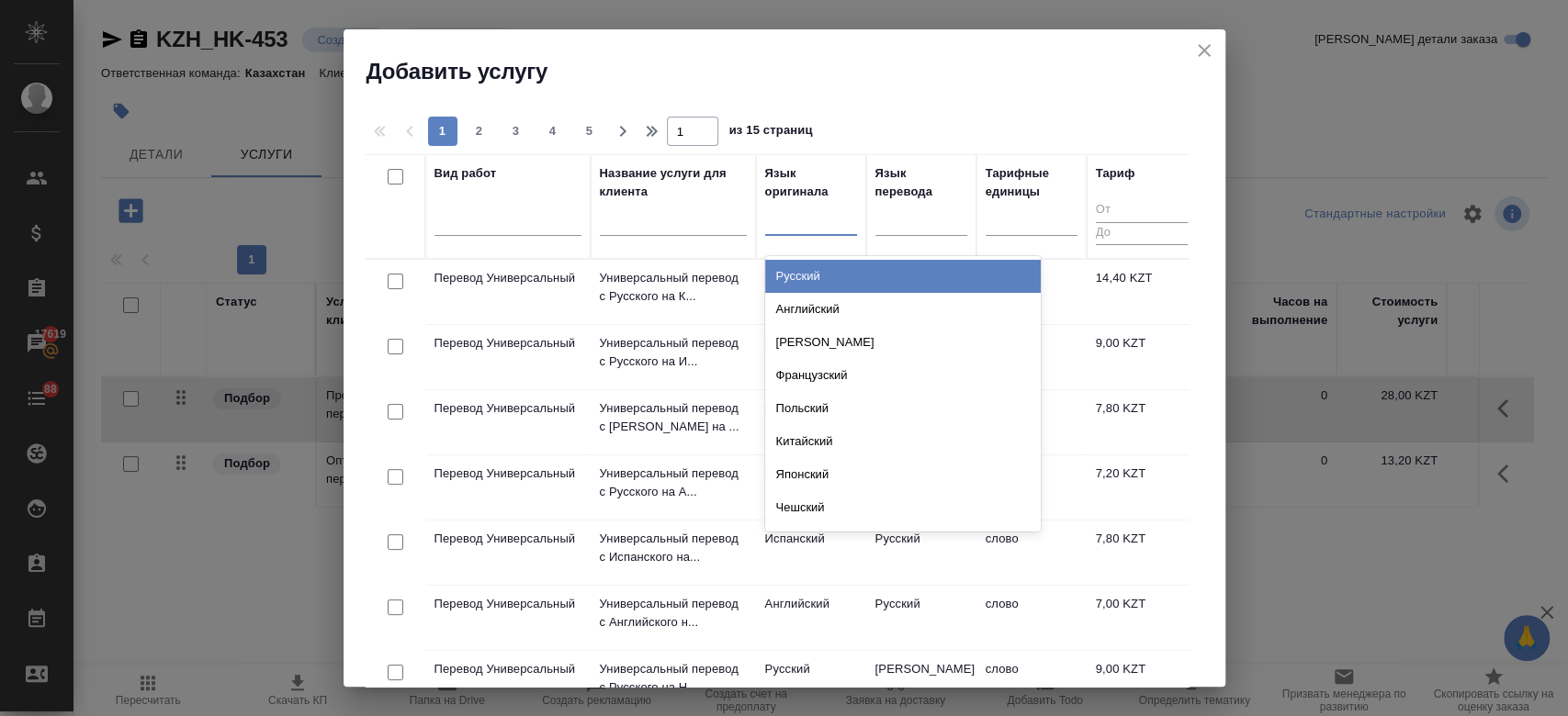
click at [809, 220] on div at bounding box center [812, 217] width 92 height 27
type input "рус"
click at [816, 273] on div "Русский" at bounding box center [903, 277] width 276 height 33
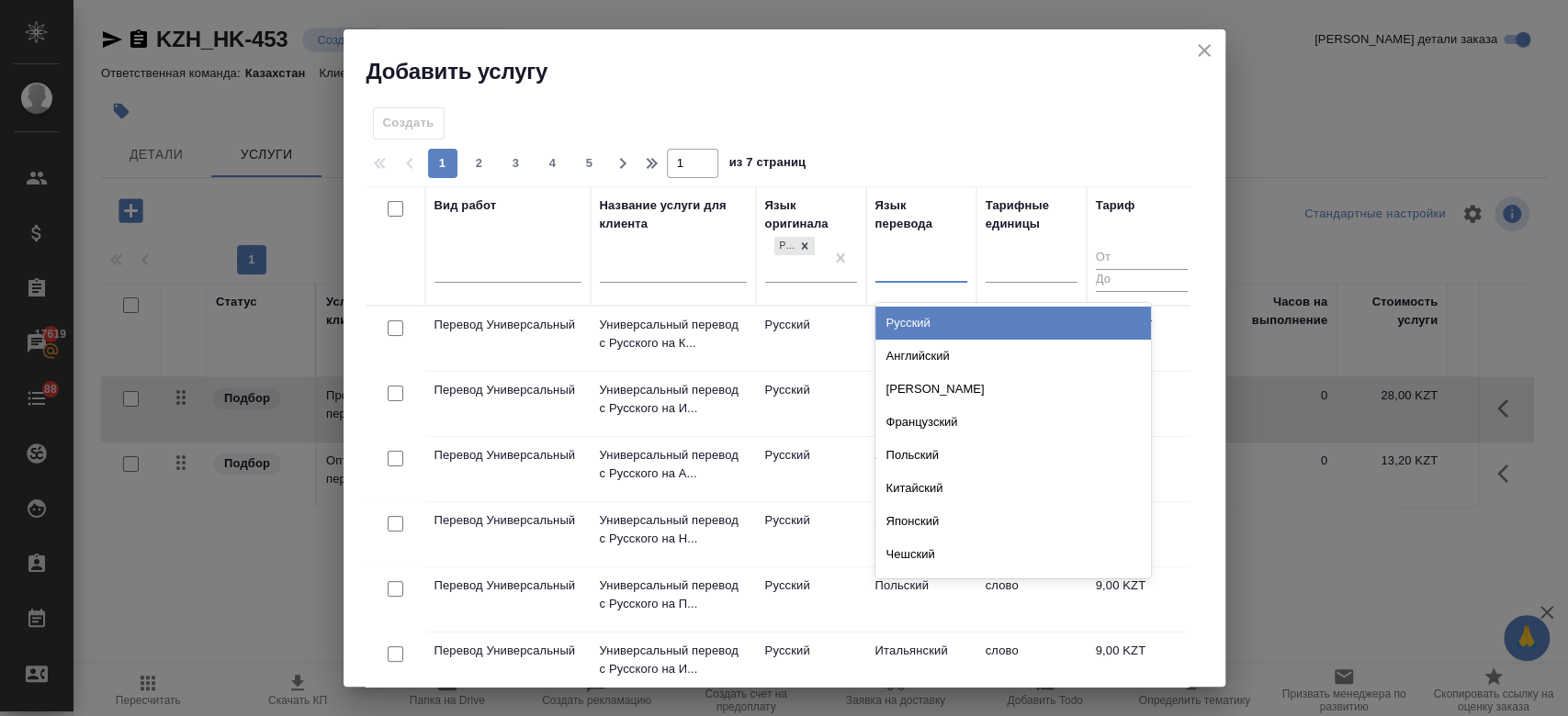
click at [928, 261] on div at bounding box center [922, 264] width 92 height 27
type input "узб"
click at [924, 319] on div "Узбекский" at bounding box center [1013, 323] width 276 height 33
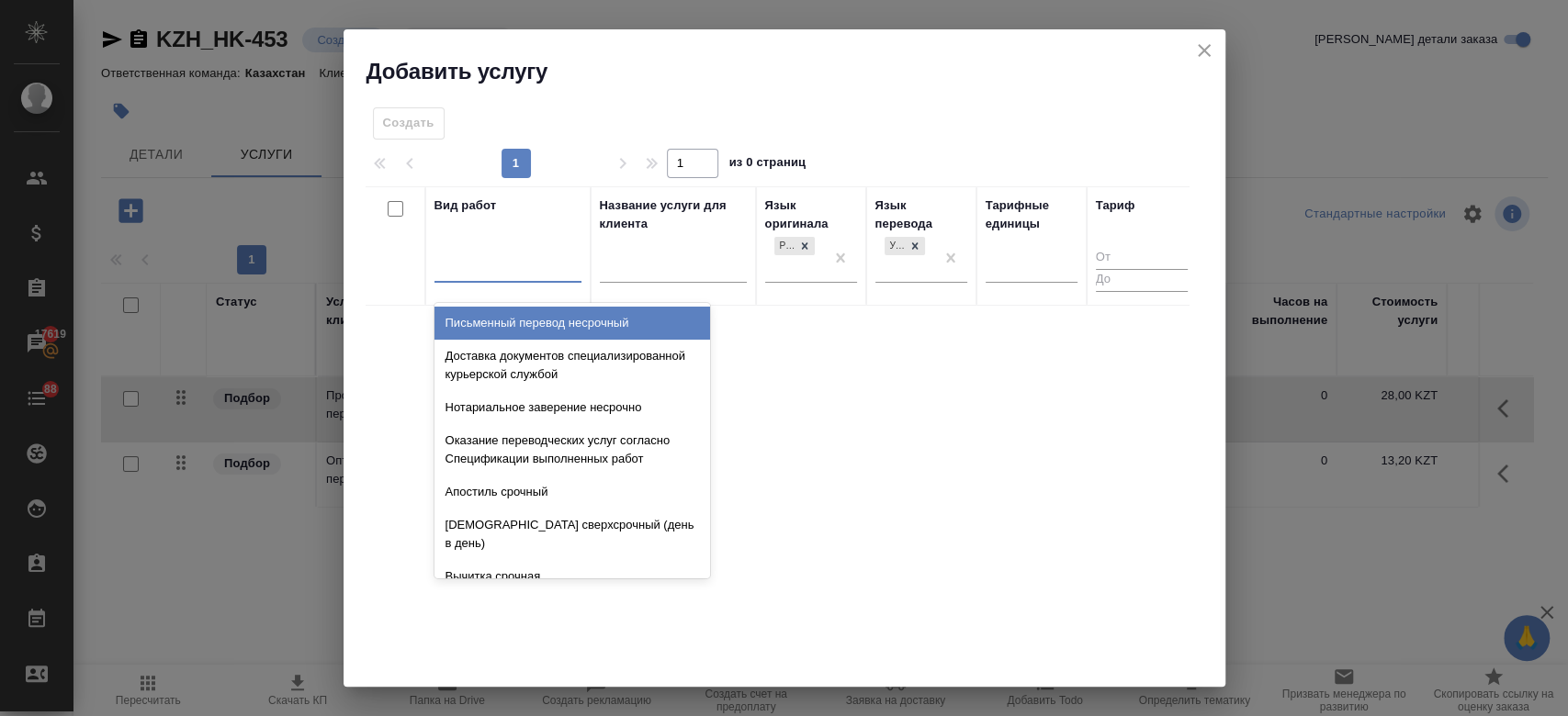
click at [499, 261] on div at bounding box center [508, 264] width 147 height 27
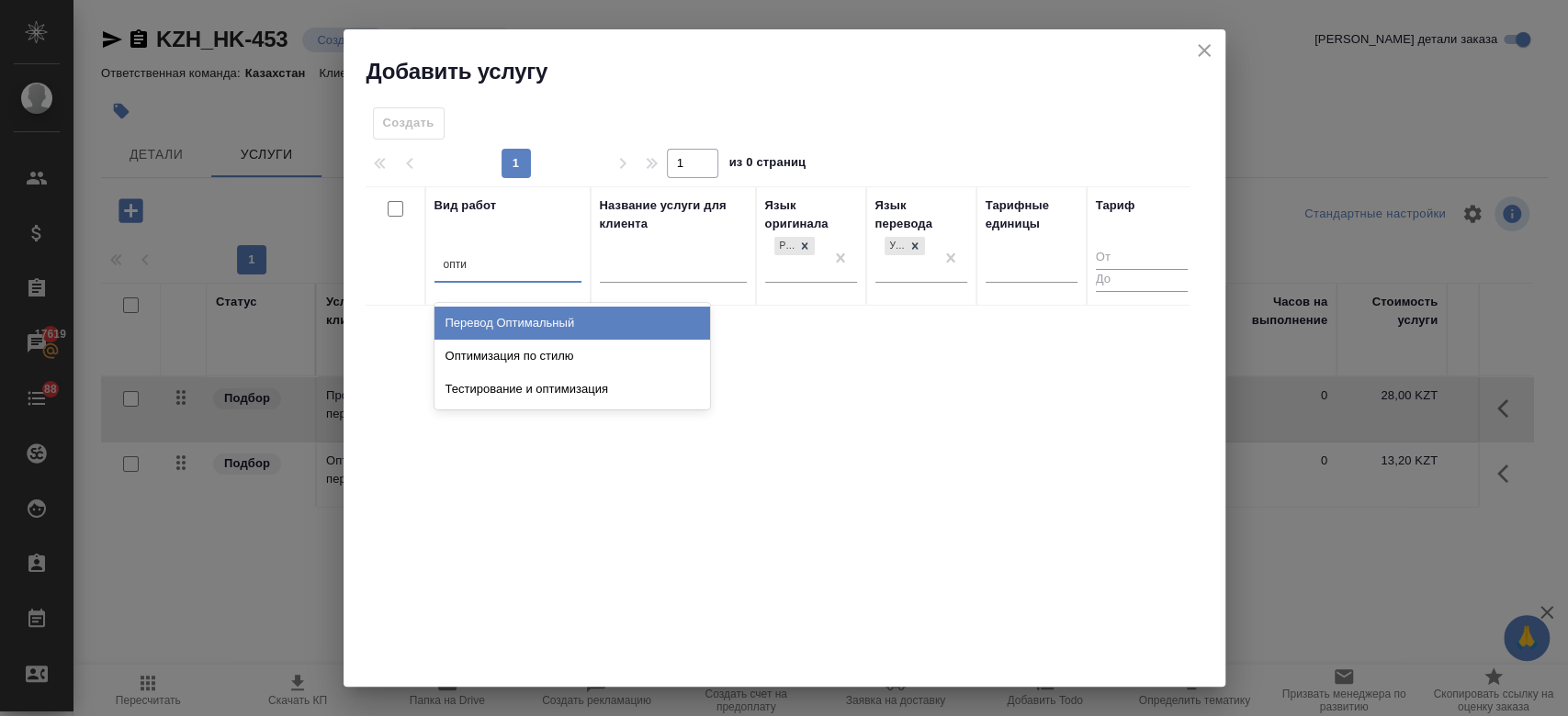
type input "оптим"
click at [507, 331] on div "Перевод Оптимальный" at bounding box center [572, 323] width 276 height 33
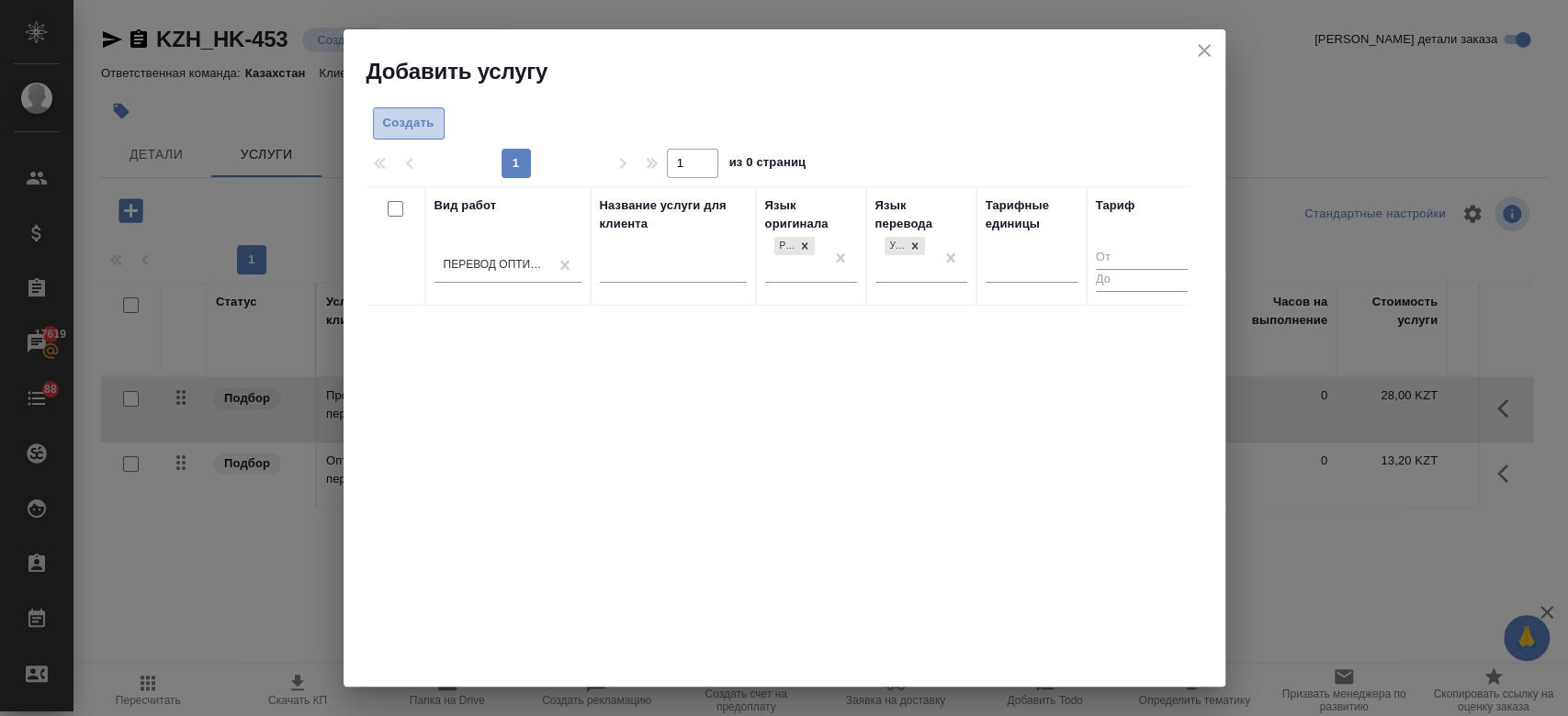
click at [414, 130] on span "Создать" at bounding box center [409, 124] width 51 height 22
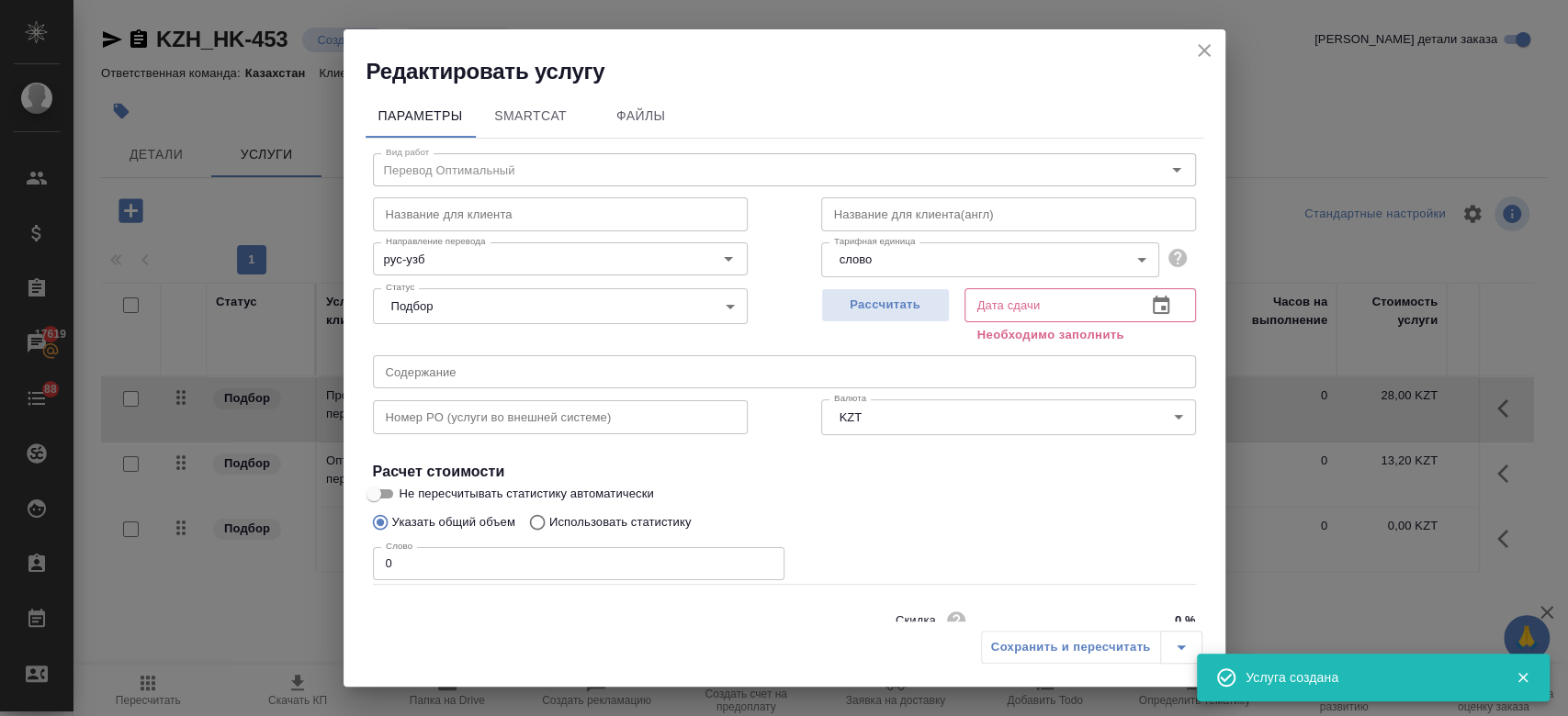
scroll to position [79, 0]
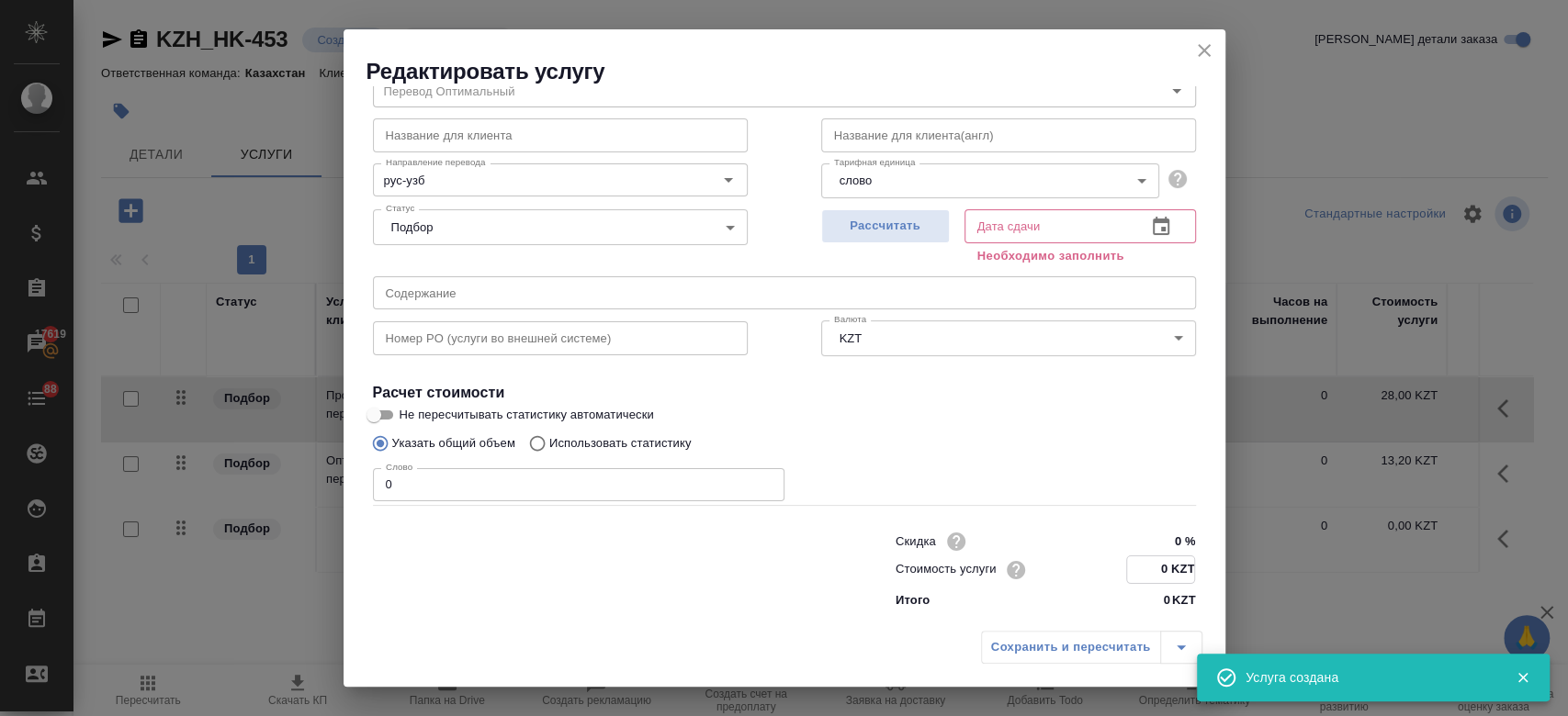
click at [1155, 577] on input "0 KZT" at bounding box center [1160, 570] width 67 height 27
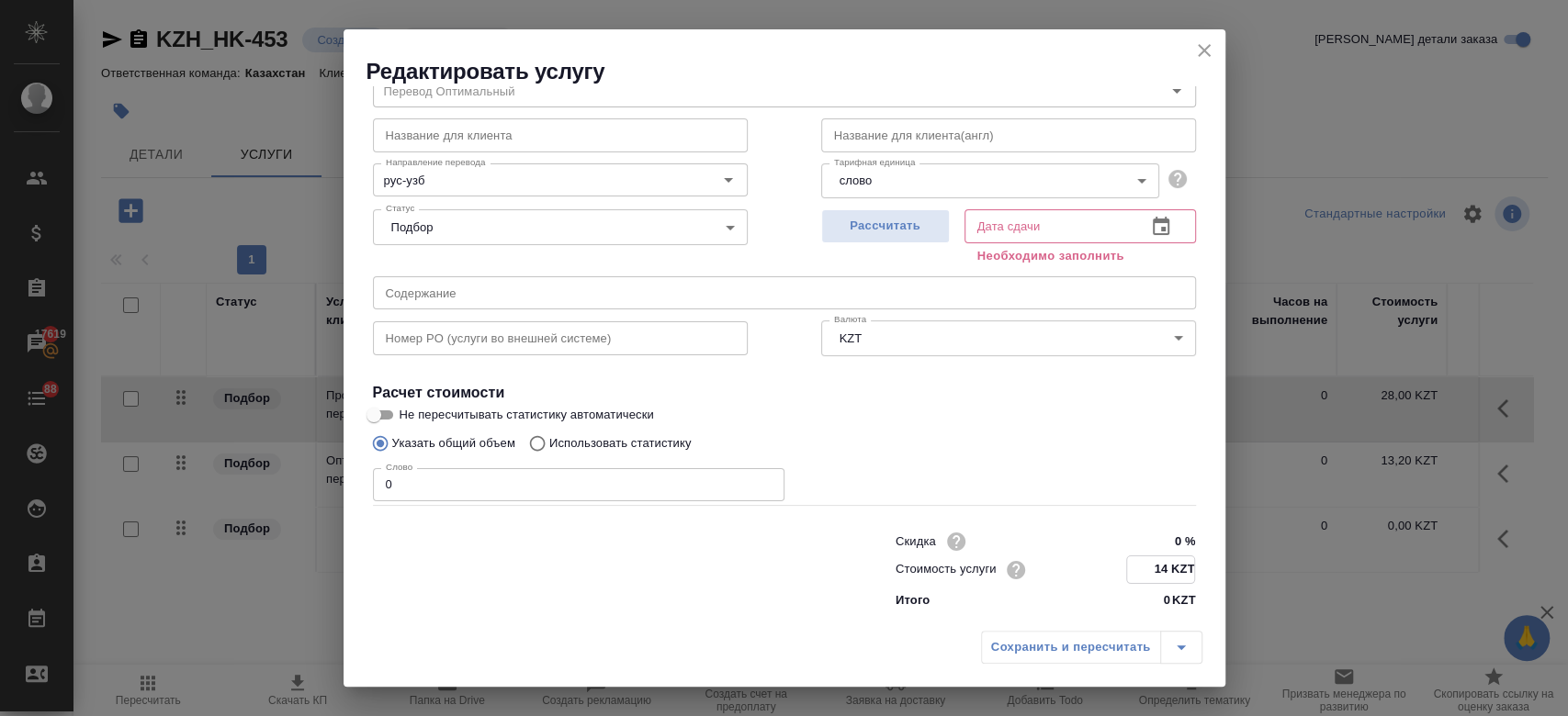
type input "14 KZT"
click at [659, 444] on p "Использовать статистику" at bounding box center [620, 443] width 142 height 19
click at [549, 444] on input "Использовать статистику" at bounding box center [534, 444] width 29 height 35
radio input "true"
radio input "false"
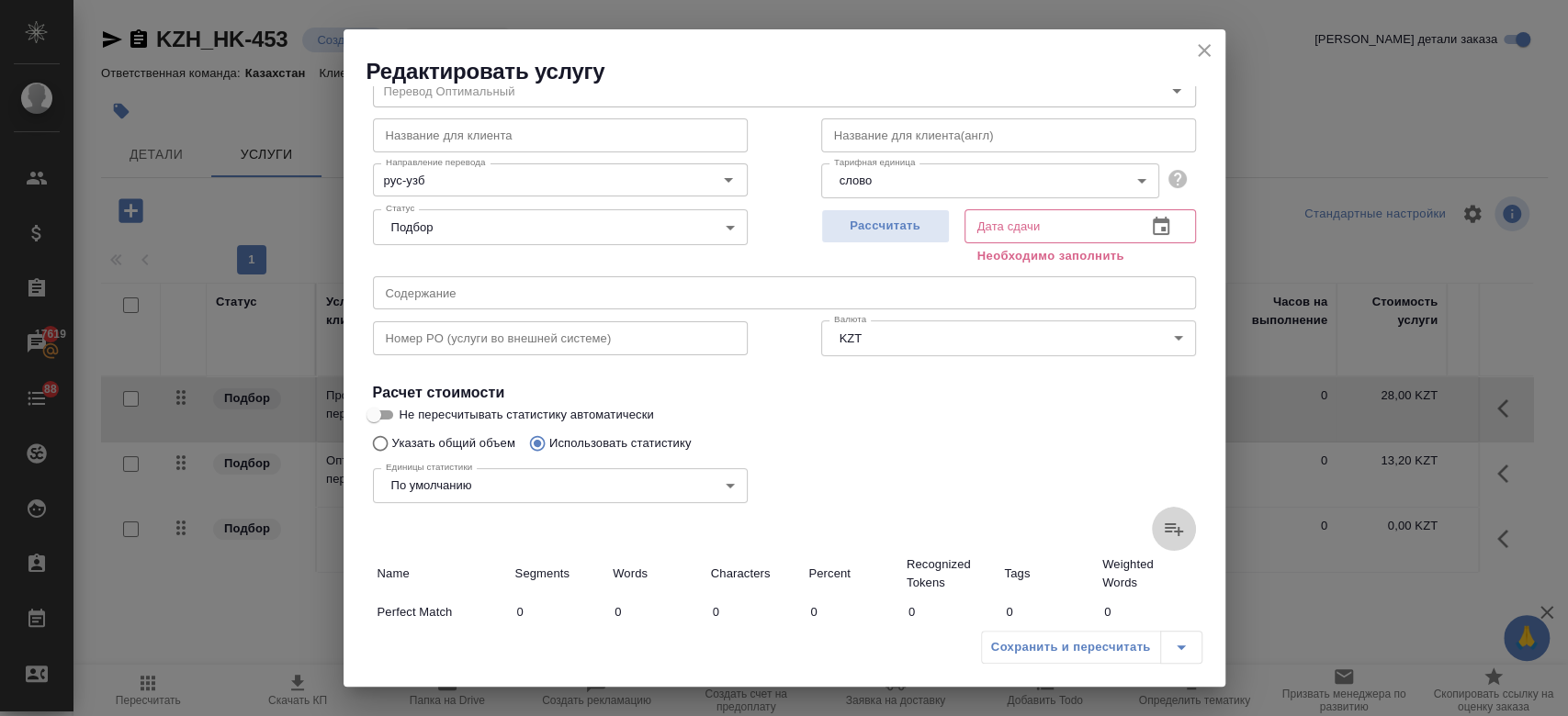
click at [1163, 535] on icon at bounding box center [1174, 528] width 22 height 22
click at [0, 0] on input "file" at bounding box center [0, 0] width 0 height 0
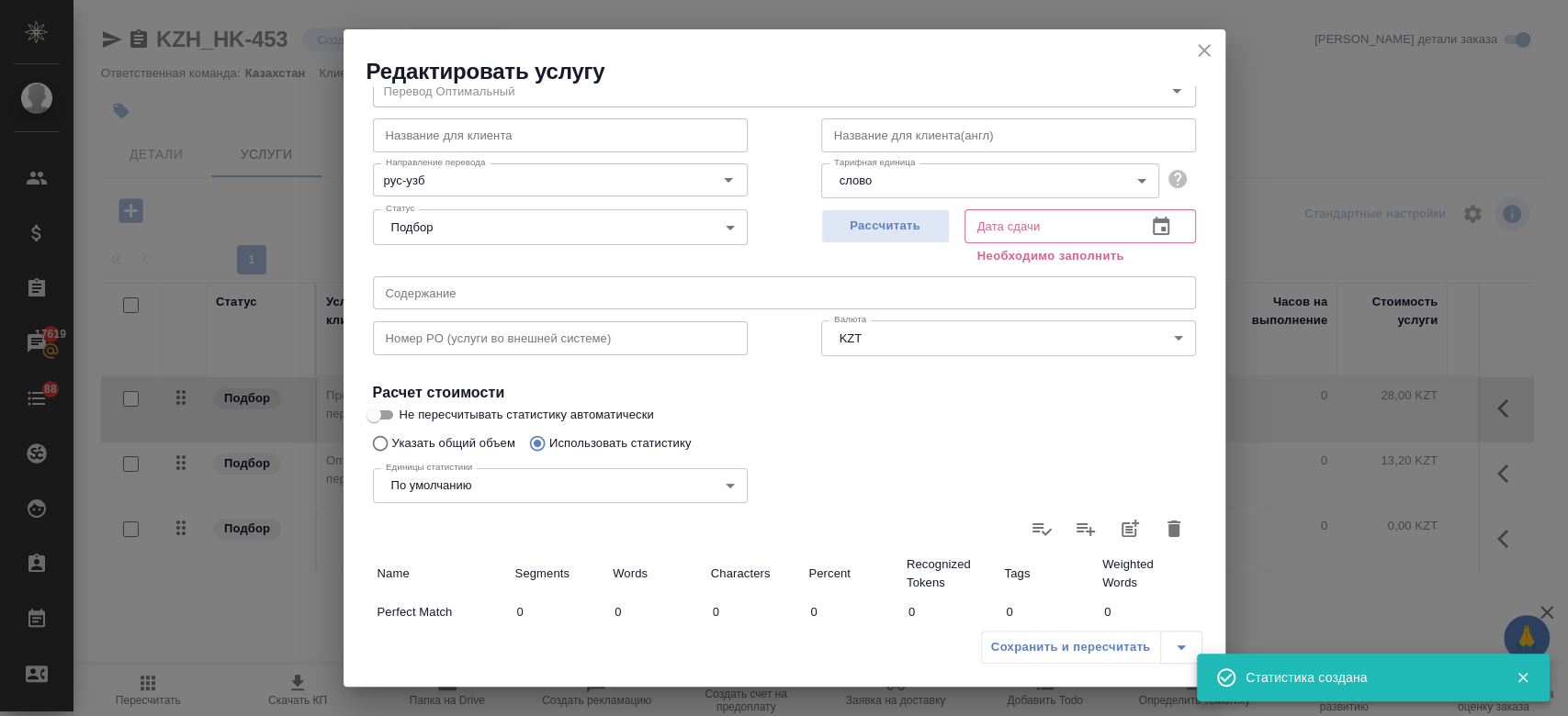
type input "1"
type input "9"
type input "1"
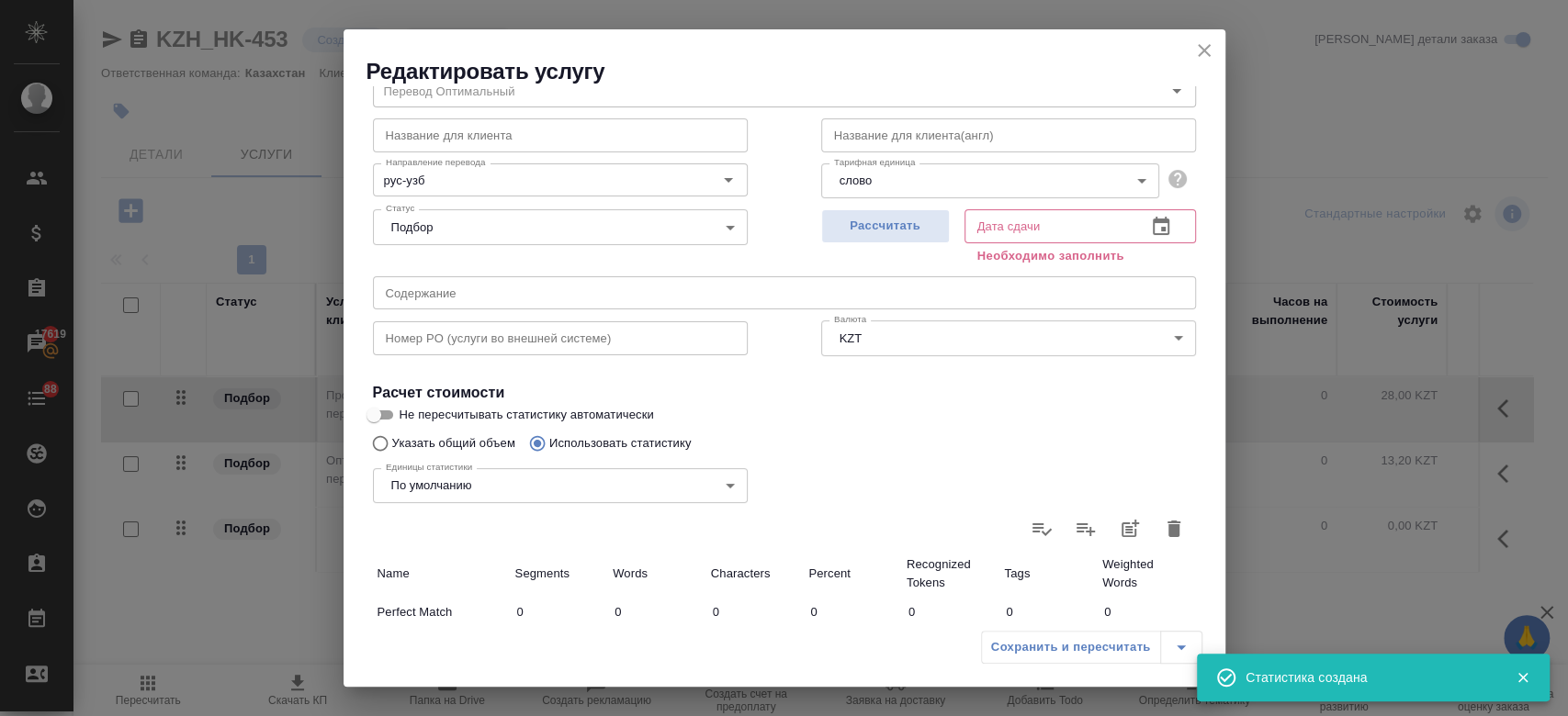
type input "12"
type input "7"
type input "169"
type input "1347"
type input "9"
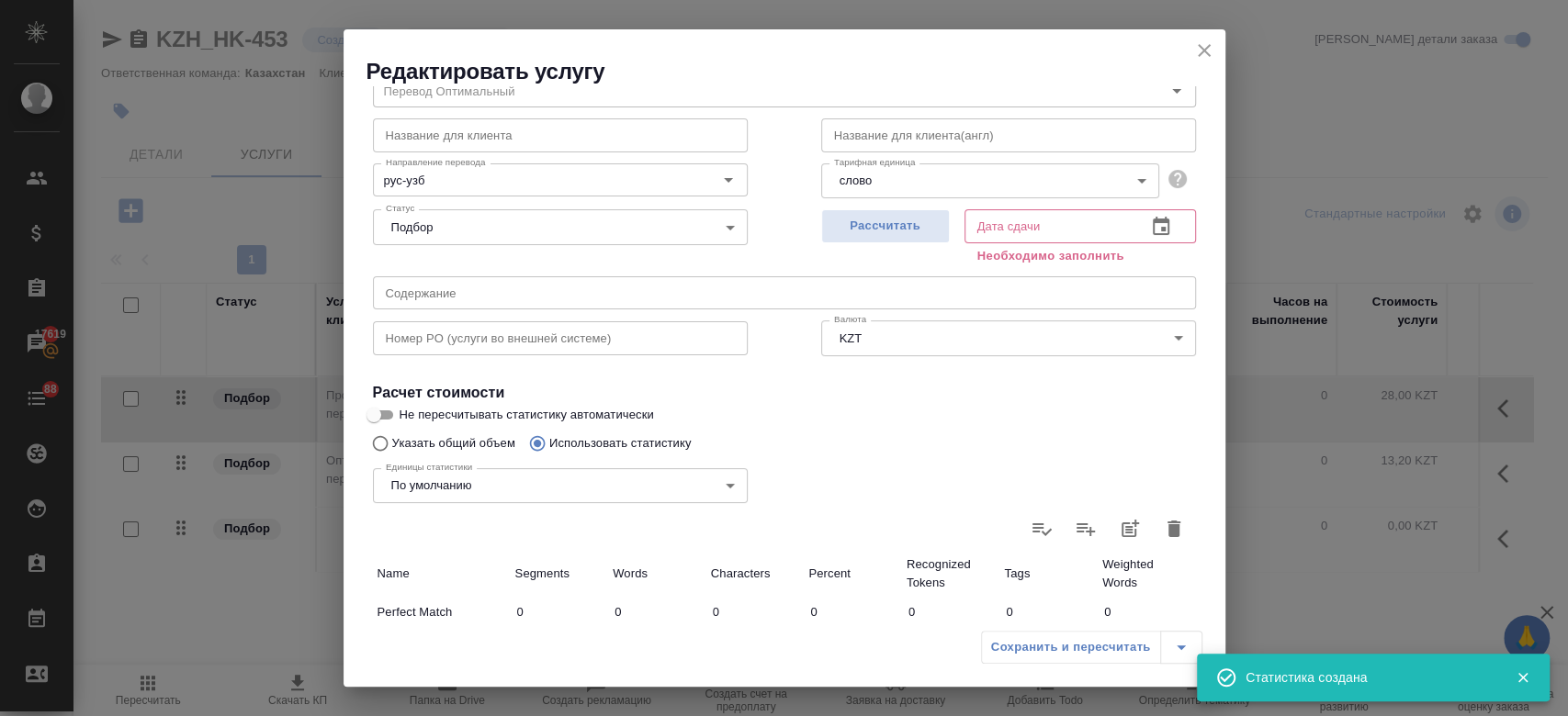
type input "171"
type input "1368"
type input "9"
type input "171"
type input "1368"
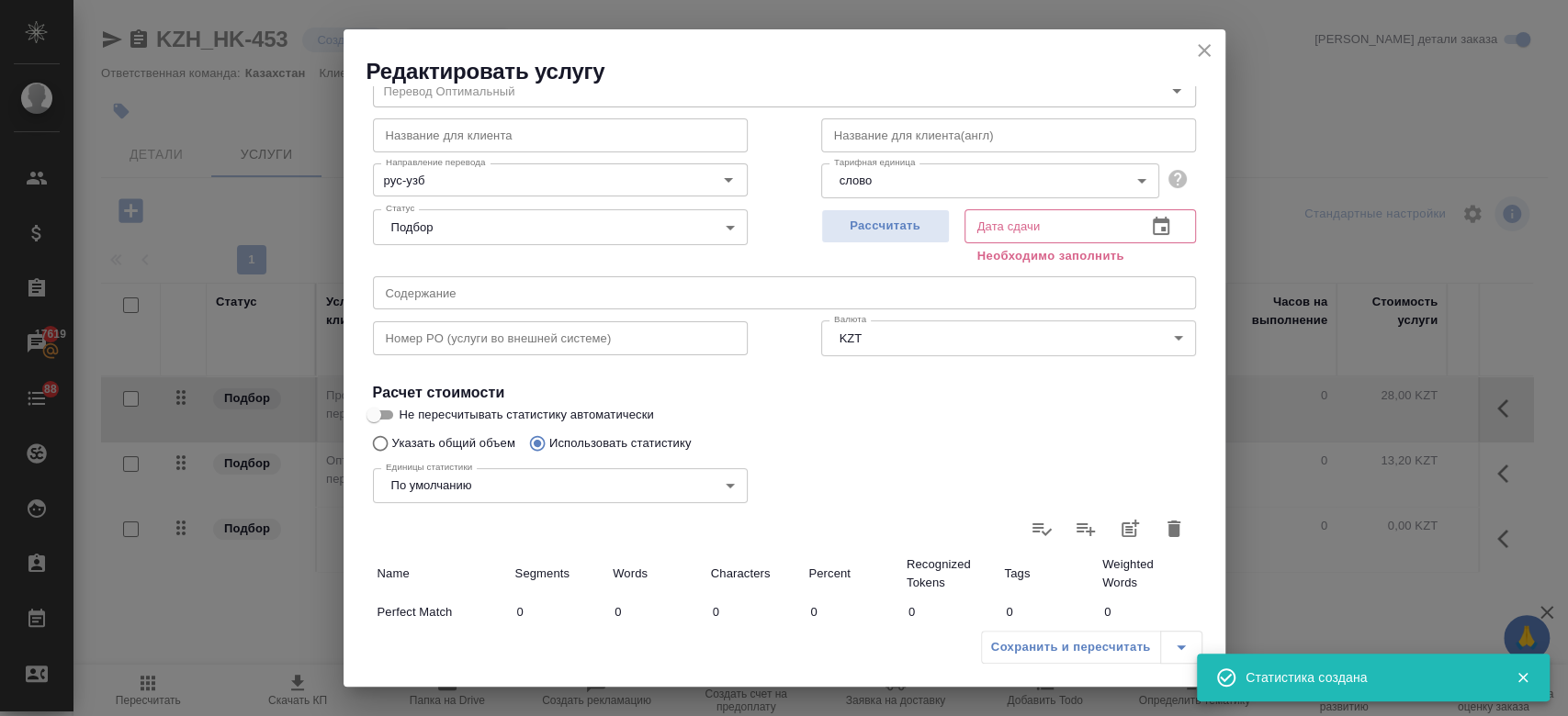
scroll to position [0, 0]
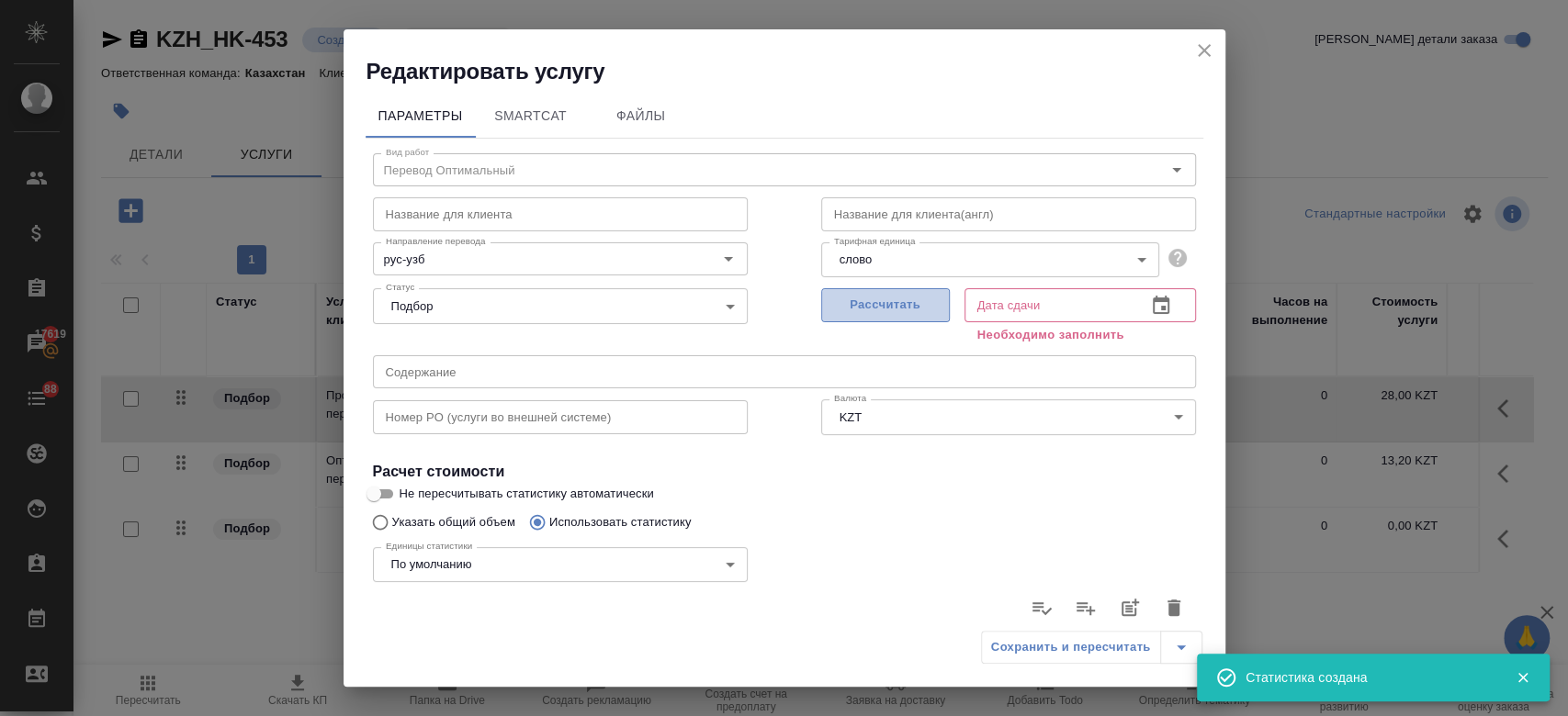
click at [874, 300] on span "Рассчитать" at bounding box center [885, 305] width 108 height 22
type input "17.09.2025 07:42"
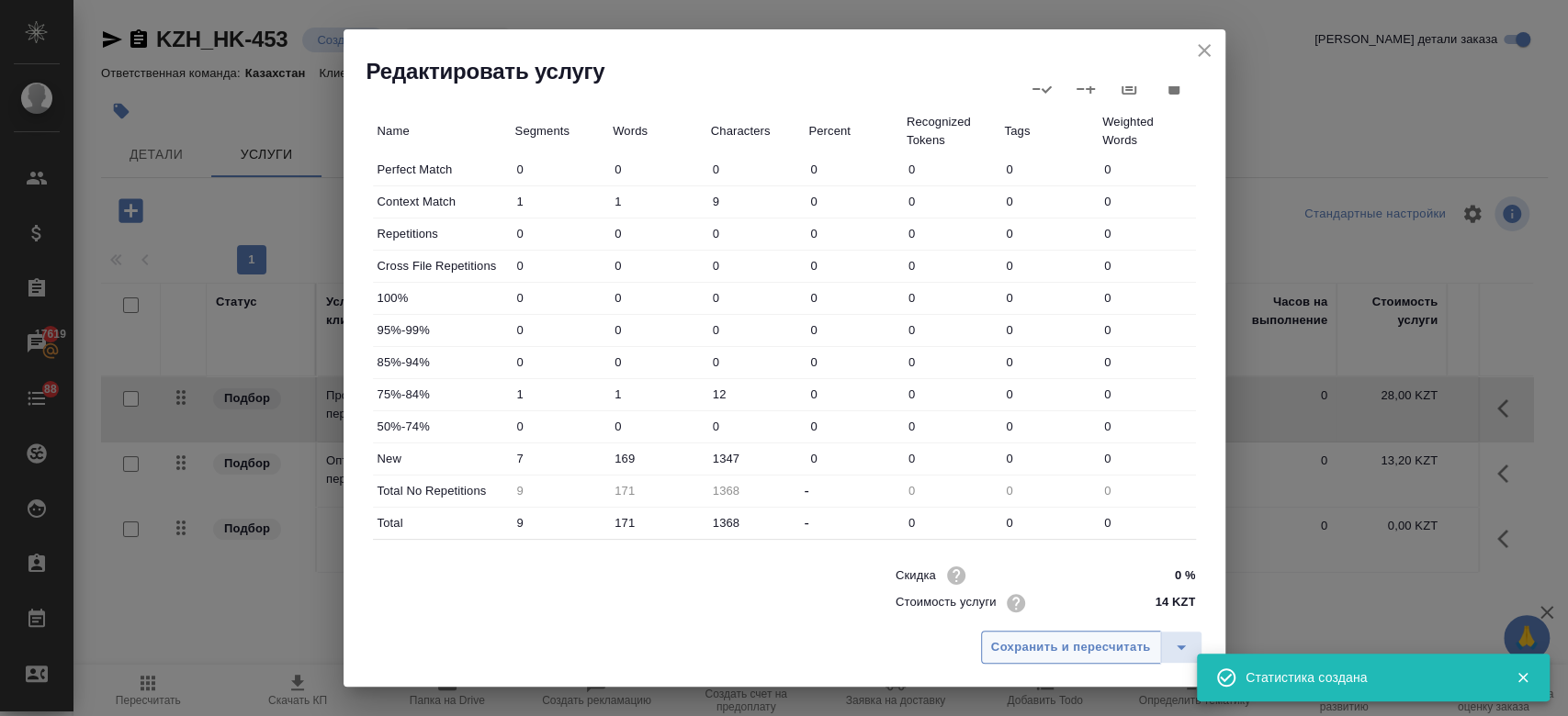
scroll to position [507, 0]
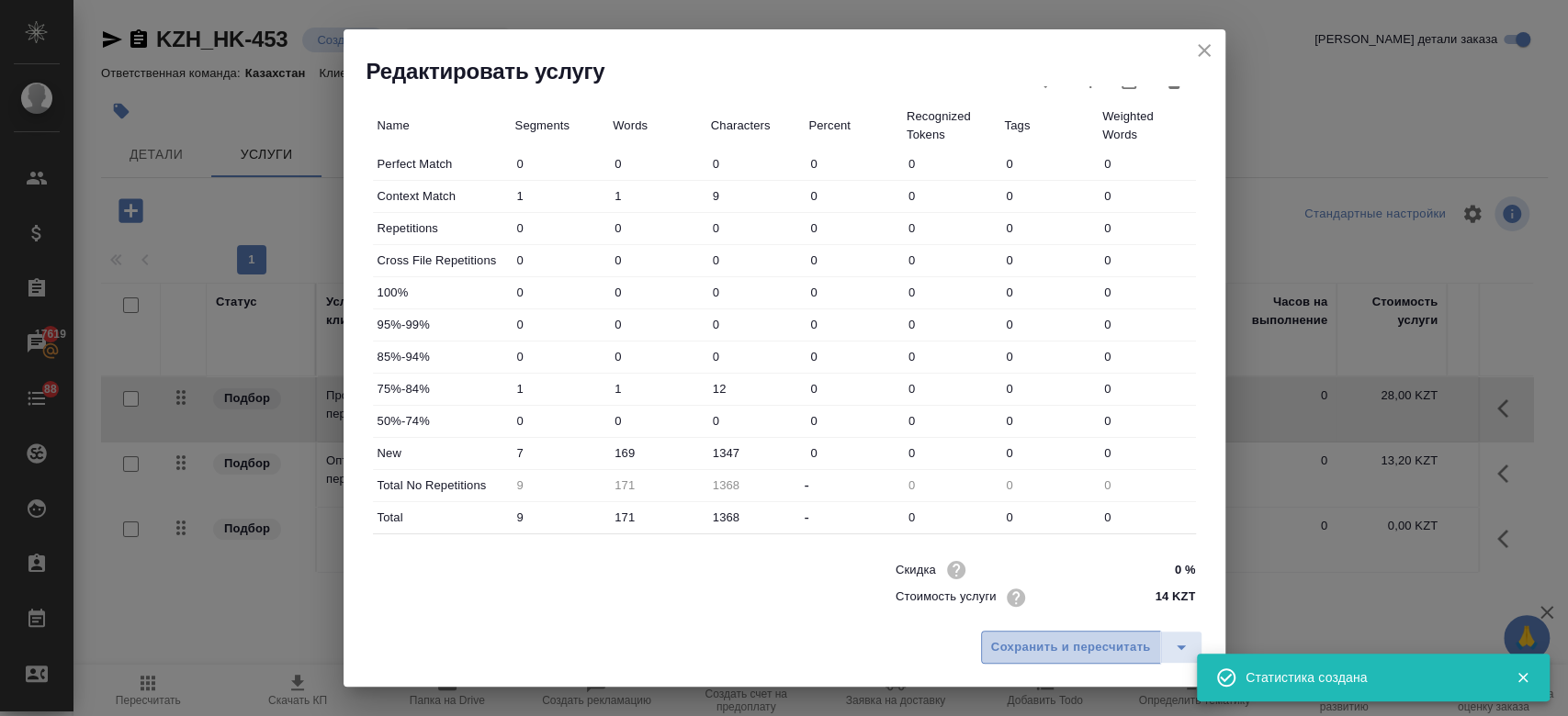
click at [1058, 643] on span "Сохранить и пересчитать" at bounding box center [1071, 648] width 160 height 22
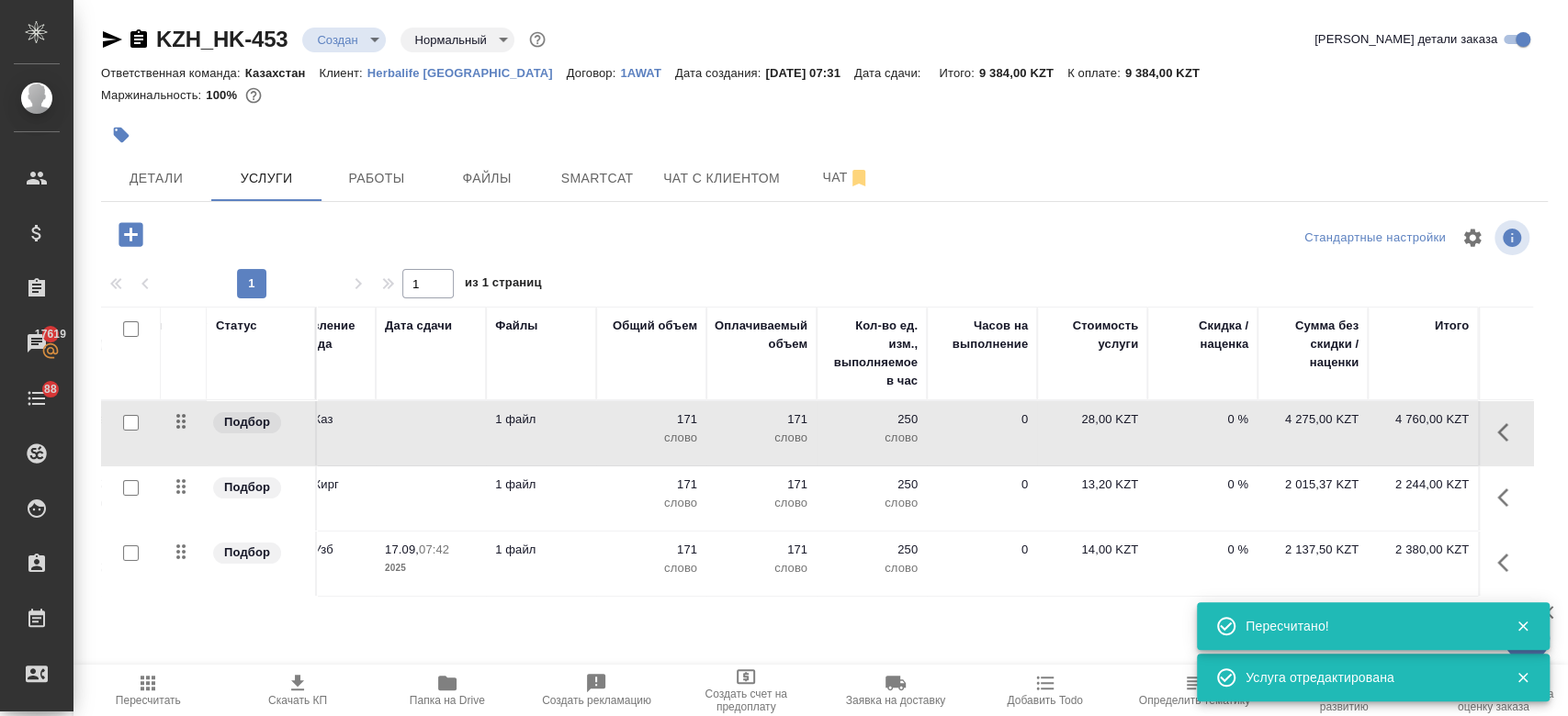
scroll to position [0, 0]
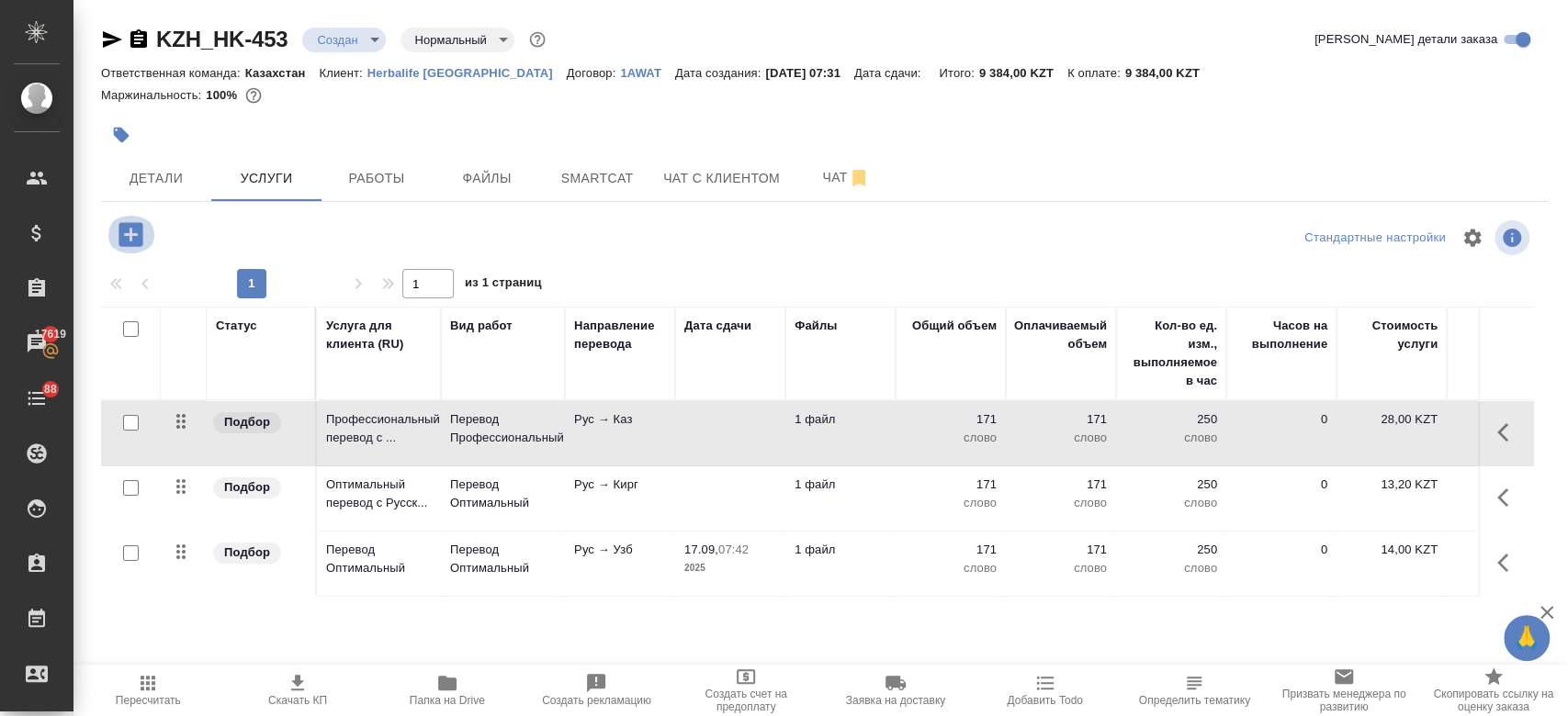
click at [142, 249] on icon "button" at bounding box center [131, 235] width 32 height 32
click at [133, 234] on icon "button" at bounding box center [131, 235] width 32 height 32
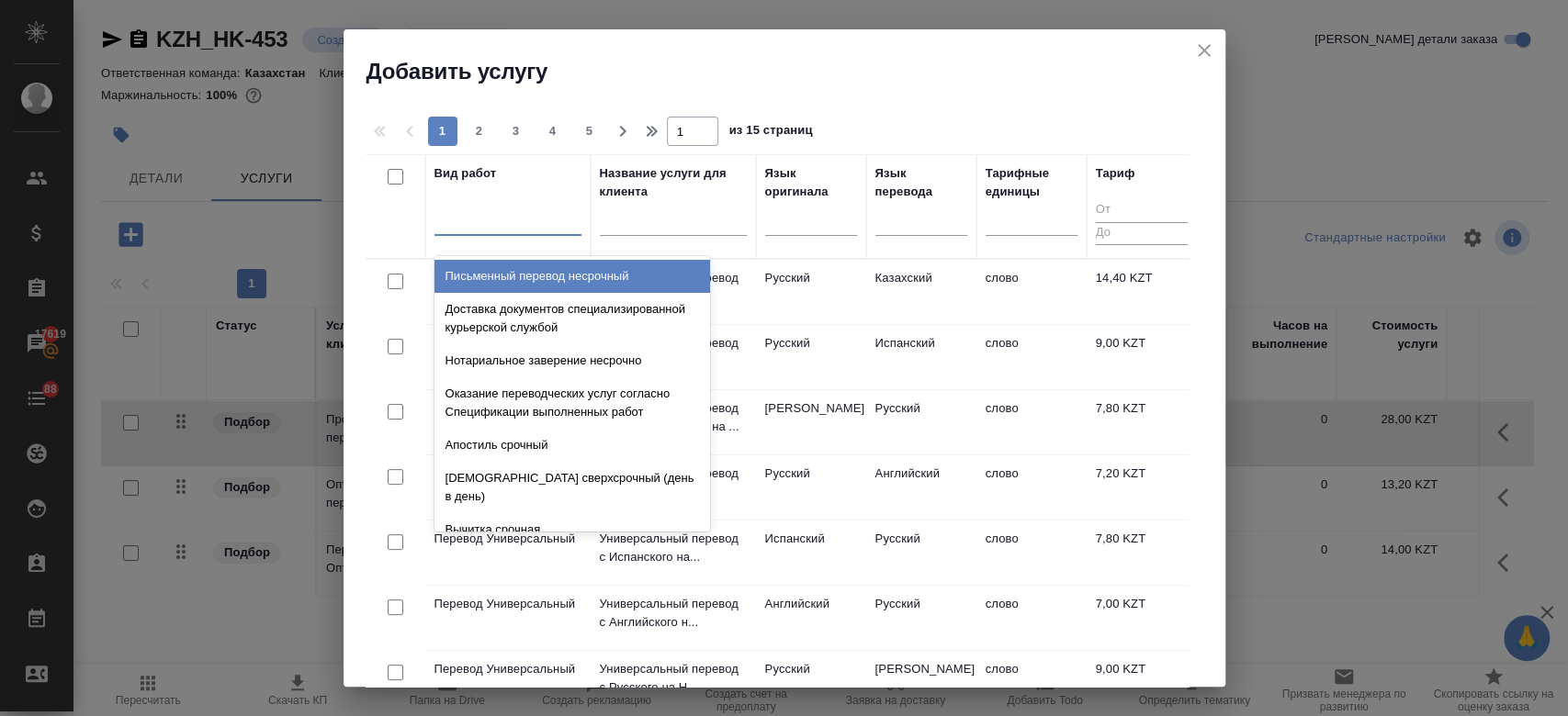
click at [502, 226] on div at bounding box center [508, 217] width 147 height 27
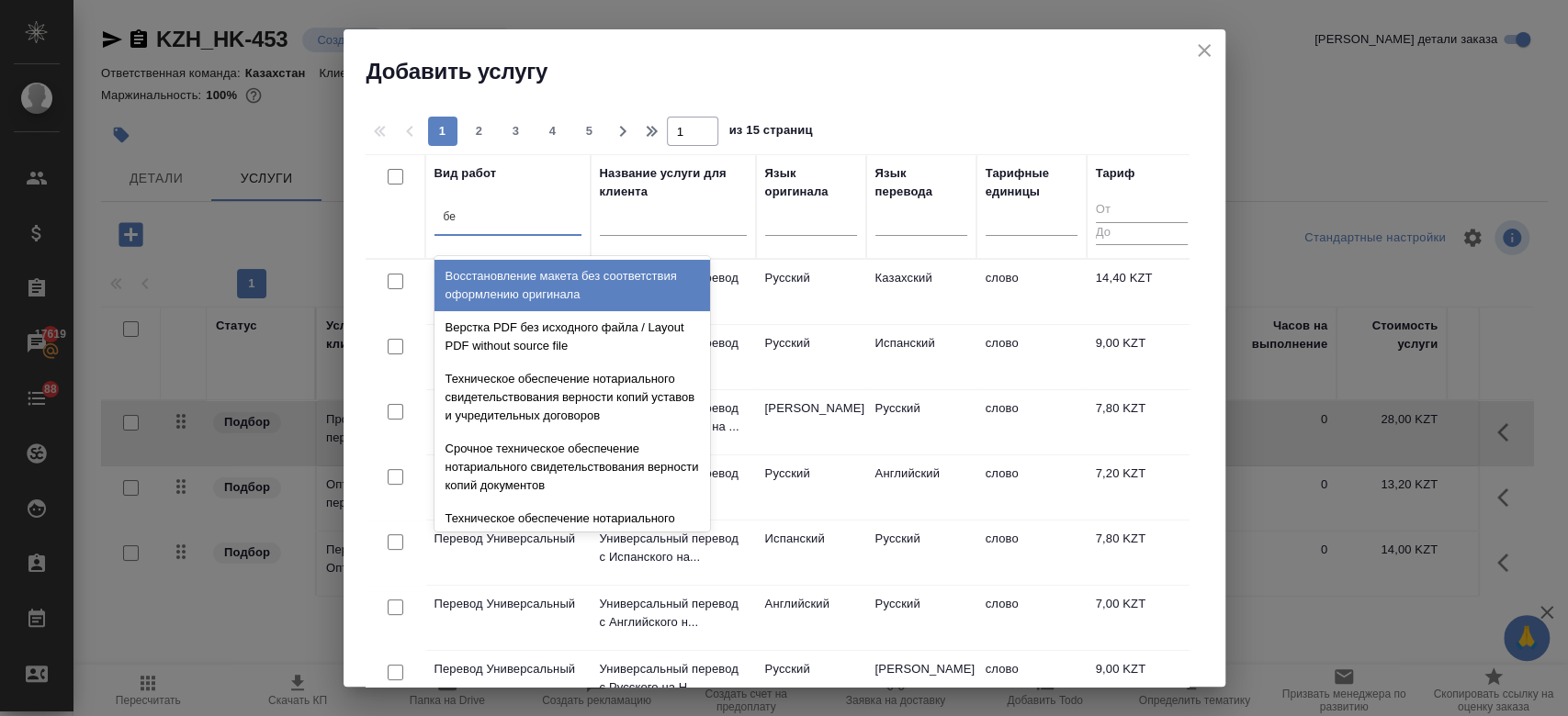
type input "без"
click at [511, 277] on div "Восстановление макета без соответствия оформлению оригинала" at bounding box center [572, 286] width 276 height 51
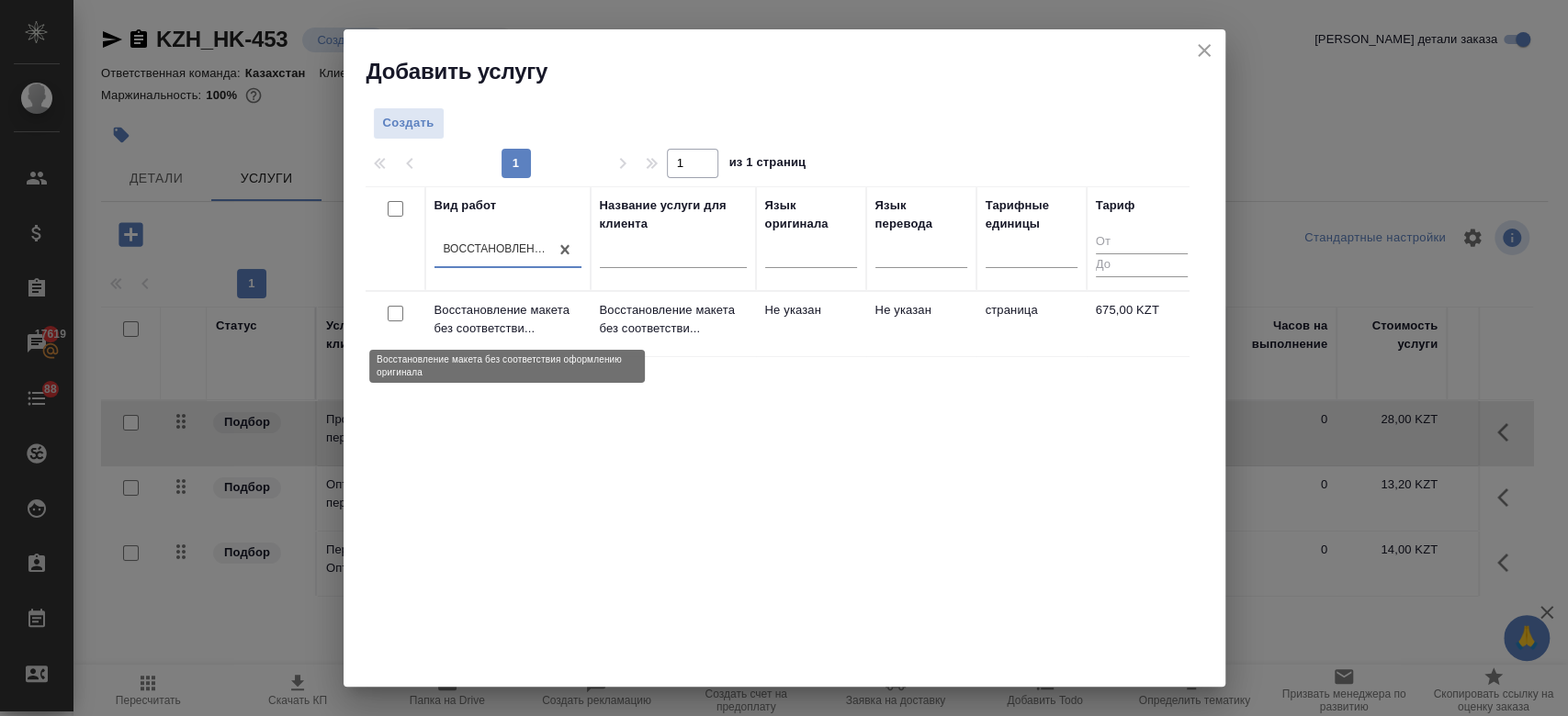
click at [507, 323] on p "Восстановление макета без соответстви..." at bounding box center [508, 319] width 147 height 36
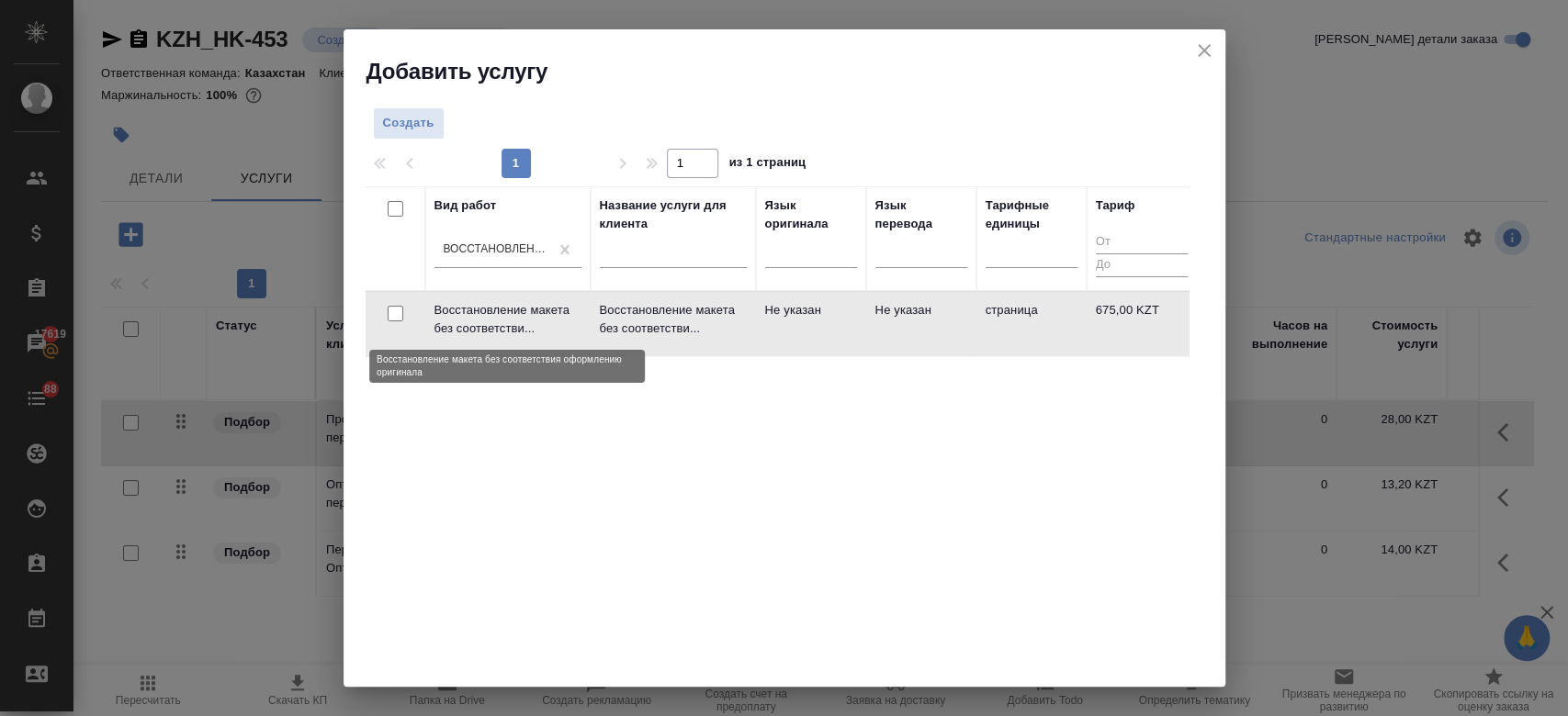
click at [507, 323] on p "Восстановление макета без соответстви..." at bounding box center [508, 319] width 147 height 36
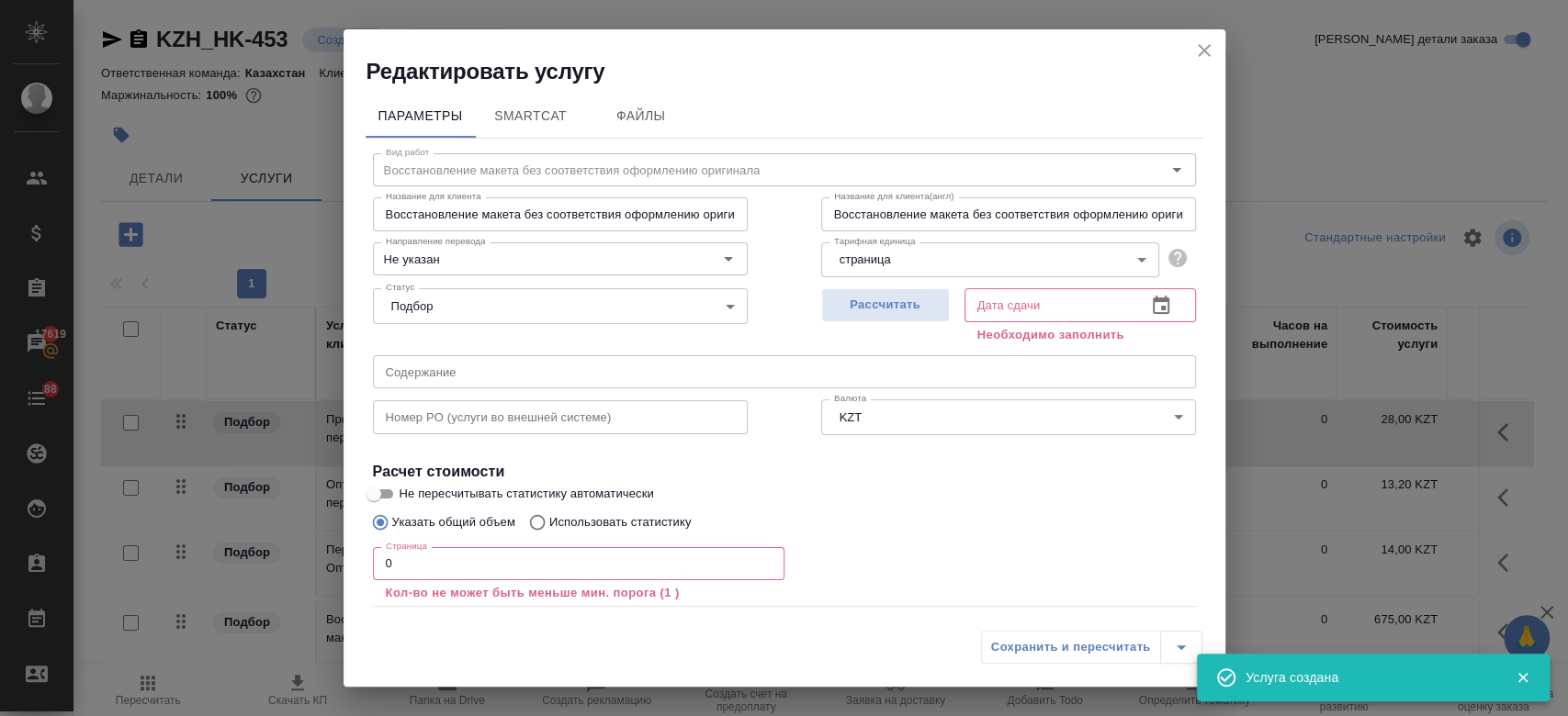
scroll to position [101, 0]
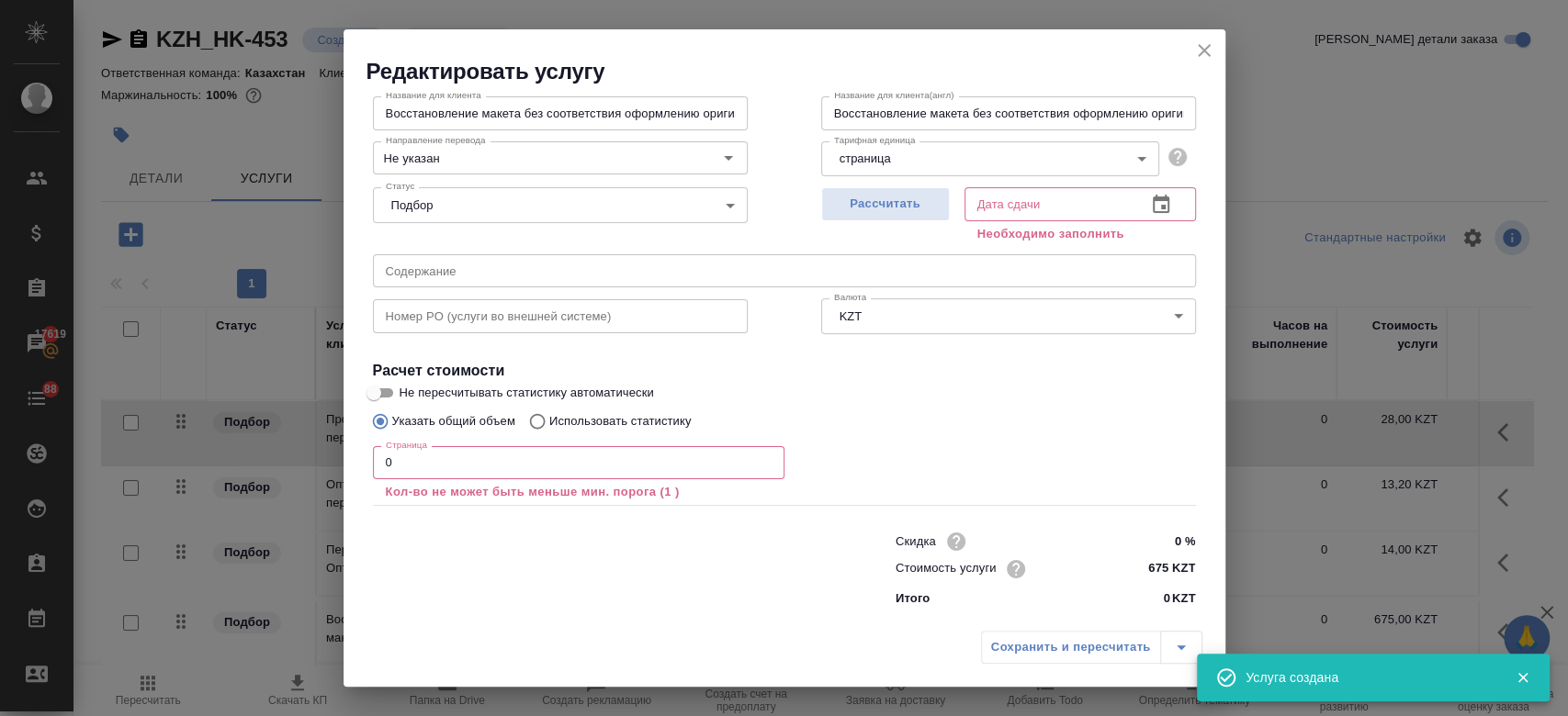
click at [471, 461] on input "0" at bounding box center [579, 464] width 412 height 33
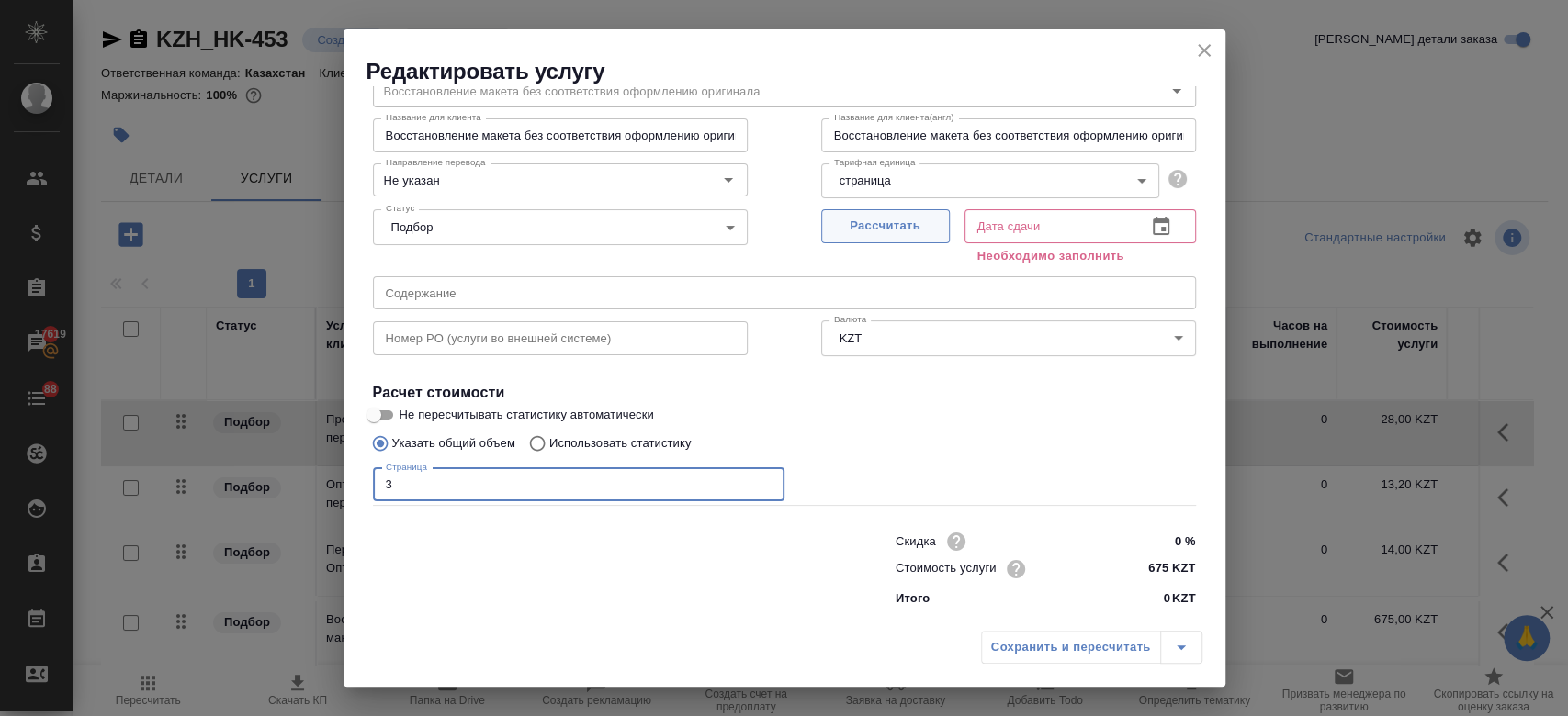
type input "3"
click at [857, 221] on span "Рассчитать" at bounding box center [885, 227] width 108 height 22
type input "17.09.2025 10:09"
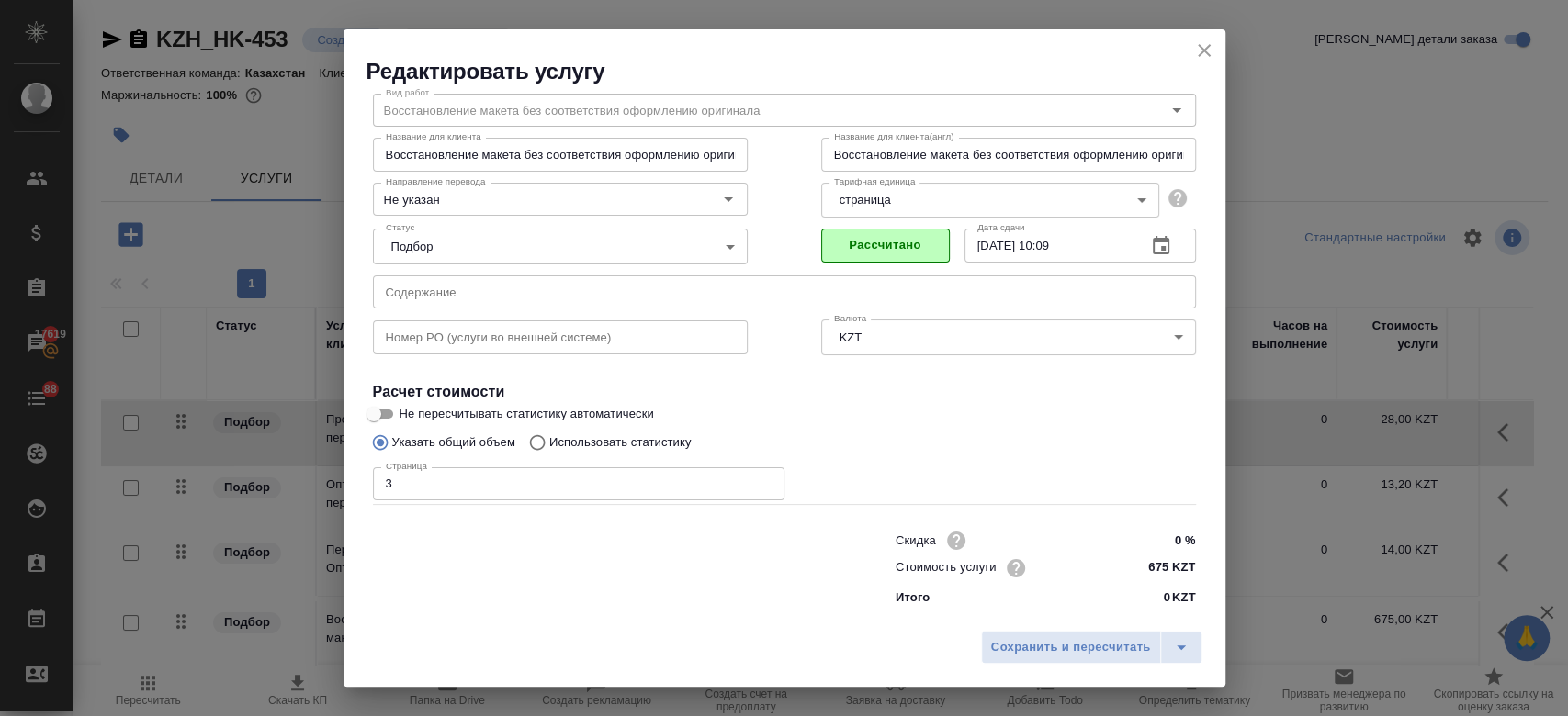
scroll to position [59, 0]
click at [1033, 658] on span "Сохранить и пересчитать" at bounding box center [1071, 648] width 160 height 22
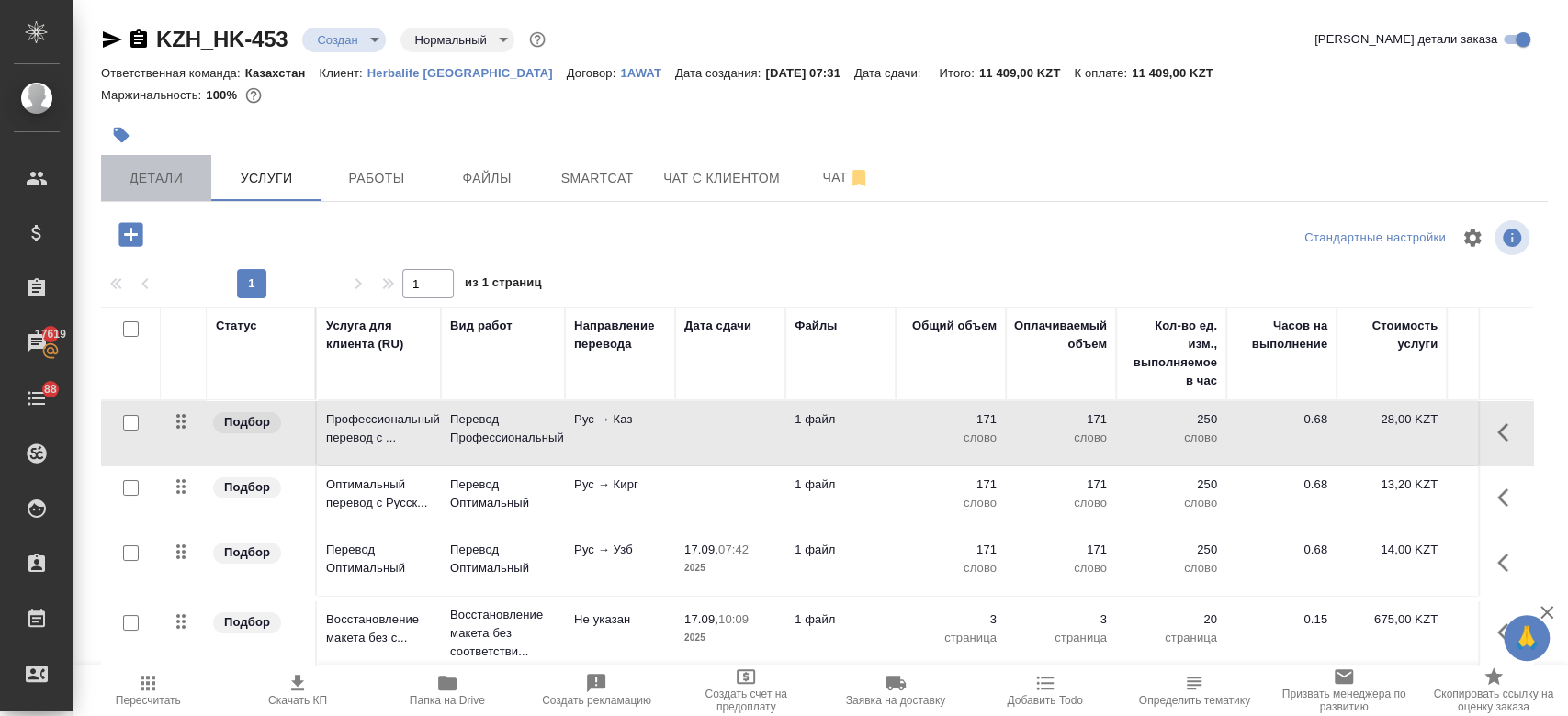
click at [184, 170] on span "Детали" at bounding box center [156, 178] width 88 height 23
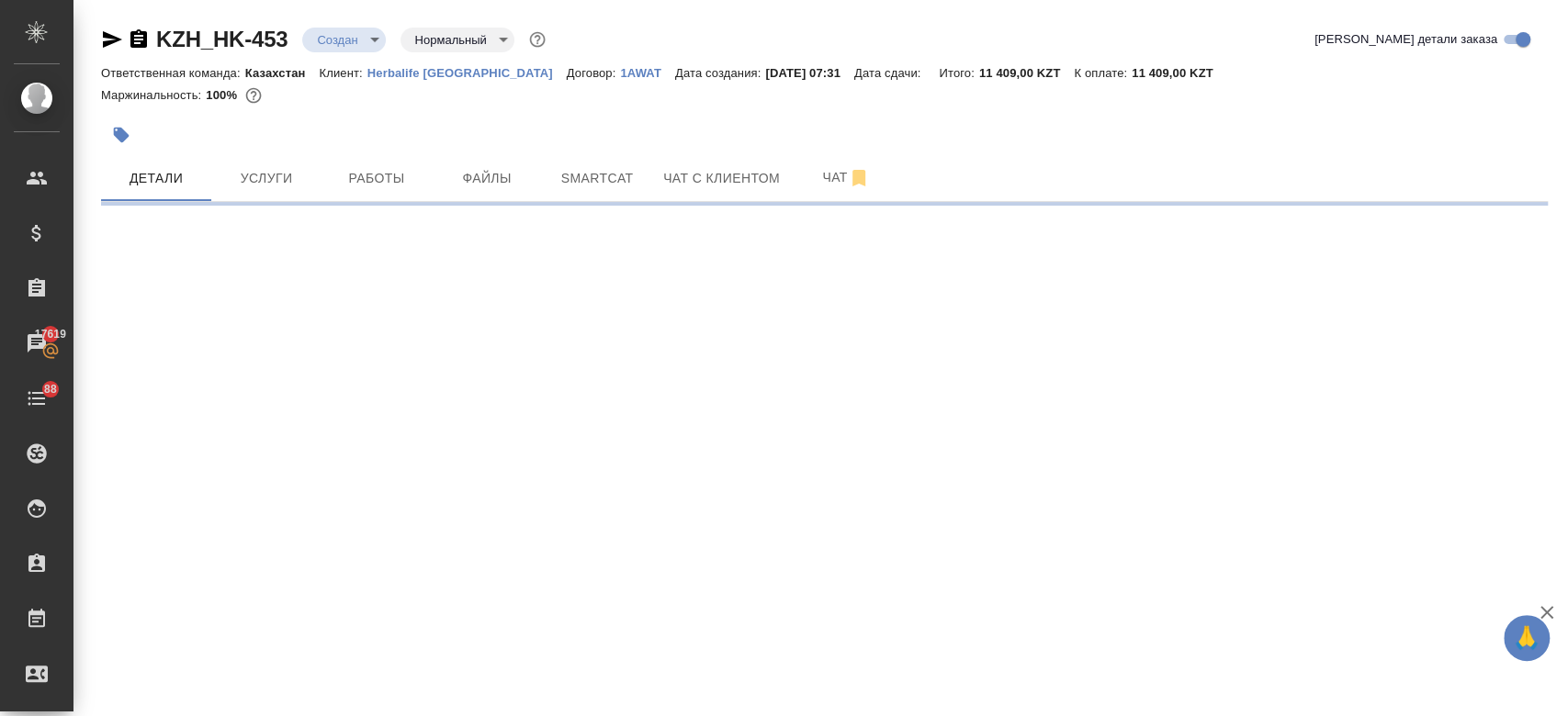
select select "RU"
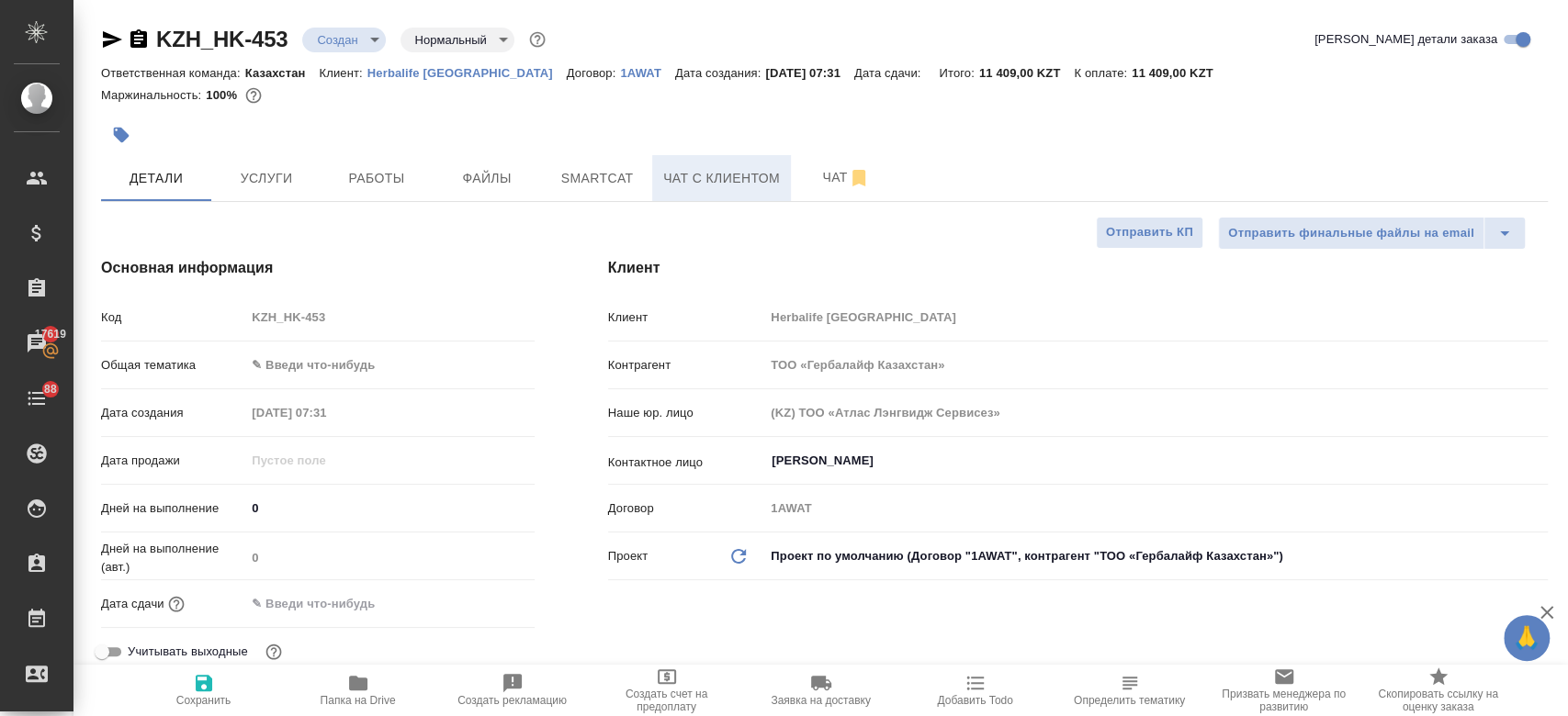
type textarea "x"
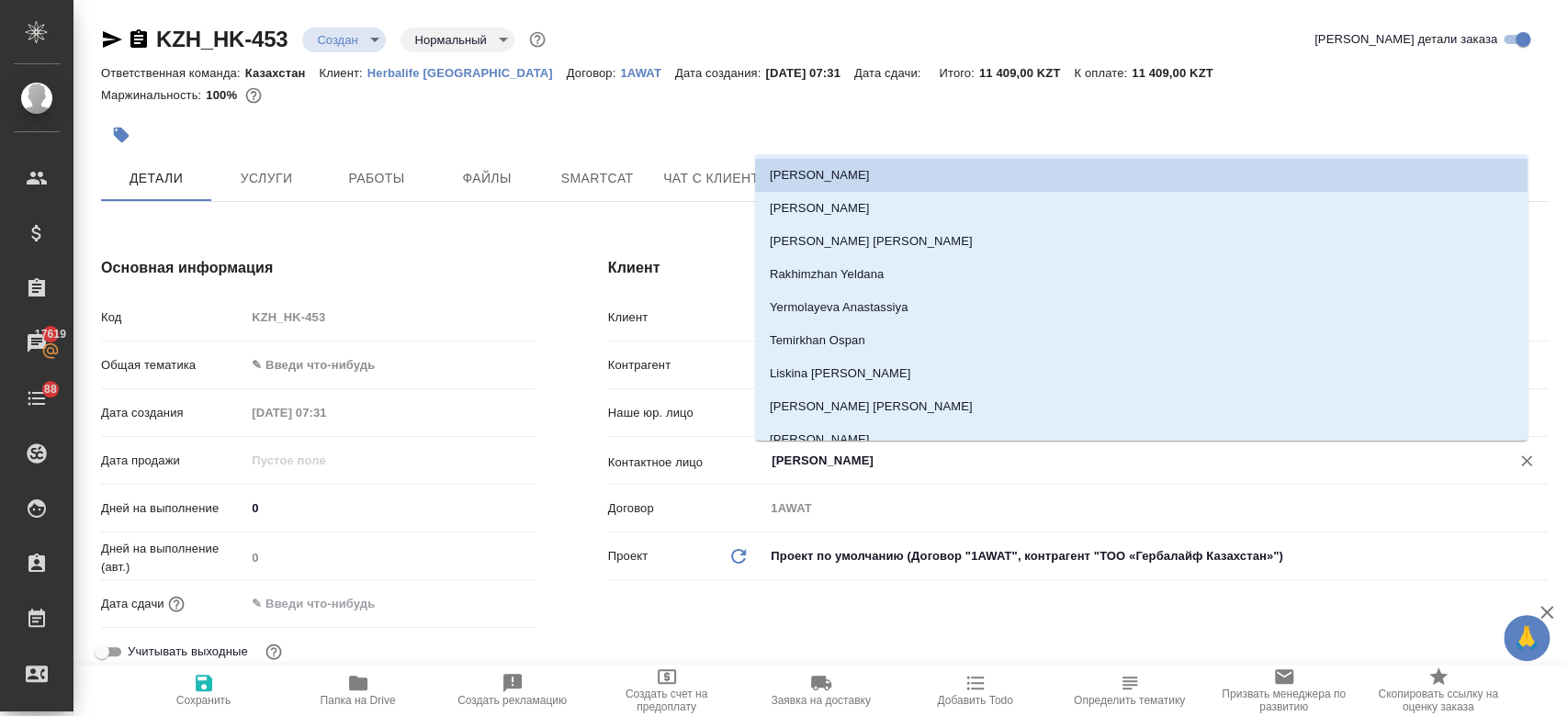
click at [838, 464] on input "Кенжибаева Гаухар" at bounding box center [1126, 461] width 711 height 22
type textarea "x"
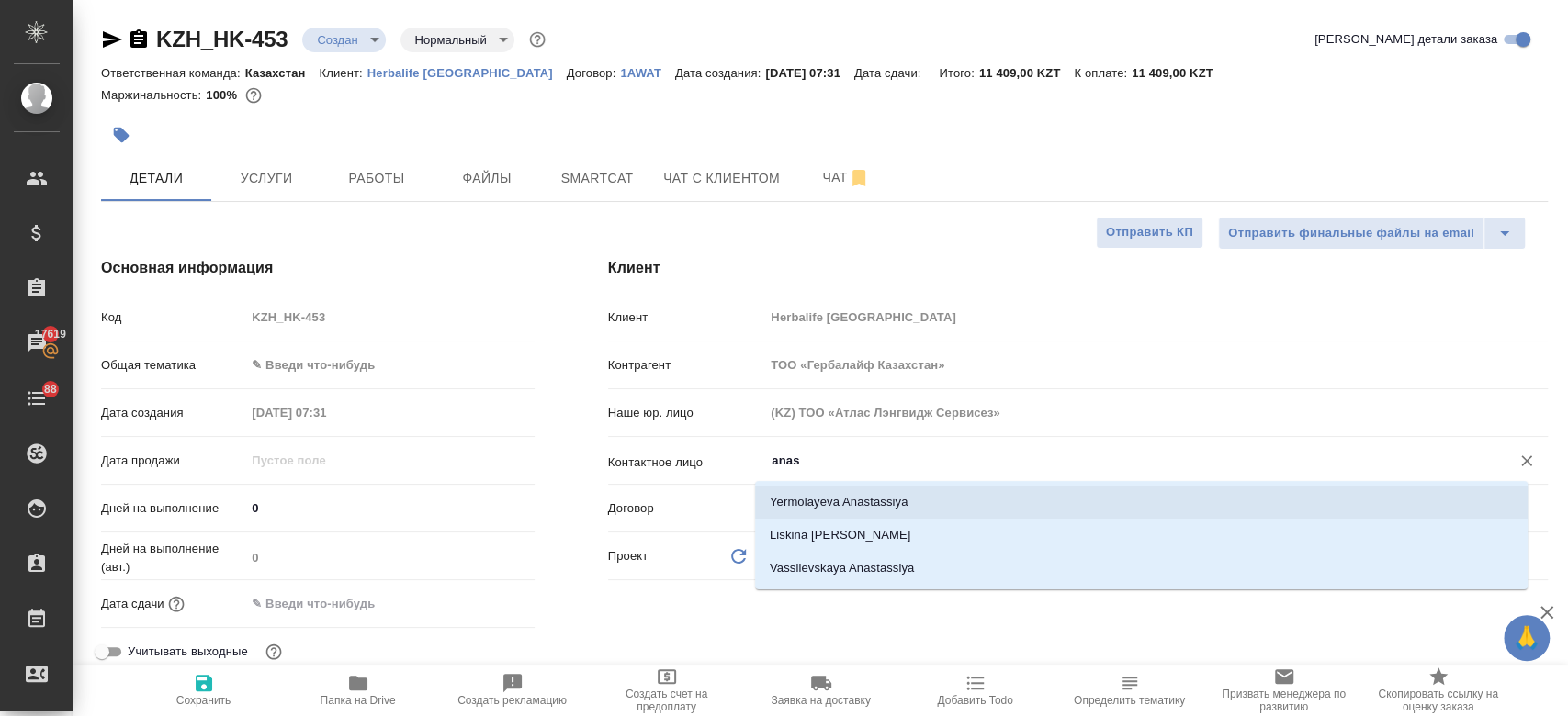
click at [851, 517] on li "Yermolayeva Anastassiya" at bounding box center [1142, 503] width 772 height 33
type input "Yermolayeva Anastassiya"
type textarea "x"
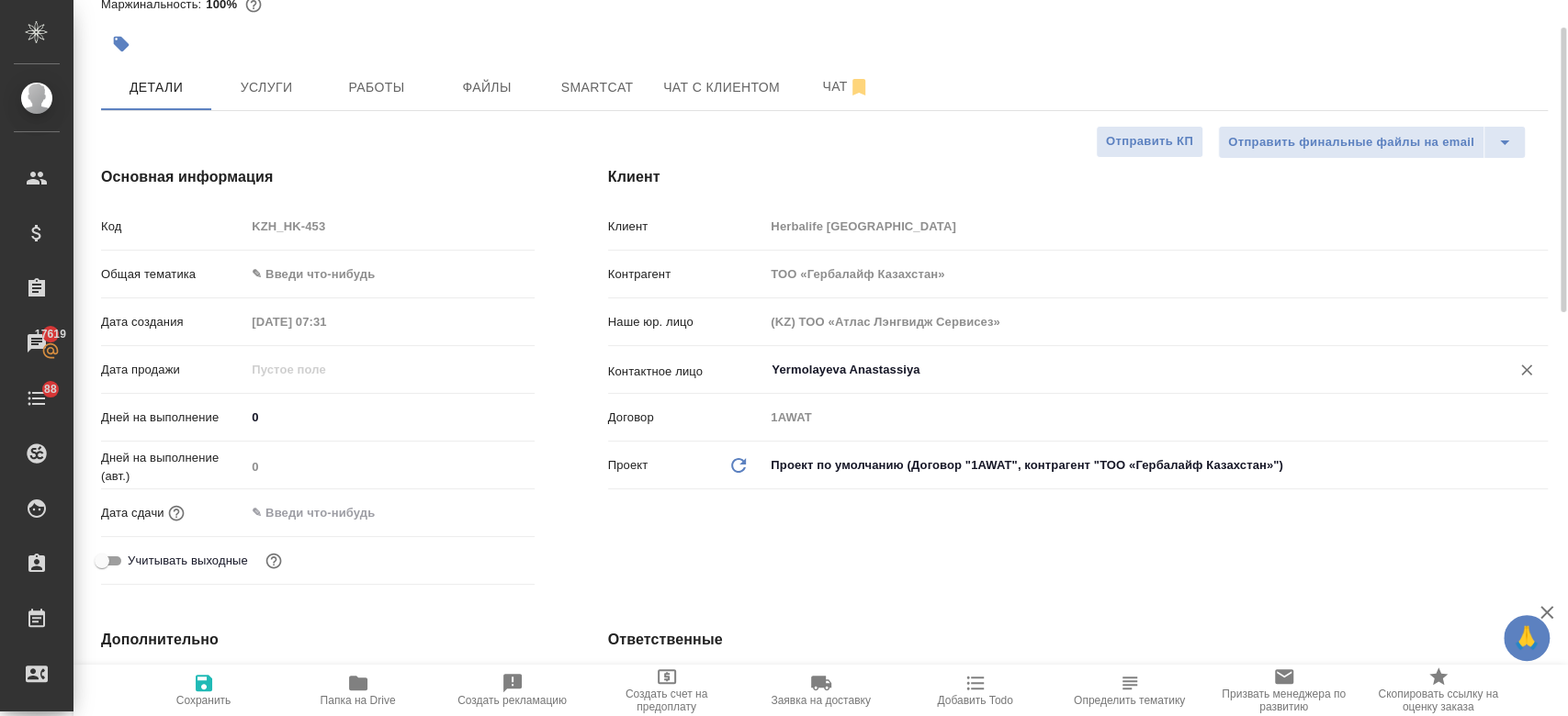
scroll to position [94, 0]
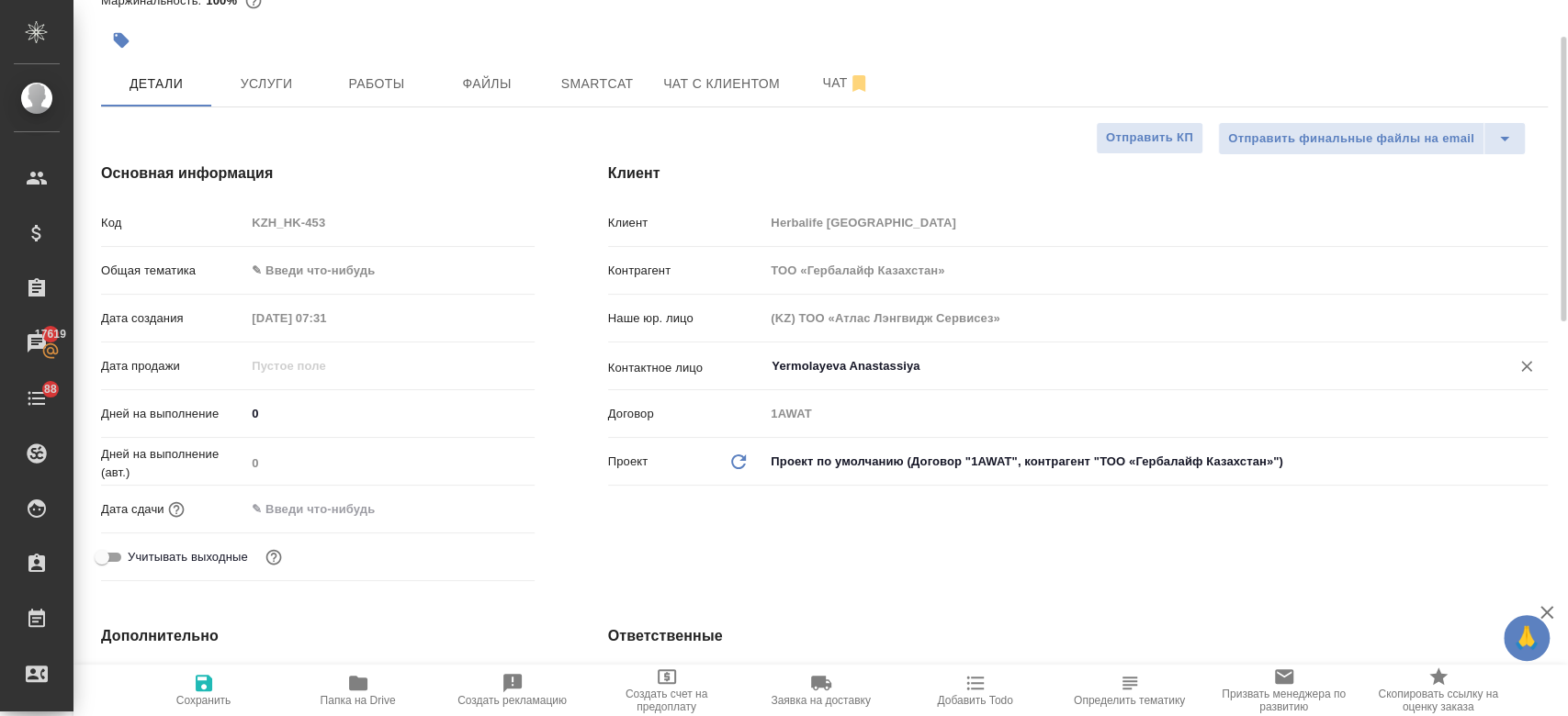
type input "Yermolayeva Anastassiya"
click at [330, 508] on input "text" at bounding box center [327, 509] width 161 height 27
click at [485, 514] on icon "button" at bounding box center [481, 509] width 22 height 22
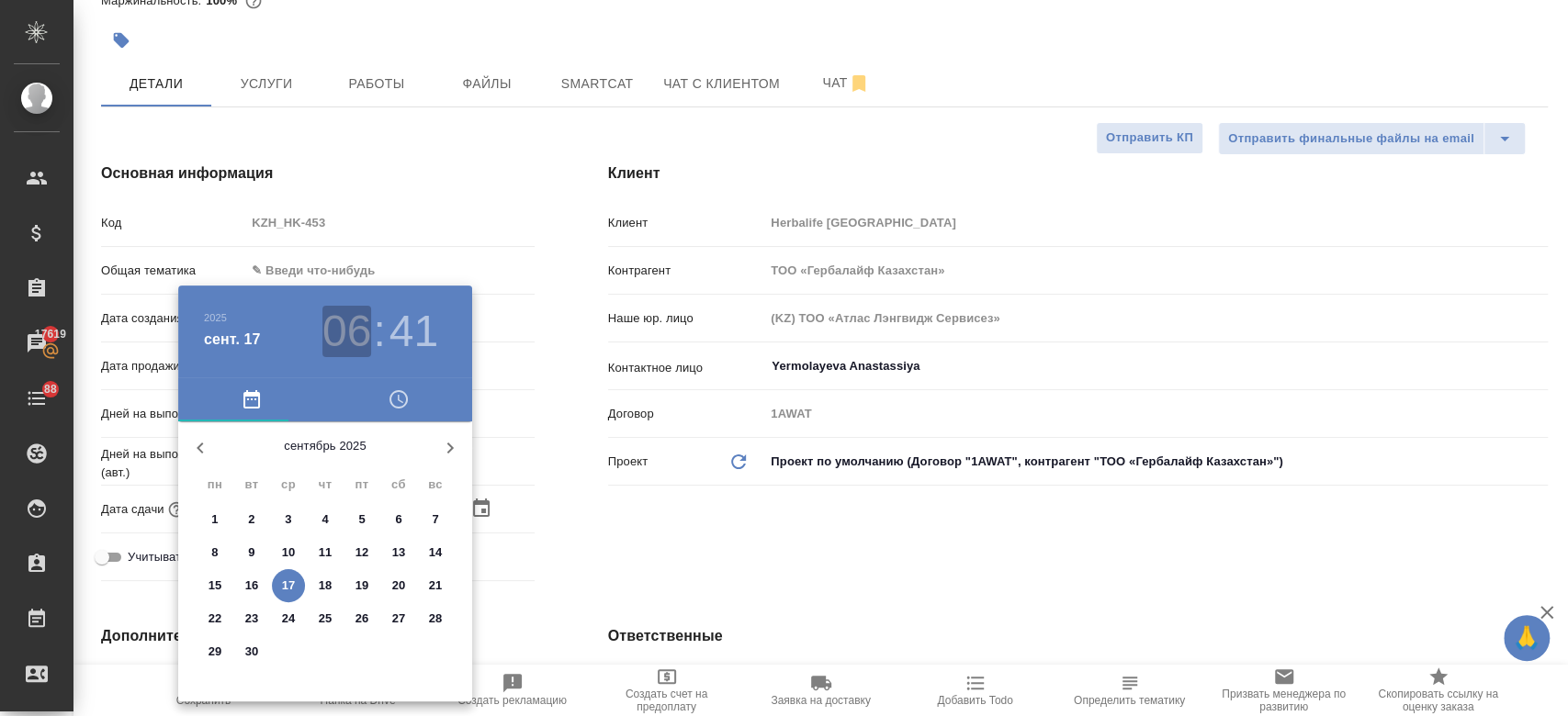
click at [353, 326] on h3 "06" at bounding box center [347, 331] width 49 height 51
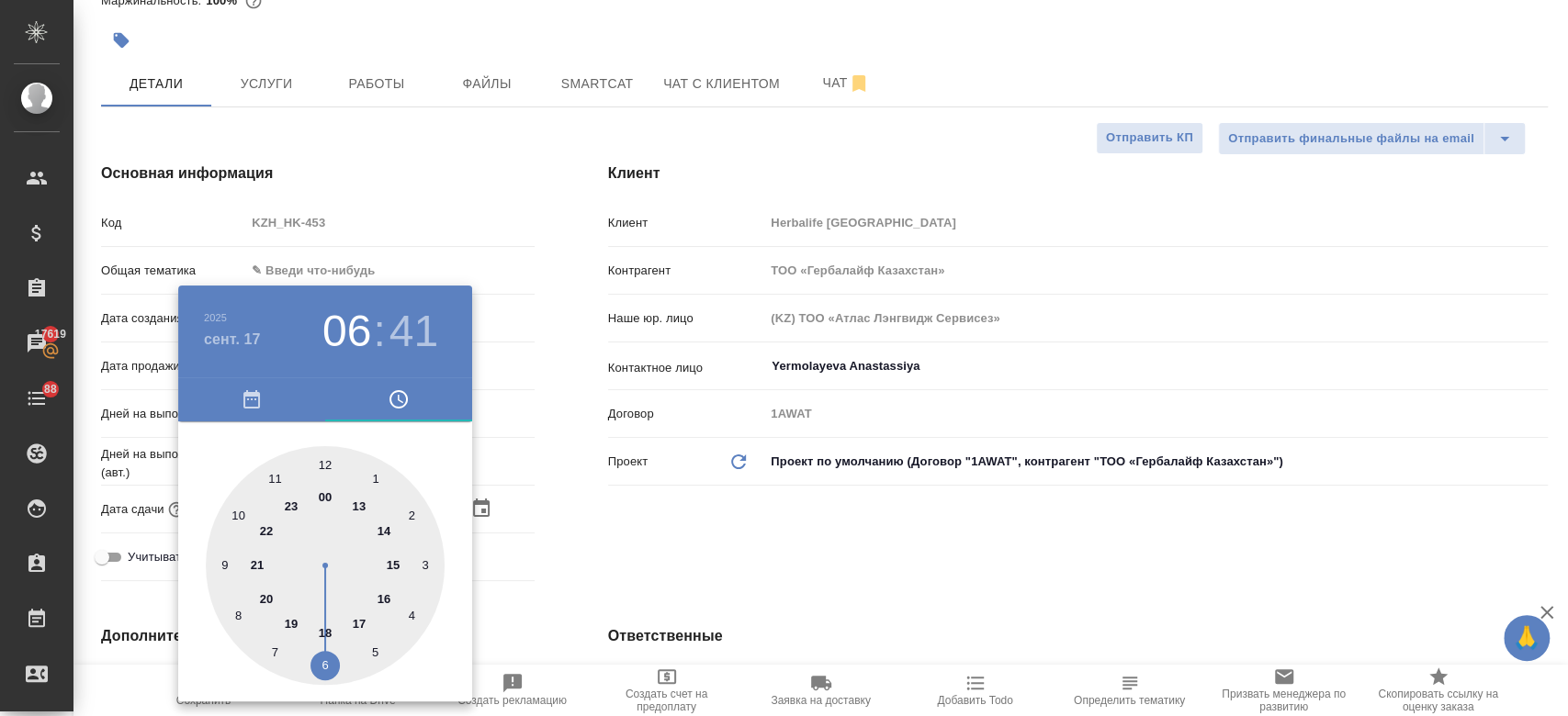
click at [272, 480] on div at bounding box center [324, 566] width 239 height 239
type input "17.09.2025 11:41"
type textarea "x"
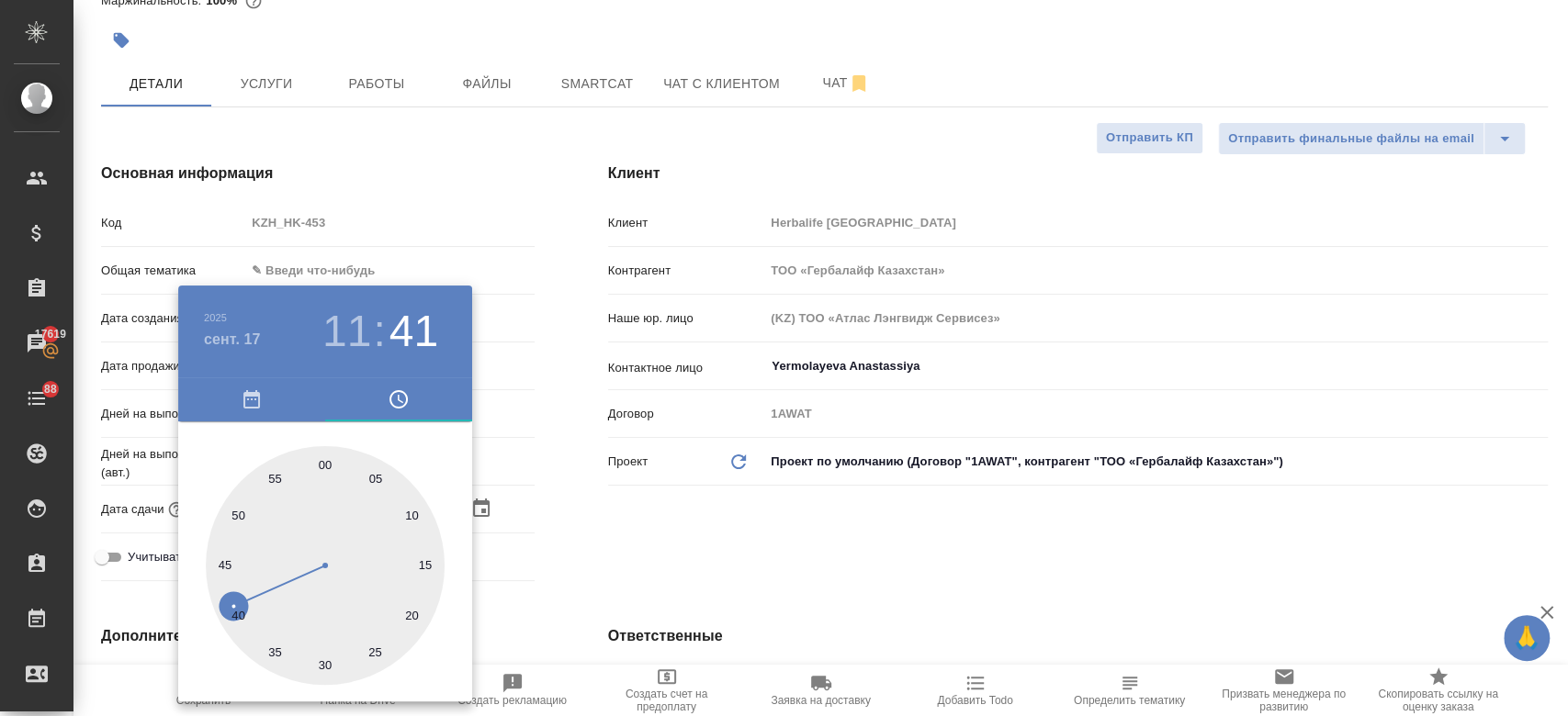
click at [327, 466] on div at bounding box center [324, 566] width 239 height 239
type input "17.09.2025 11:00"
type textarea "x"
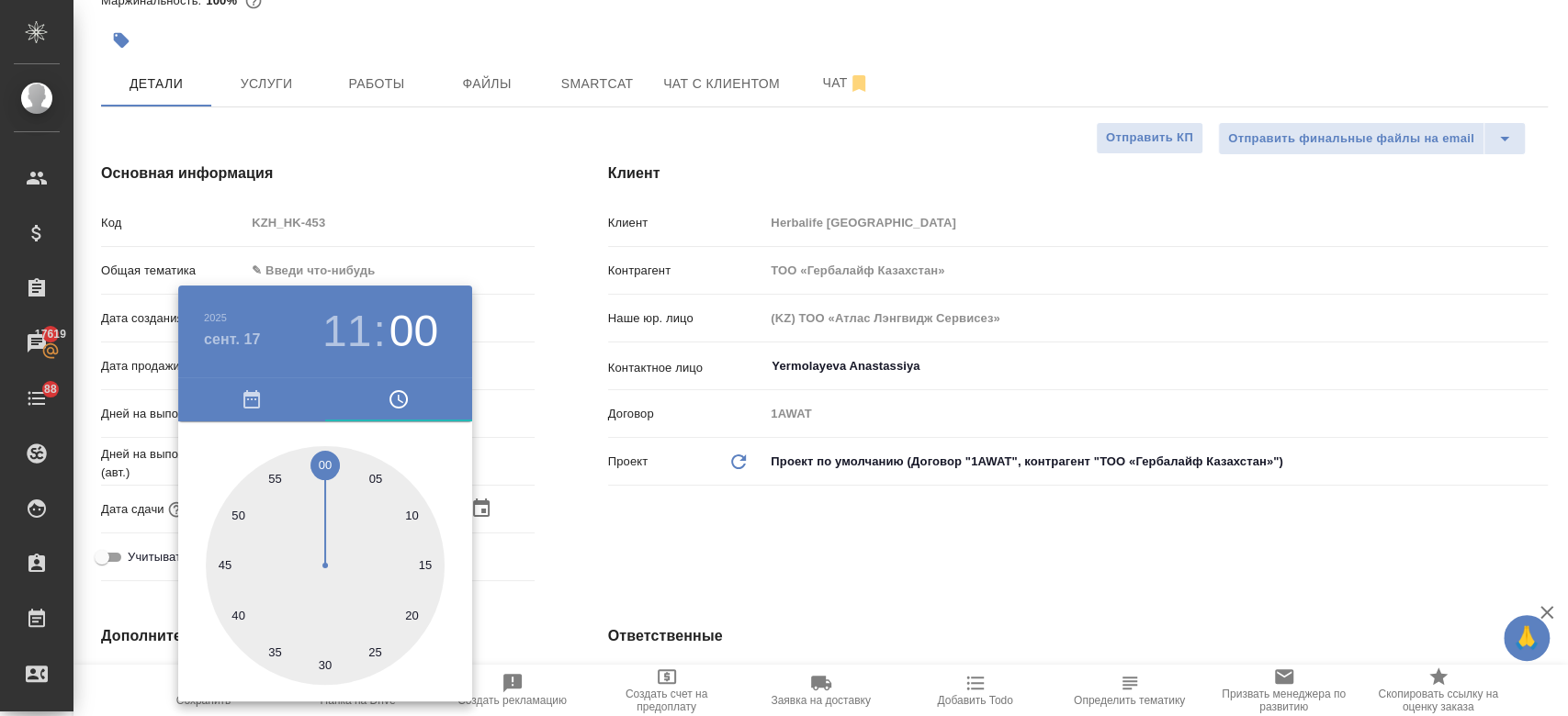
click at [695, 540] on div at bounding box center [784, 358] width 1568 height 716
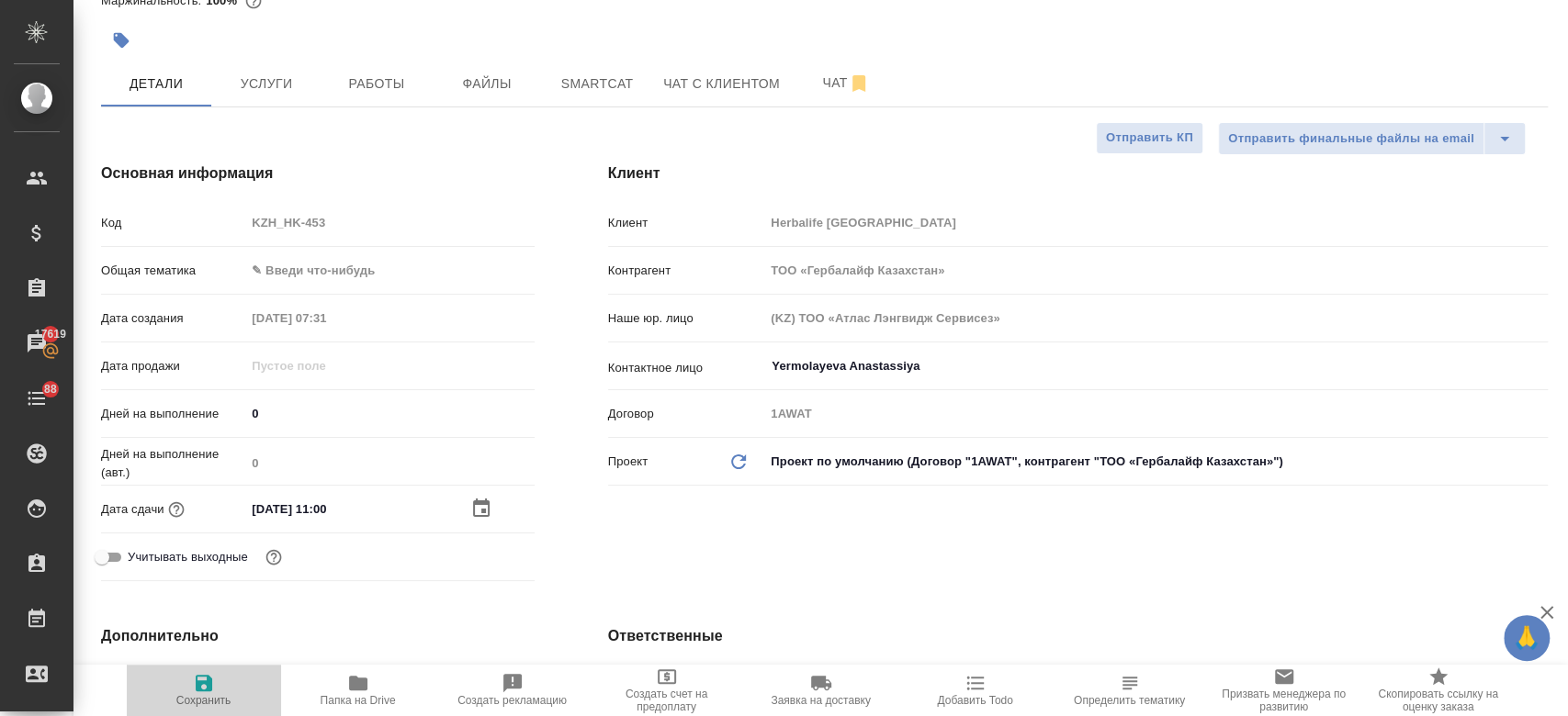
click at [207, 697] on span "Сохранить" at bounding box center [204, 700] width 55 height 13
type textarea "x"
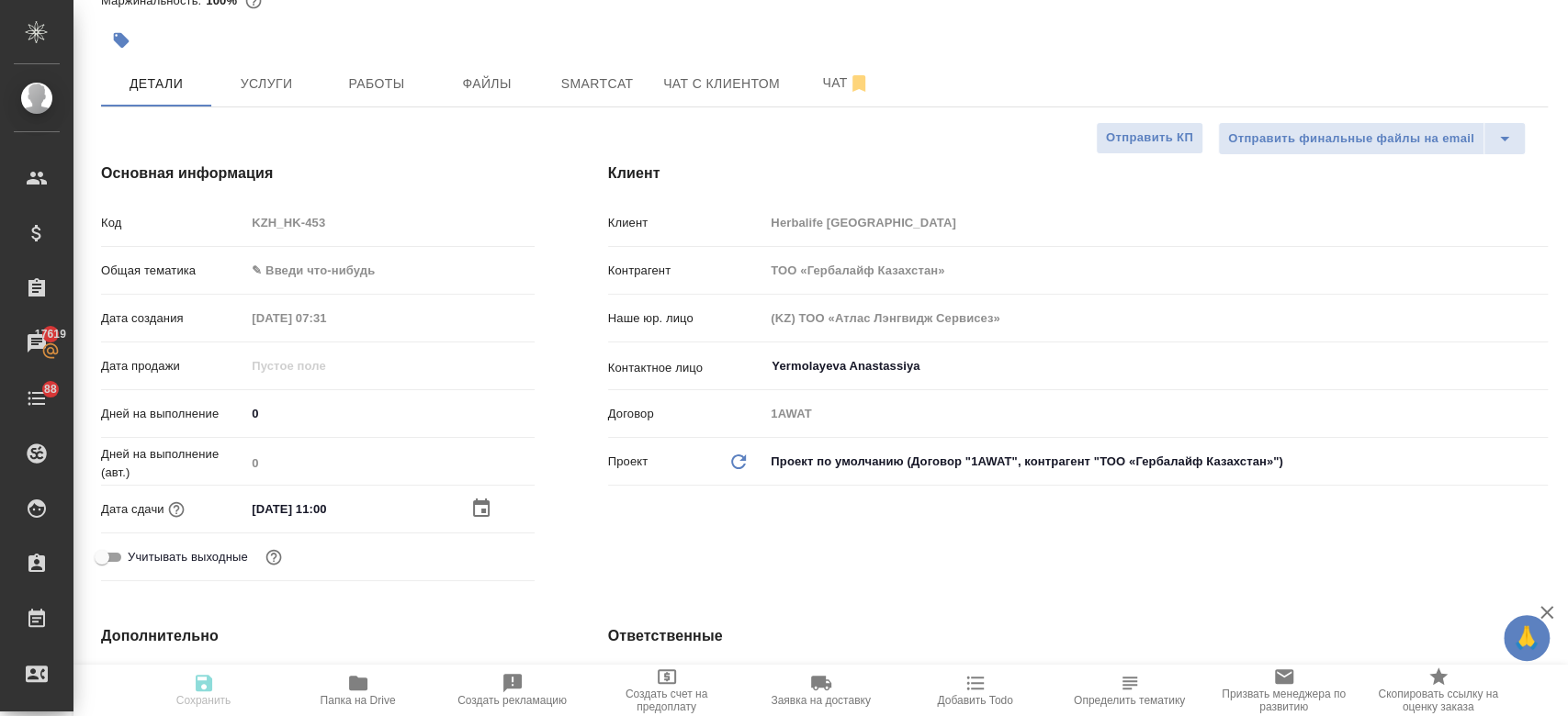
type textarea "x"
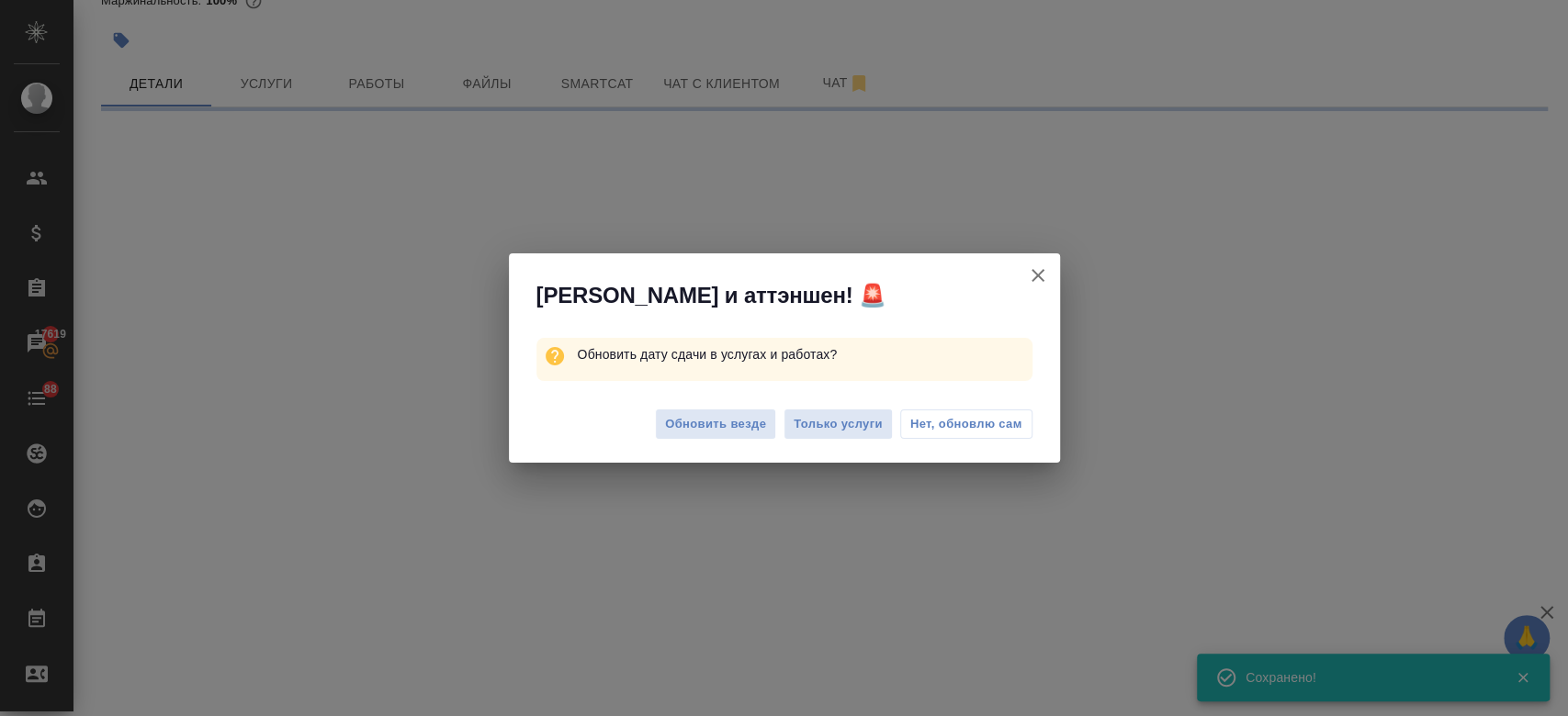
select select "RU"
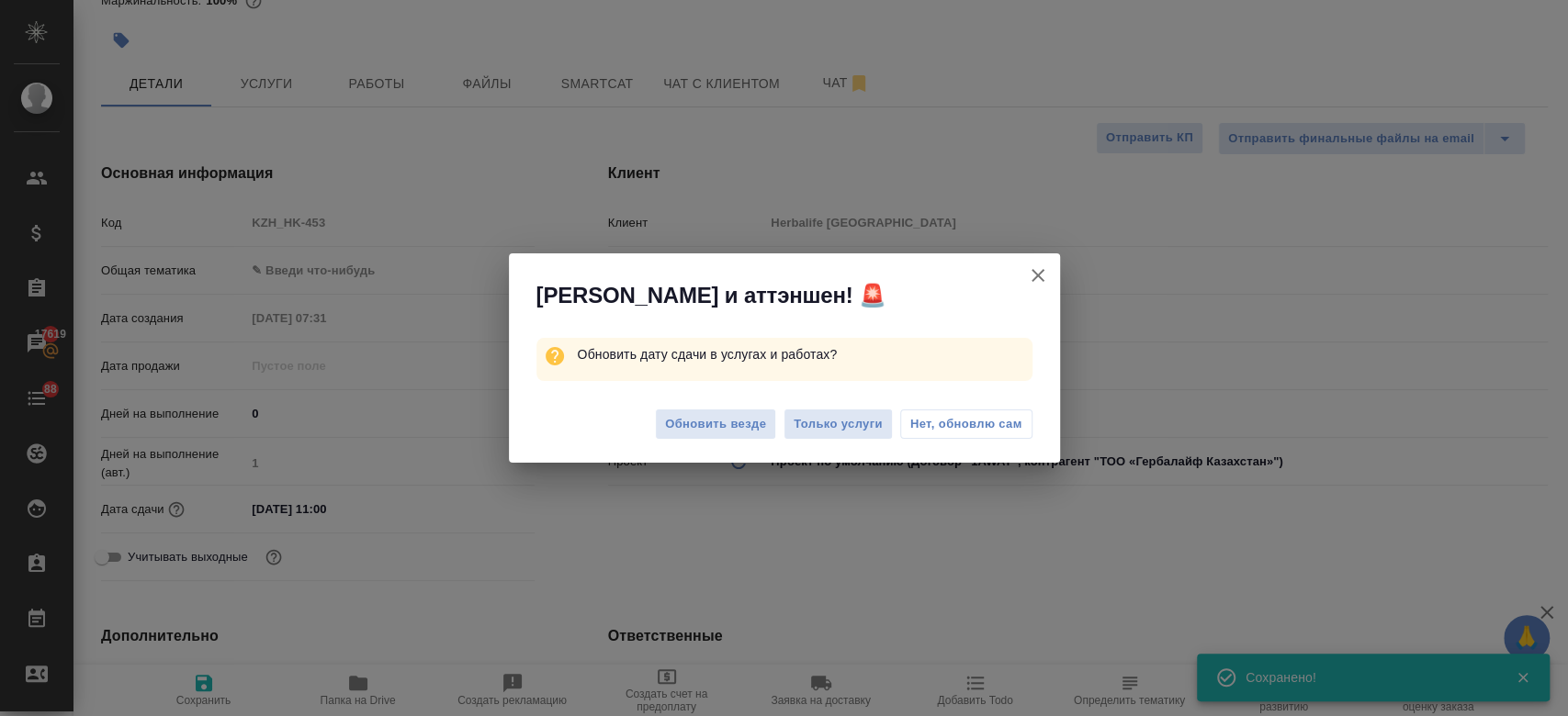
type textarea "x"
click at [840, 431] on span "Только услуги" at bounding box center [838, 425] width 89 height 22
type textarea "x"
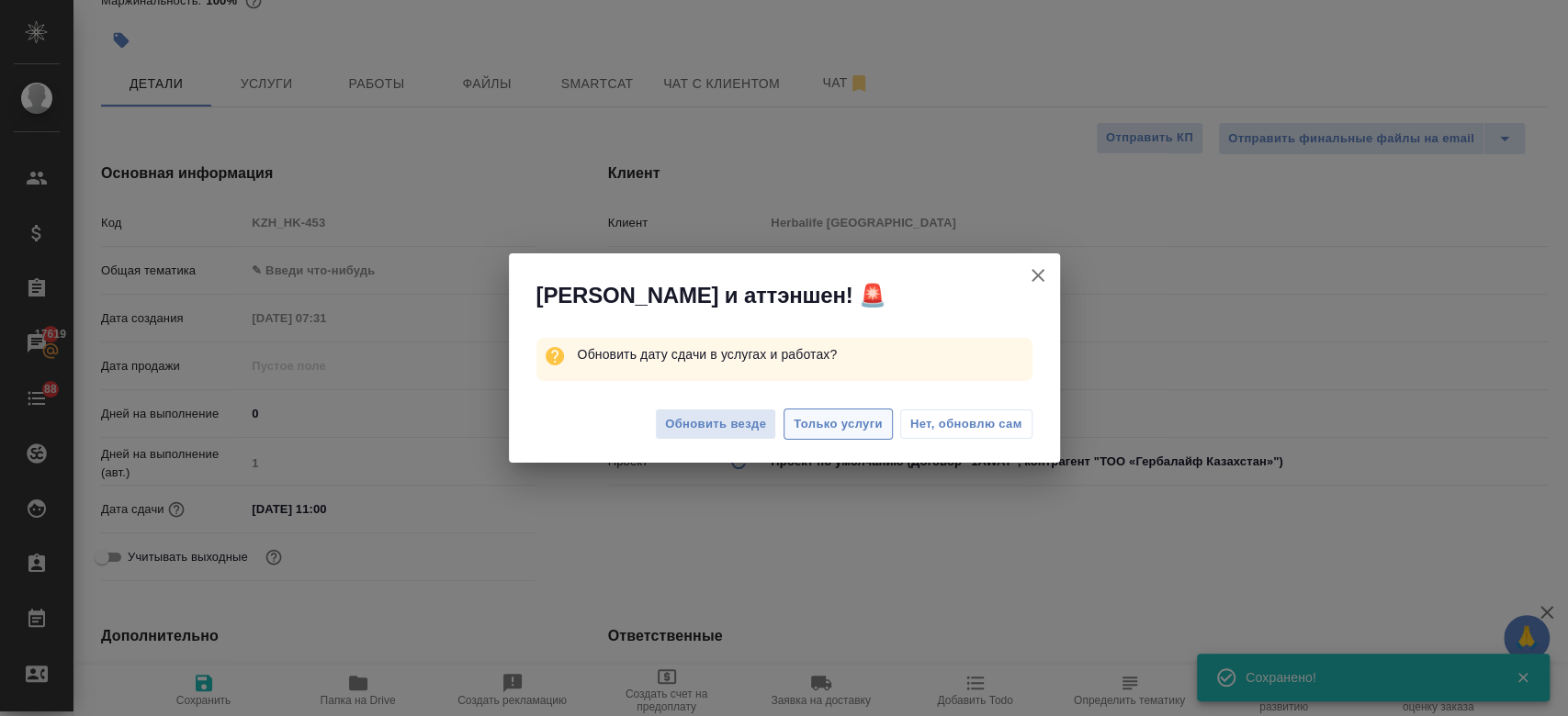
type textarea "x"
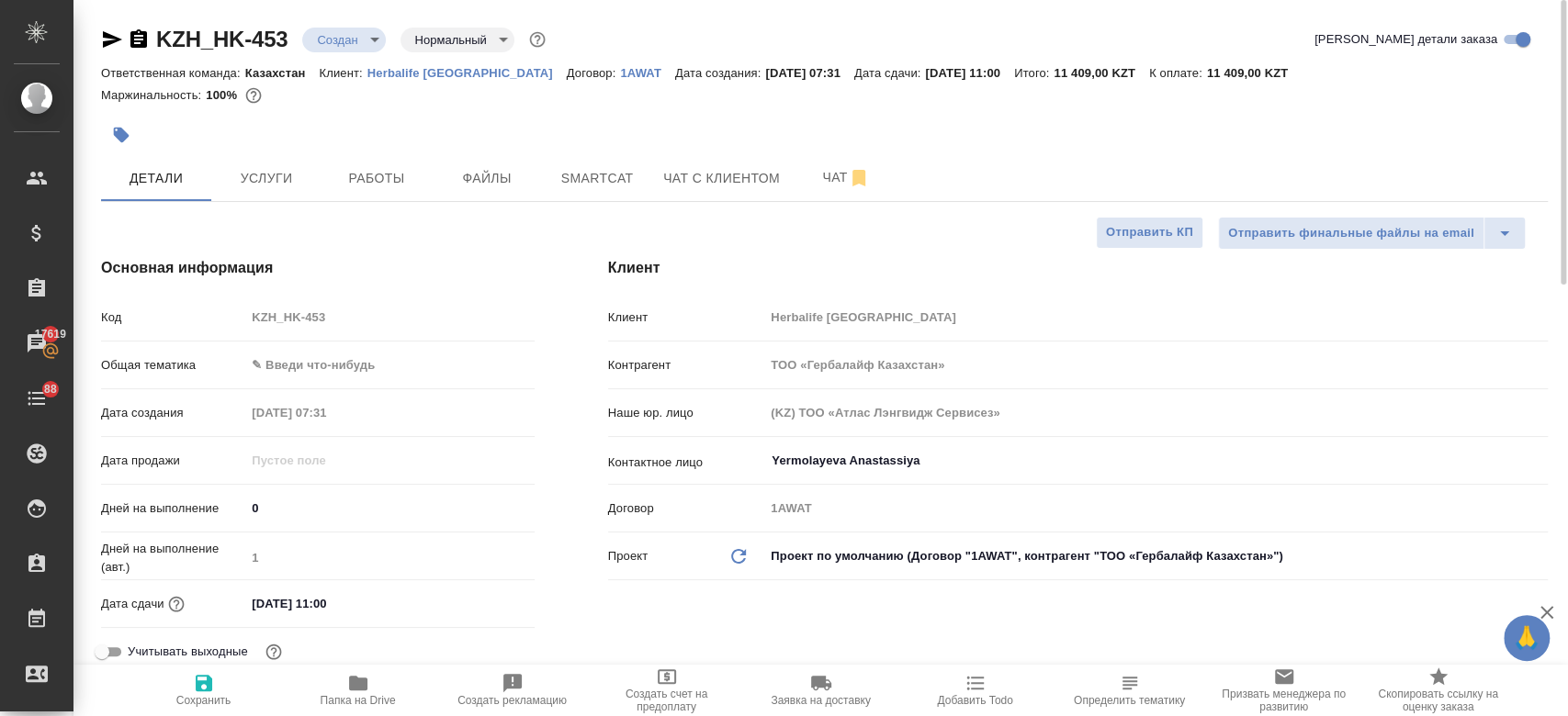
scroll to position [0, 0]
click at [258, 178] on span "Услуги" at bounding box center [266, 178] width 88 height 23
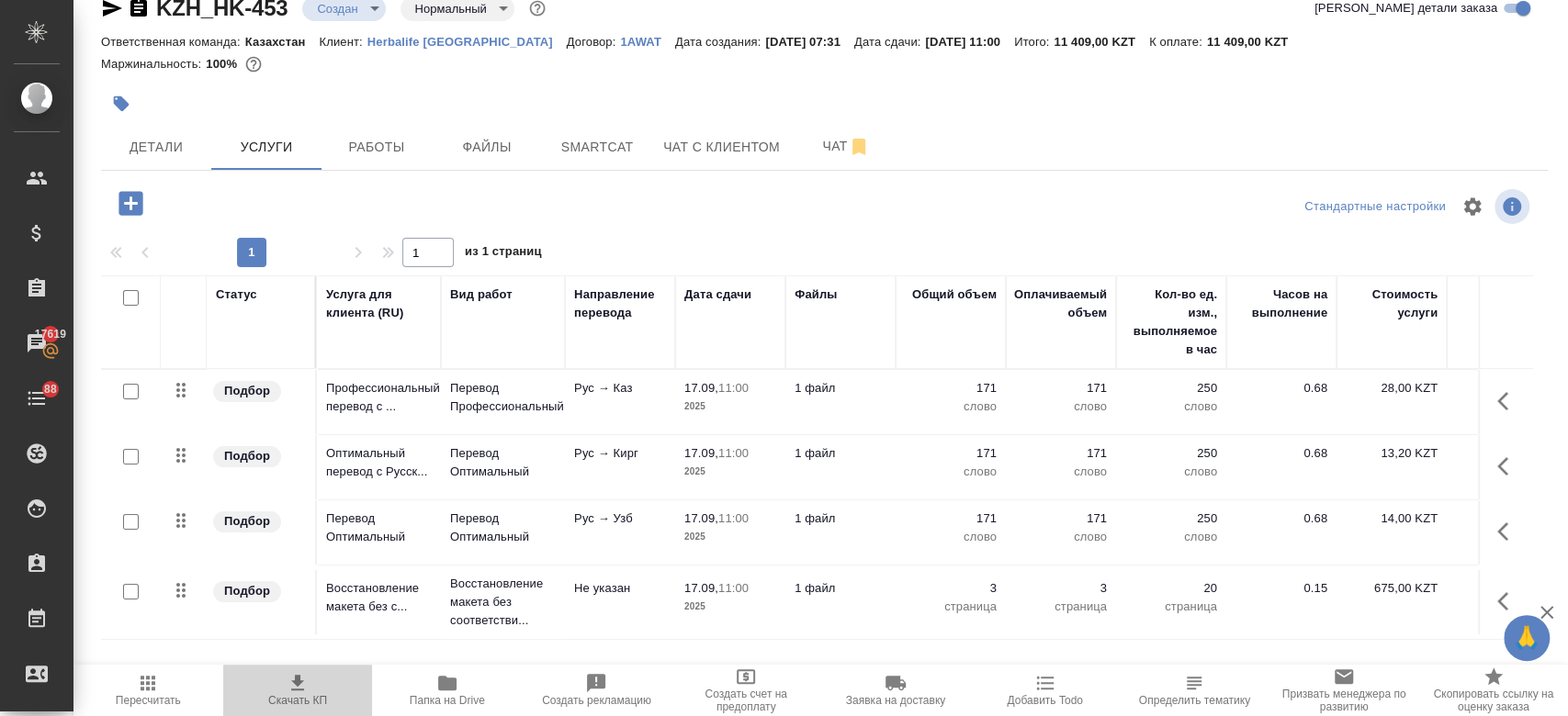
click at [296, 694] on span "Скачать КП" at bounding box center [298, 700] width 59 height 13
click at [173, 136] on span "Детали" at bounding box center [156, 146] width 88 height 23
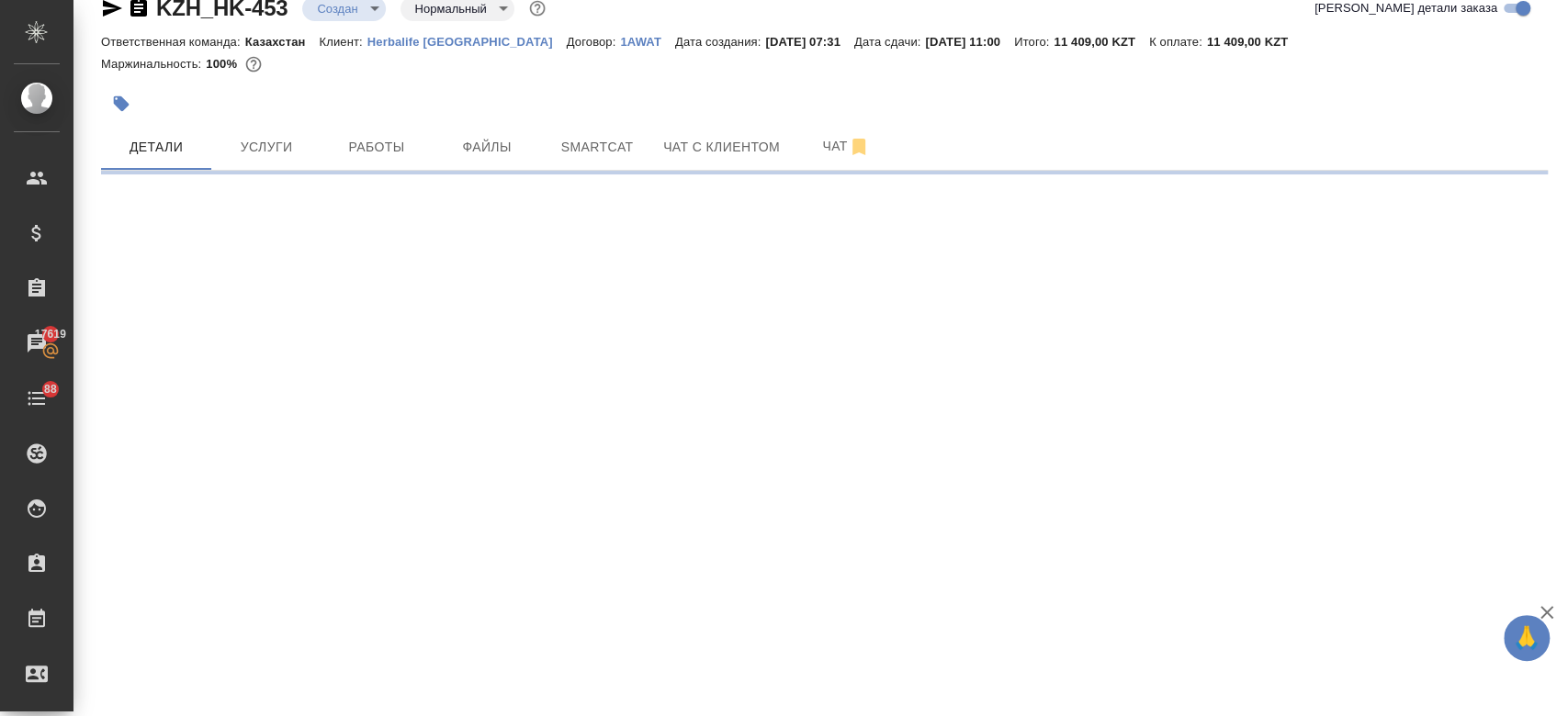
select select "RU"
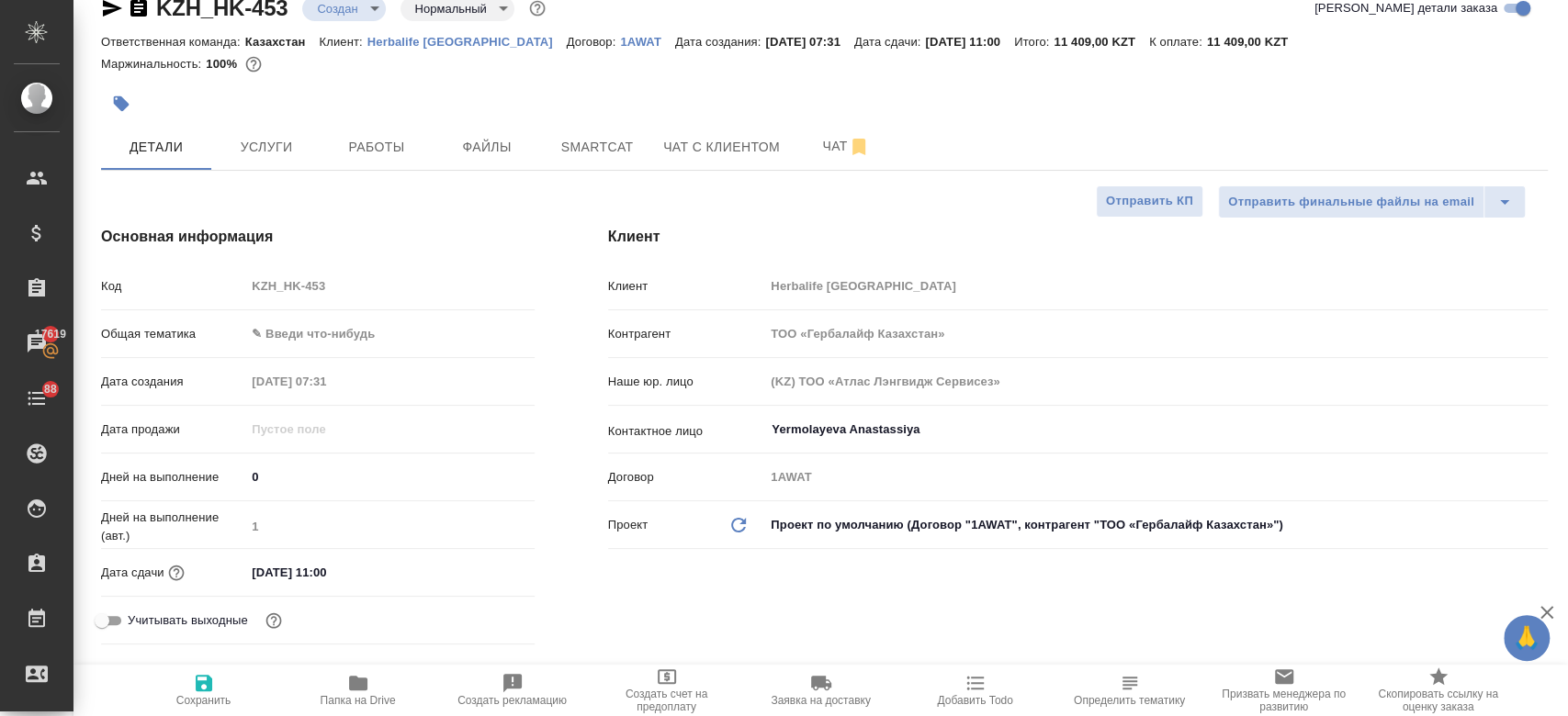
type textarea "x"
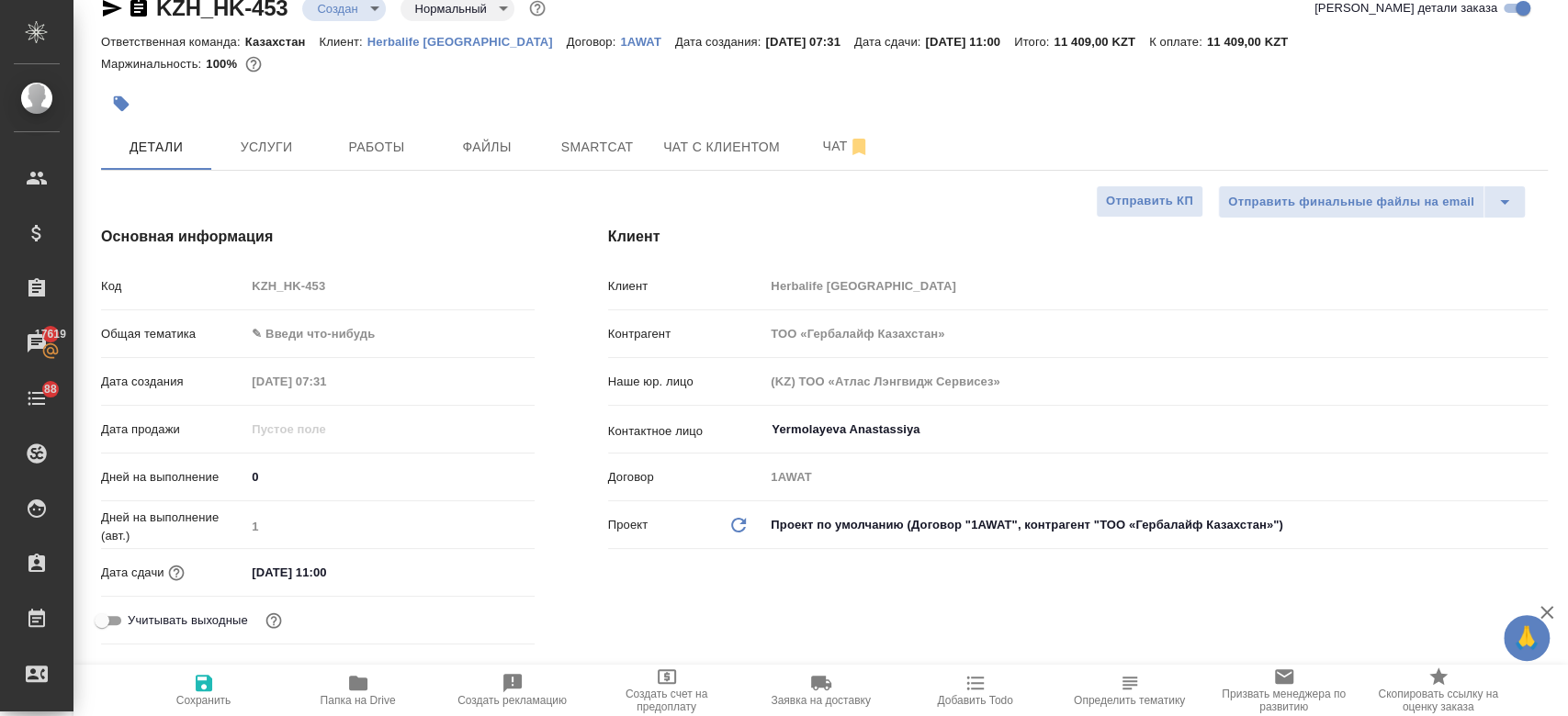
type textarea "x"
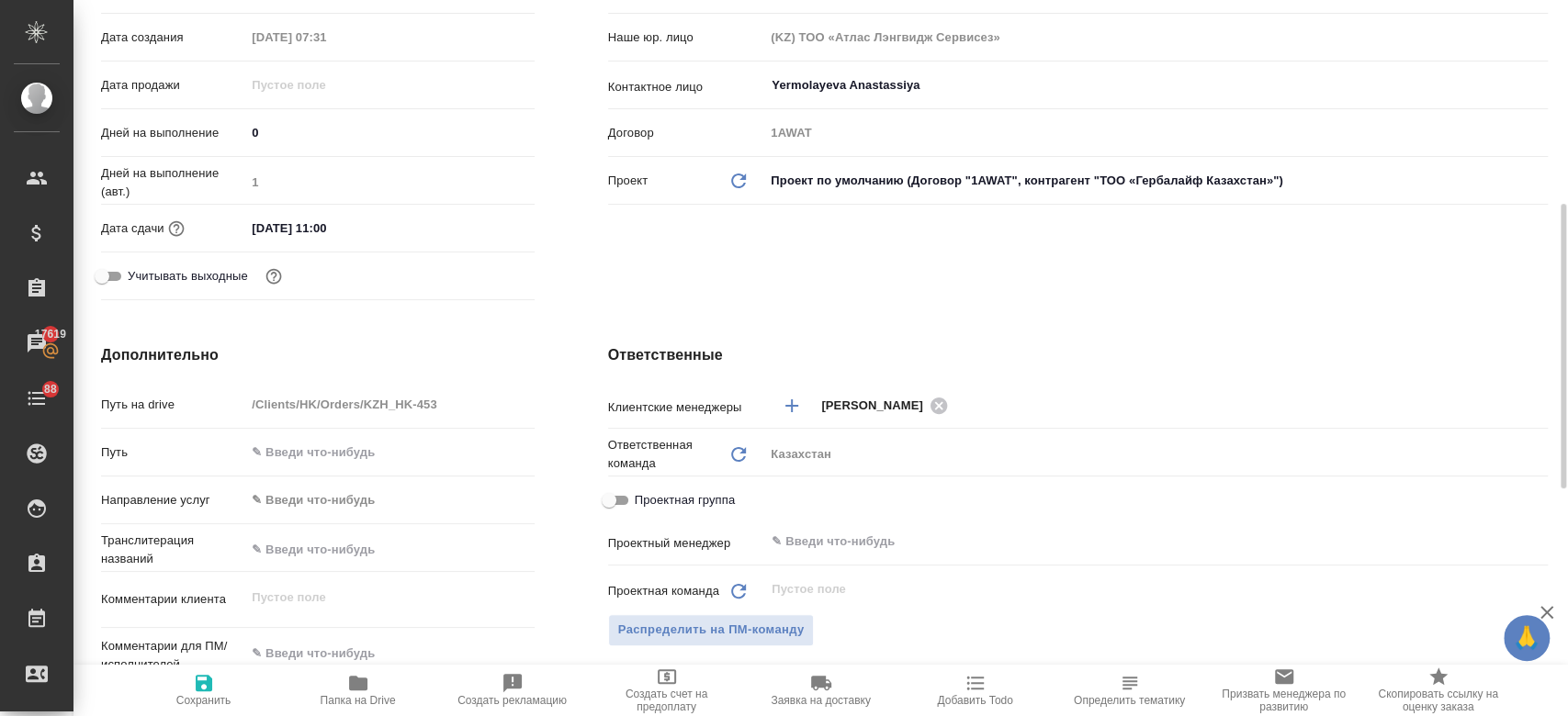
scroll to position [457, 0]
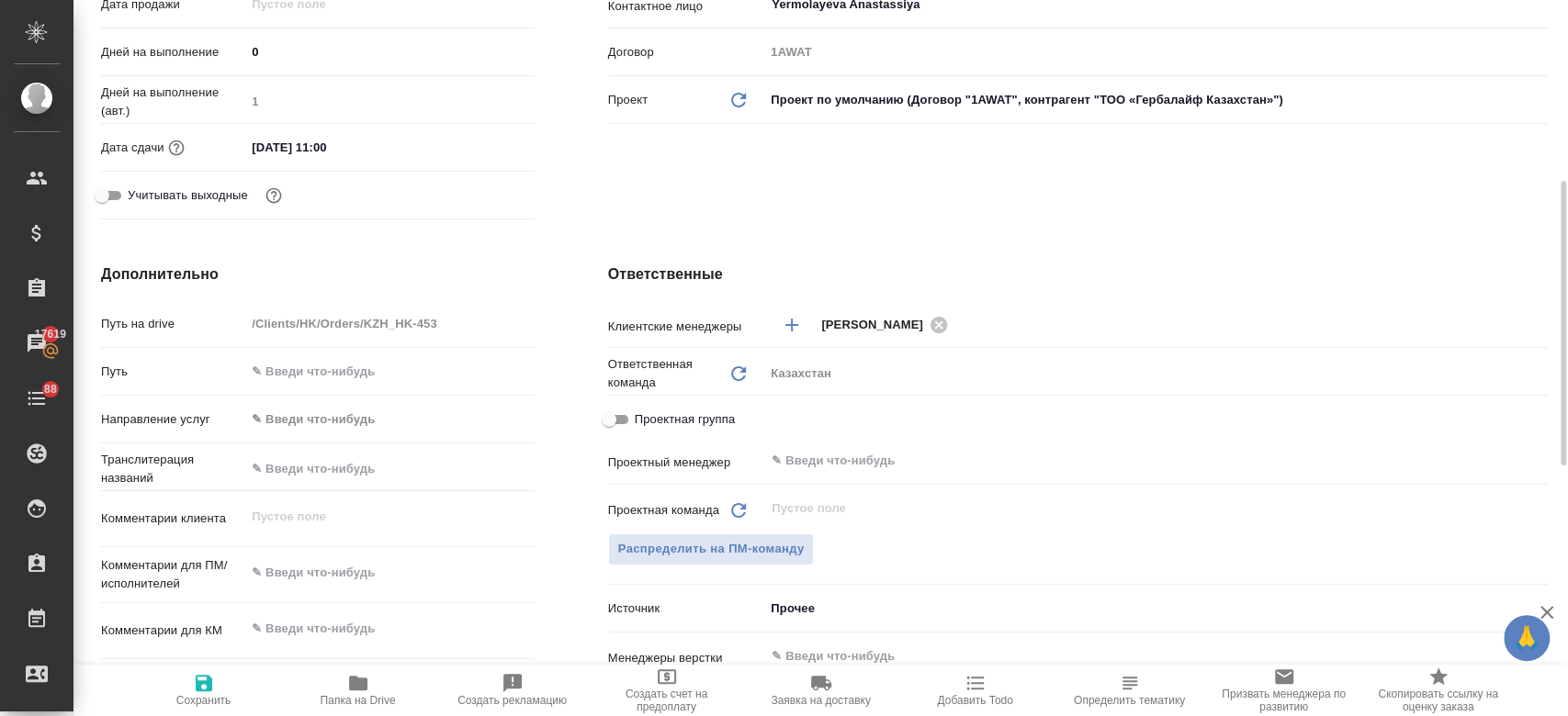
type textarea "x"
click at [319, 564] on textarea at bounding box center [390, 575] width 287 height 31
type textarea "g"
type textarea "x"
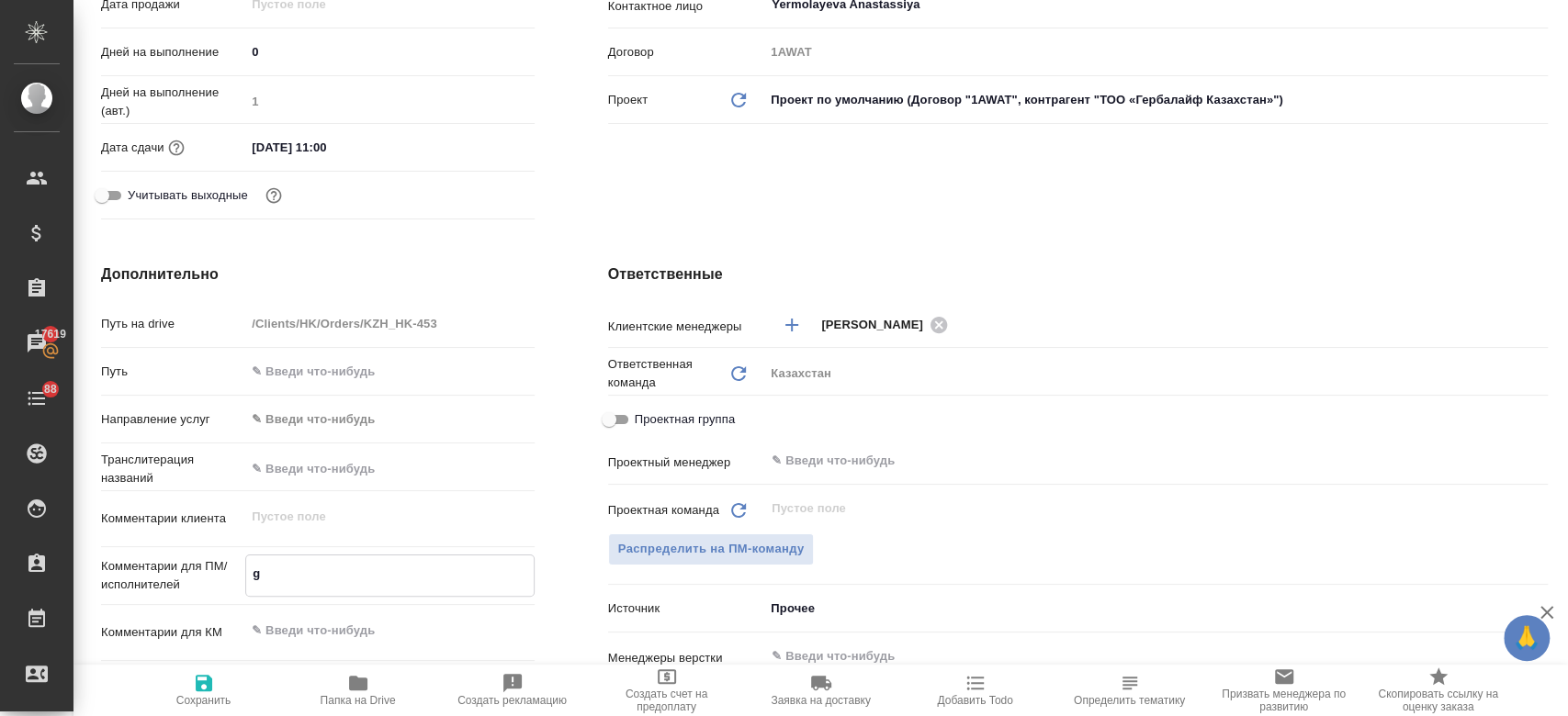
type textarea "x"
type textarea "gt"
type textarea "x"
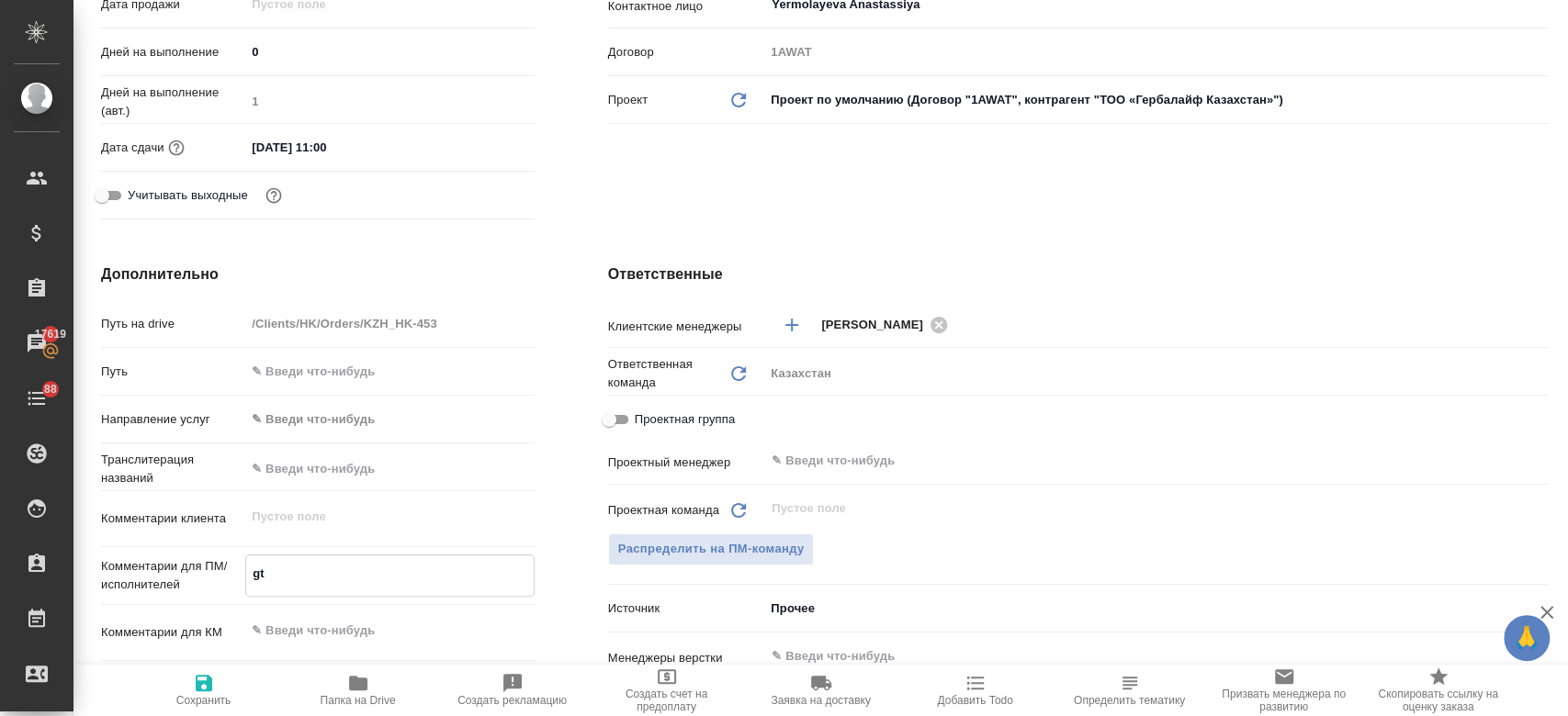
type textarea "g"
type textarea "x"
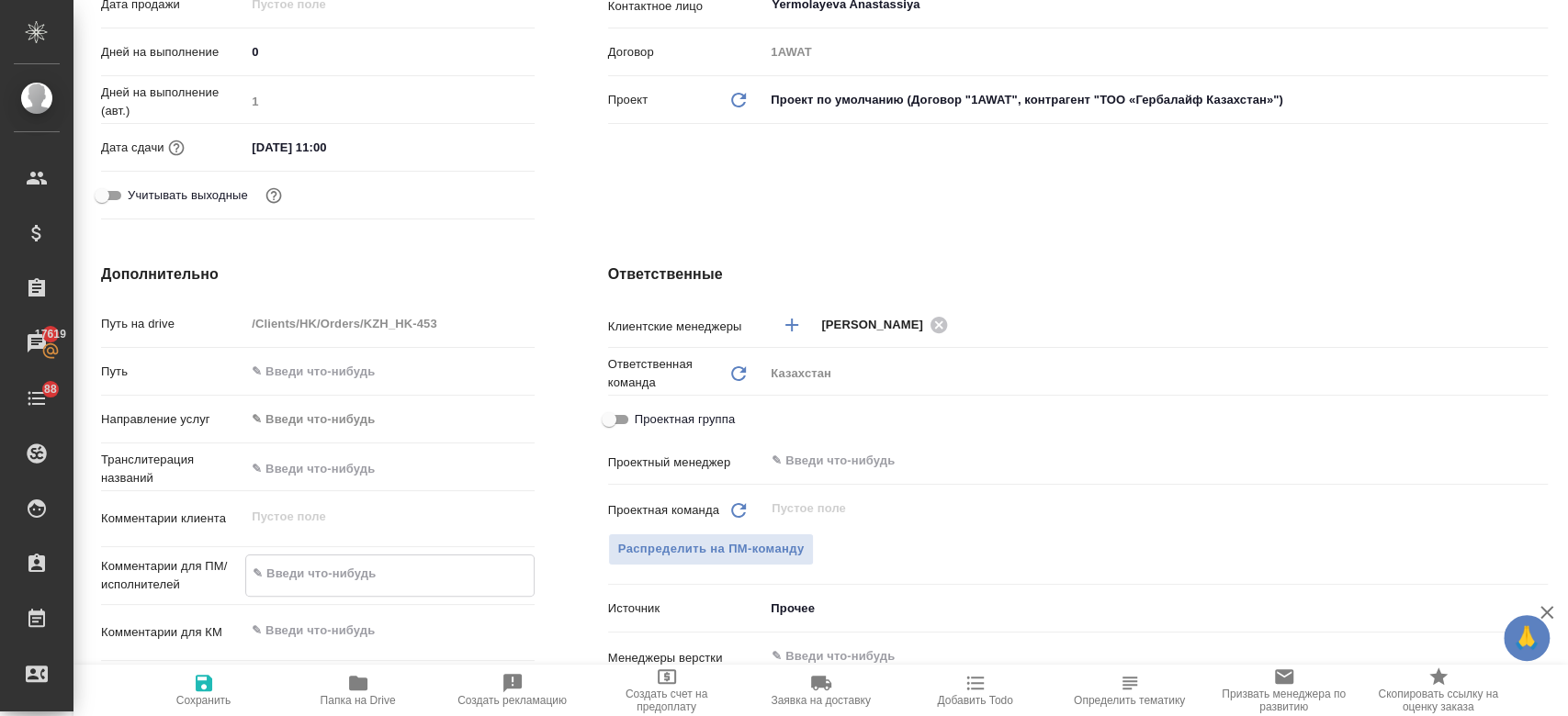
type textarea "x"
type textarea "п"
type textarea "x"
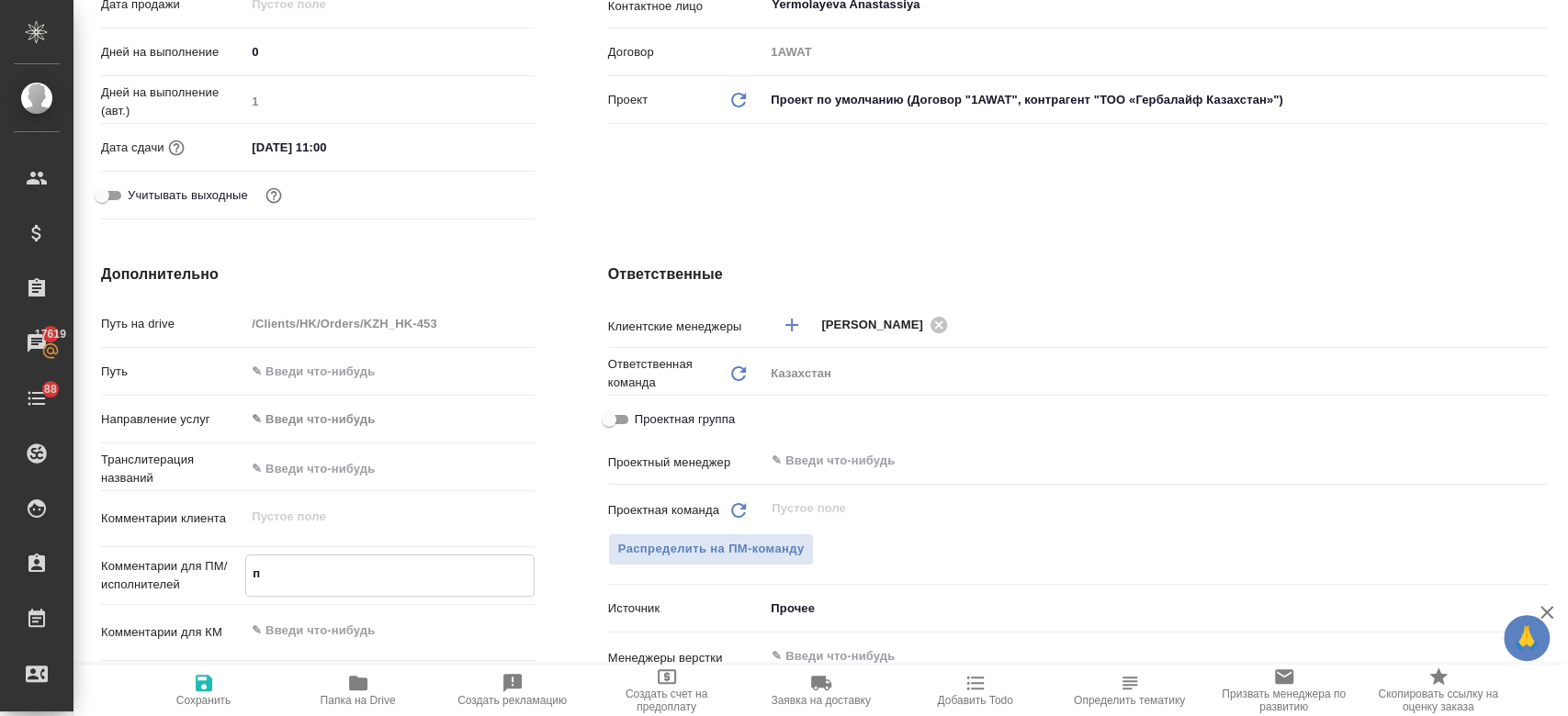
type textarea "x"
type textarea "пе"
type textarea "x"
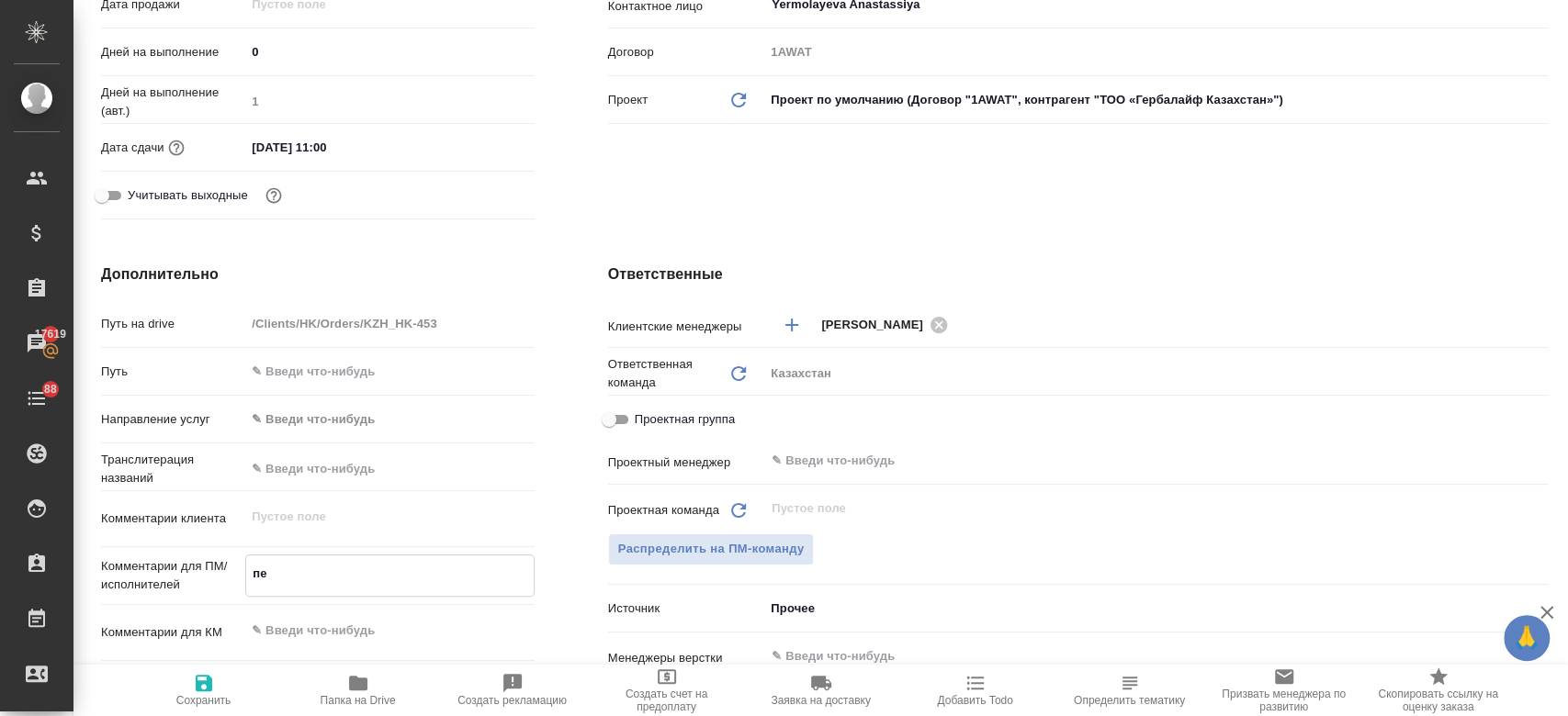
type textarea "пее"
type textarea "x"
type textarea "пе"
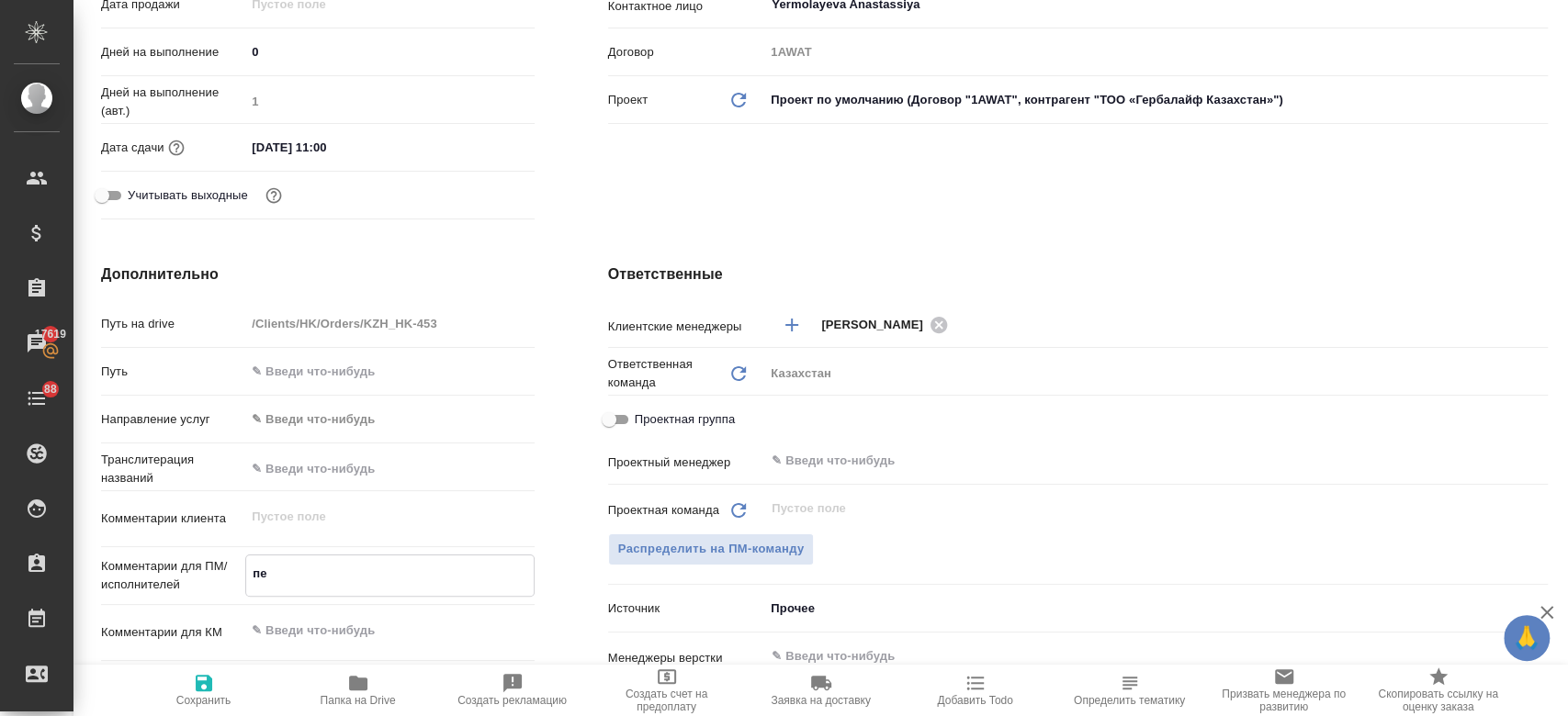
type textarea "x"
type textarea "пер"
type textarea "x"
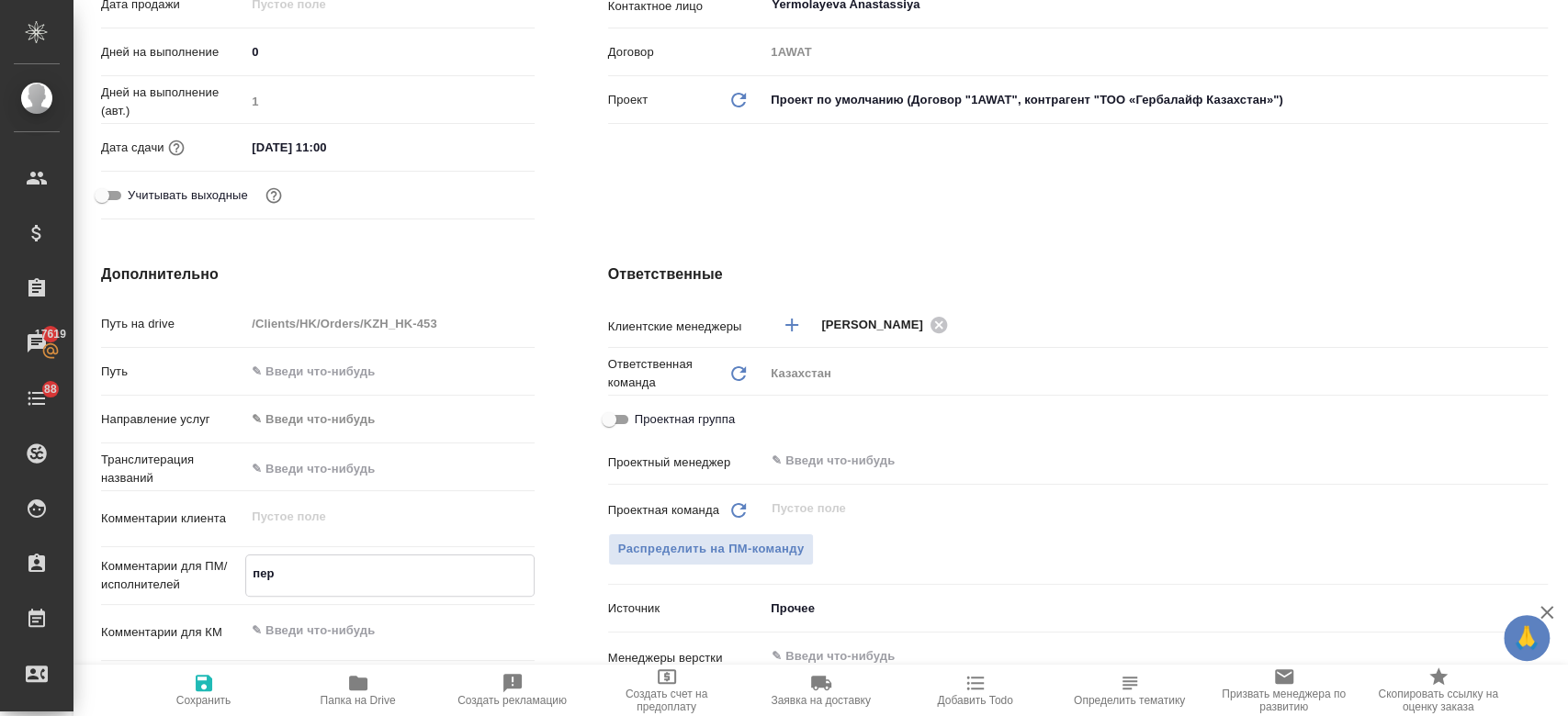
type textarea "x"
type textarea "пере"
type textarea "x"
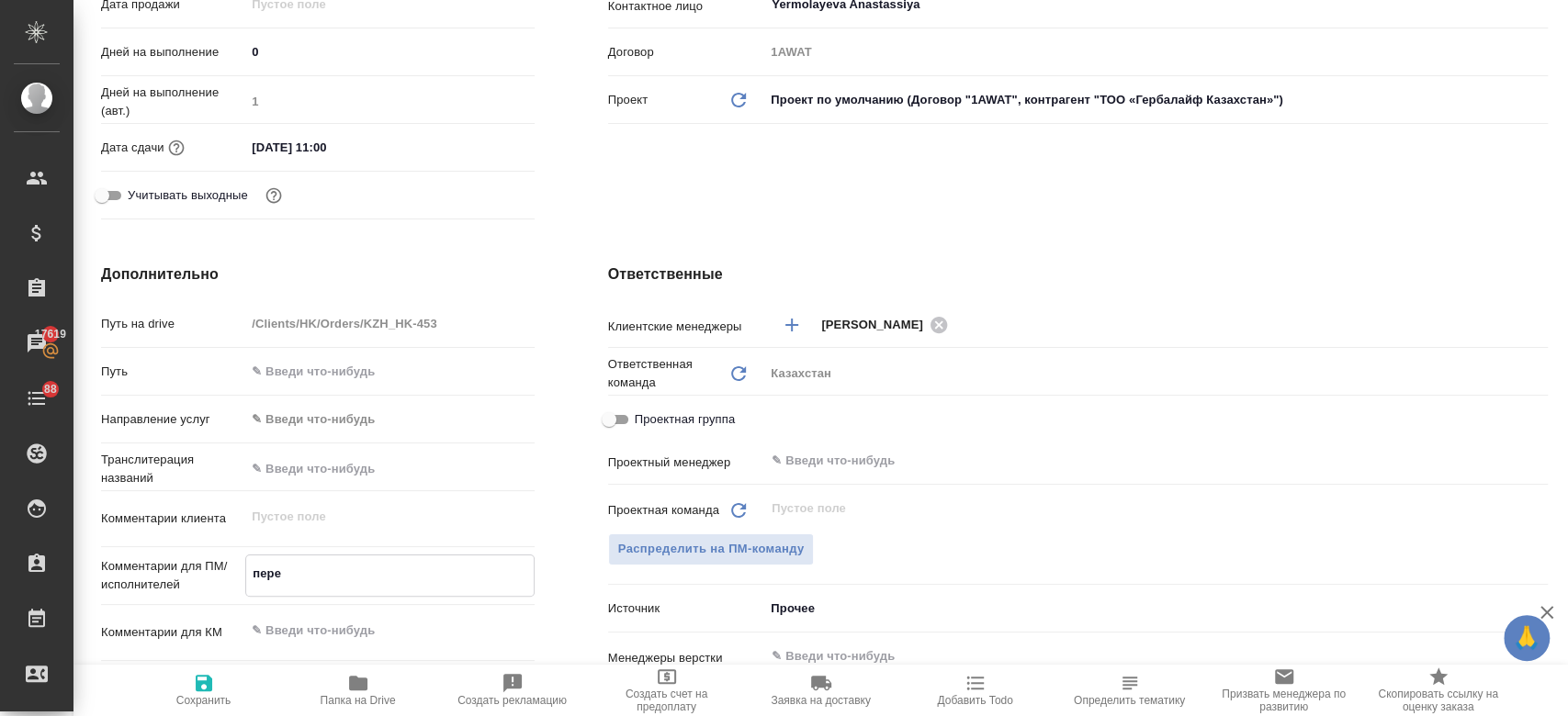
type textarea "x"
type textarea "перев"
type textarea "x"
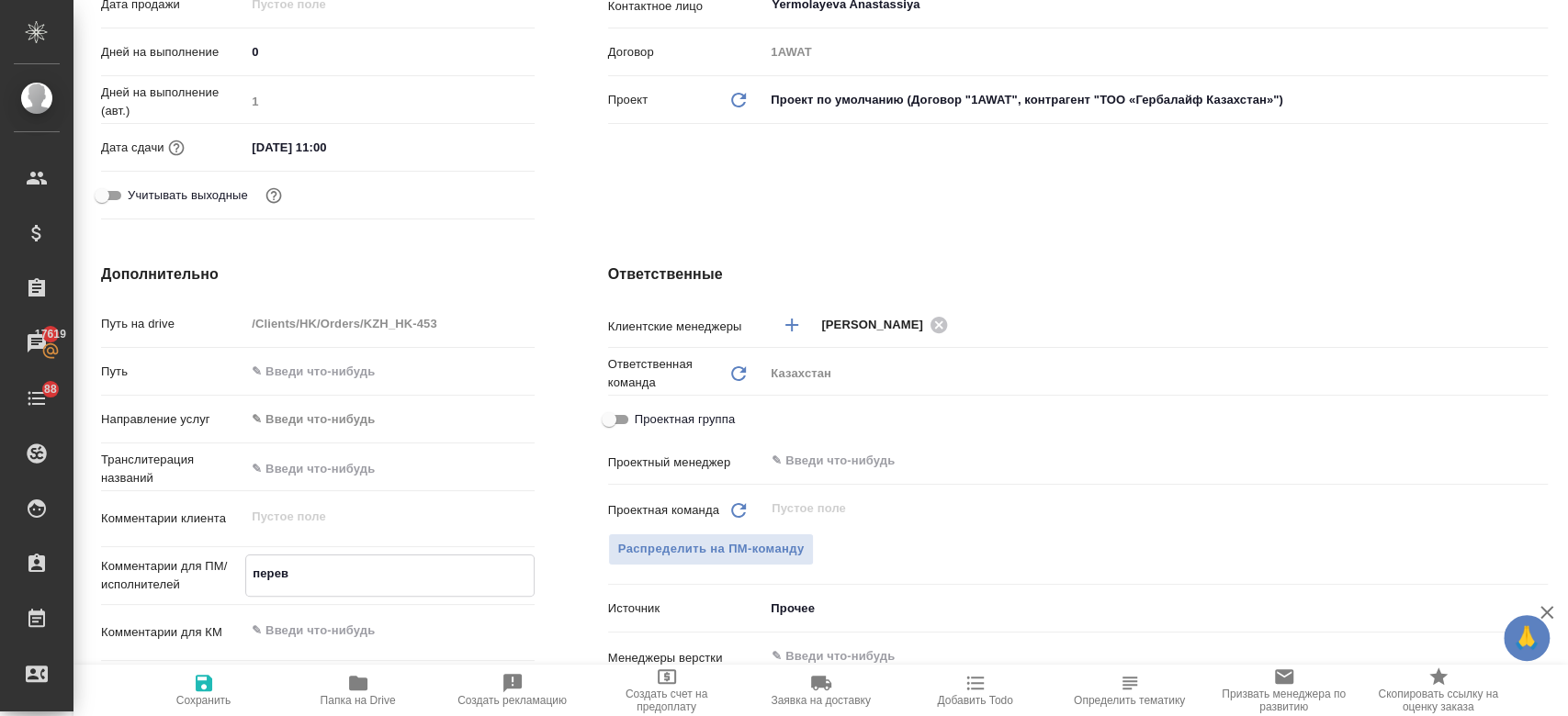
type textarea "перево"
type textarea "x"
type textarea "перевод"
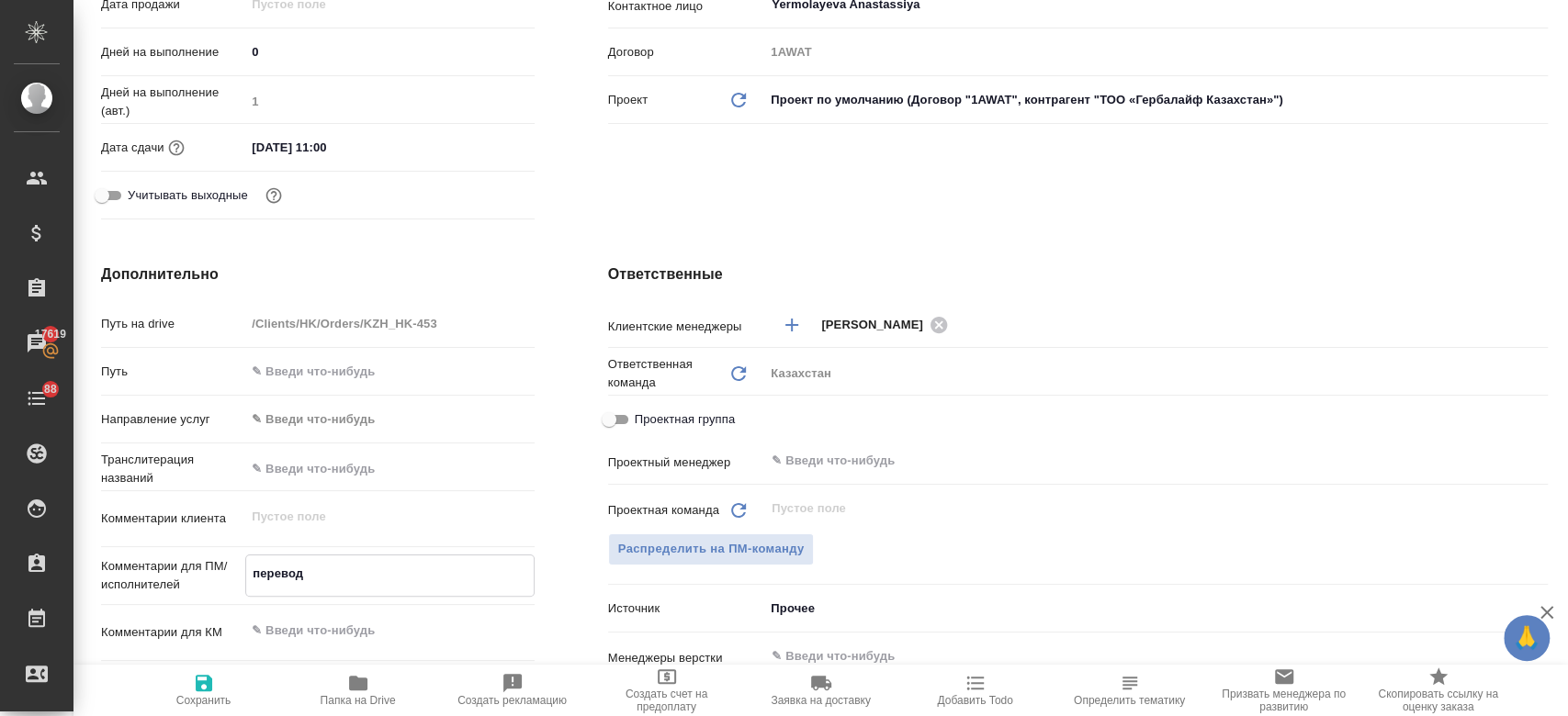
type textarea "x"
type textarea "перевод"
type textarea "x"
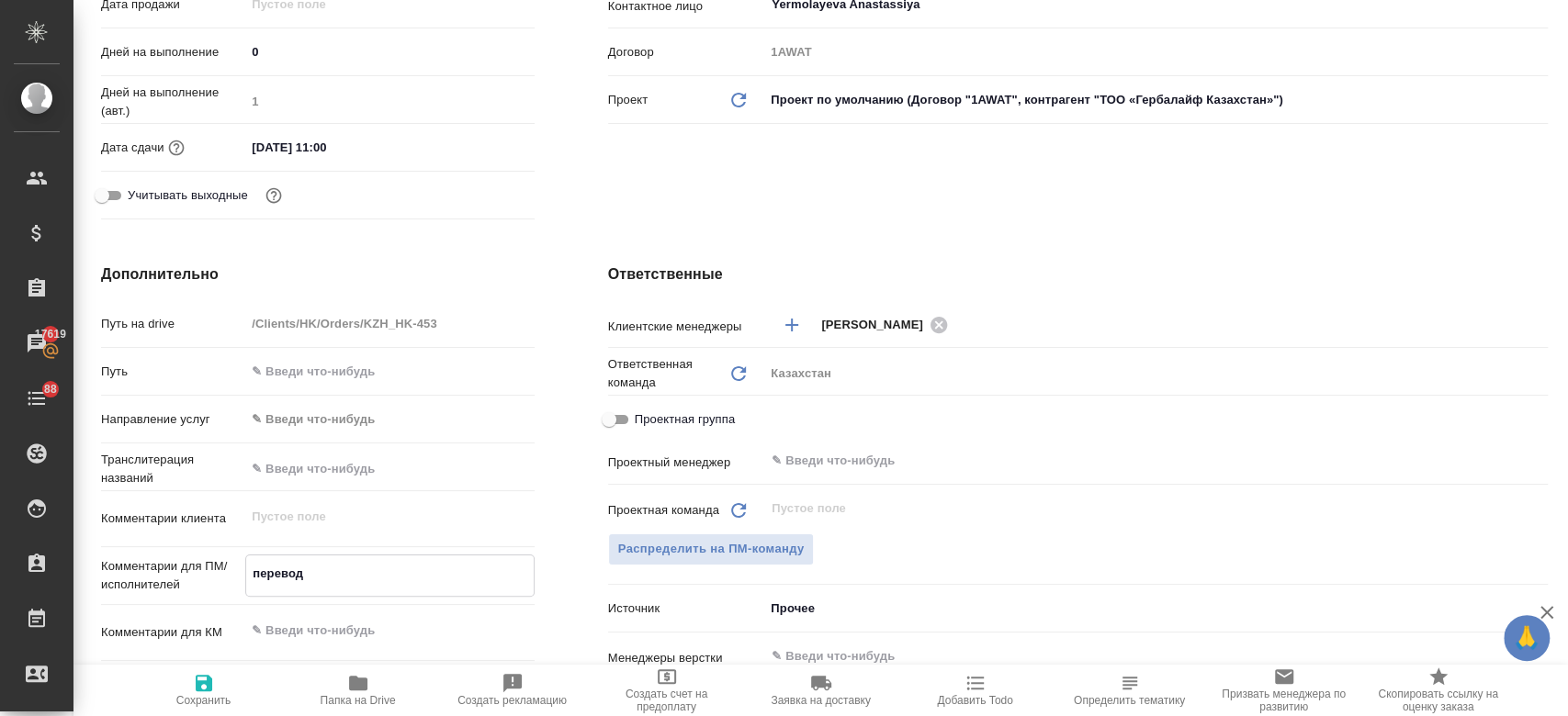
type textarea "x"
type textarea "перевод к"
type textarea "x"
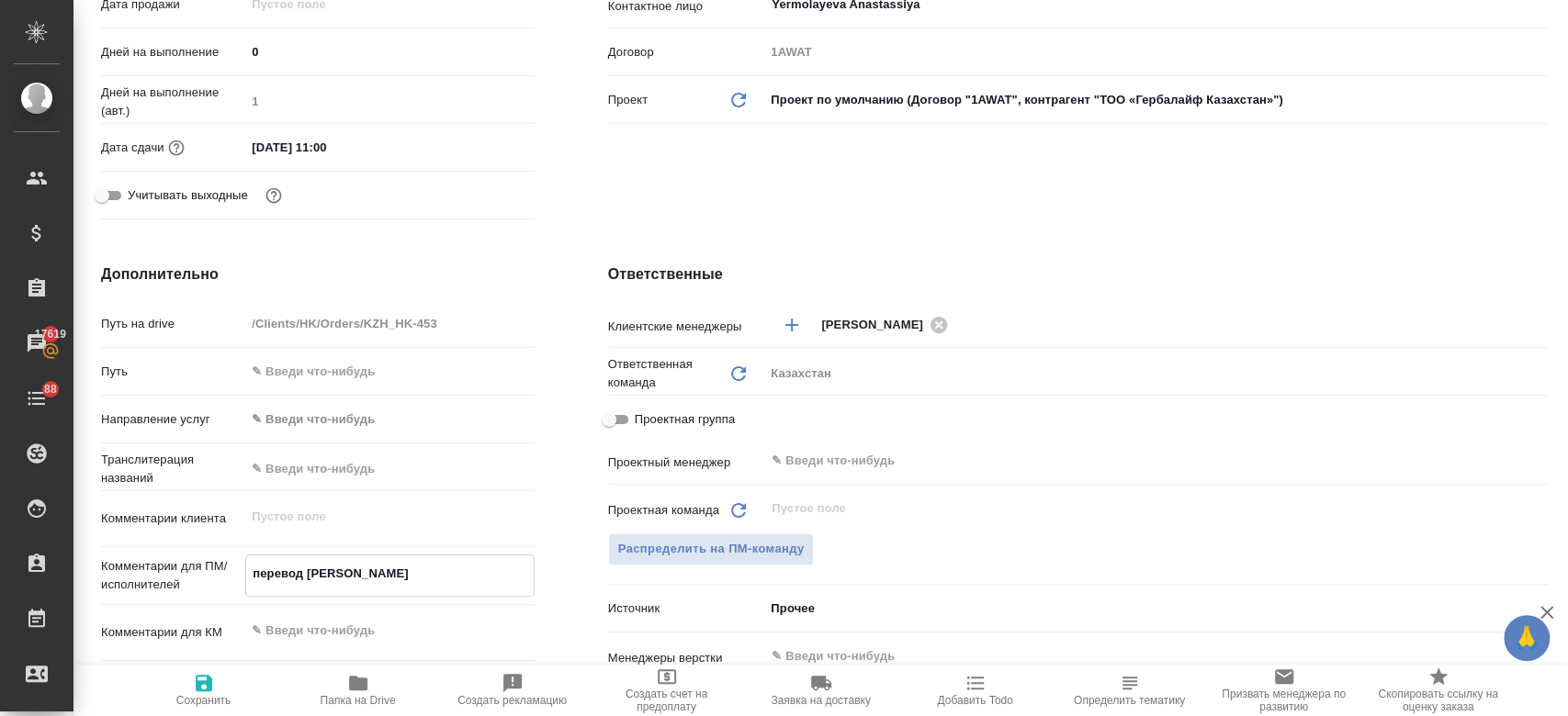
type textarea "x"
type textarea "перевод ка"
type textarea "x"
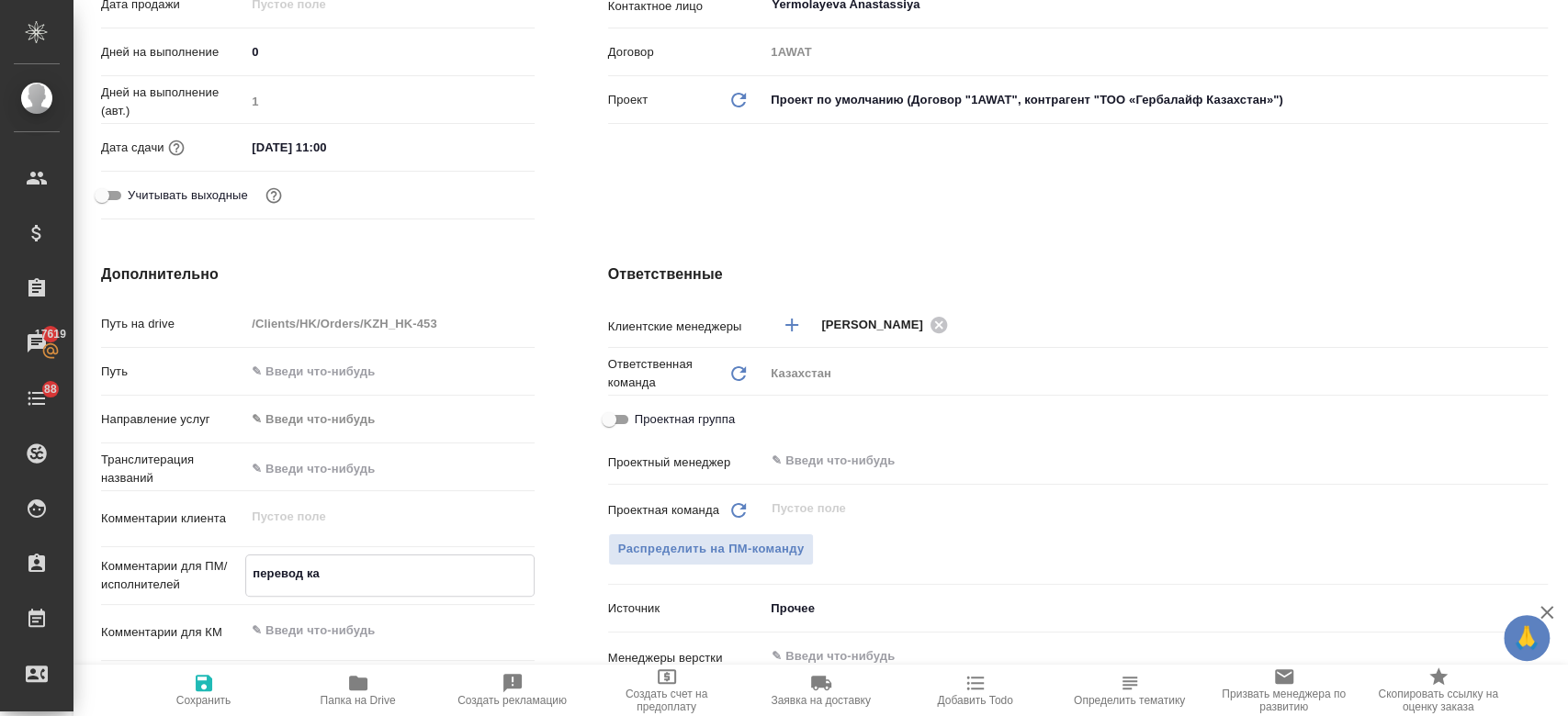
type textarea "перевод каз"
type textarea "x"
type textarea "перевод каз"
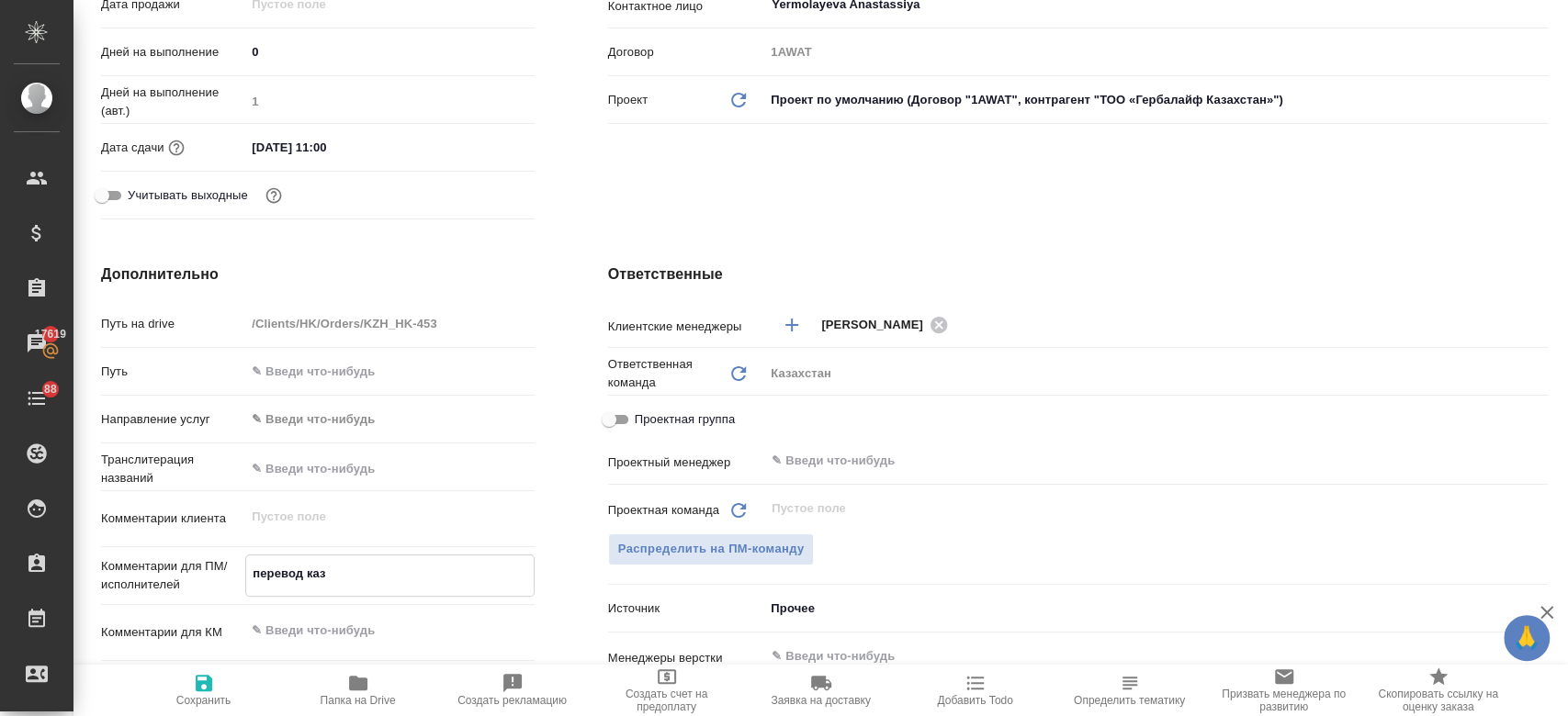
type textarea "x"
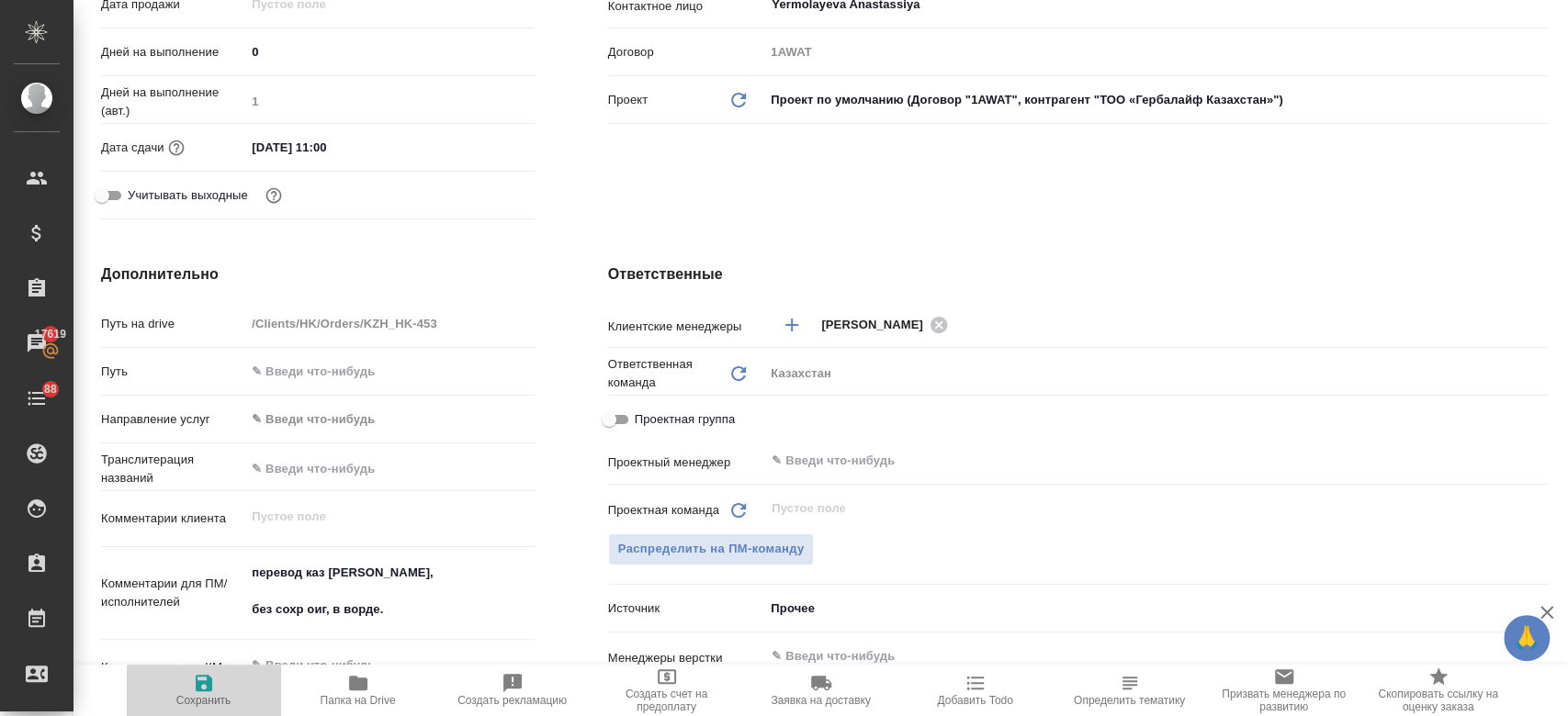
click at [197, 694] on span "Сохранить" at bounding box center [204, 700] width 55 height 13
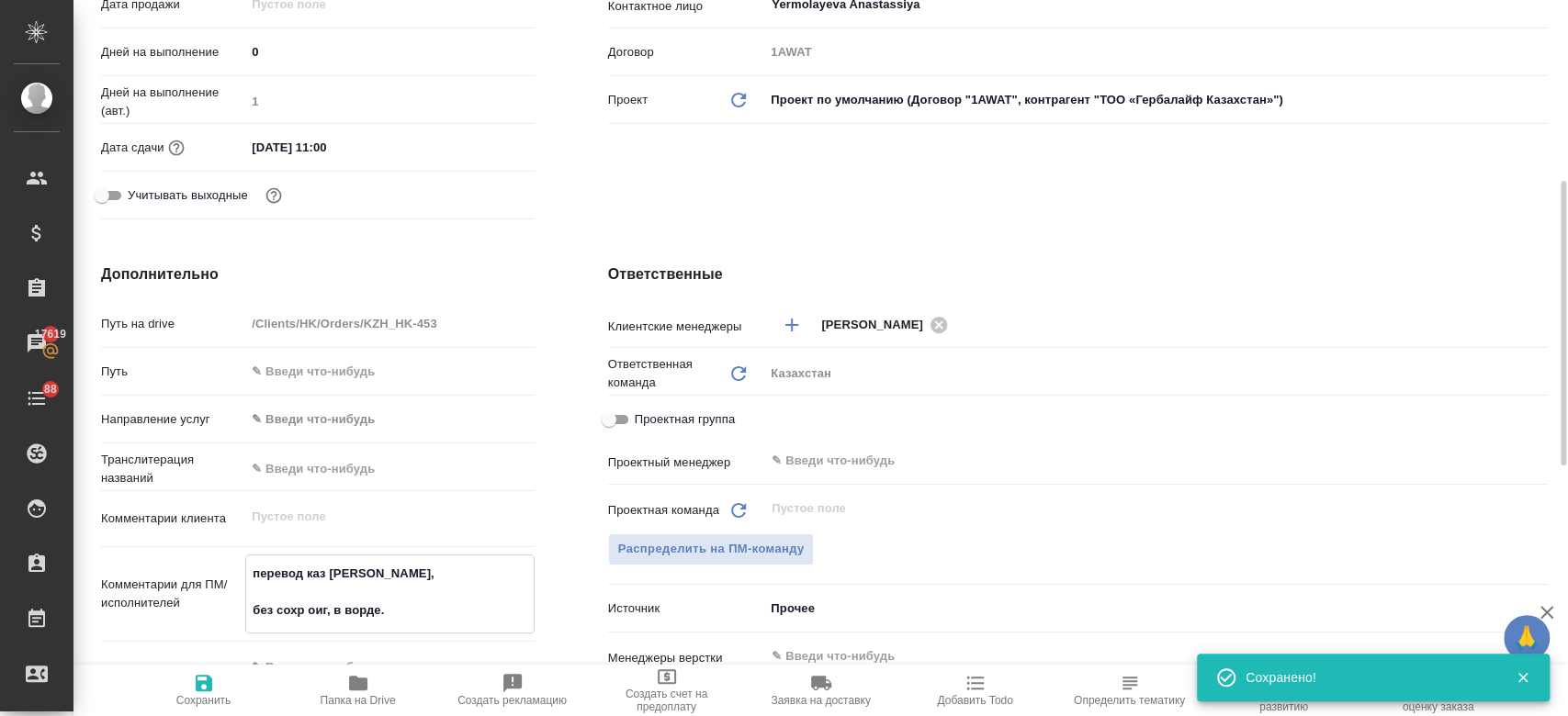
click at [309, 612] on textarea "перевод каз кирг узб, без сохр оиг, в ворде." at bounding box center [390, 592] width 287 height 68
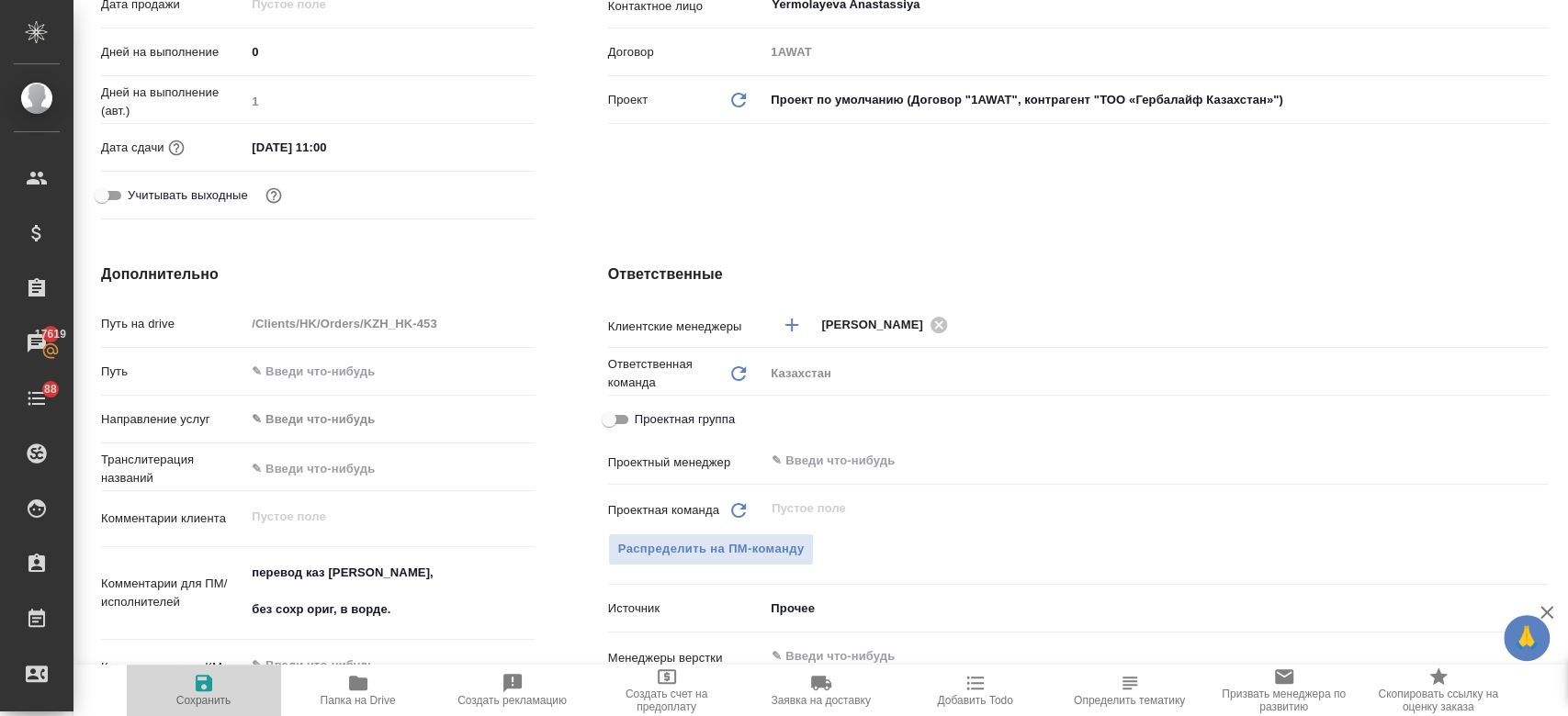
click at [199, 694] on span "Сохранить" at bounding box center [204, 700] width 55 height 13
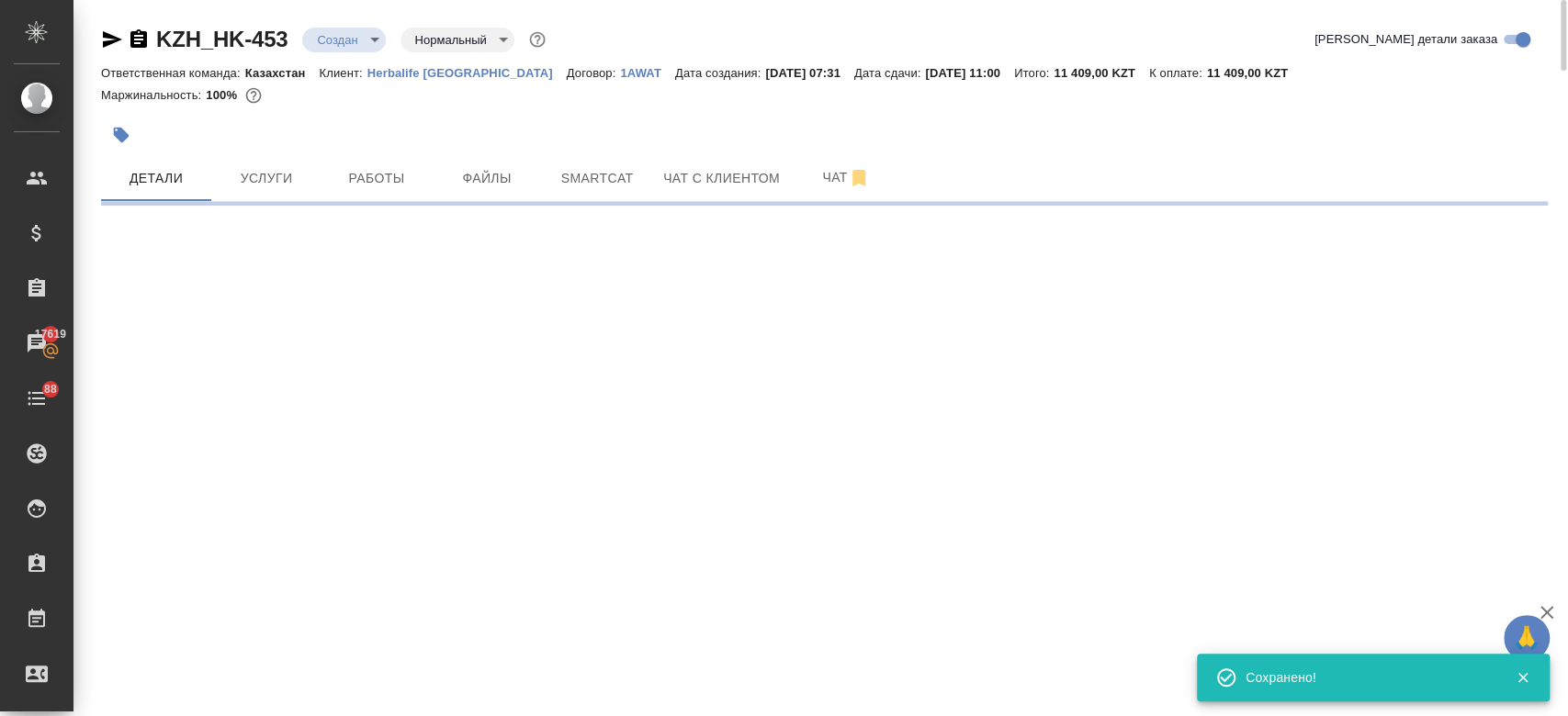
scroll to position [0, 0]
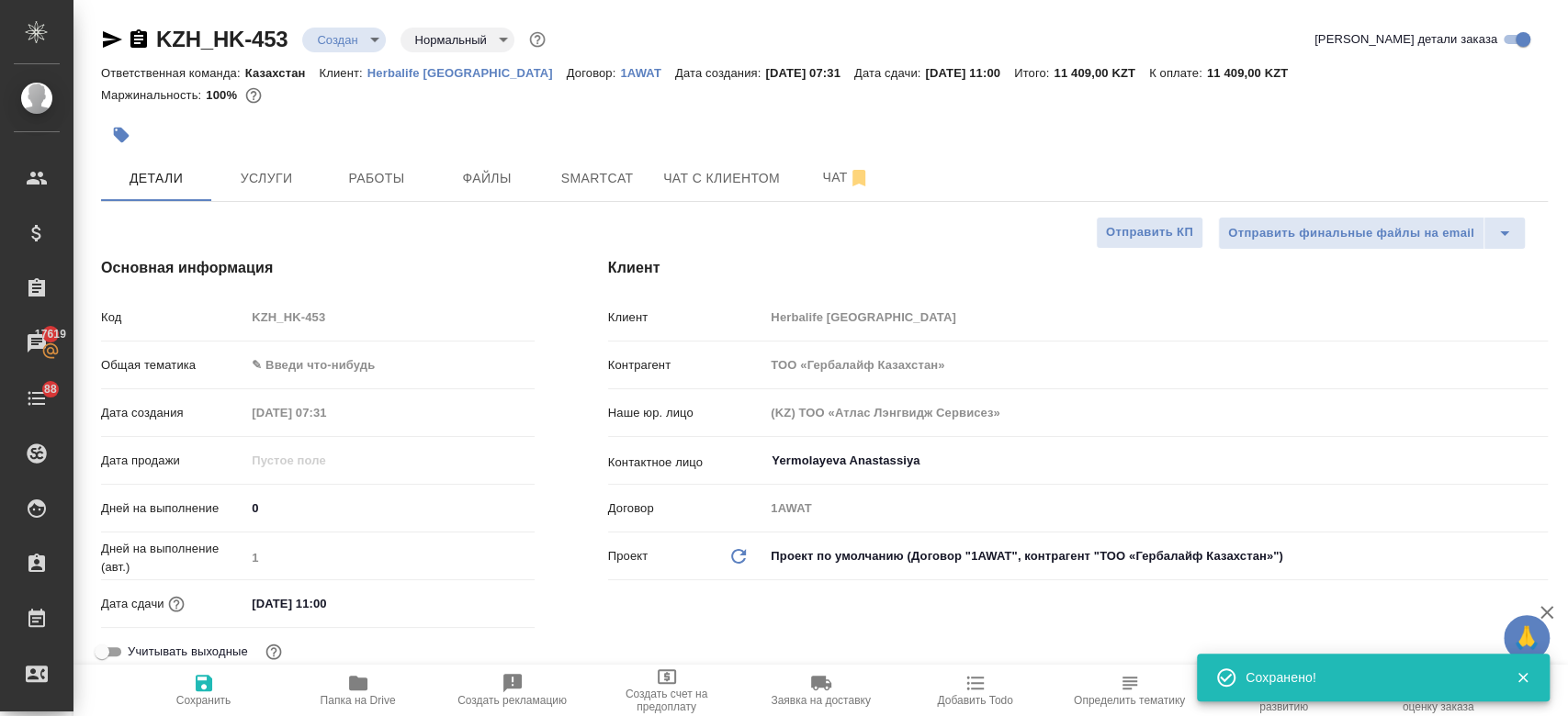
click at [685, 115] on div at bounding box center [584, 135] width 965 height 40
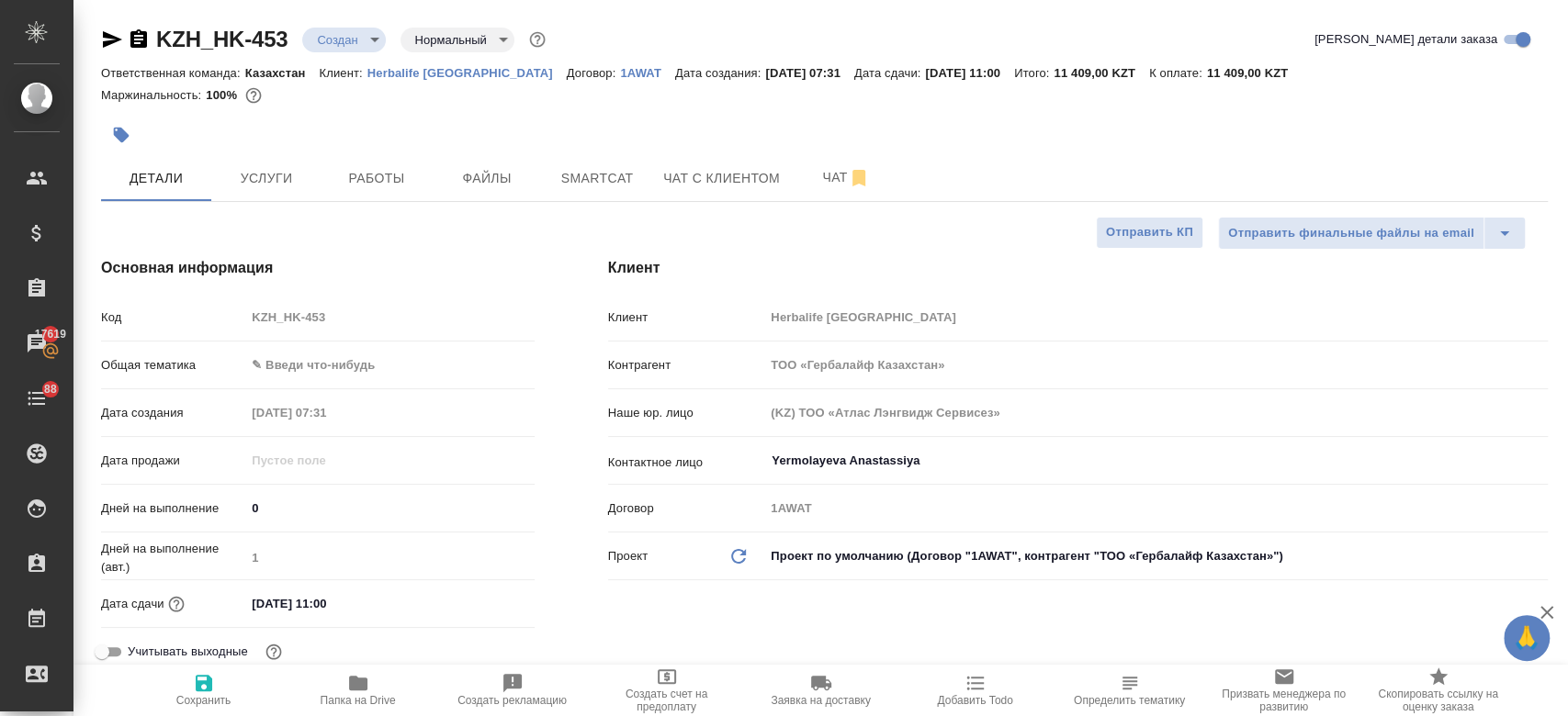
click at [434, 114] on div at bounding box center [824, 113] width 1447 height 4
click at [793, 115] on div at bounding box center [584, 135] width 965 height 40
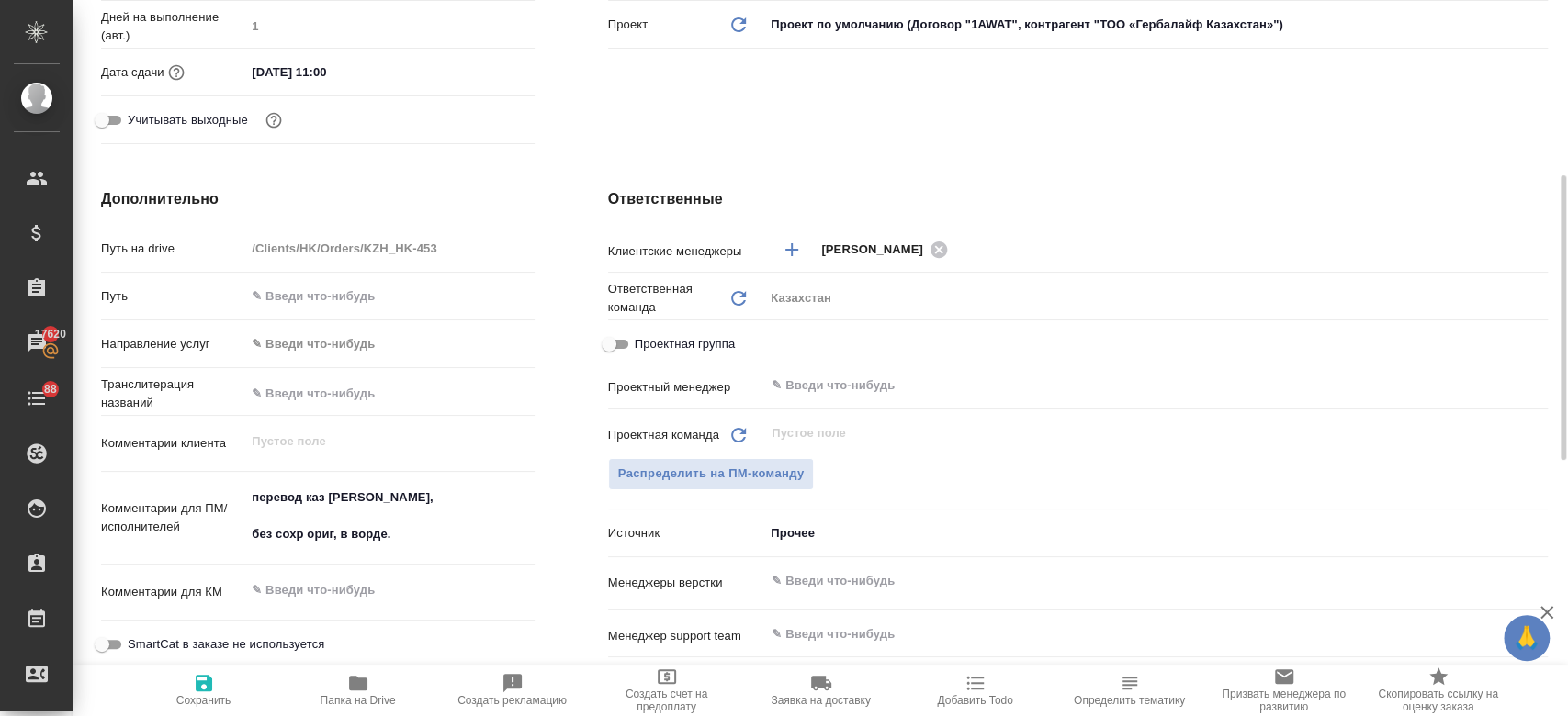
scroll to position [534, 0]
click at [707, 476] on span "Распределить на ПМ-команду" at bounding box center [711, 471] width 187 height 22
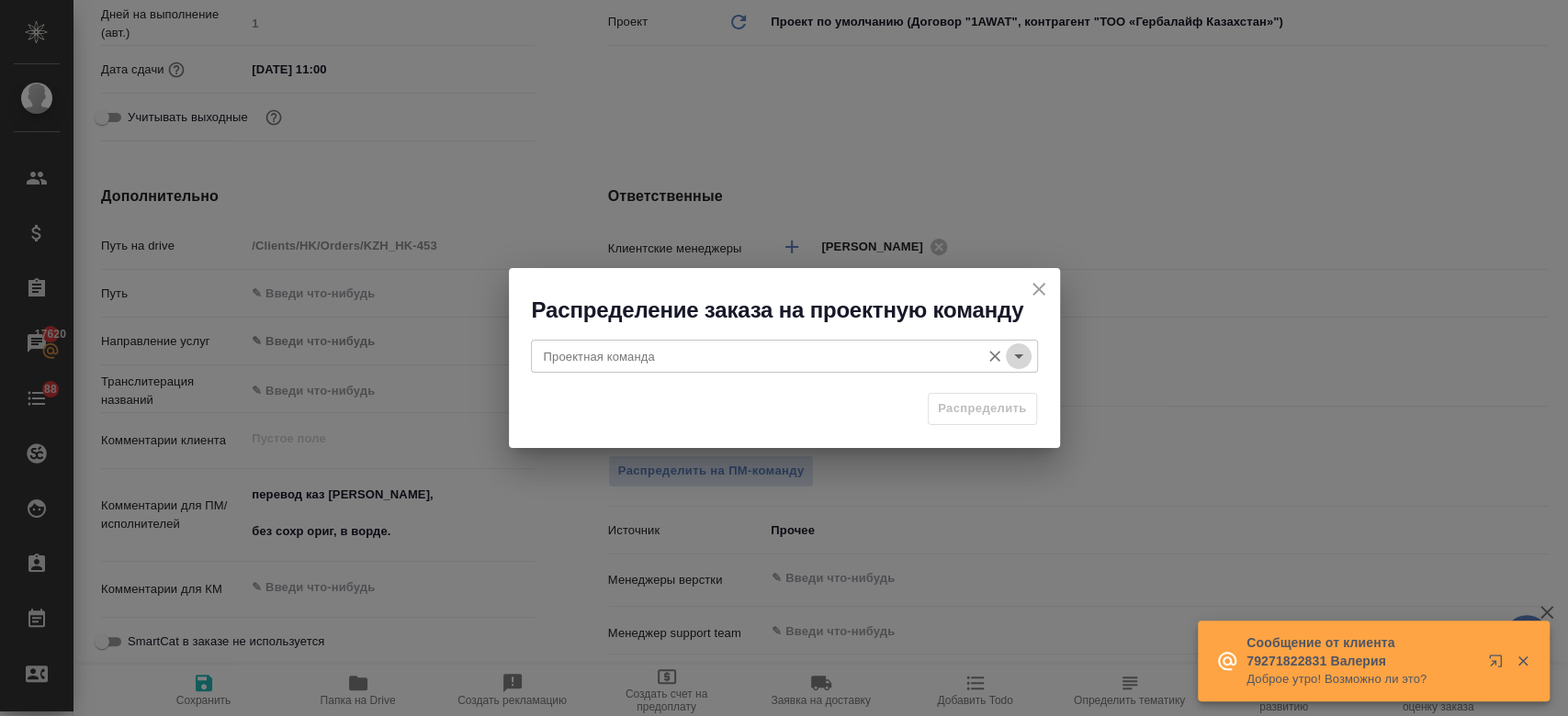
click at [1011, 358] on icon "Open" at bounding box center [1019, 357] width 22 height 22
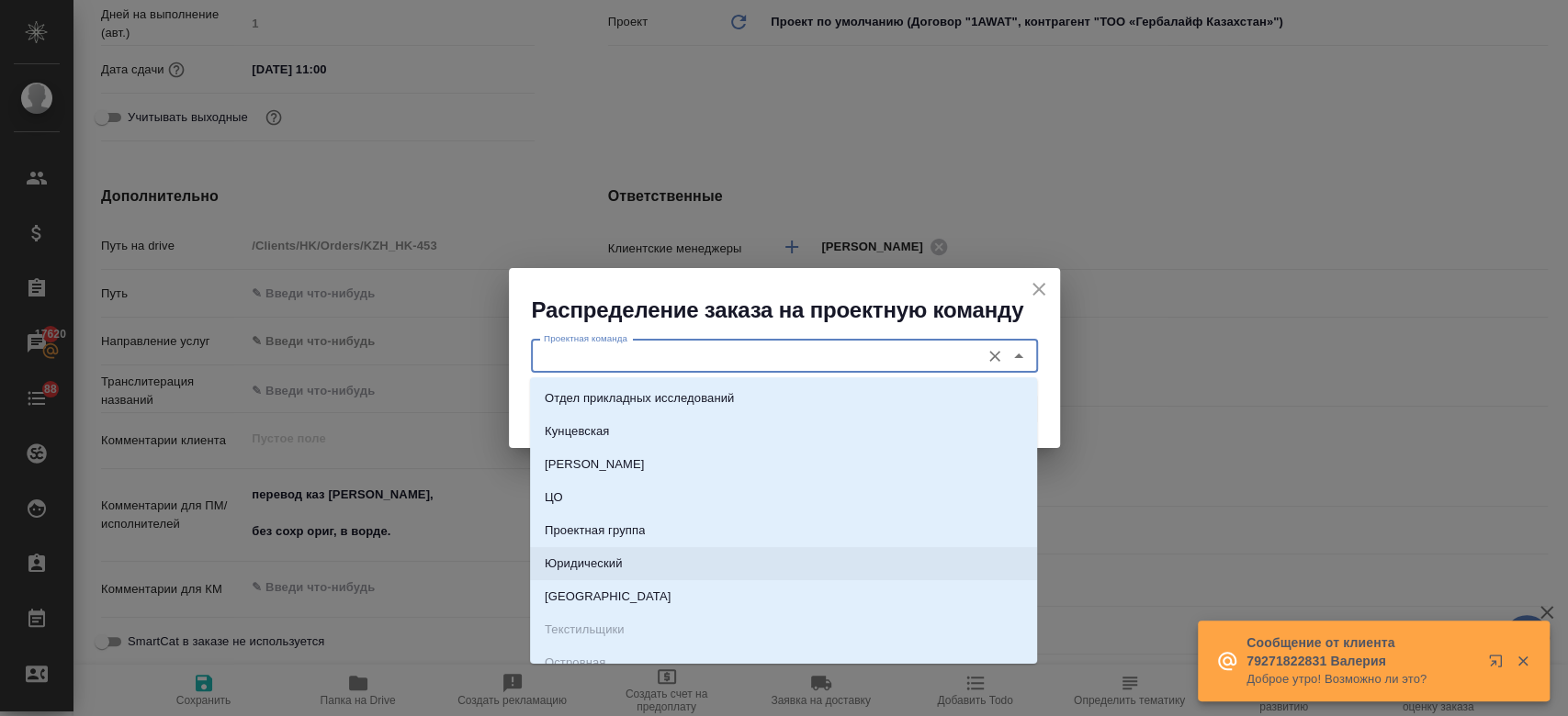
click at [743, 558] on li "Юридический" at bounding box center [784, 564] width 507 height 33
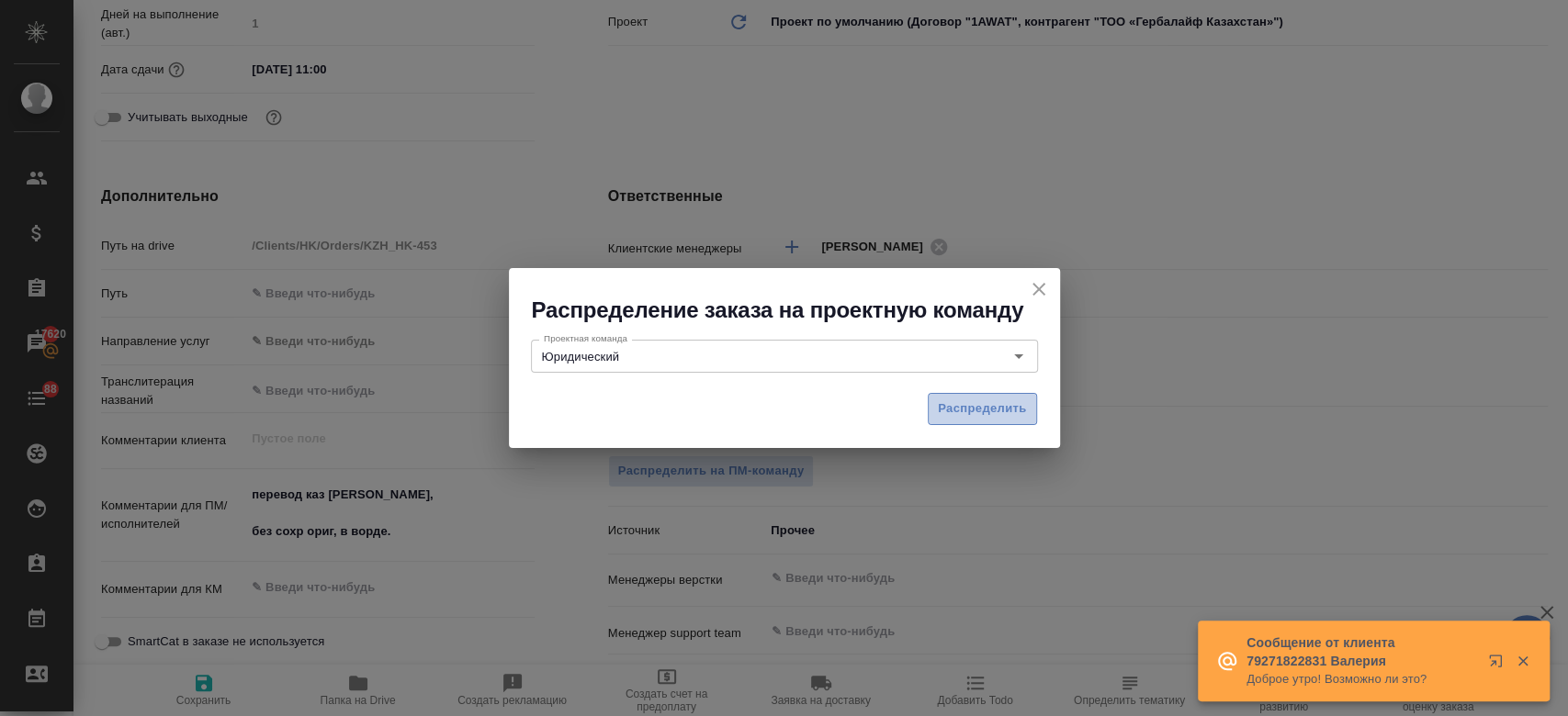
click at [977, 399] on span "Распределить" at bounding box center [982, 410] width 89 height 22
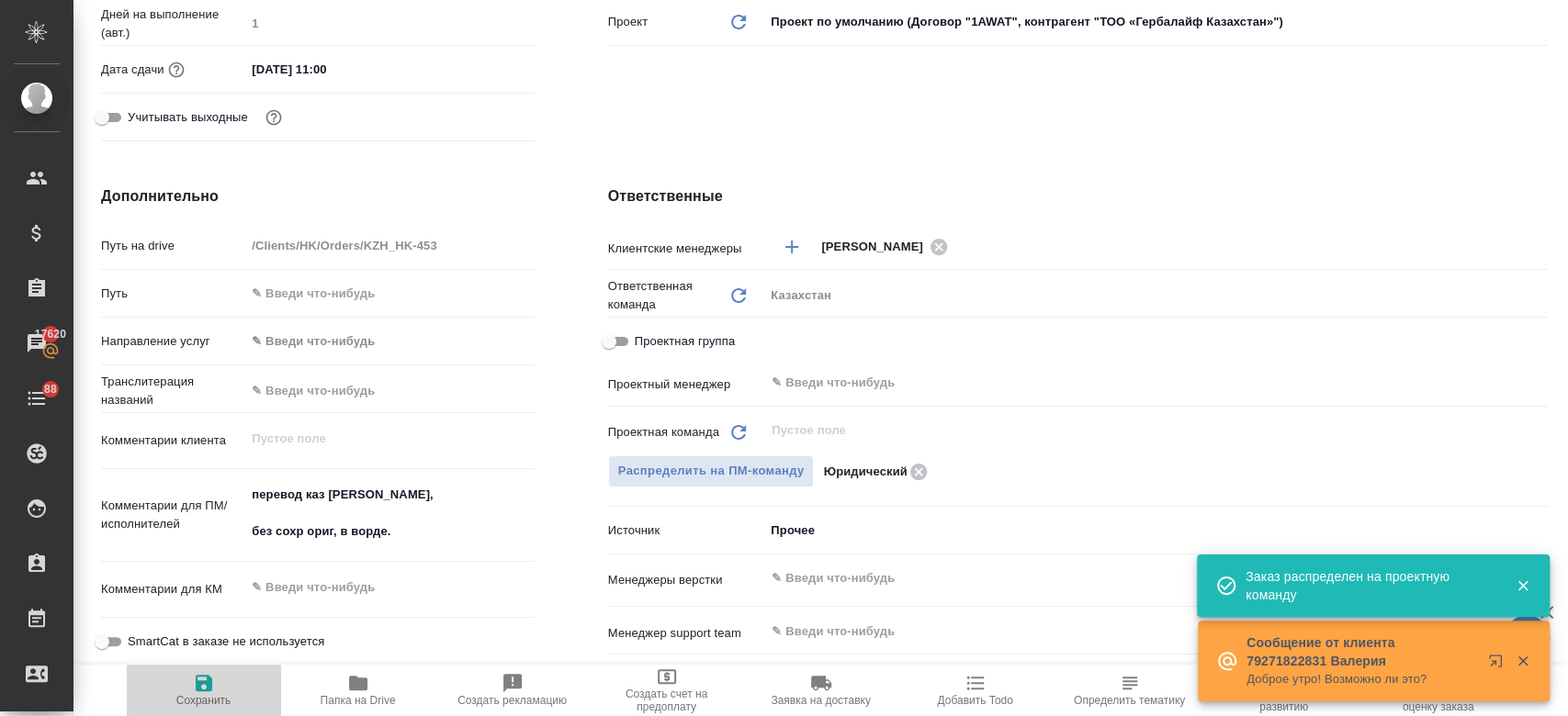
click at [191, 689] on span "Сохранить" at bounding box center [203, 690] width 133 height 35
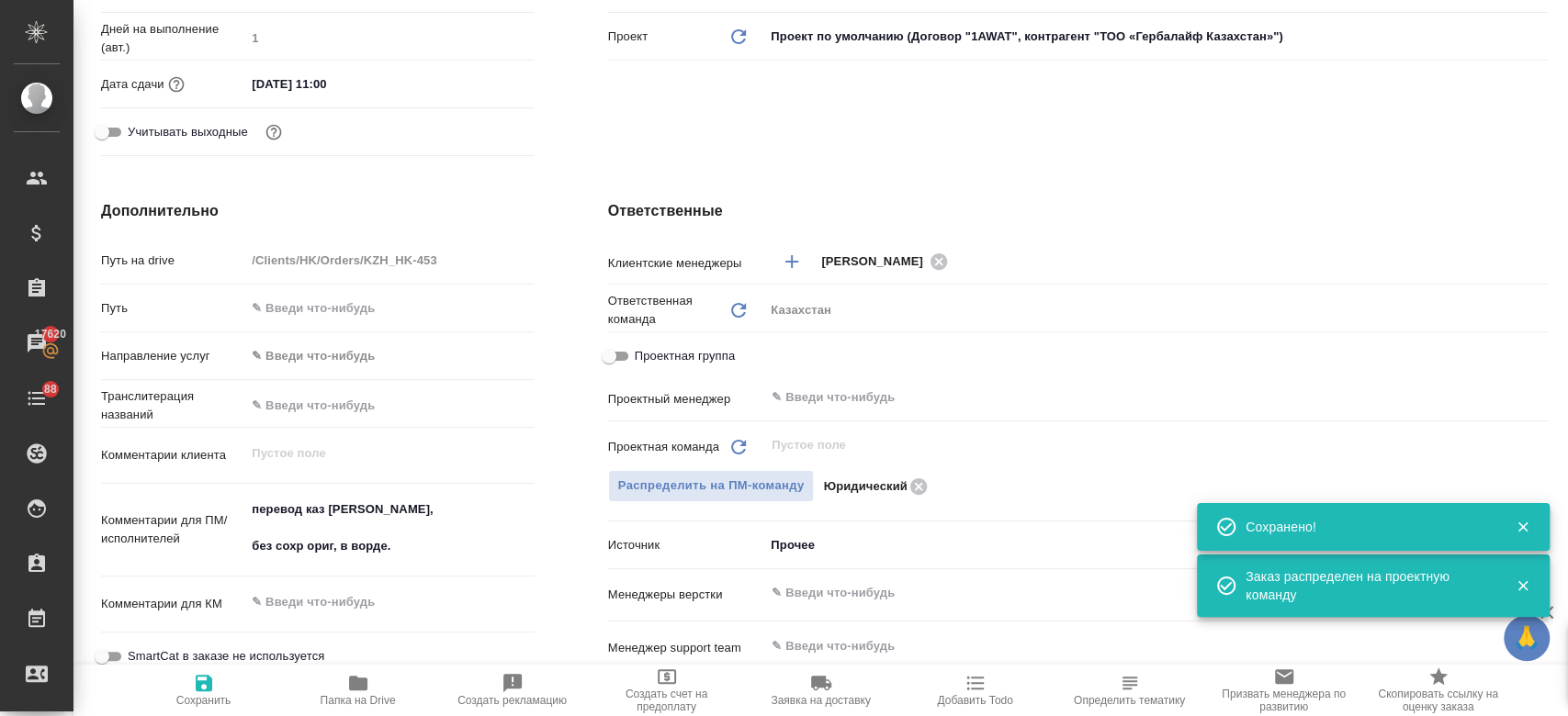
scroll to position [0, 0]
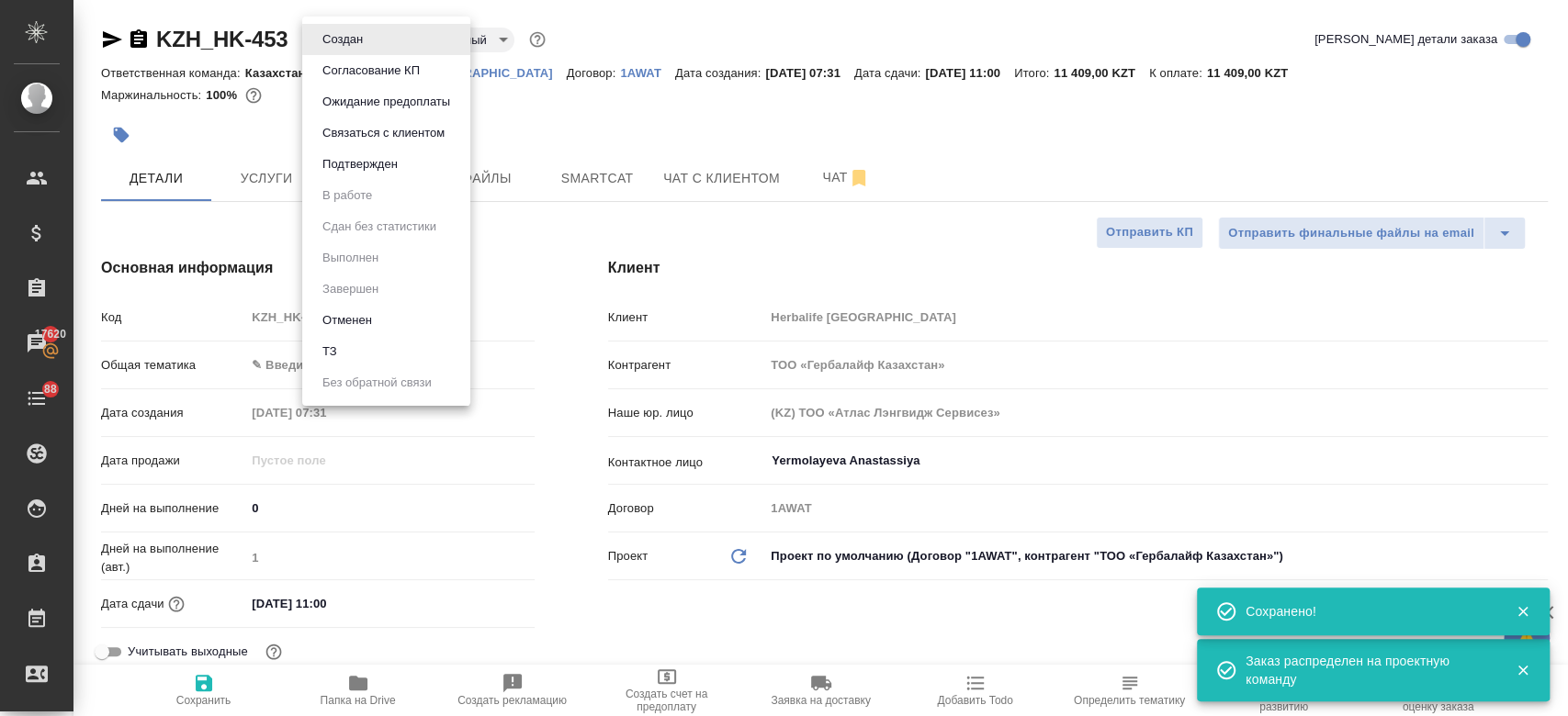
click at [334, 47] on body "🙏 .cls-1 fill:#fff; AWATERA Kosherbayeva Nazerke Клиенты Спецификации Заказы 17…" at bounding box center [784, 358] width 1568 height 716
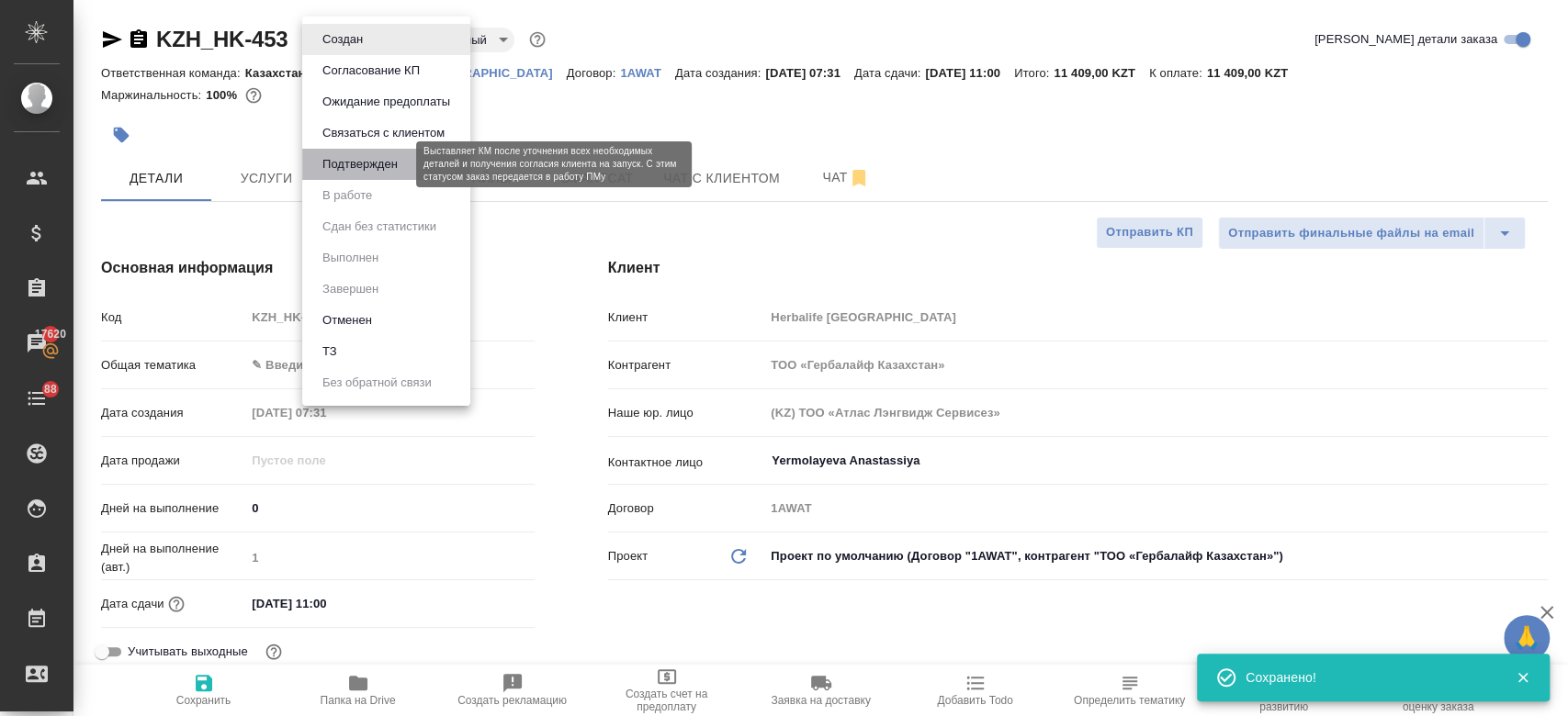
click at [347, 166] on button "Подтвержден" at bounding box center [361, 164] width 86 height 21
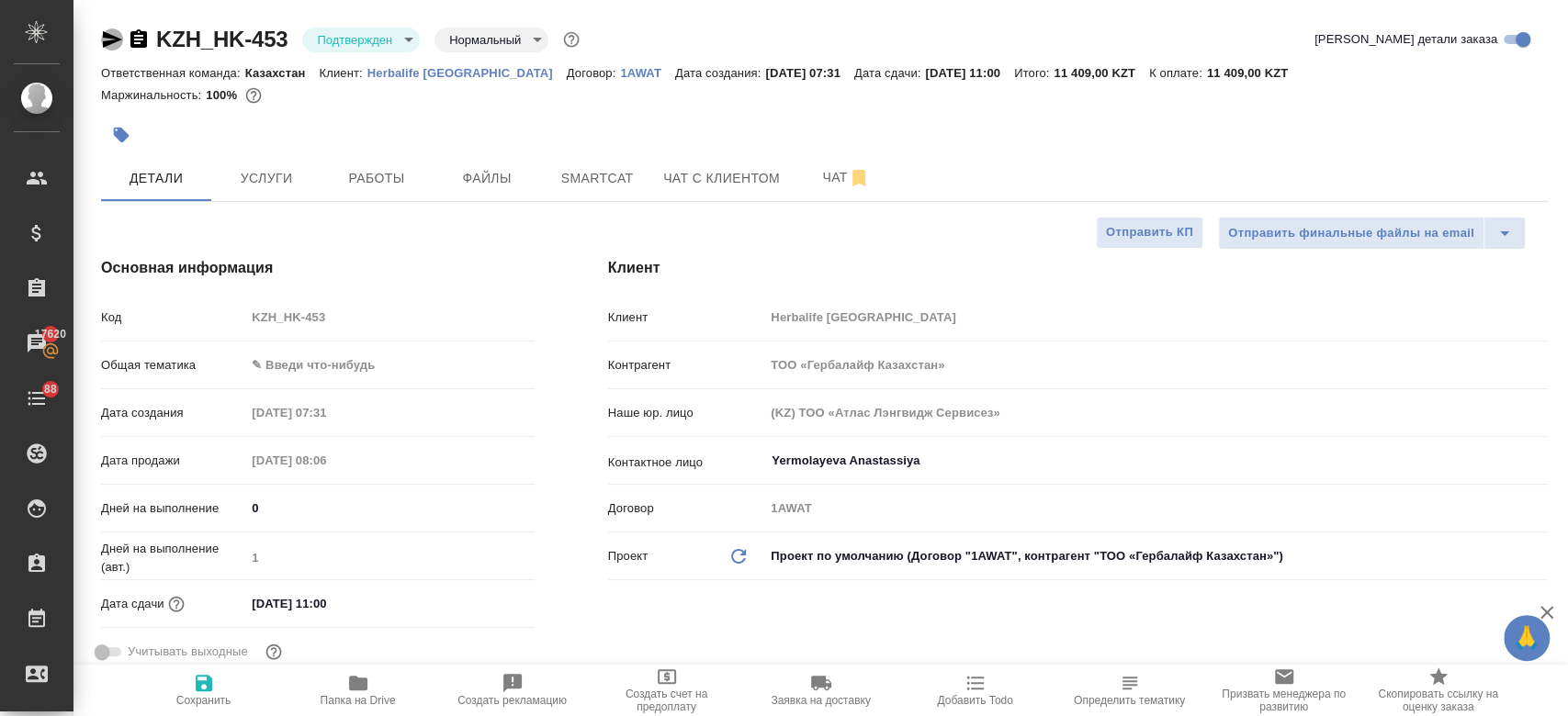
click at [107, 43] on icon "button" at bounding box center [113, 39] width 20 height 17
click at [420, 107] on div at bounding box center [824, 109] width 1447 height 4
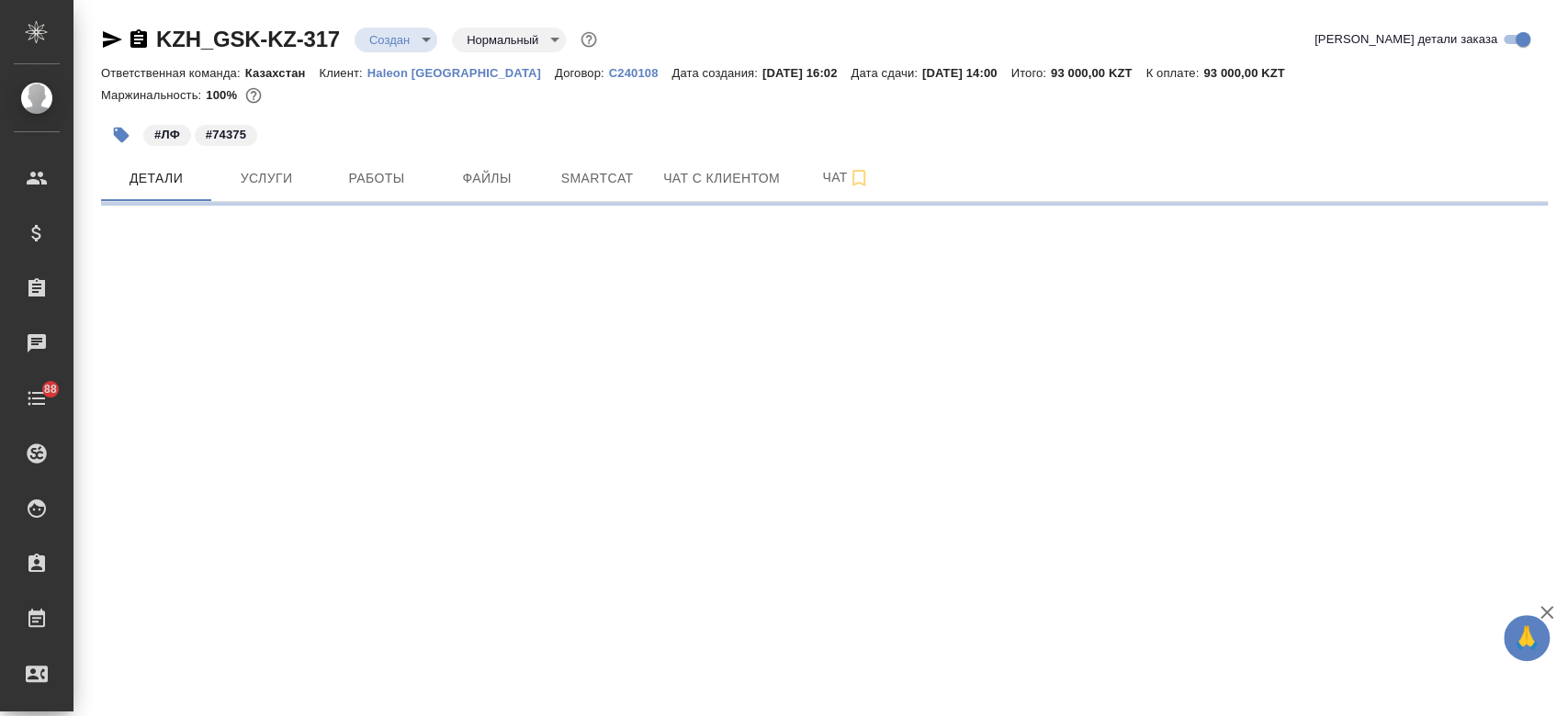
select select "RU"
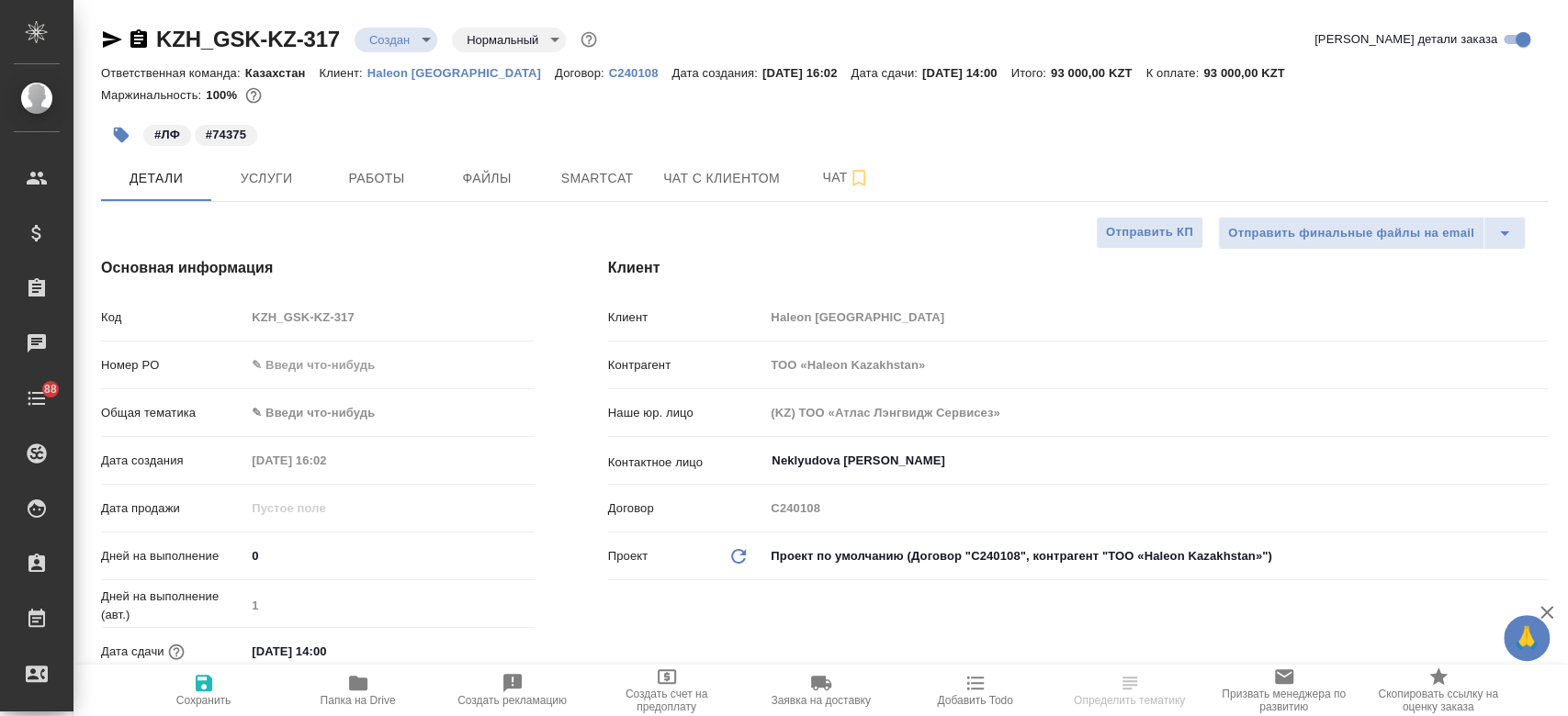
type textarea "x"
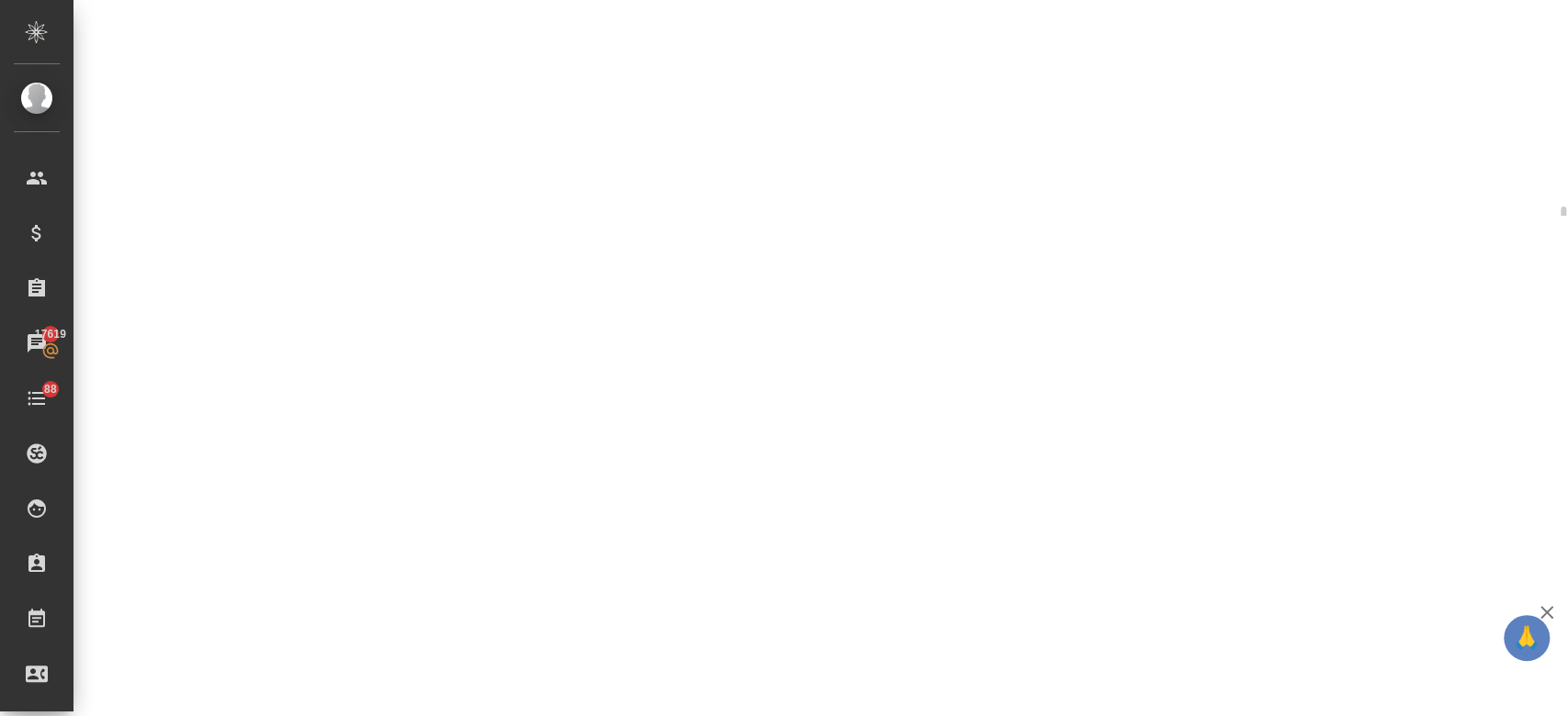
scroll to position [463, 0]
select select "RU"
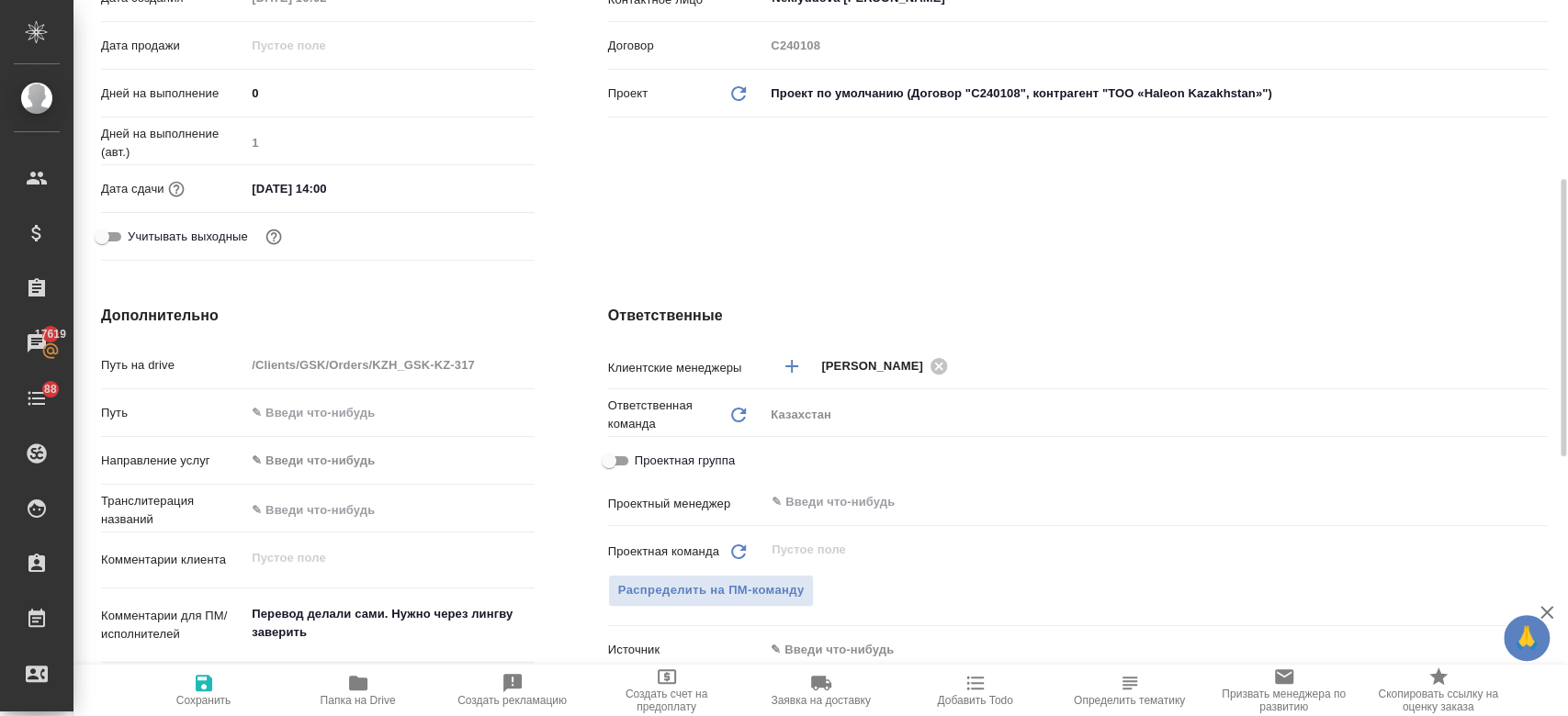
type textarea "x"
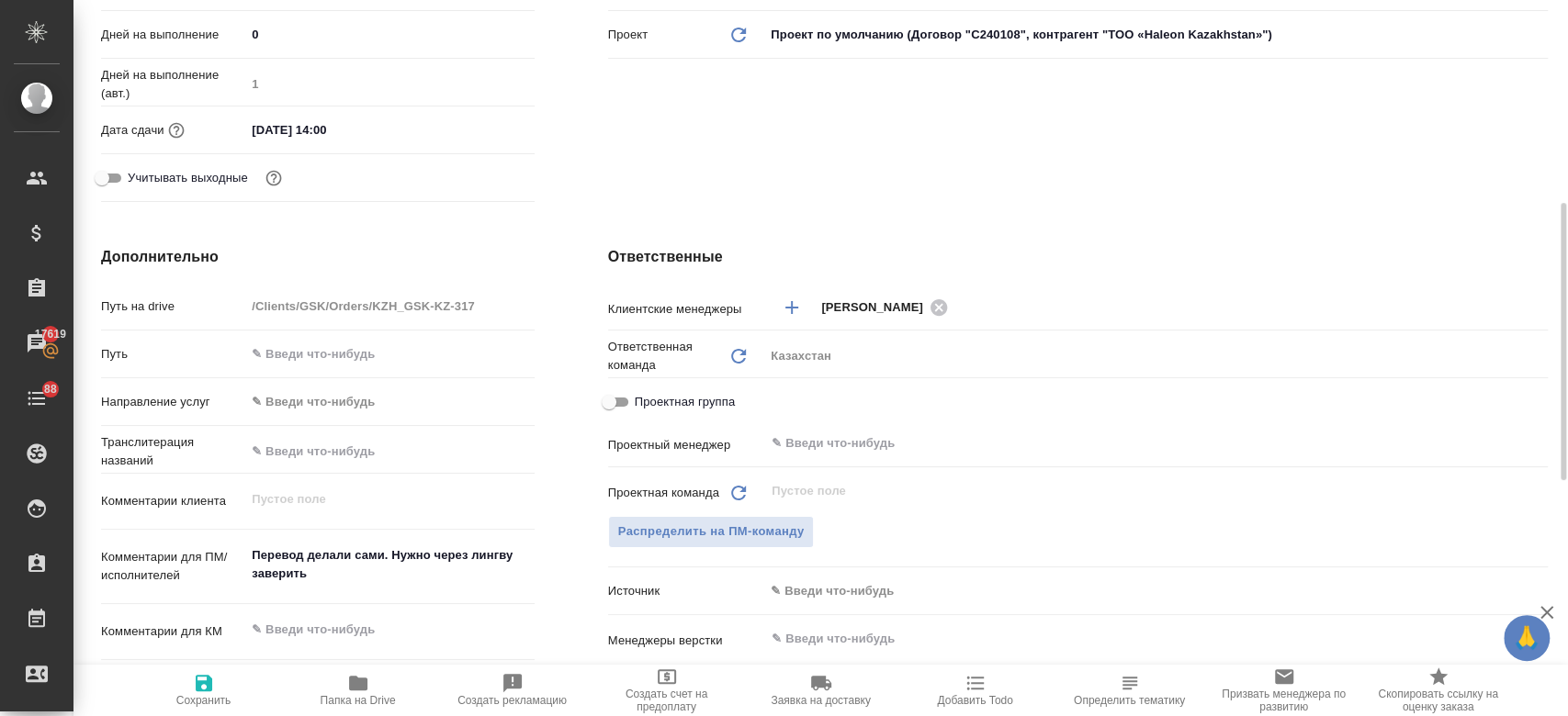
scroll to position [523, 0]
click at [819, 427] on div "​" at bounding box center [1156, 443] width 784 height 33
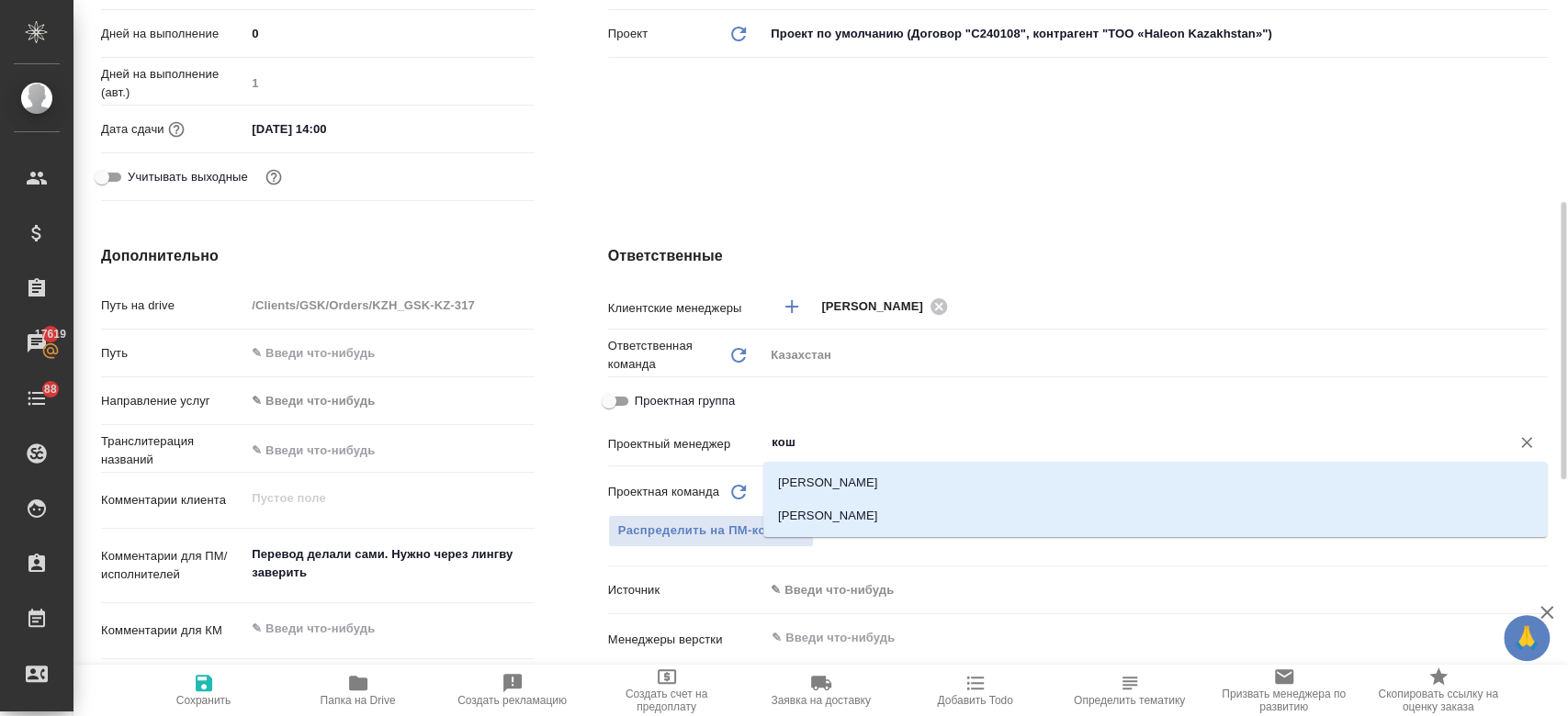
type input "коше"
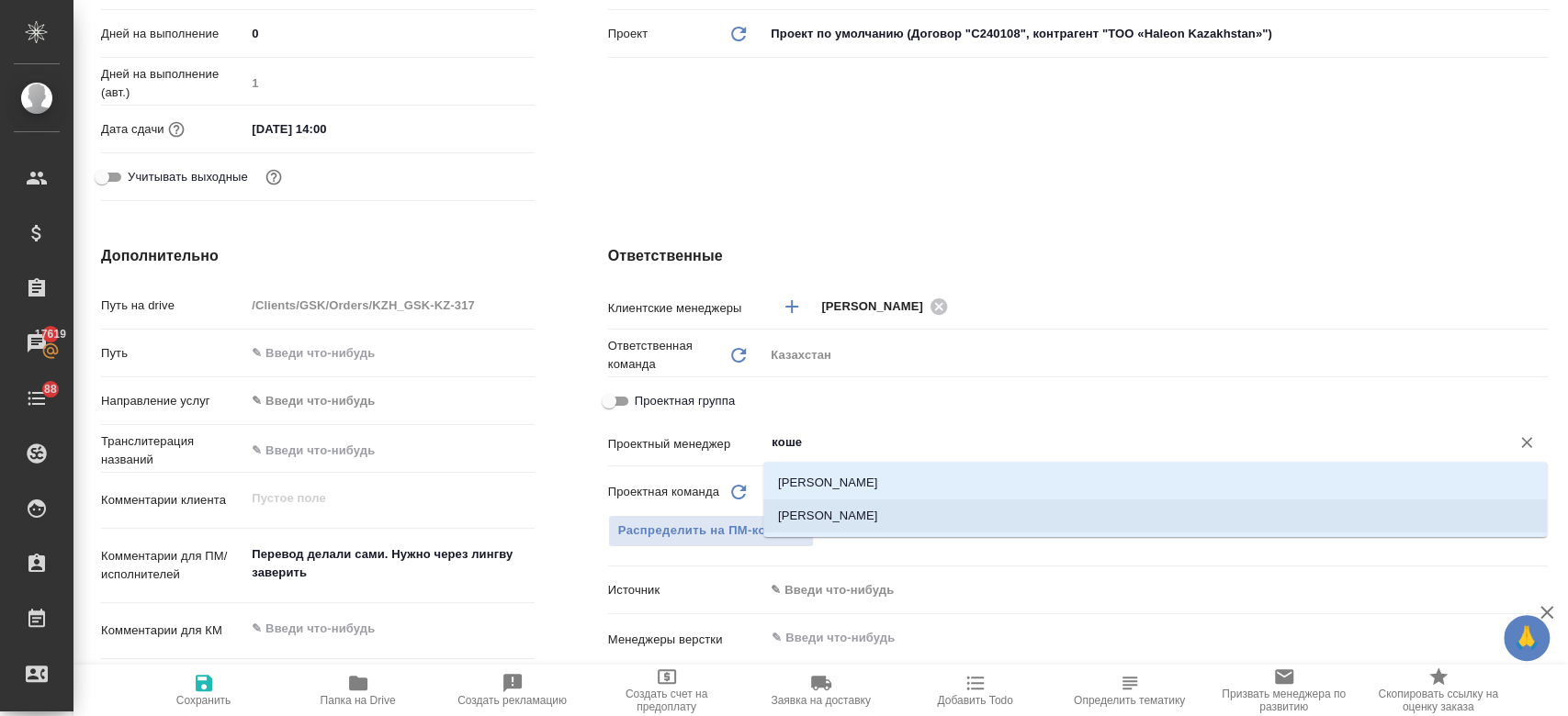
click at [832, 515] on li "[PERSON_NAME]" at bounding box center [1155, 517] width 784 height 33
type textarea "x"
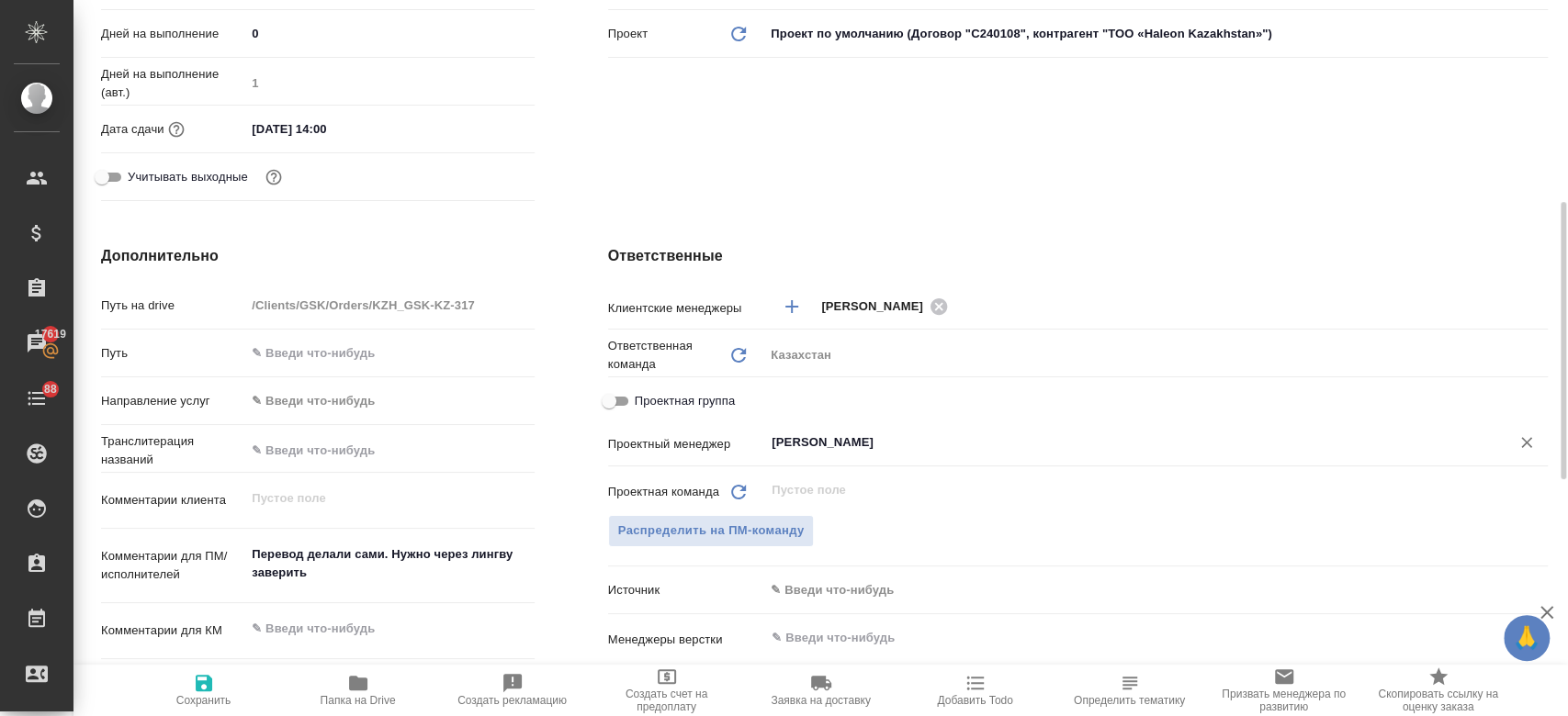
type input "[PERSON_NAME]"
click at [207, 690] on icon "button" at bounding box center [203, 683] width 17 height 17
type textarea "x"
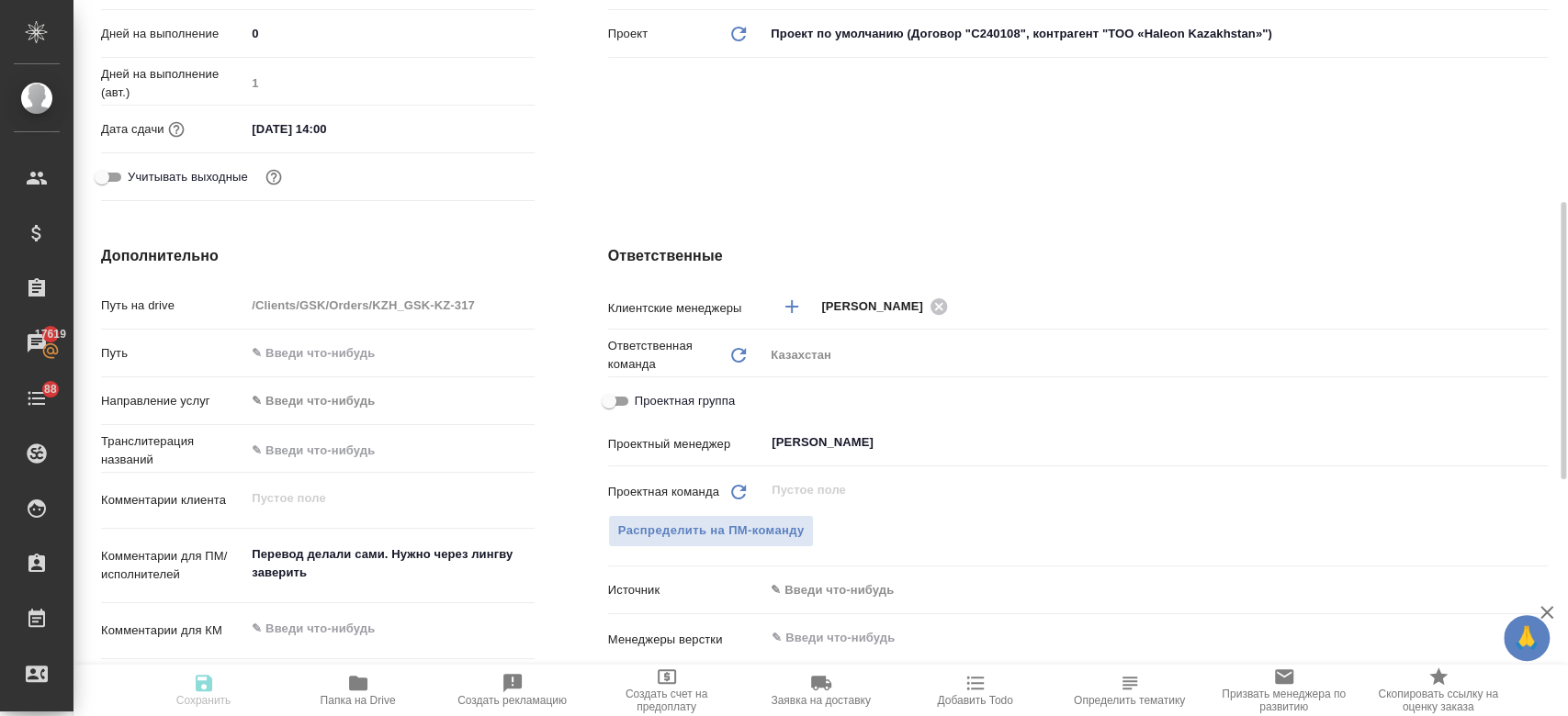
type textarea "x"
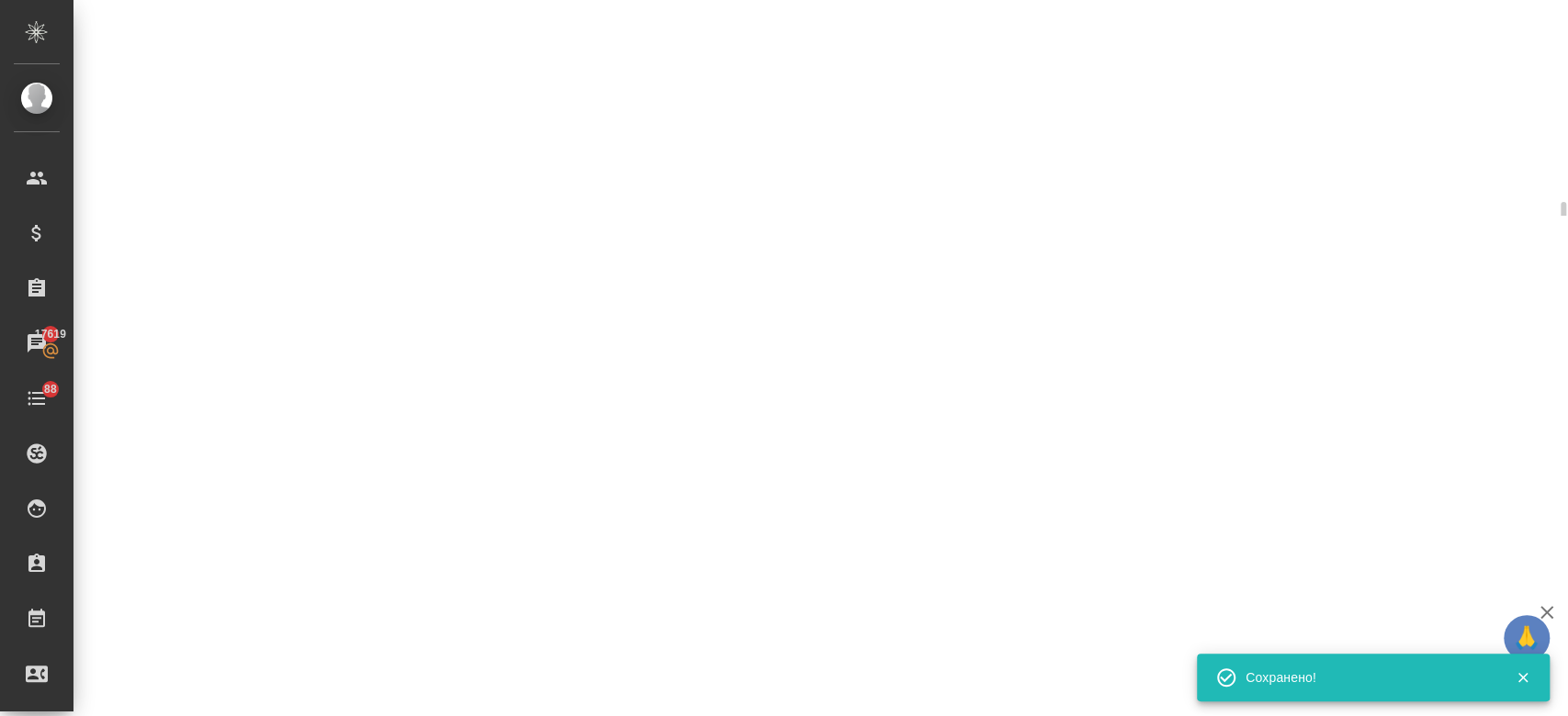
select select "RU"
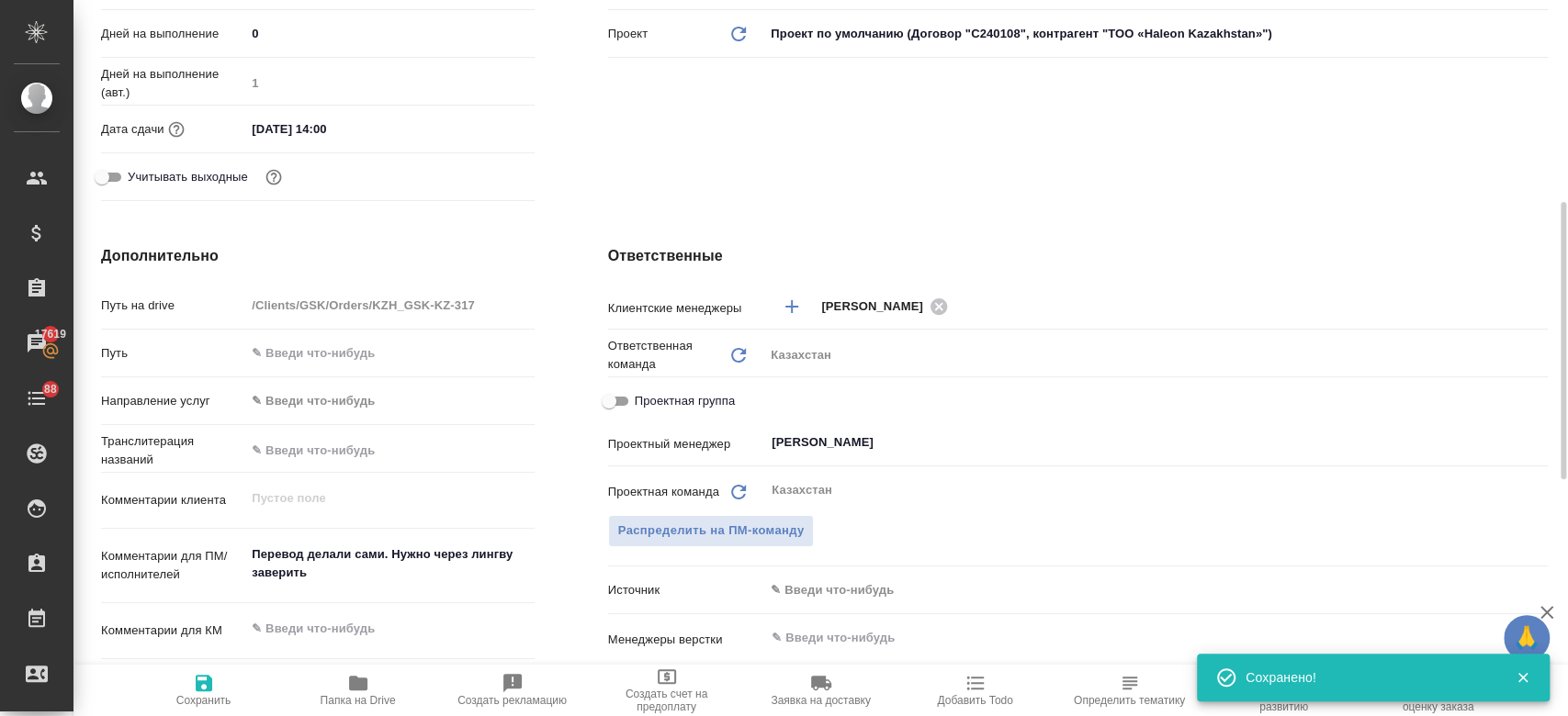
type textarea "x"
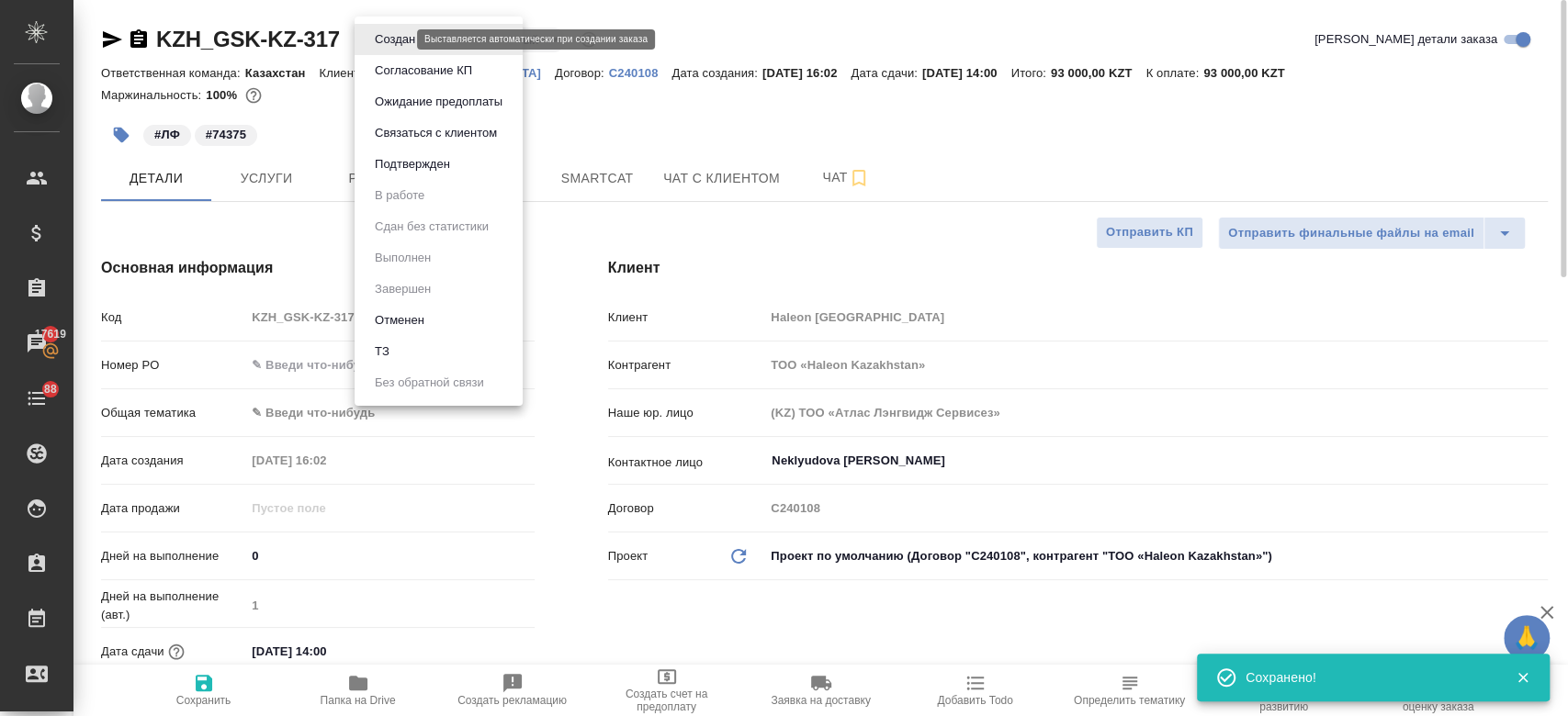
click at [376, 44] on body "🙏 .cls-1 fill:#fff; AWATERA Kosherbayeva Nazerke Клиенты Спецификации Заказы 17…" at bounding box center [784, 358] width 1568 height 716
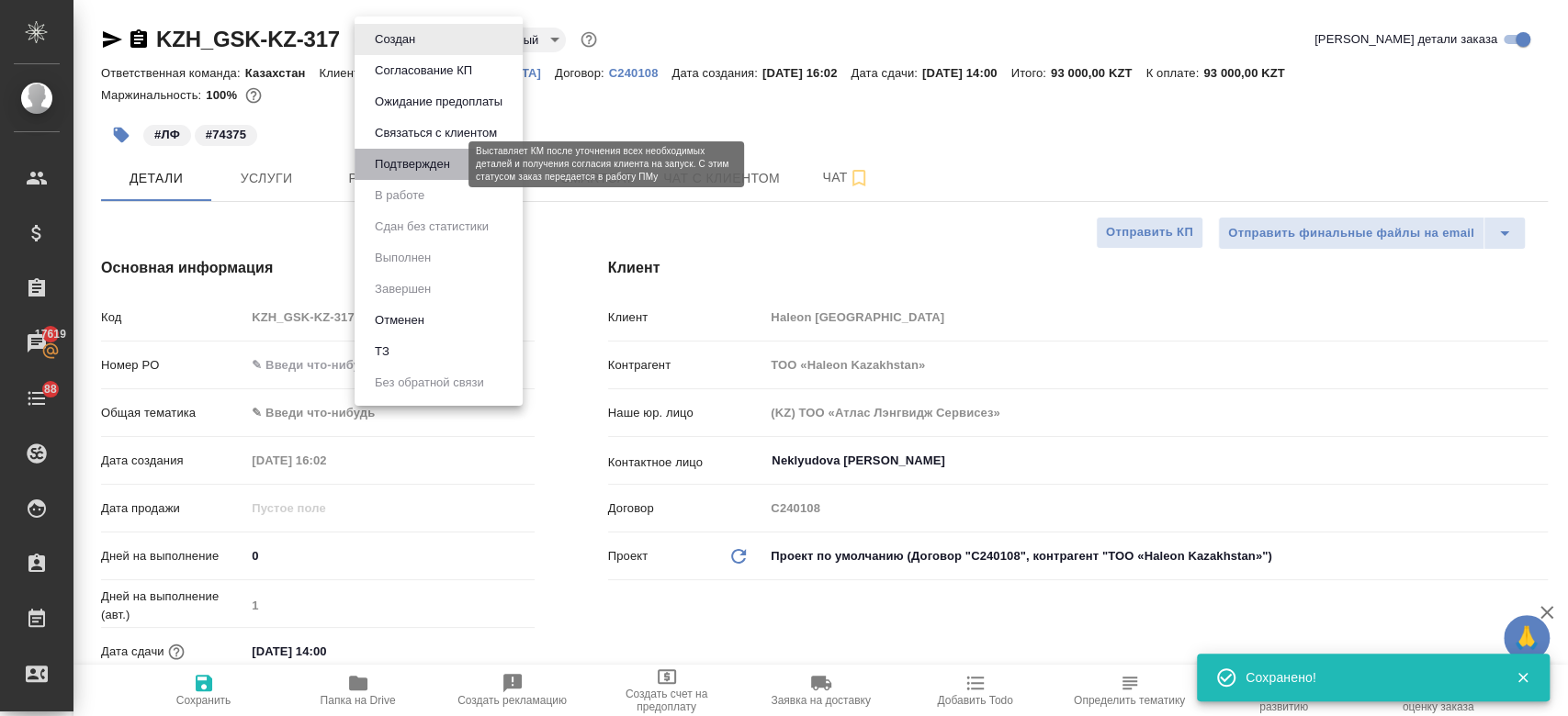
click at [404, 169] on button "Подтвержден" at bounding box center [413, 164] width 86 height 21
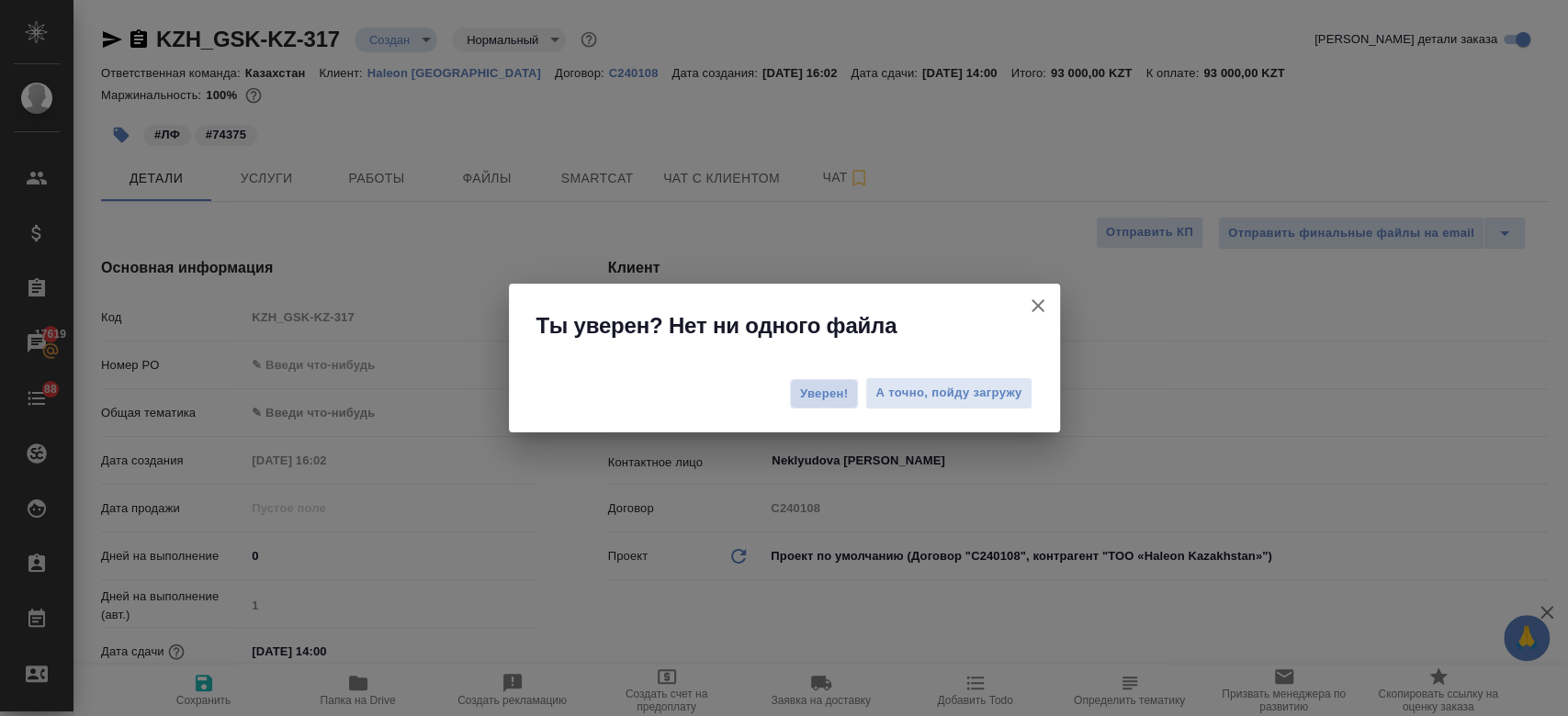
click at [843, 395] on span "Уверен!" at bounding box center [825, 394] width 49 height 19
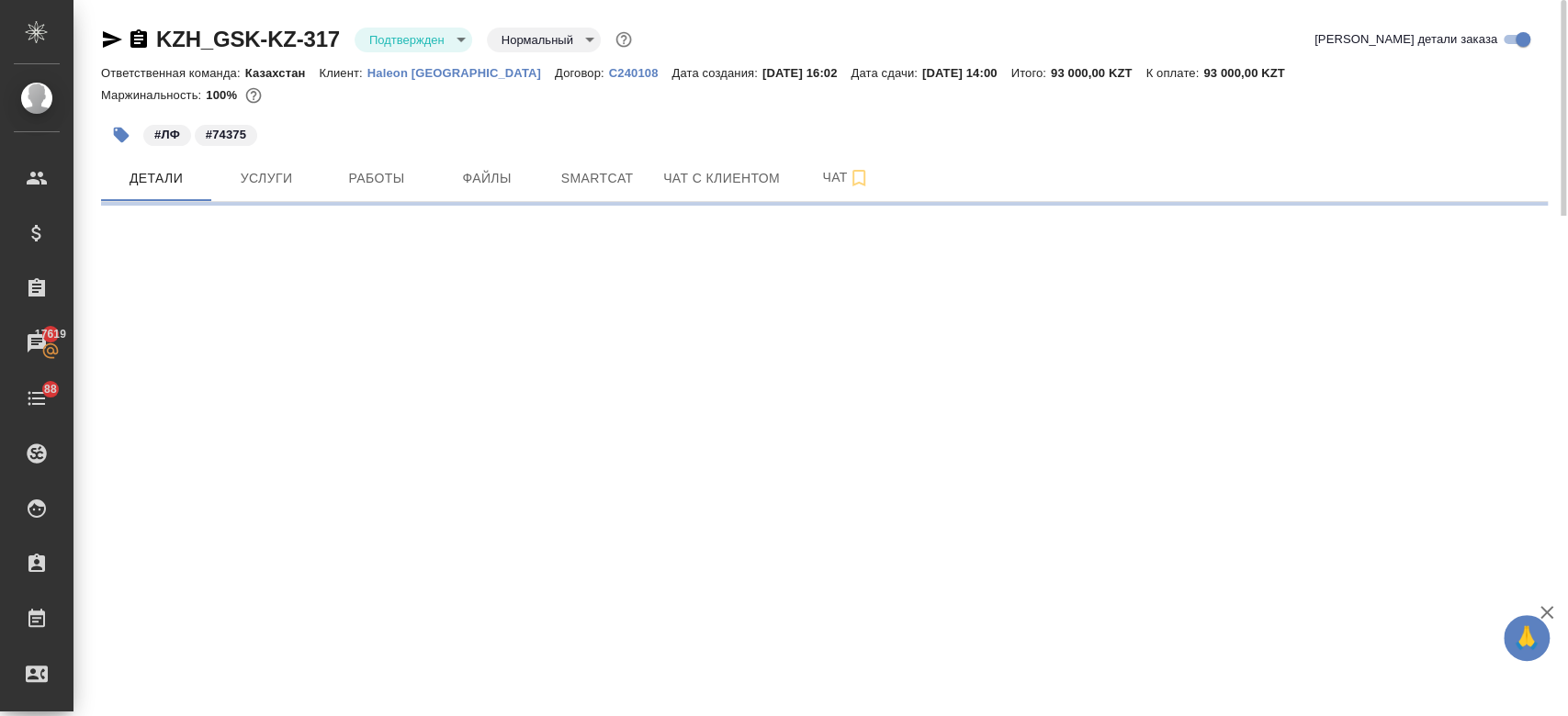
select select "RU"
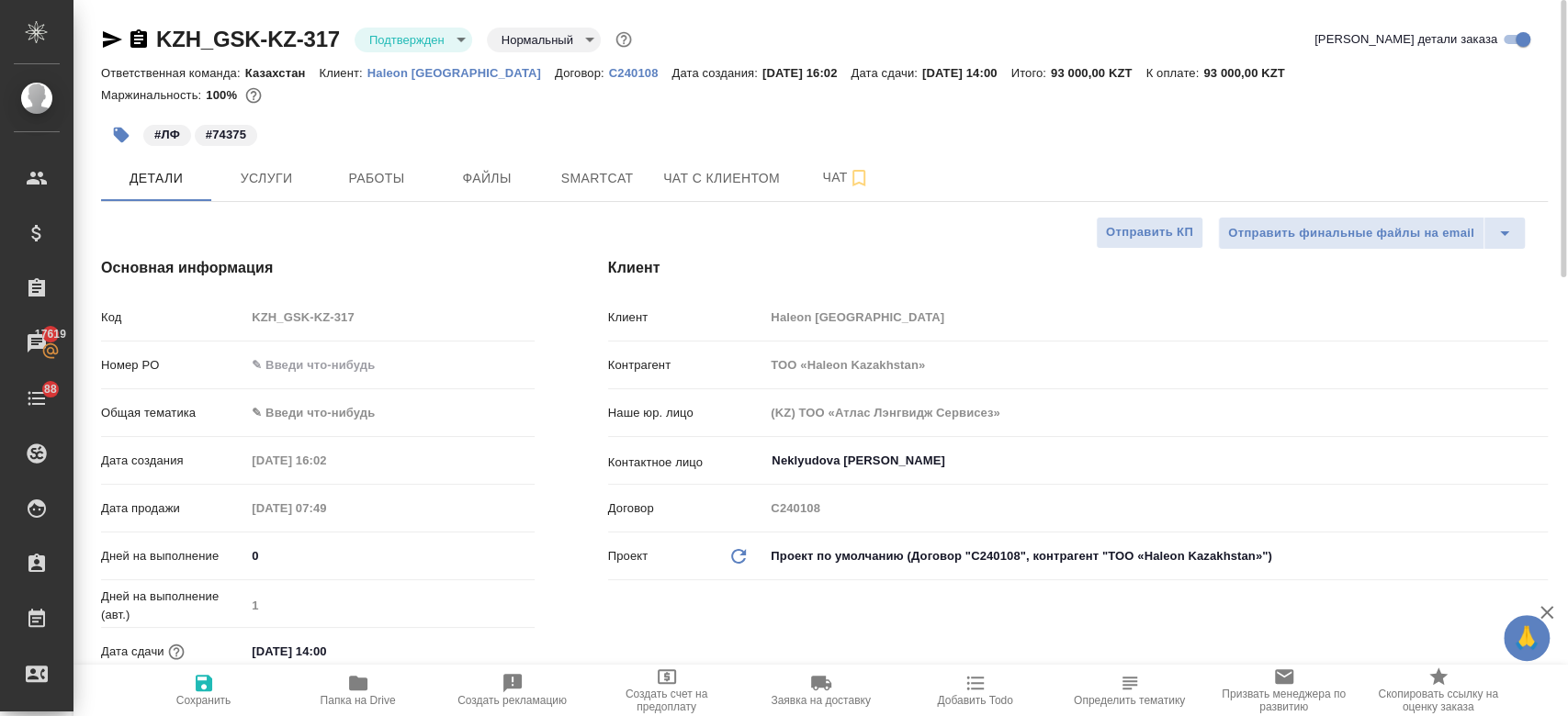
click at [367, 105] on div "Маржинальность: 100%" at bounding box center [824, 95] width 1447 height 24
type textarea "x"
click at [367, 105] on div "Маржинальность: 100%" at bounding box center [824, 95] width 1447 height 24
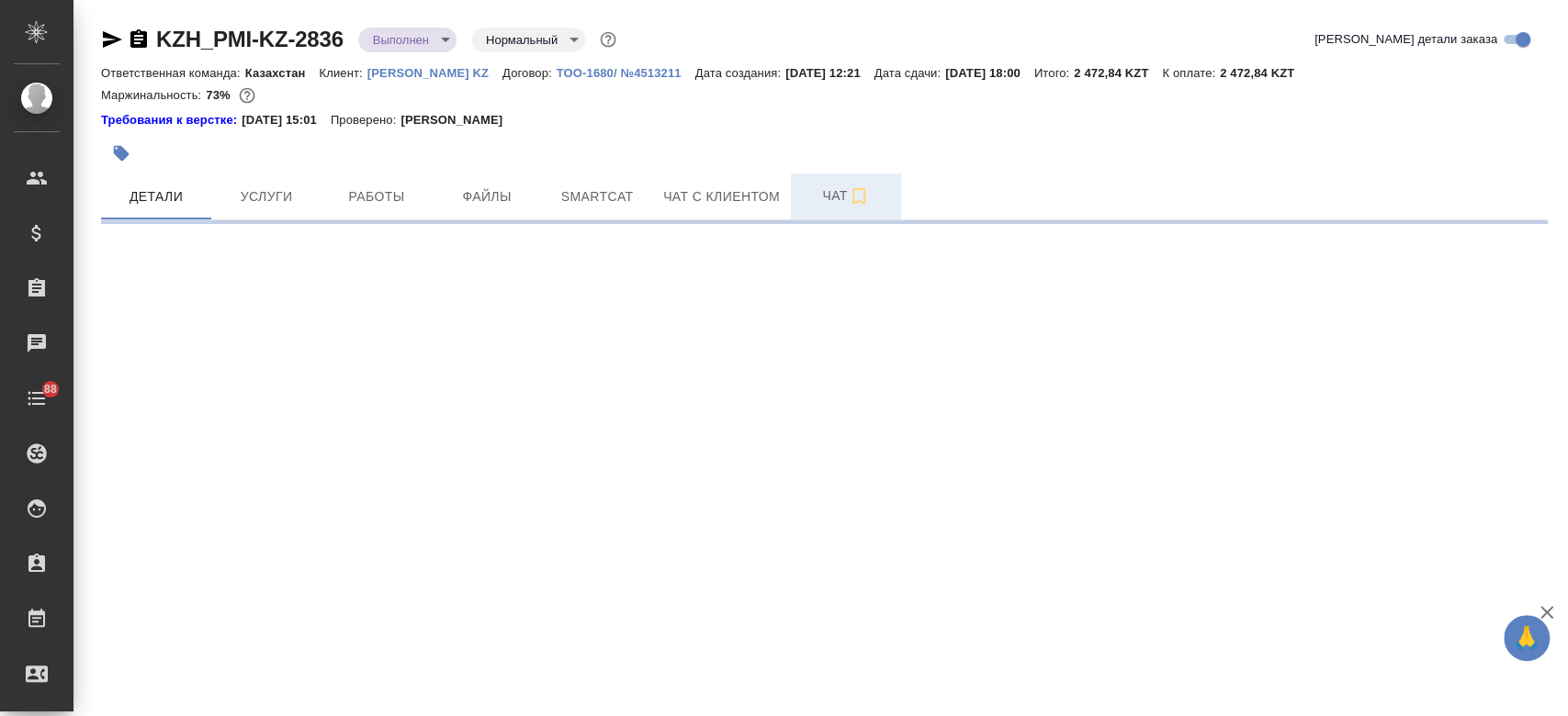
select select "RU"
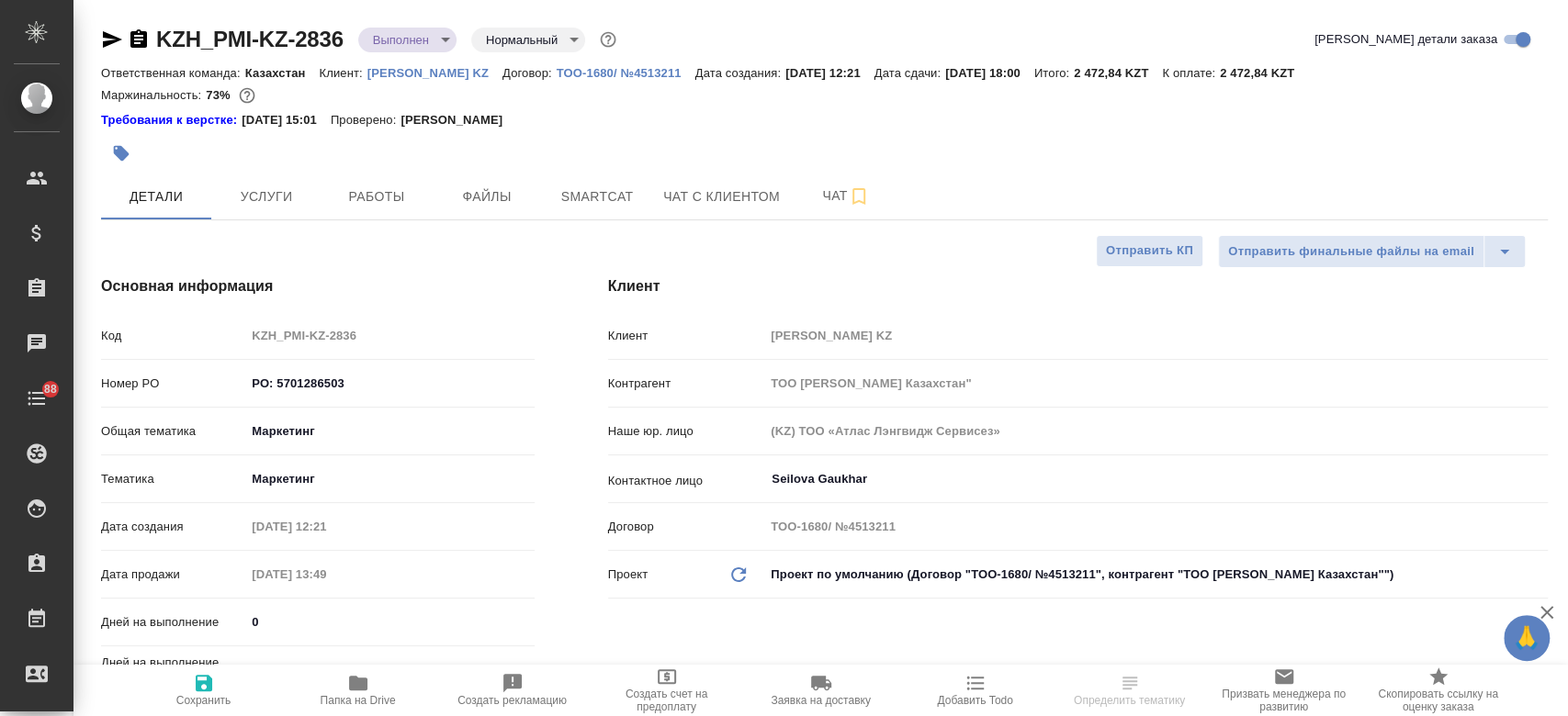
type textarea "x"
click at [351, 688] on icon "button" at bounding box center [358, 683] width 19 height 15
type textarea "x"
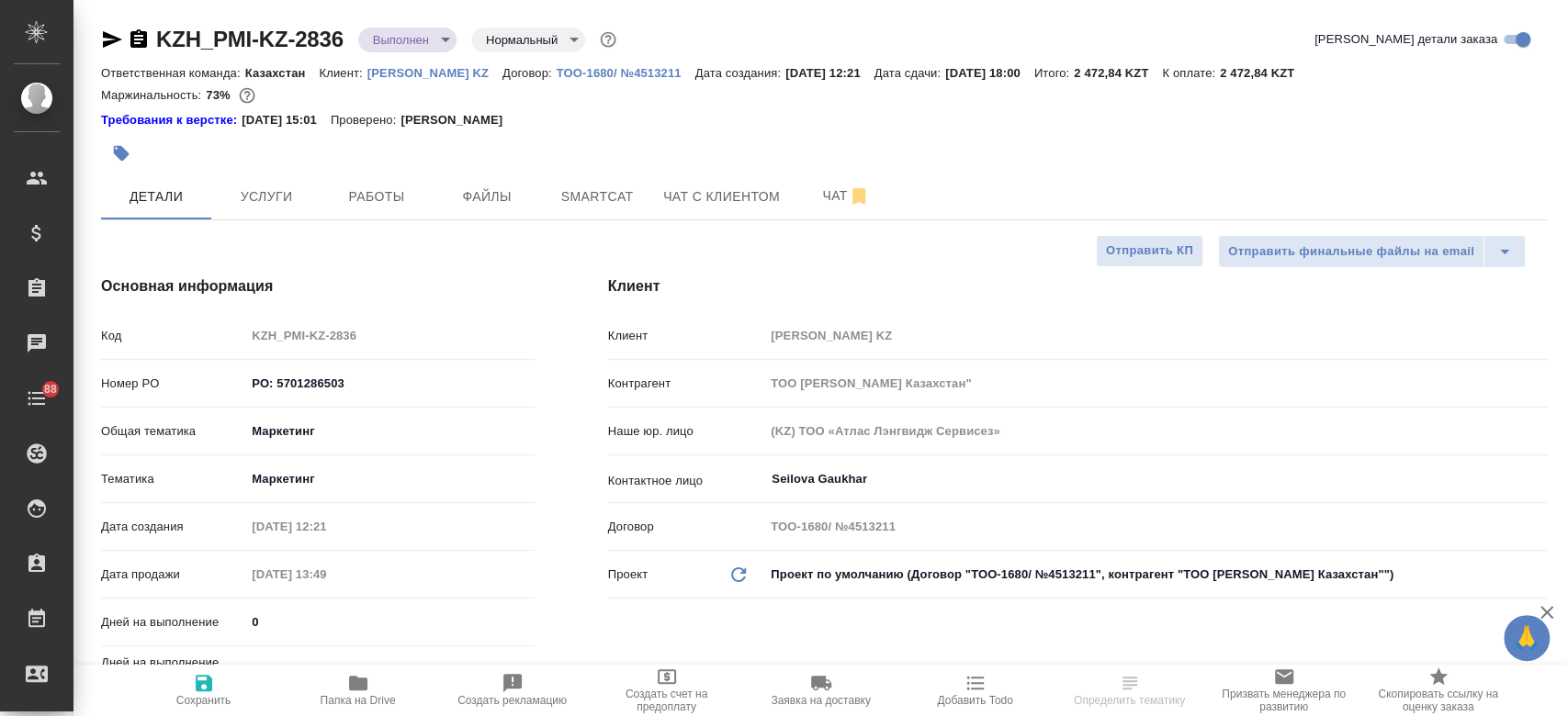
type textarea "x"
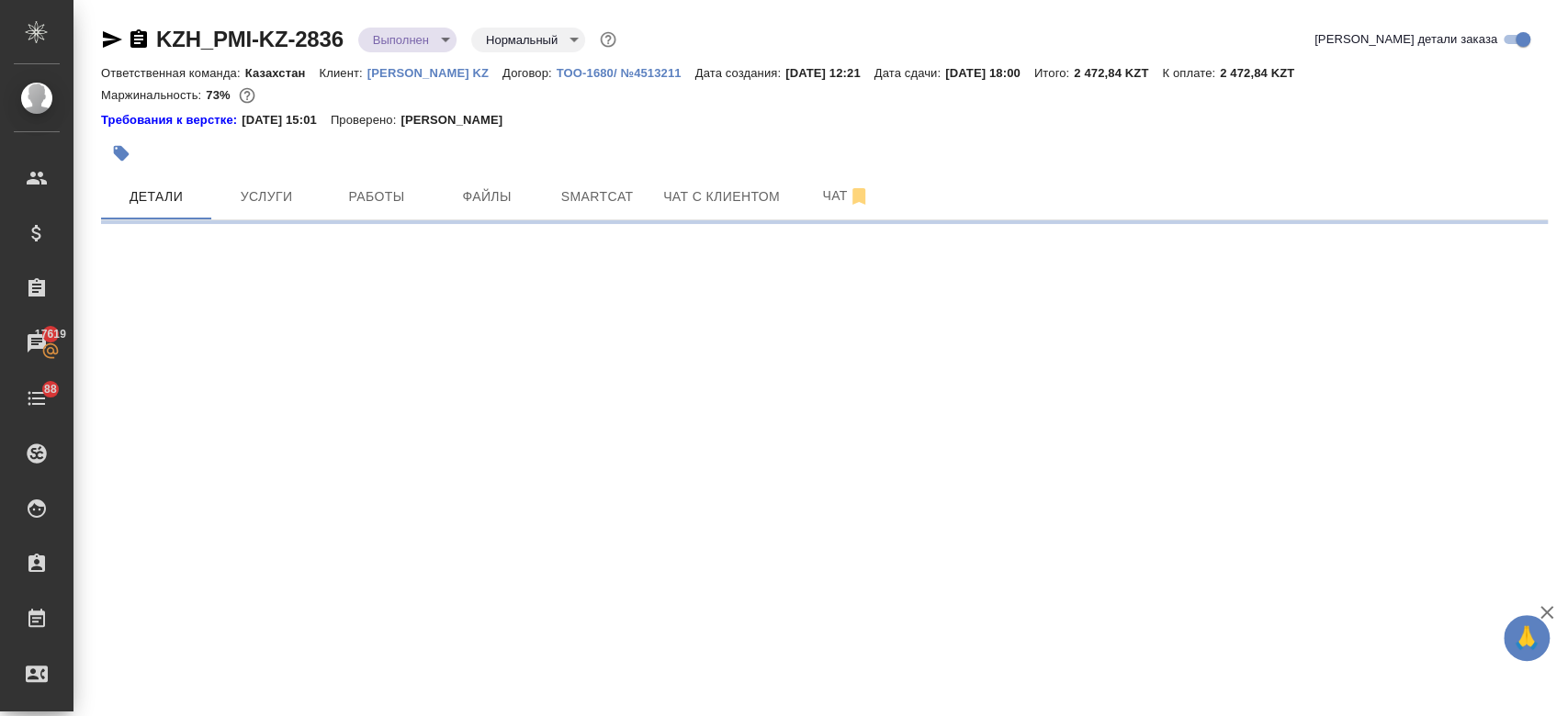
select select "RU"
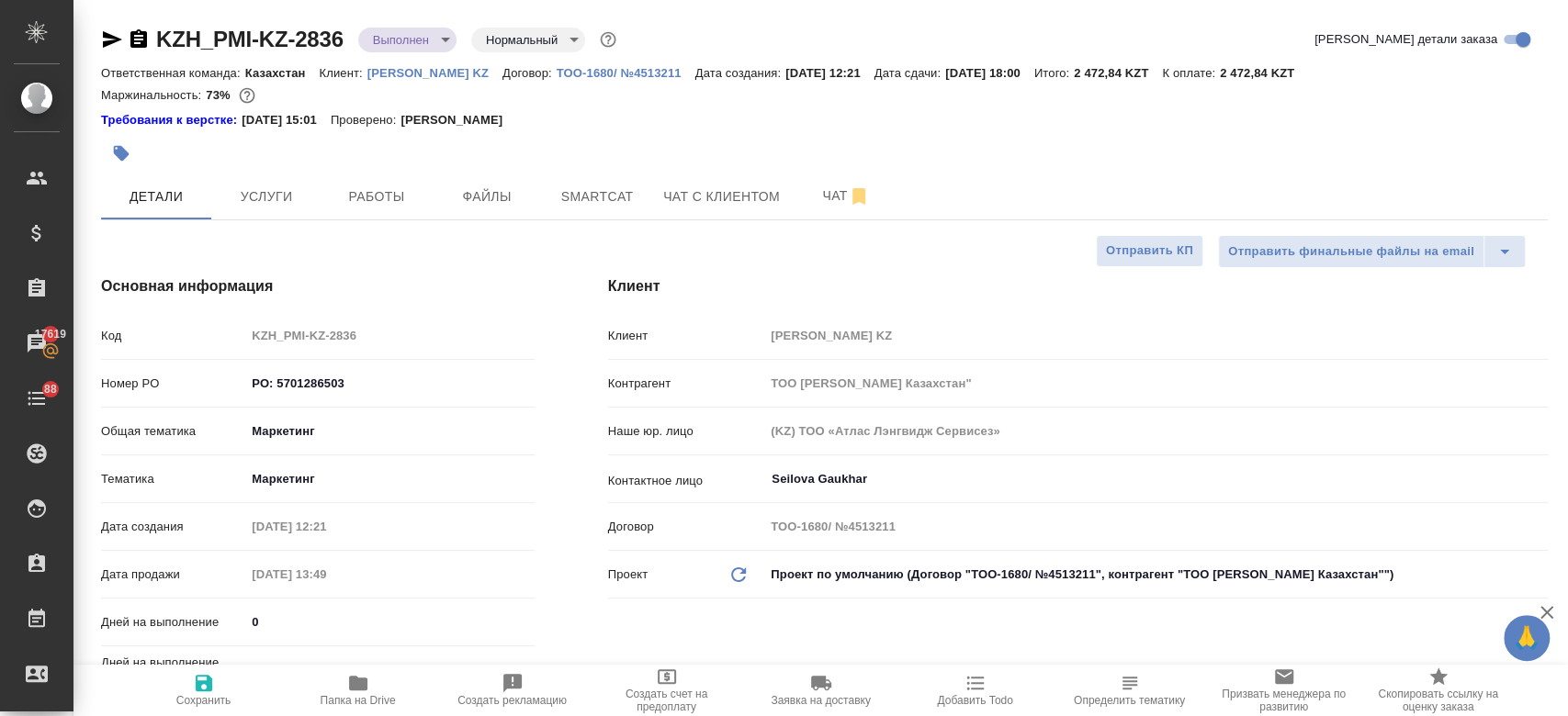
type textarea "x"
